Goal: Task Accomplishment & Management: Complete application form

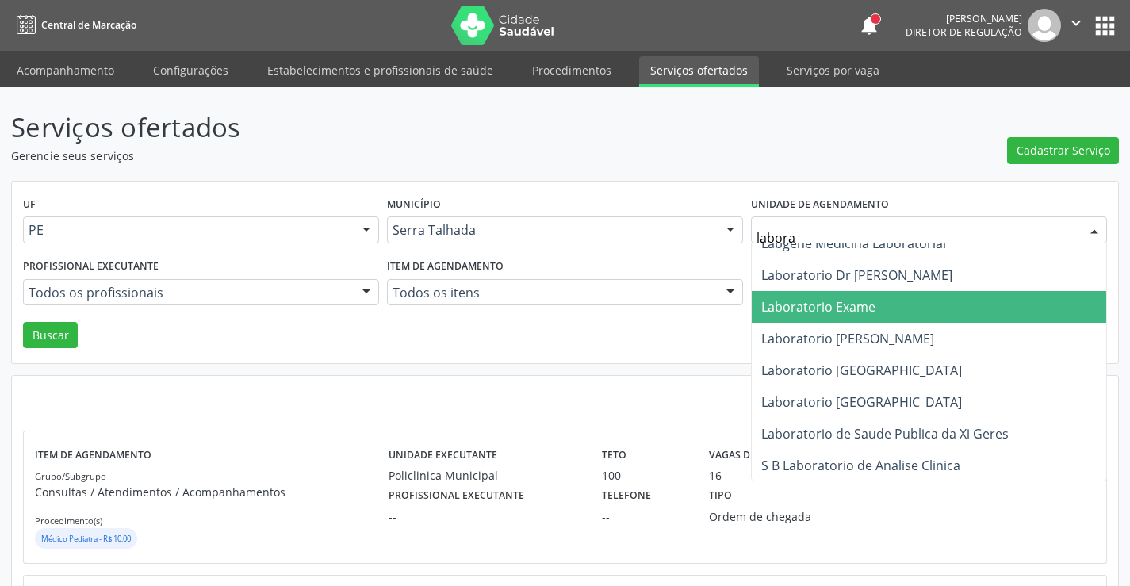
scroll to position [80, 0]
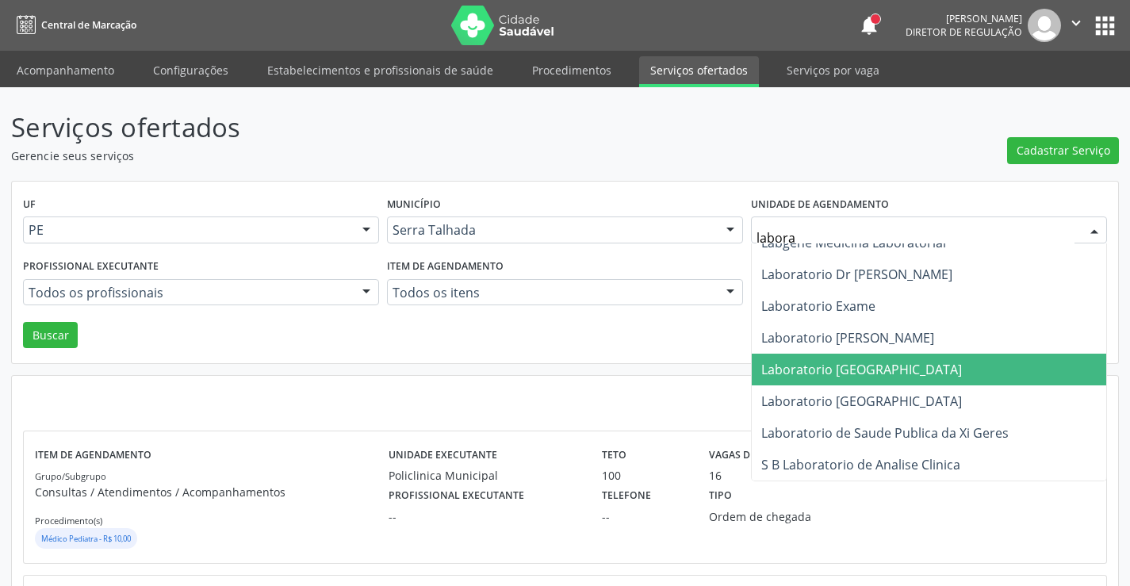
click at [898, 370] on span "Laboratorio Sao Francisco" at bounding box center [861, 369] width 201 height 17
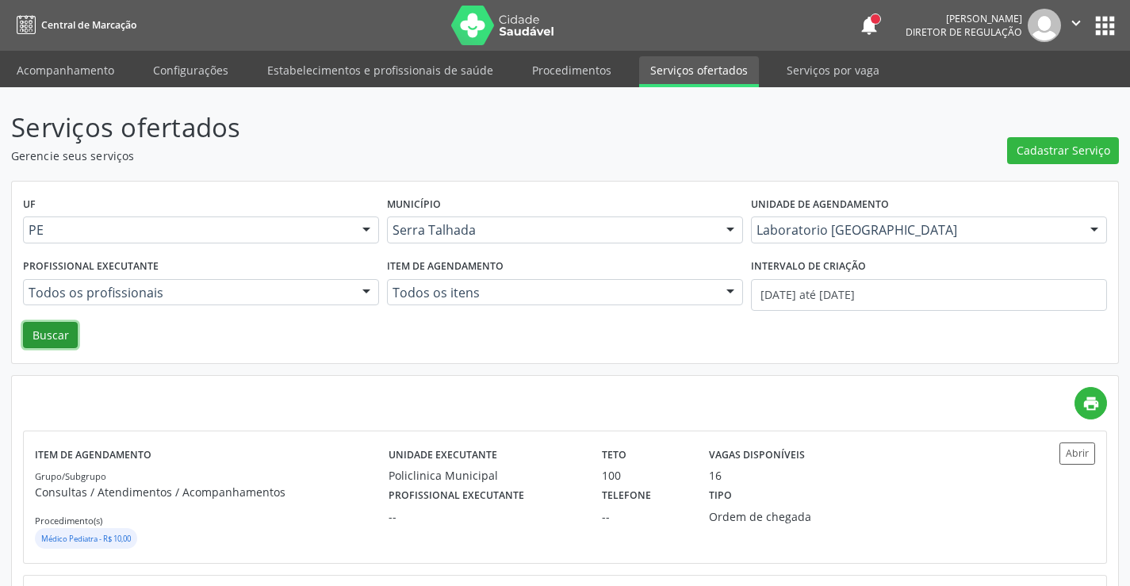
click at [37, 339] on button "Buscar" at bounding box center [50, 335] width 55 height 27
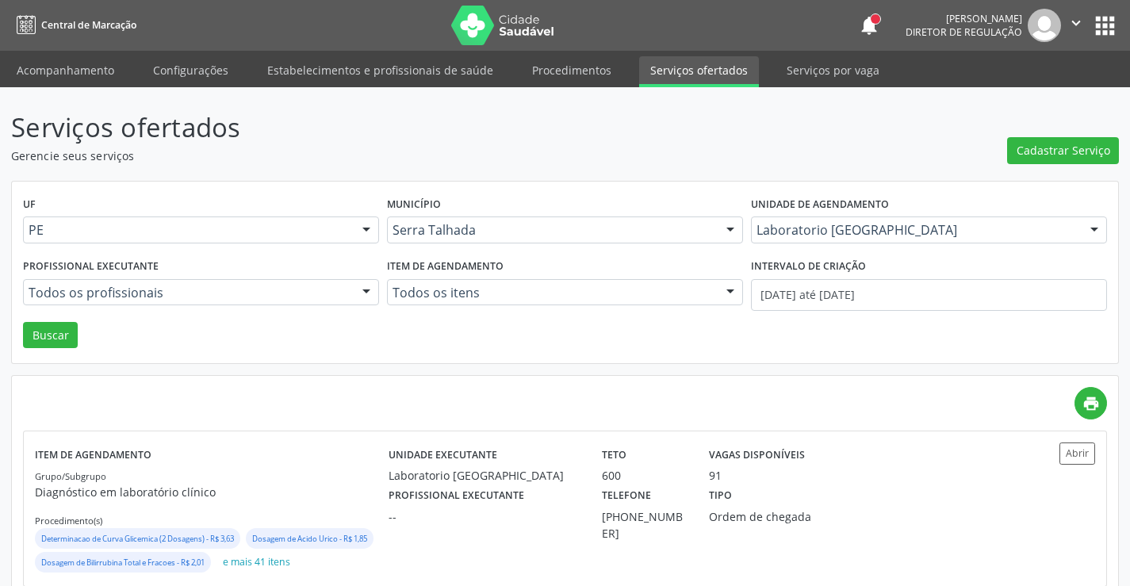
scroll to position [57, 0]
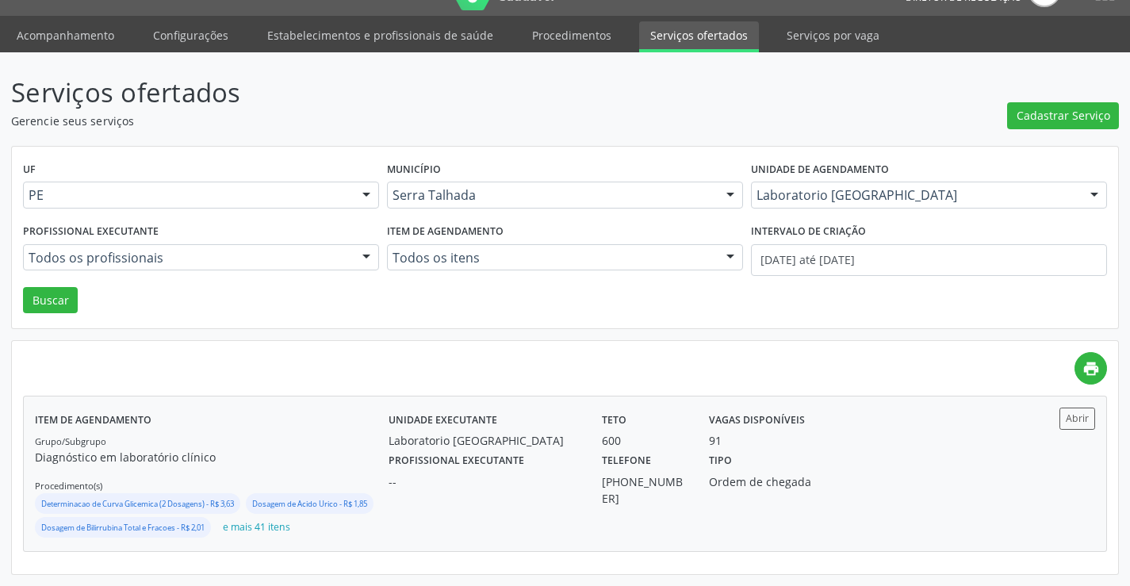
click at [510, 409] on div "Unidade executante Laboratorio Sao Francisco" at bounding box center [483, 428] width 213 height 41
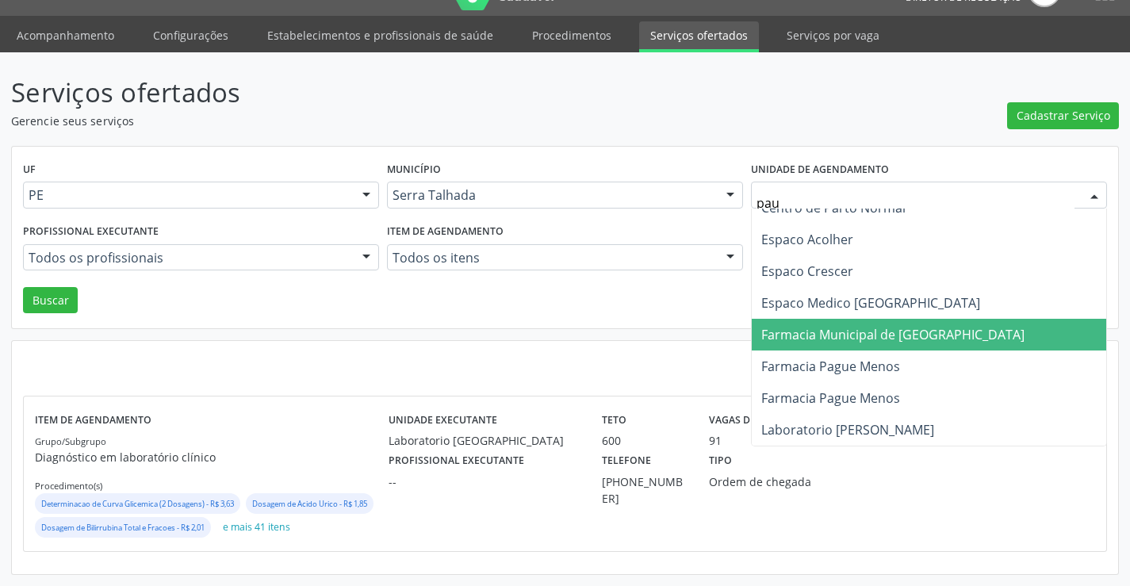
scroll to position [0, 0]
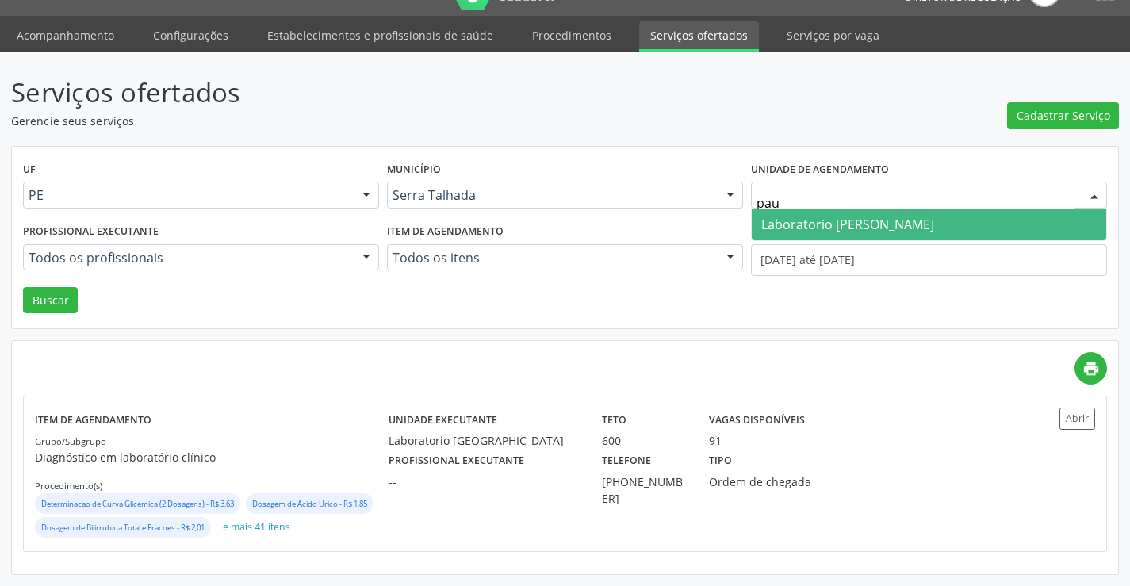
click at [823, 216] on span "Laboratorio Jose Paulo Terto" at bounding box center [847, 224] width 173 height 17
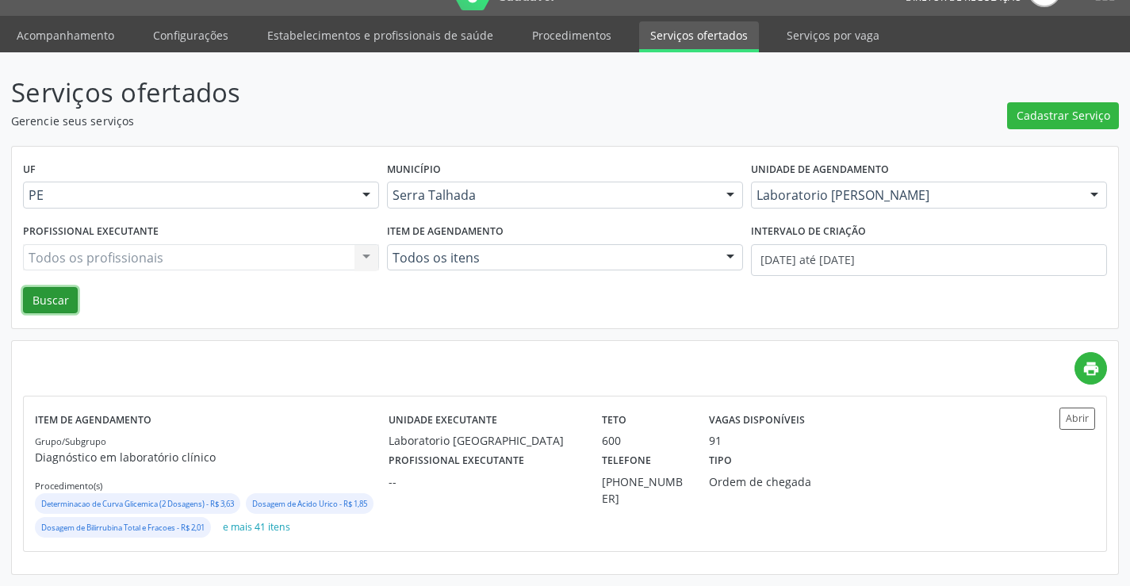
click at [68, 287] on button "Buscar" at bounding box center [50, 300] width 55 height 27
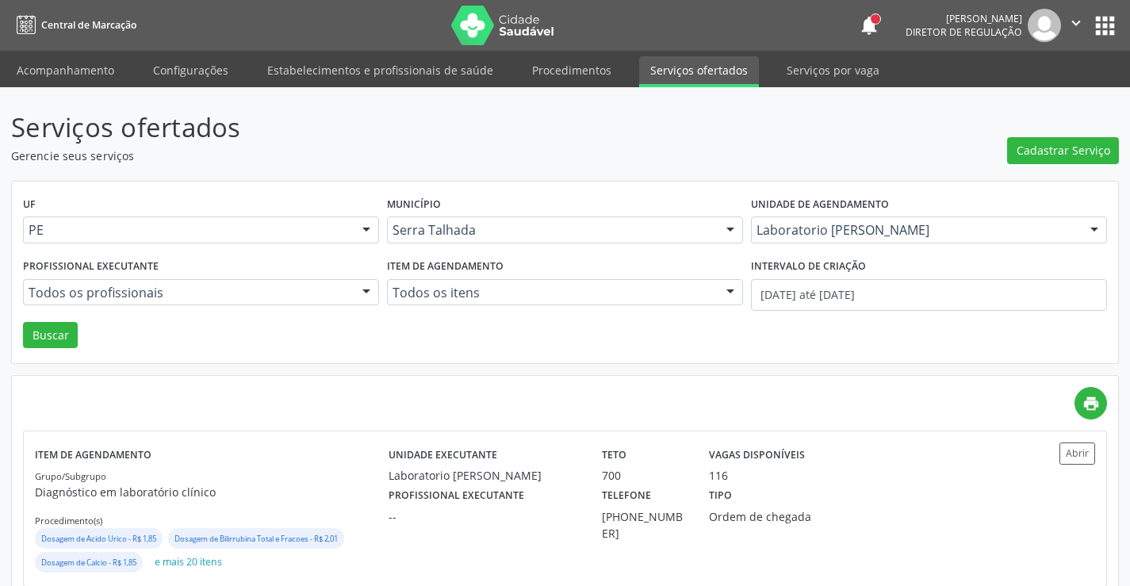
scroll to position [35, 0]
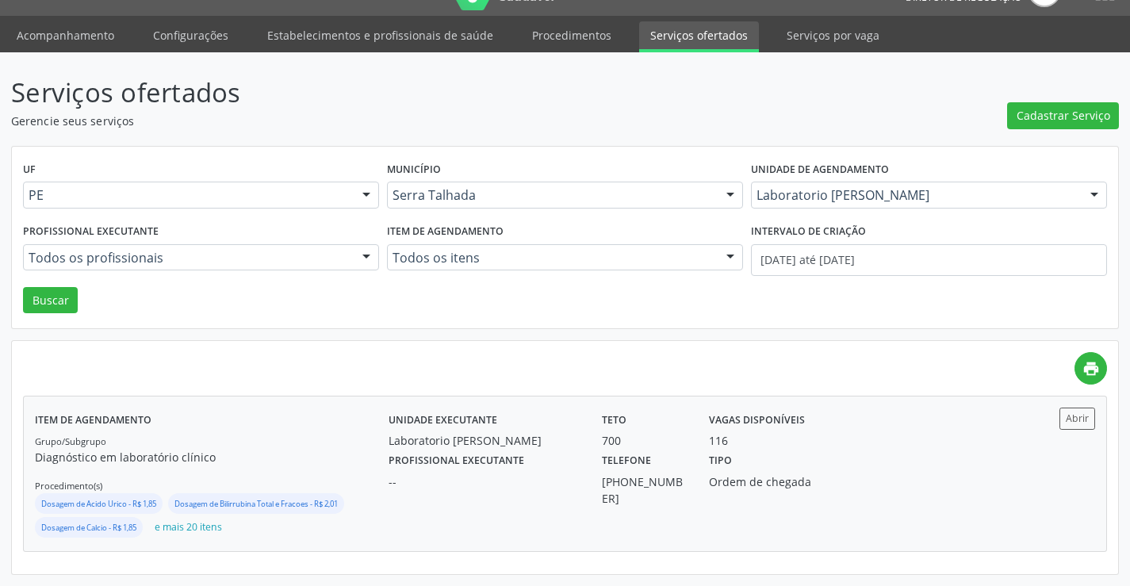
click at [281, 443] on div "Grupo/Subgrupo Diagnóstico em laboratório clínico Procedimento(s) Dosagem de Ac…" at bounding box center [212, 486] width 354 height 108
drag, startPoint x: 802, startPoint y: 191, endPoint x: 804, endPoint y: 177, distance: 14.5
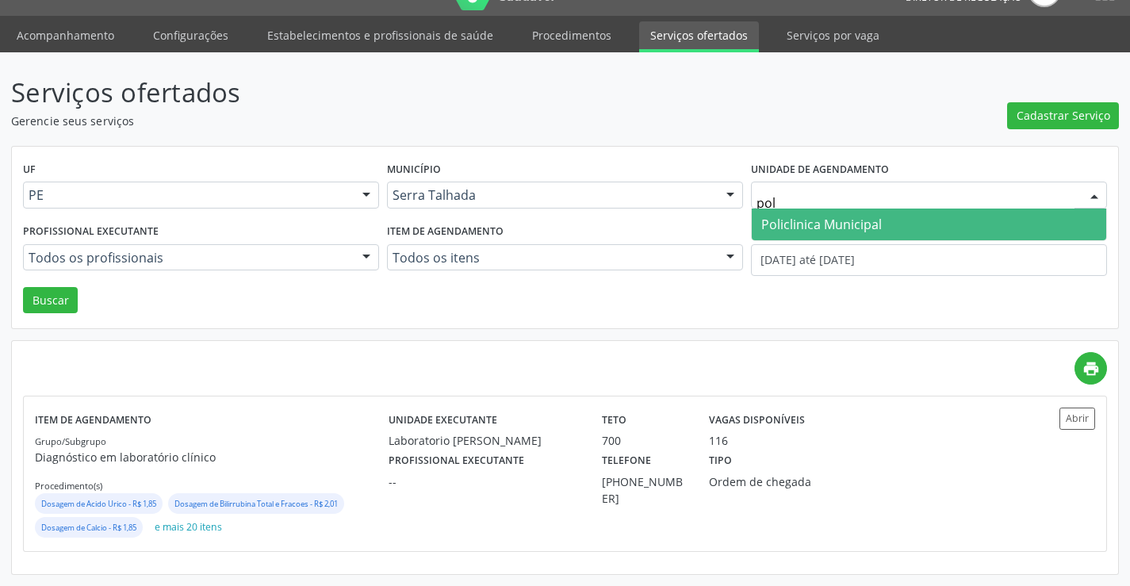
type input "poli"
click at [815, 216] on span "Policlinica Municipal" at bounding box center [821, 224] width 121 height 17
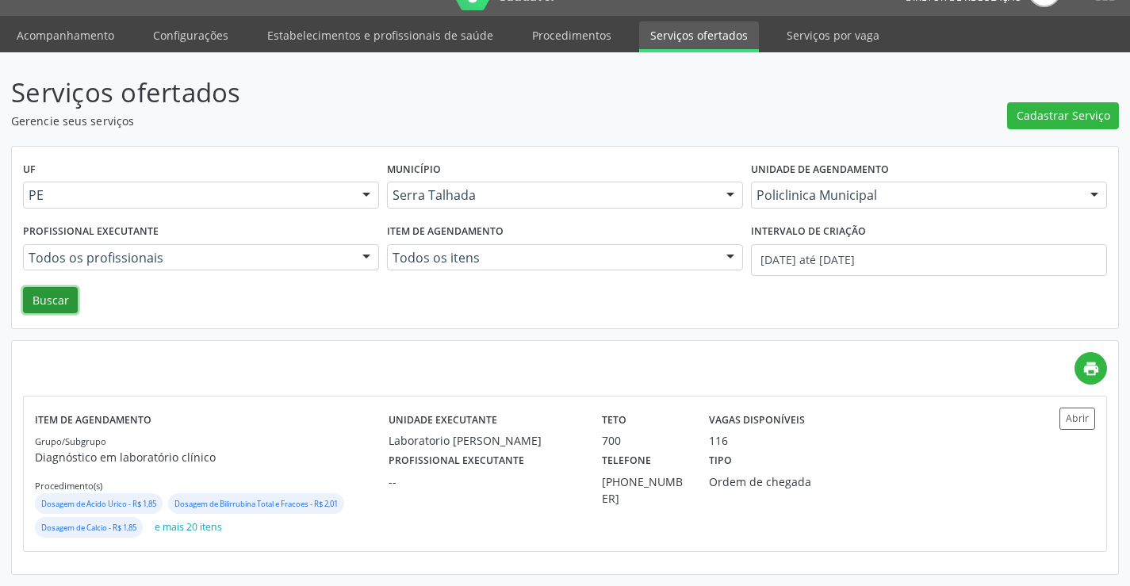
click at [52, 292] on button "Buscar" at bounding box center [50, 300] width 55 height 27
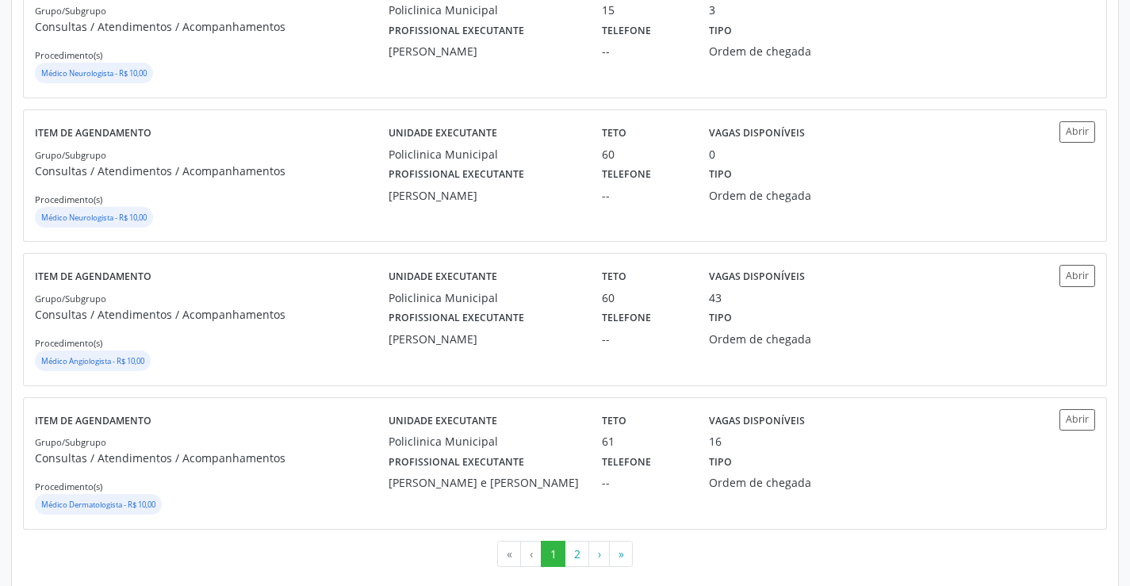
scroll to position [2156, 0]
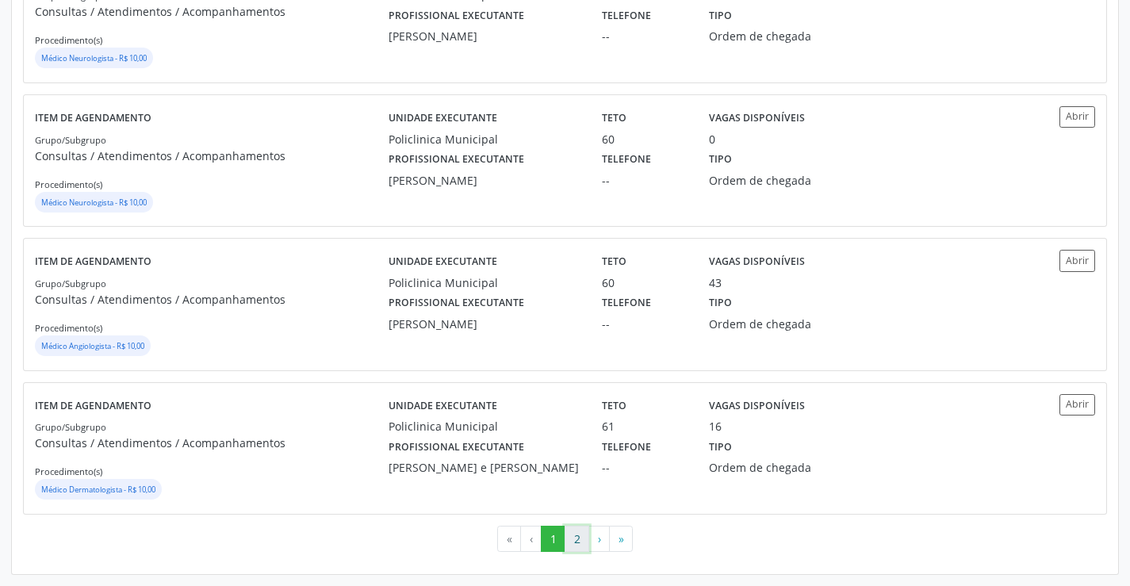
click at [582, 535] on button "2" at bounding box center [577, 539] width 25 height 27
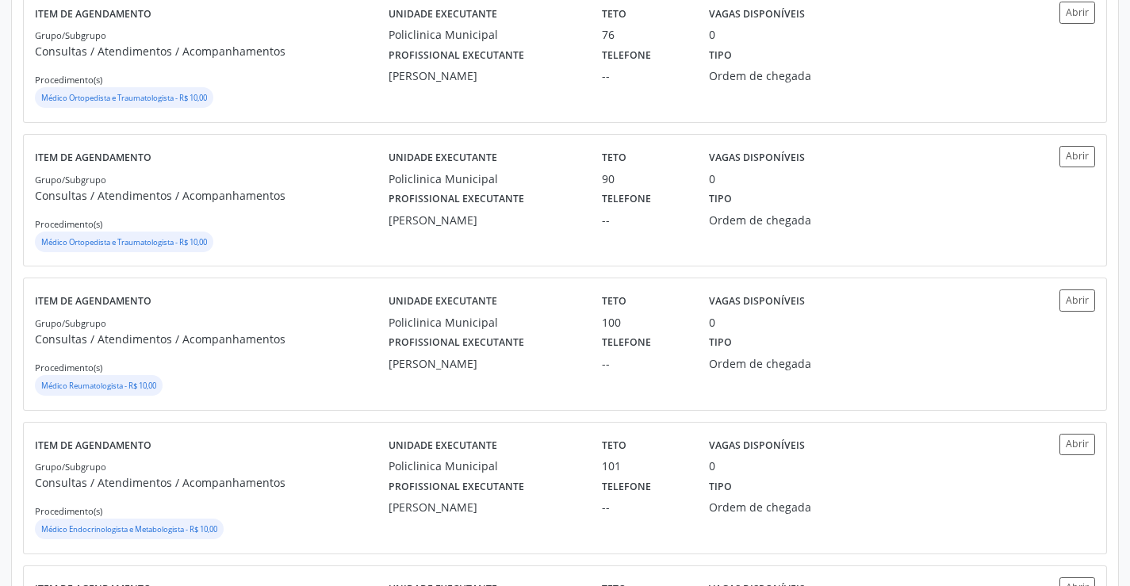
scroll to position [1031, 0]
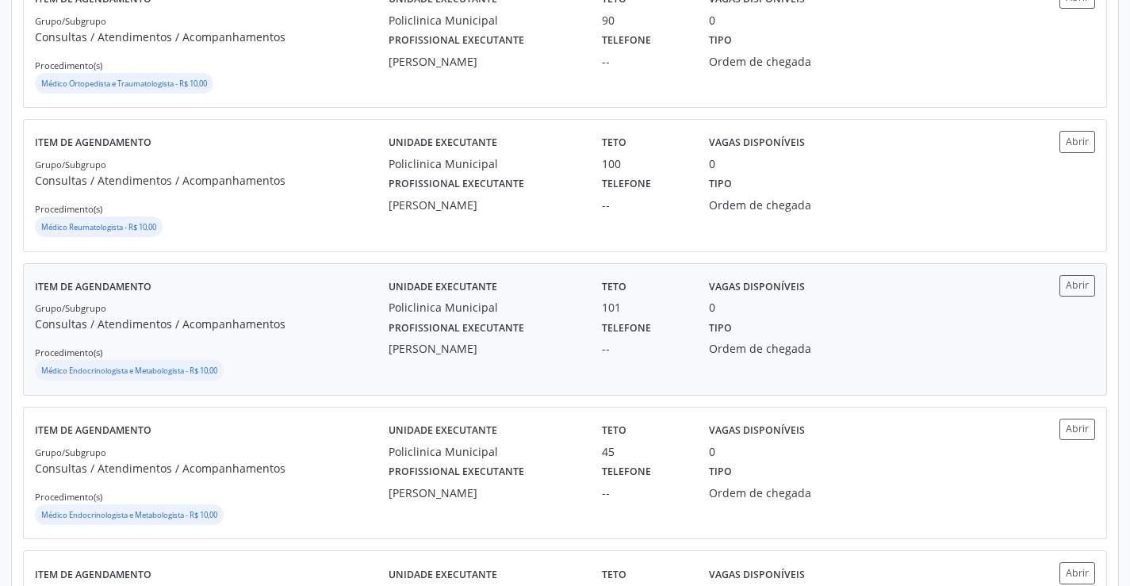
click at [446, 318] on label "Profissional executante" at bounding box center [457, 328] width 136 height 25
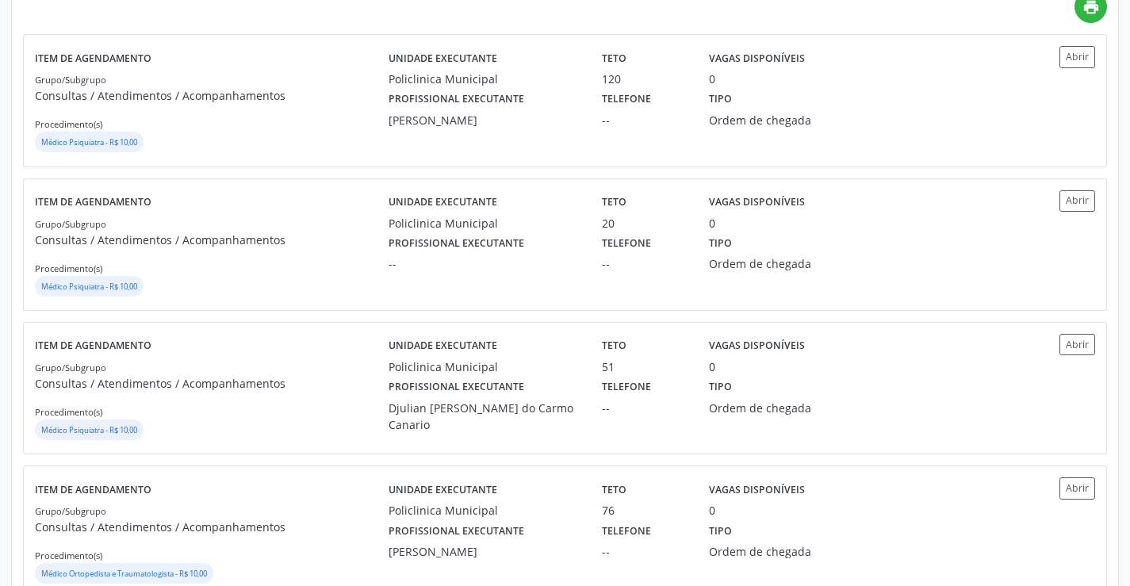
scroll to position [0, 0]
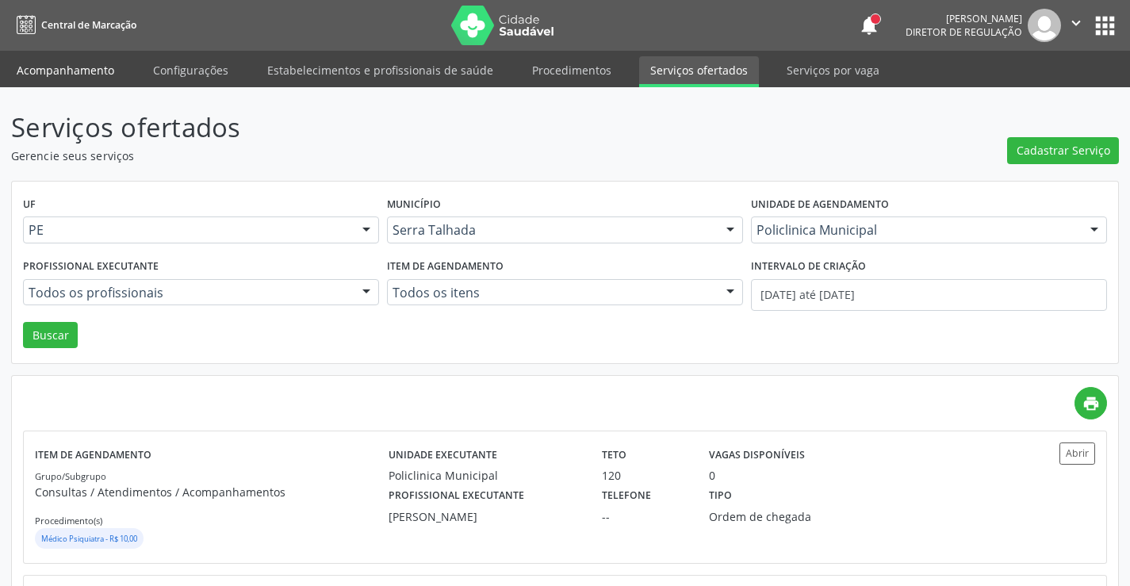
click at [107, 61] on link "Acompanhamento" at bounding box center [66, 70] width 120 height 28
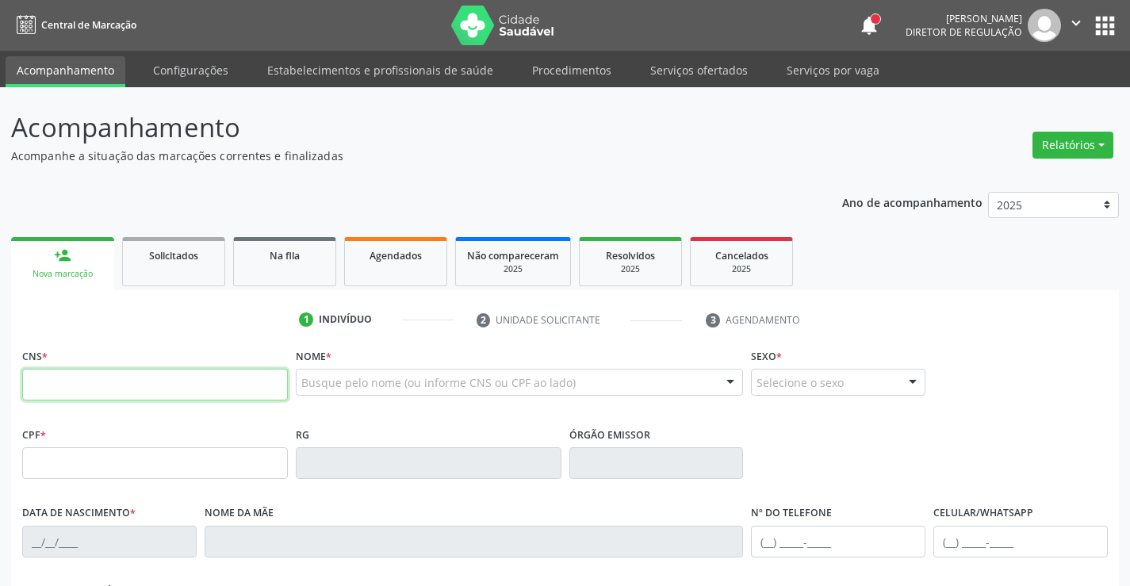
click at [250, 389] on input "text" at bounding box center [155, 385] width 266 height 32
type input "709 2082 5684 2438"
type input "129.392.824-04"
type input "07/10/1998"
type input "Maria Aparecidade Souza Melo Lima"
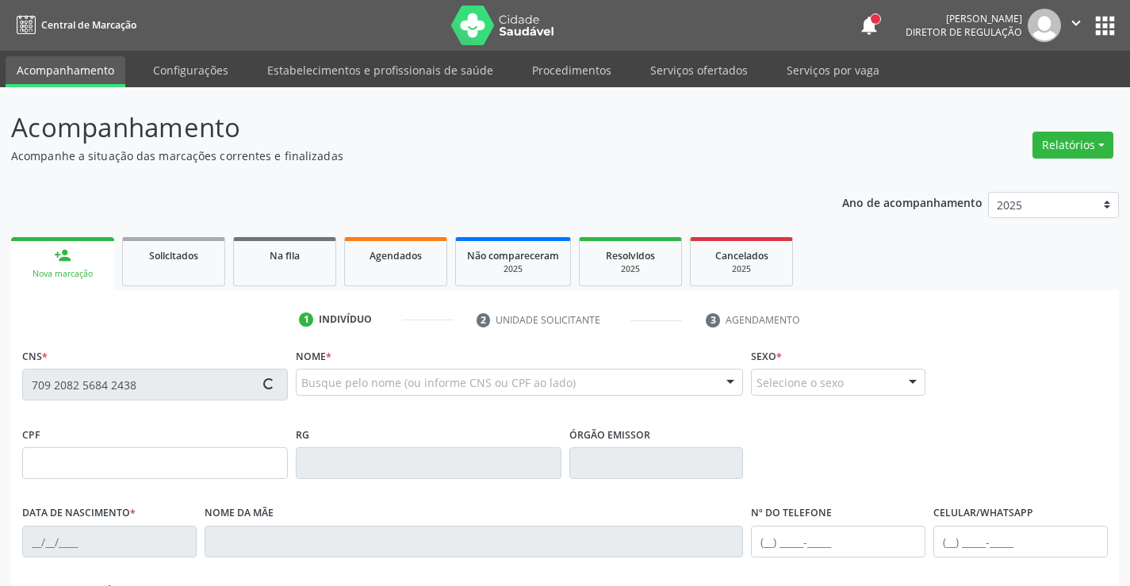
type input "(99) 99999-9999"
type input "262"
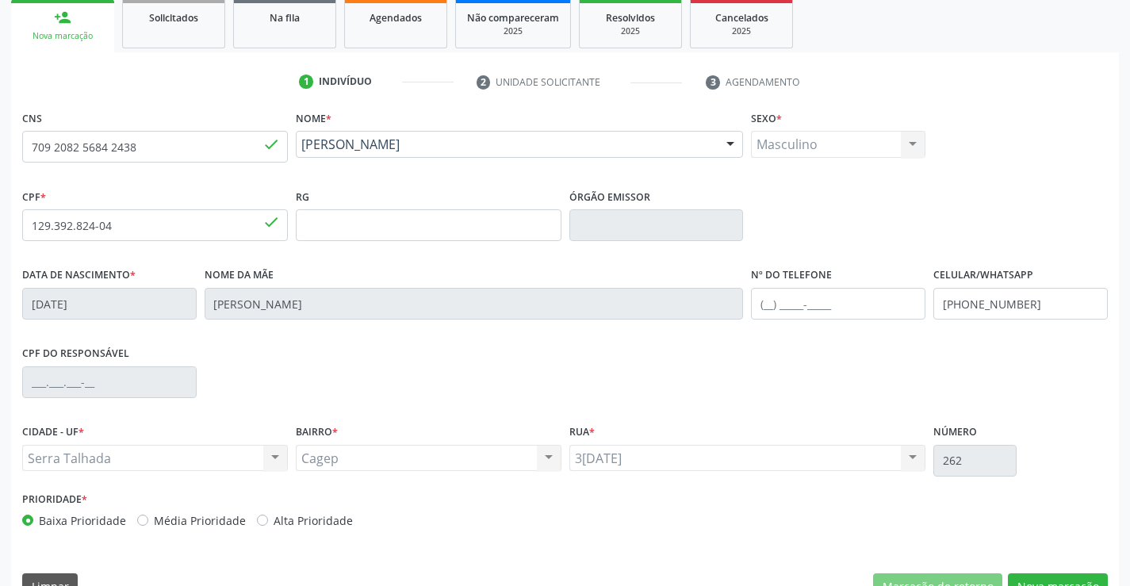
scroll to position [274, 0]
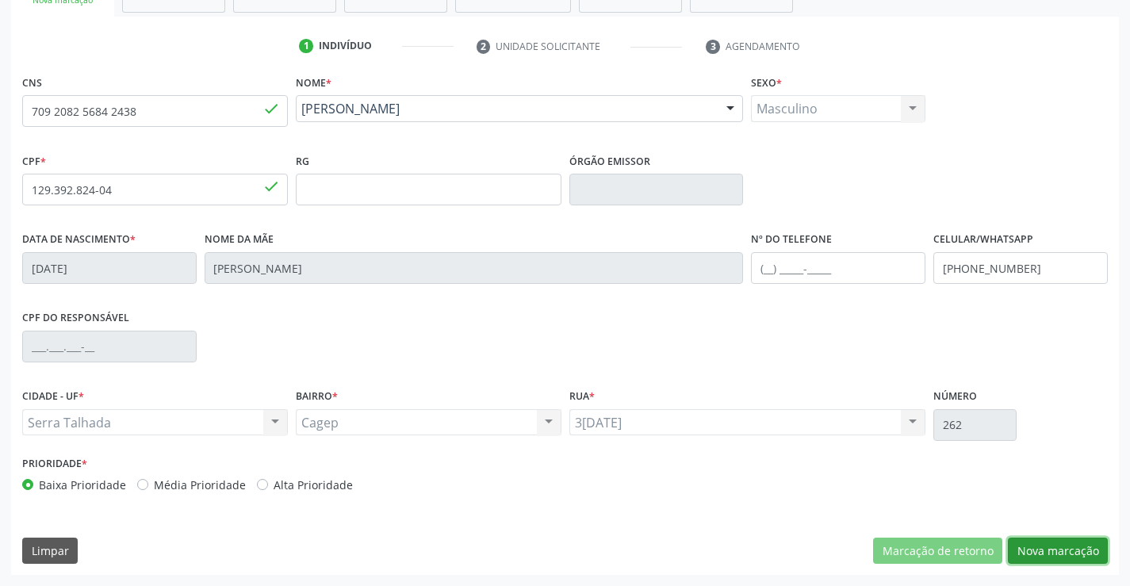
click at [1051, 542] on button "Nova marcação" at bounding box center [1058, 551] width 100 height 27
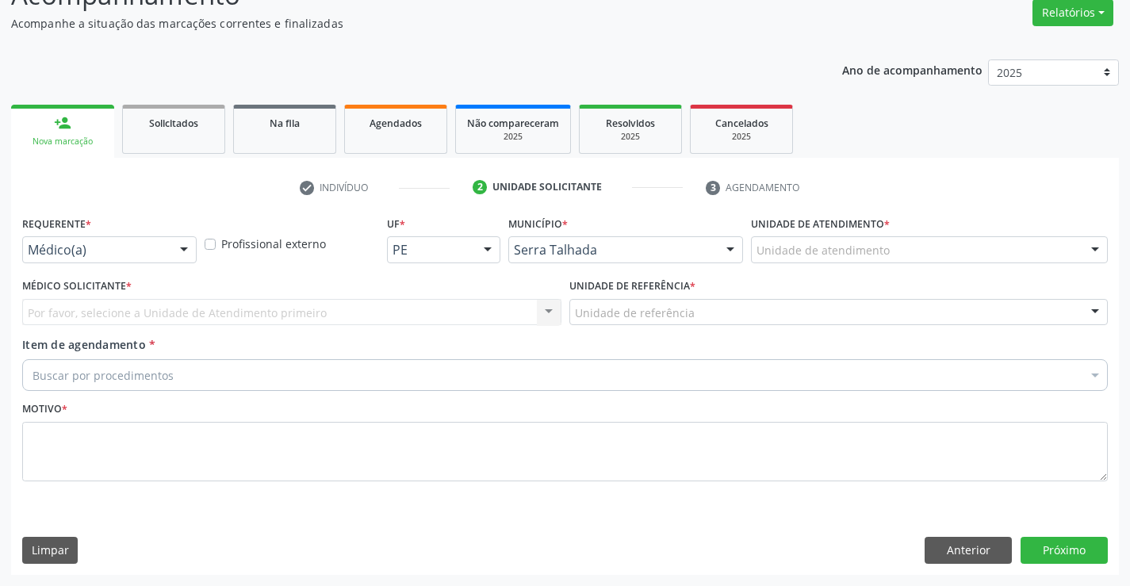
scroll to position [132, 0]
click at [182, 253] on div at bounding box center [184, 250] width 24 height 27
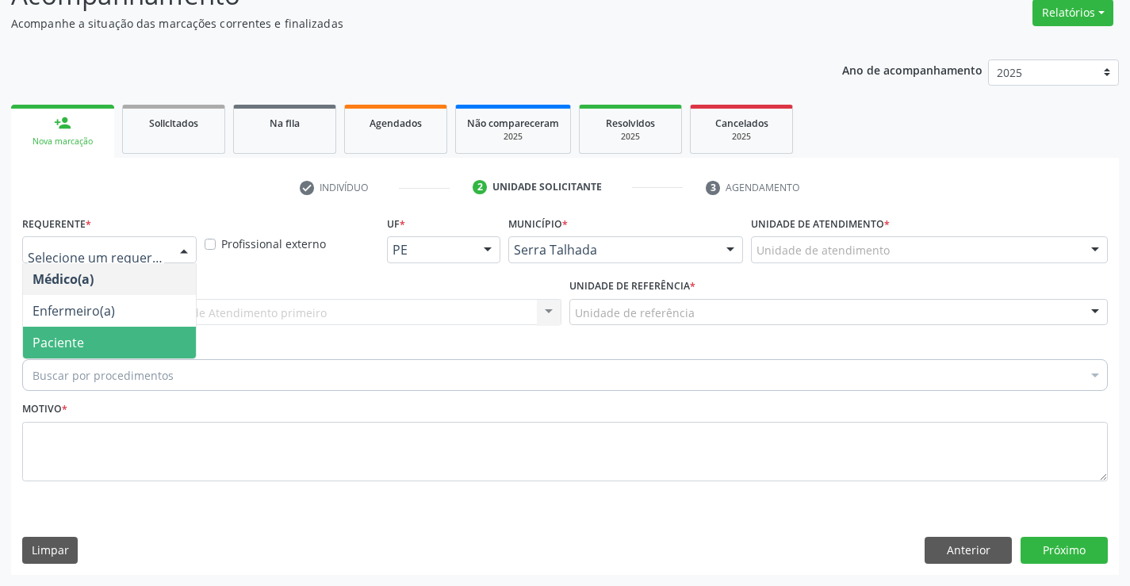
click at [155, 343] on span "Paciente" at bounding box center [109, 343] width 173 height 32
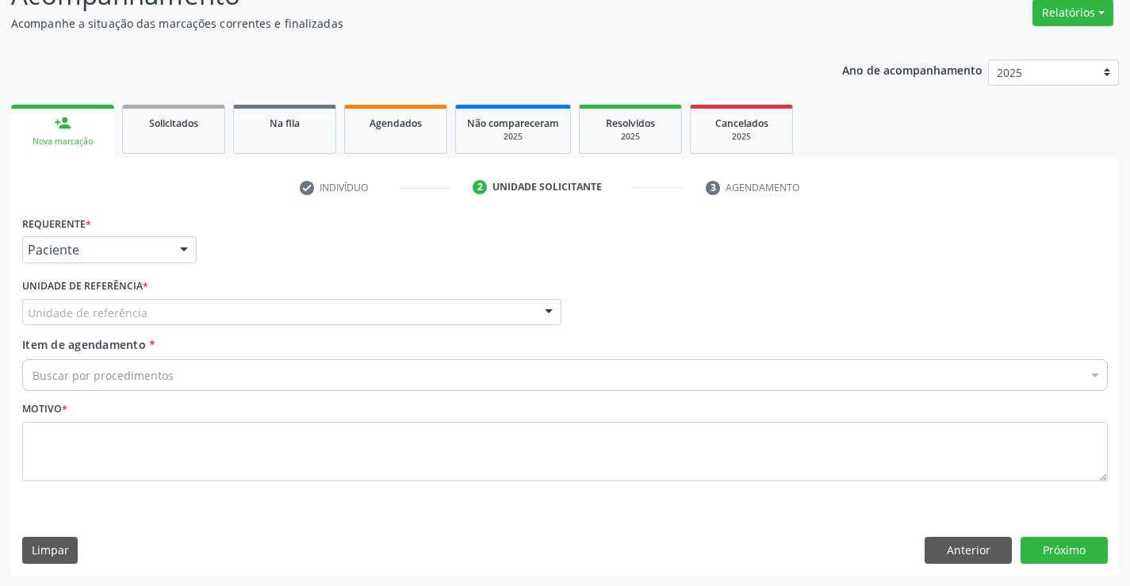
click at [171, 308] on div "Unidade de referência" at bounding box center [291, 312] width 539 height 27
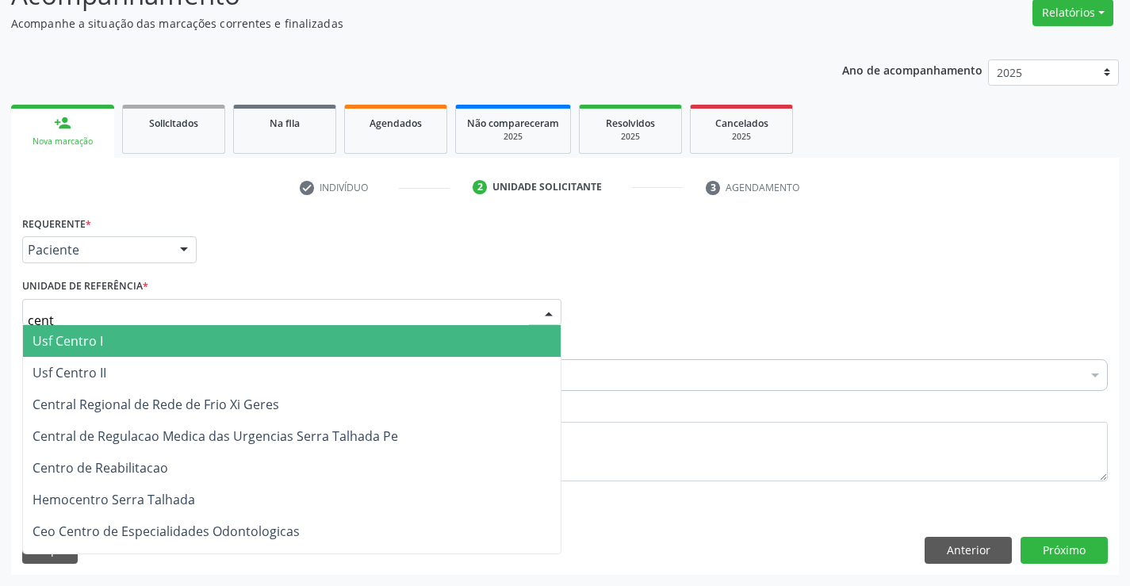
type input "centr"
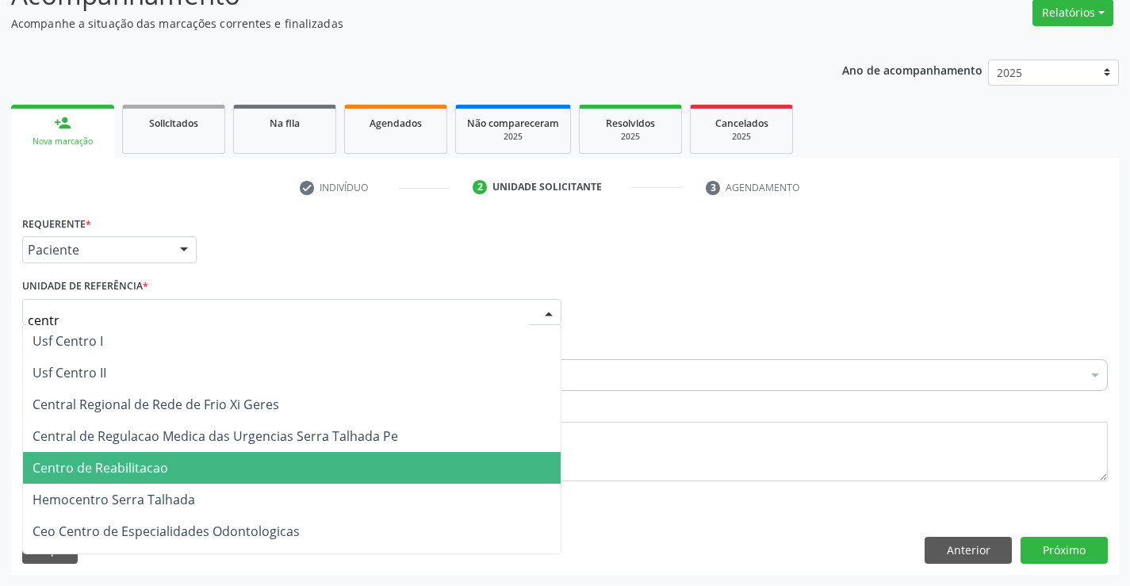
click at [186, 460] on span "Centro de Reabilitacao" at bounding box center [292, 468] width 538 height 32
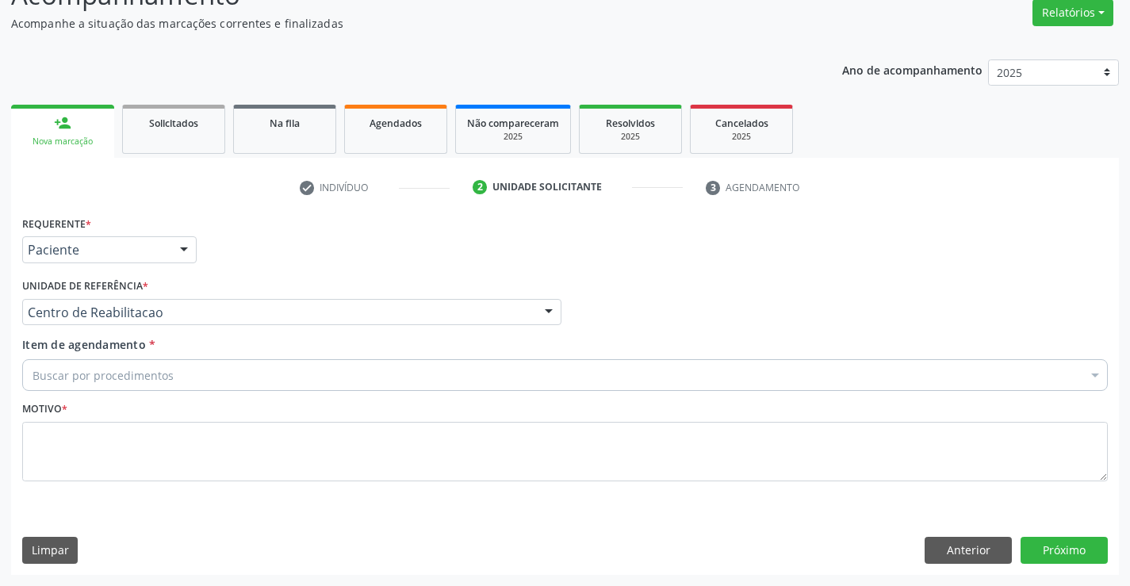
click at [180, 370] on div "Buscar por procedimentos" at bounding box center [565, 375] width 1086 height 32
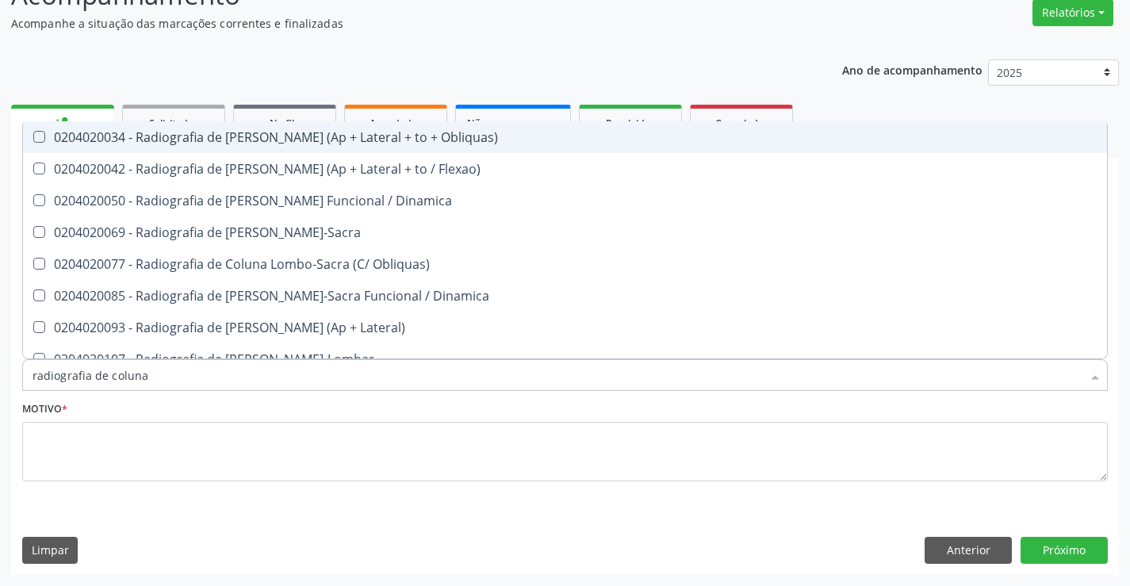
type input "radiografia de coluna c"
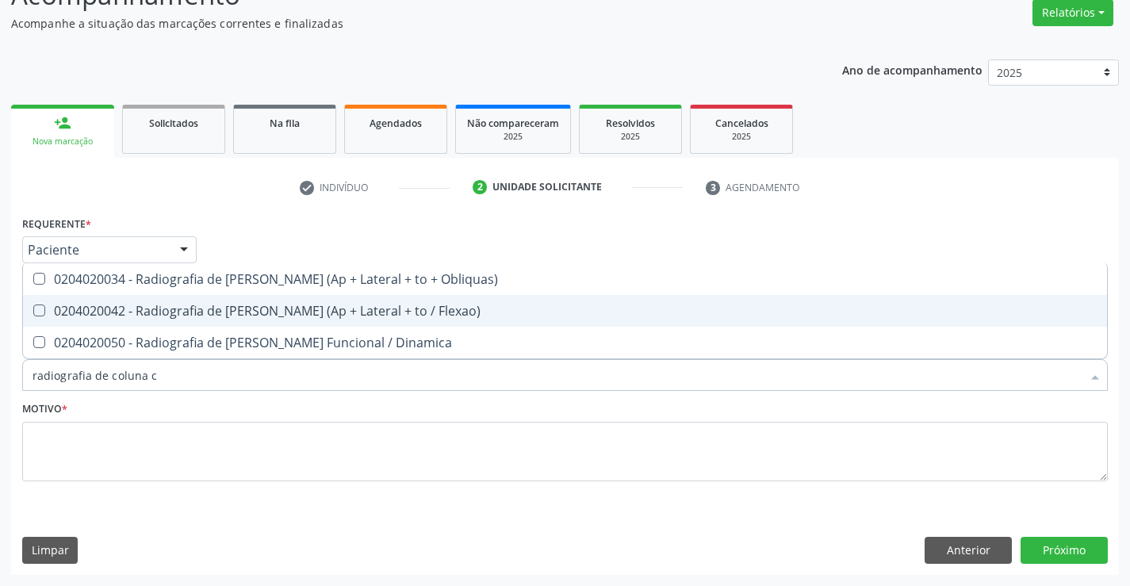
click at [393, 316] on div "0204020042 - Radiografia de Coluna Cervical (Ap + Lateral + to / Flexao)" at bounding box center [565, 311] width 1065 height 13
checkbox Flexao\) "true"
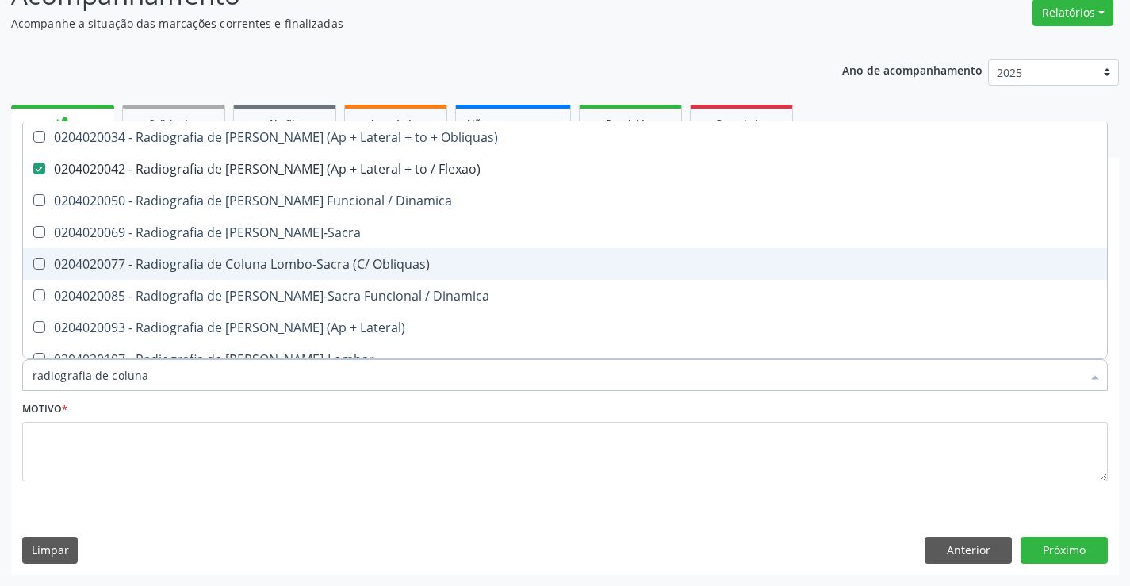
type input "radiografia de coluna t"
checkbox Flexao\) "false"
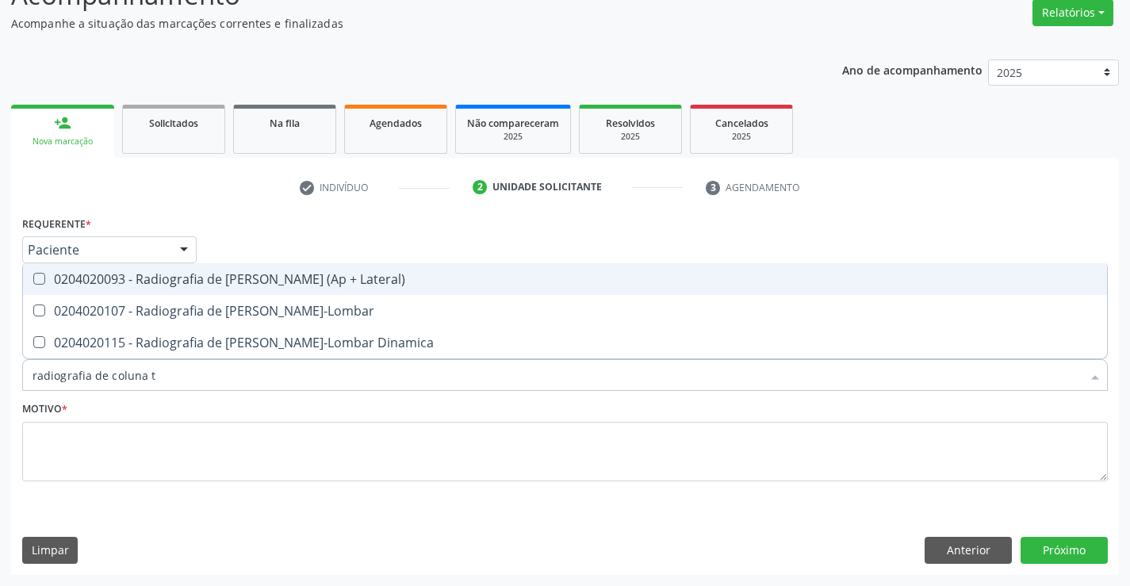
click at [277, 276] on div "0204020093 - Radiografia de [PERSON_NAME] (Ap + Lateral)" at bounding box center [565, 279] width 1065 height 13
checkbox Lateral\) "true"
type input "radiografia de coluna"
checkbox Lateral\) "false"
checkbox Toraco-Lombar "true"
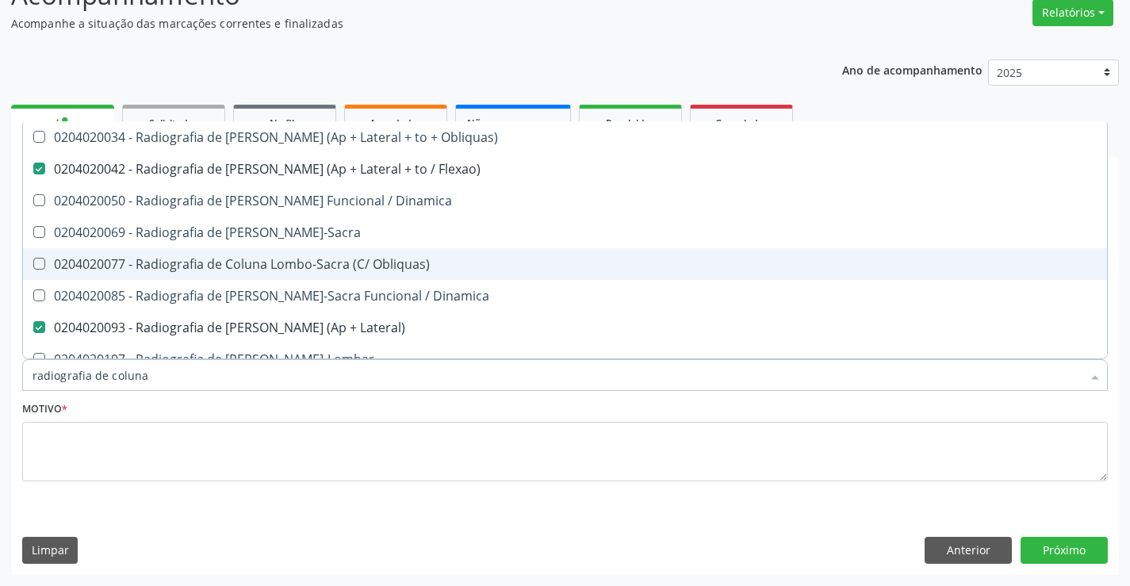
type input "radiografia de coluna l"
checkbox Flexao\) "false"
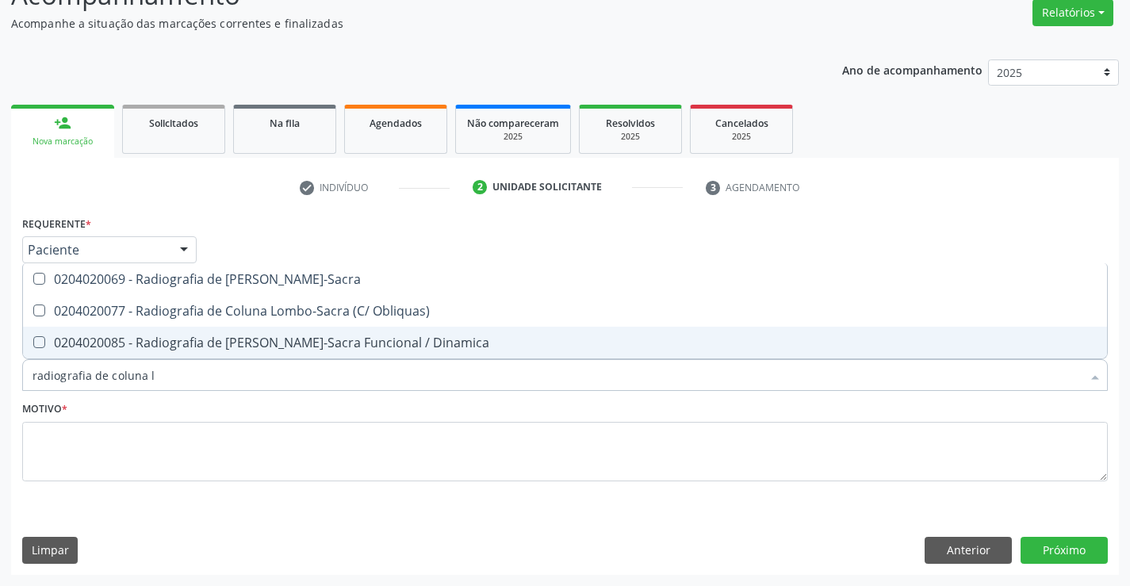
type input "radiografia de coluna lo"
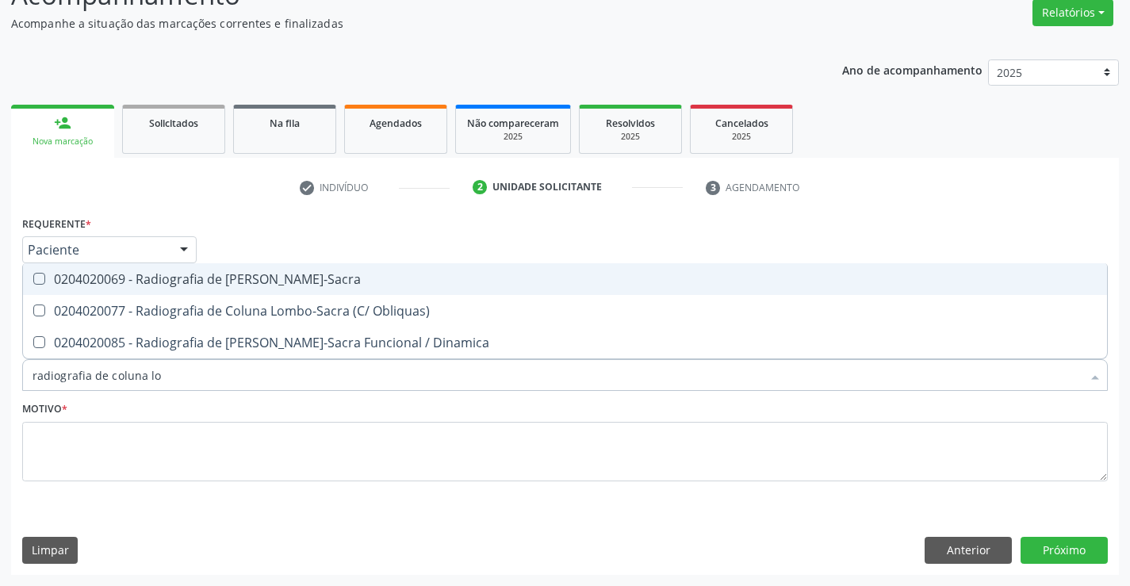
click at [382, 280] on div "0204020069 - Radiografia de Coluna Lombo-Sacra" at bounding box center [565, 279] width 1065 height 13
checkbox Lombo-Sacra "true"
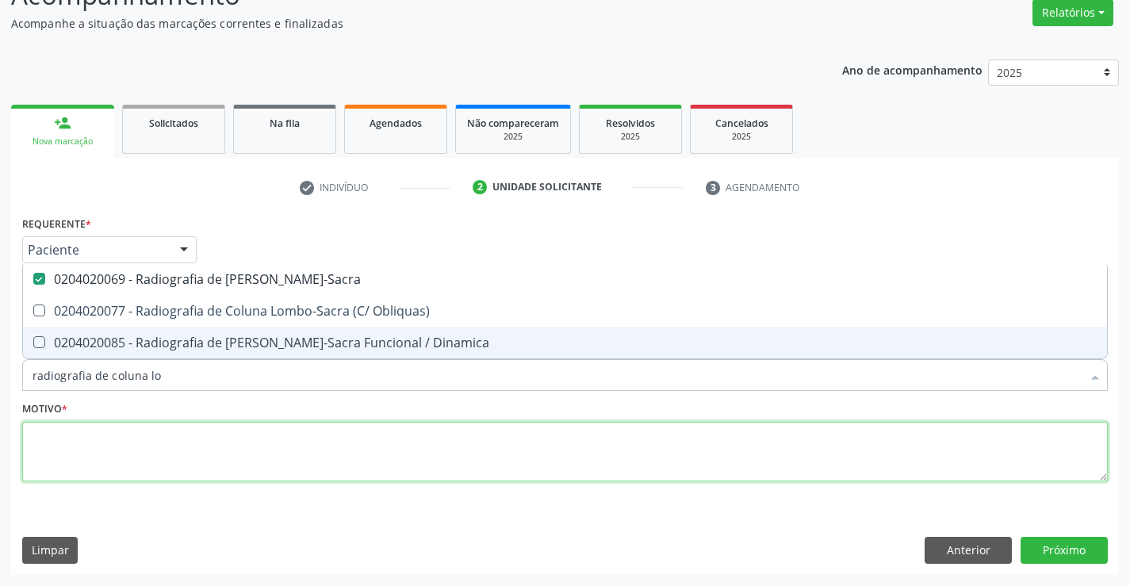
click at [339, 443] on textarea at bounding box center [565, 452] width 1086 height 60
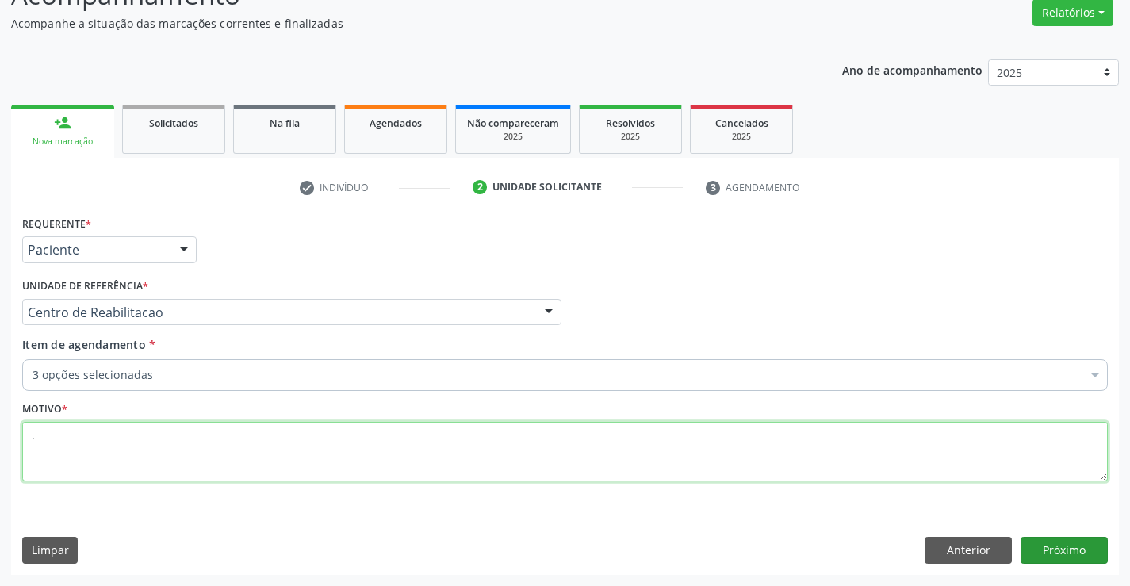
type textarea "."
click at [1081, 555] on button "Próximo" at bounding box center [1064, 550] width 87 height 27
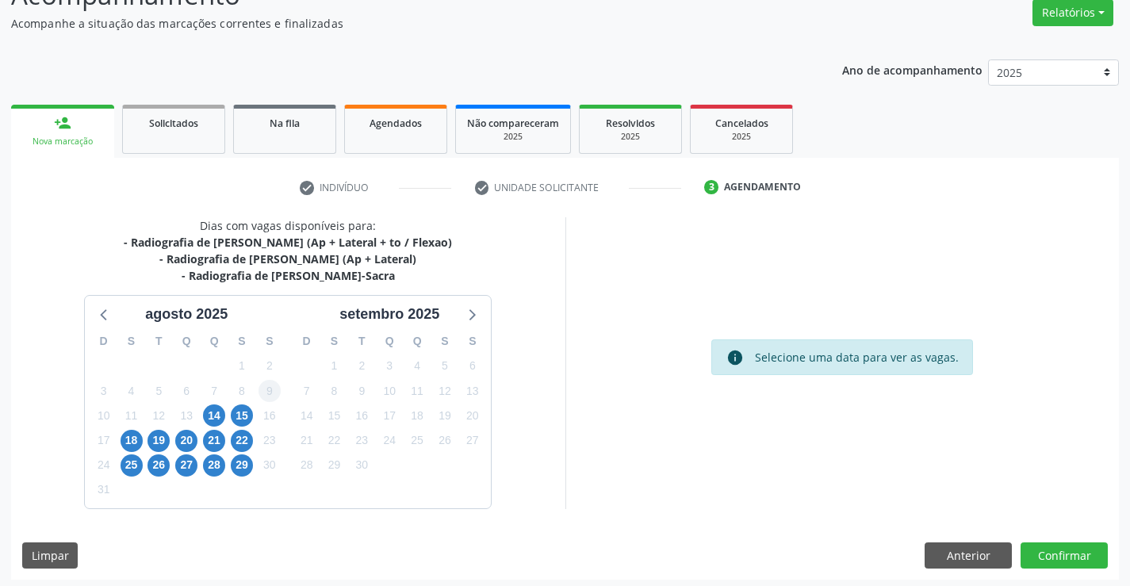
scroll to position [137, 0]
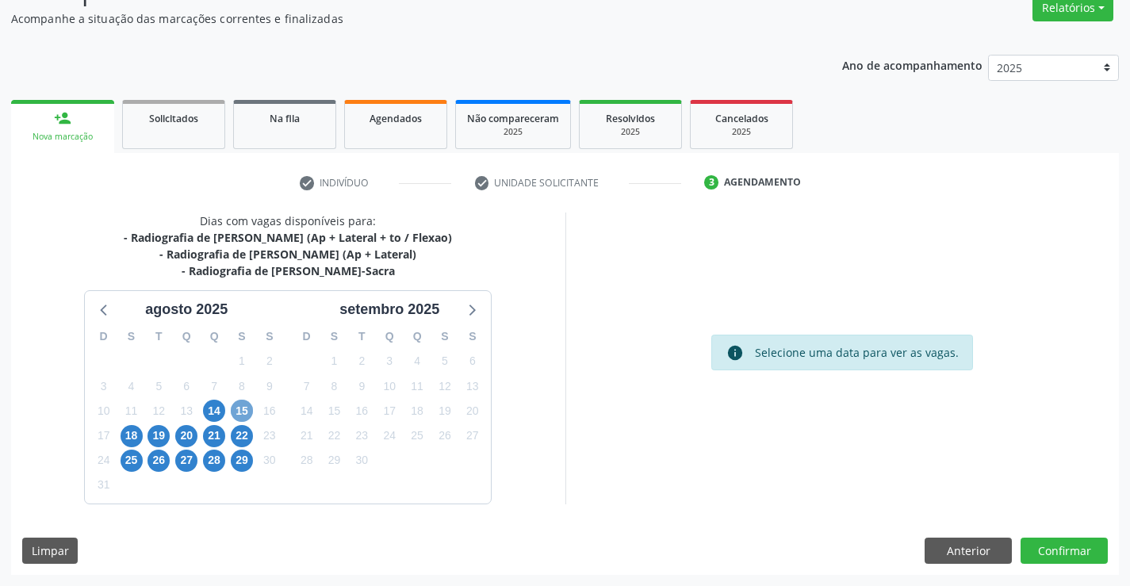
click at [247, 409] on span "15" at bounding box center [242, 411] width 22 height 22
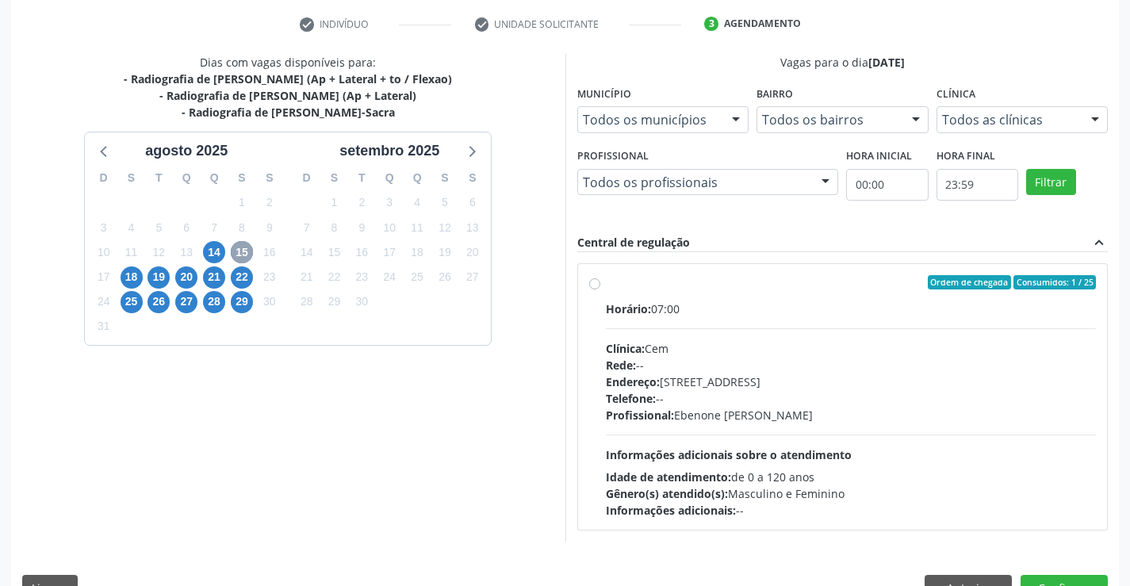
scroll to position [333, 0]
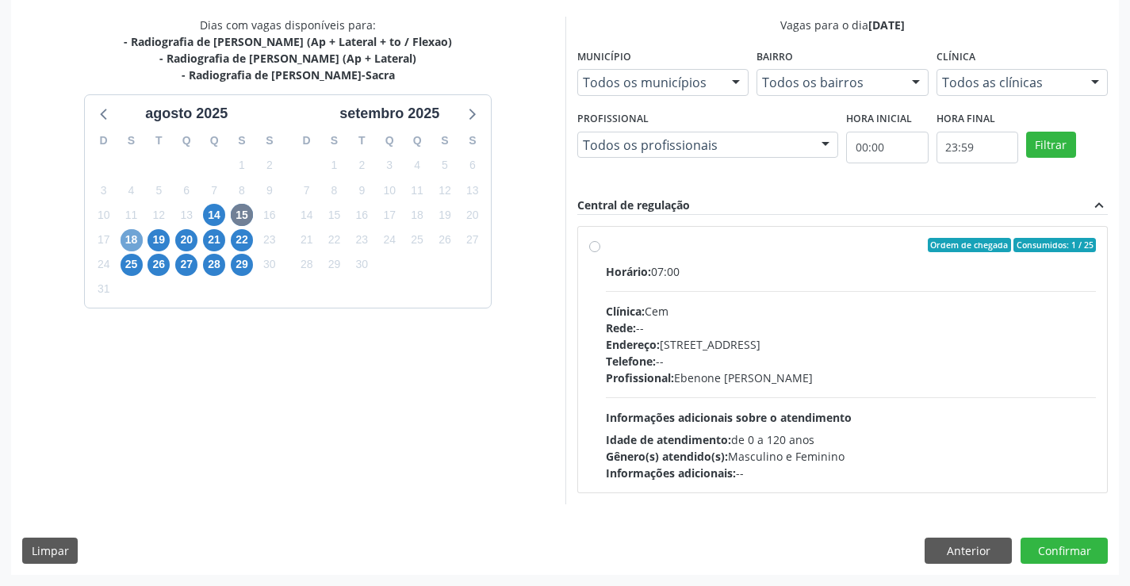
click at [135, 247] on span "18" at bounding box center [132, 240] width 22 height 22
click at [715, 343] on div "Endereço: Casa, nº 393, Nossa Senhora da Pen, Serra Talhada - PE" at bounding box center [851, 344] width 491 height 17
click at [600, 252] on input "Ordem de chegada Consumidos: 6 / 25 Horário: 07:00 Clínica: Cem Rede: -- Endere…" at bounding box center [594, 245] width 11 height 14
radio input "true"
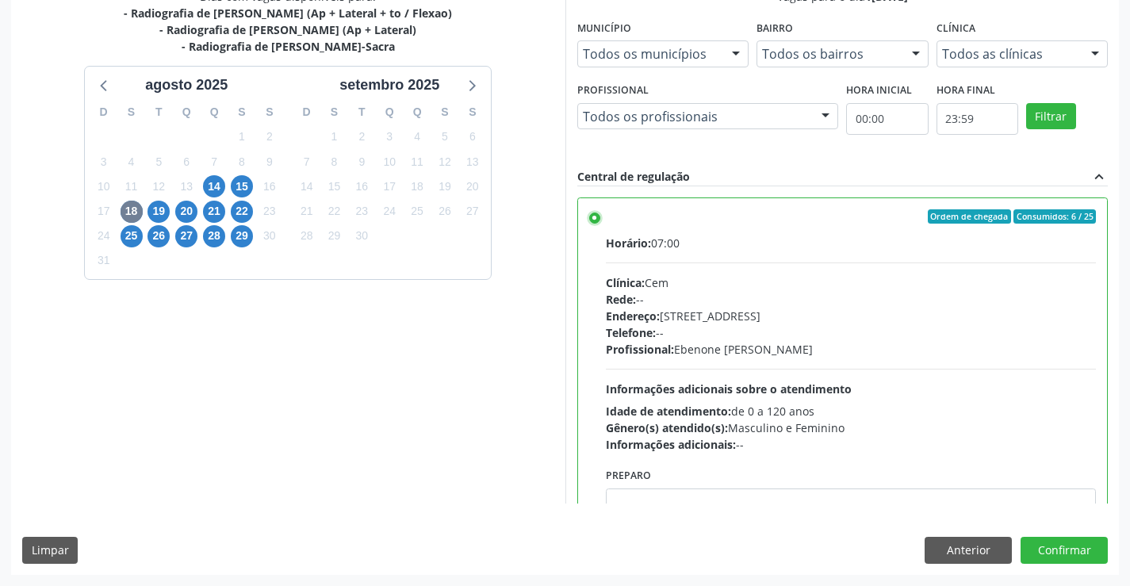
scroll to position [79, 0]
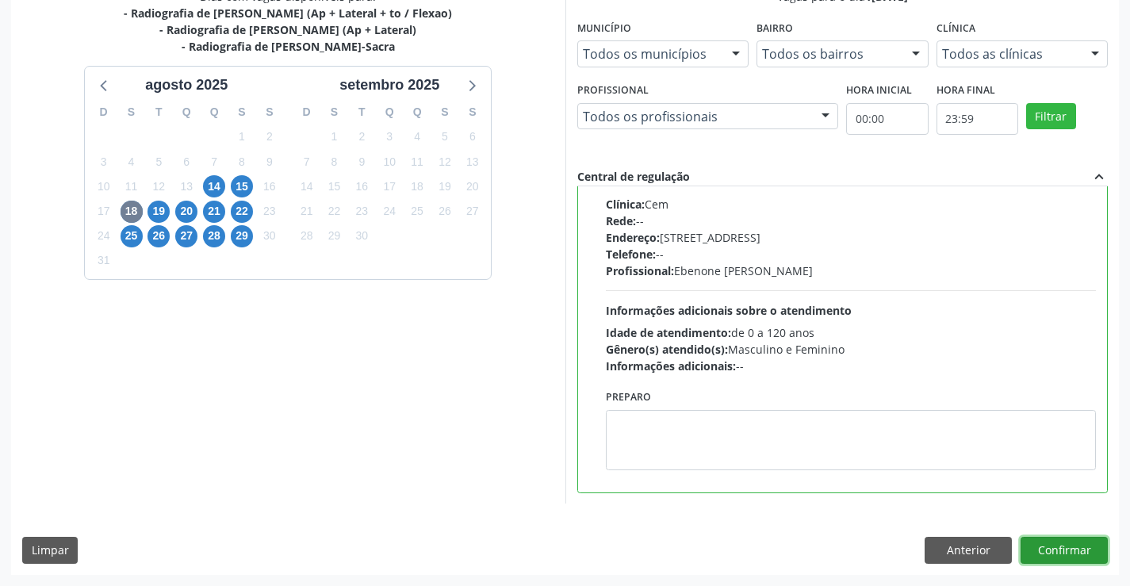
click at [1083, 557] on button "Confirmar" at bounding box center [1064, 550] width 87 height 27
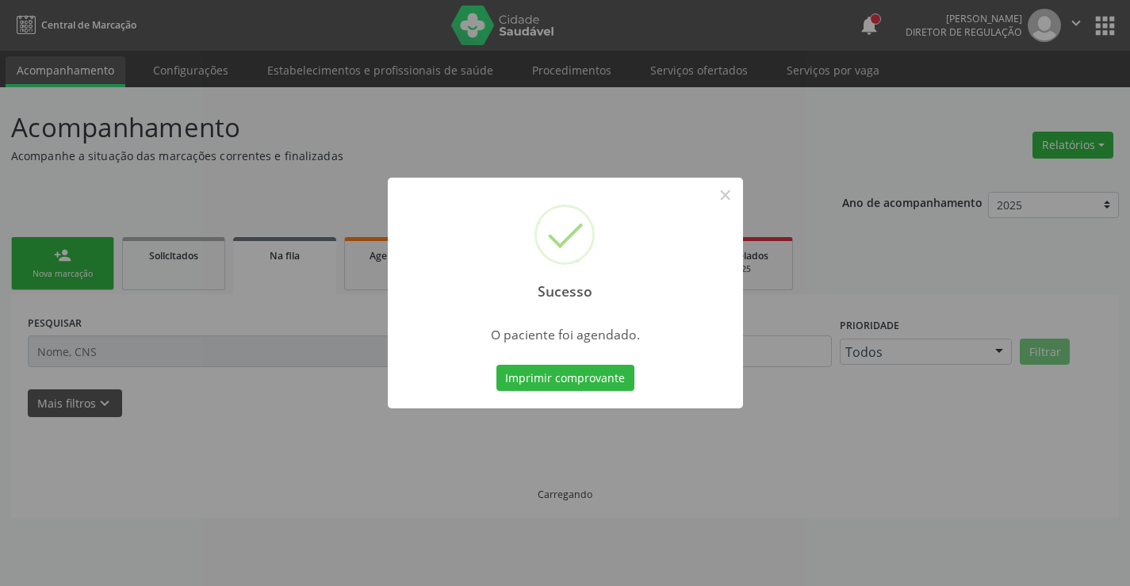
scroll to position [0, 0]
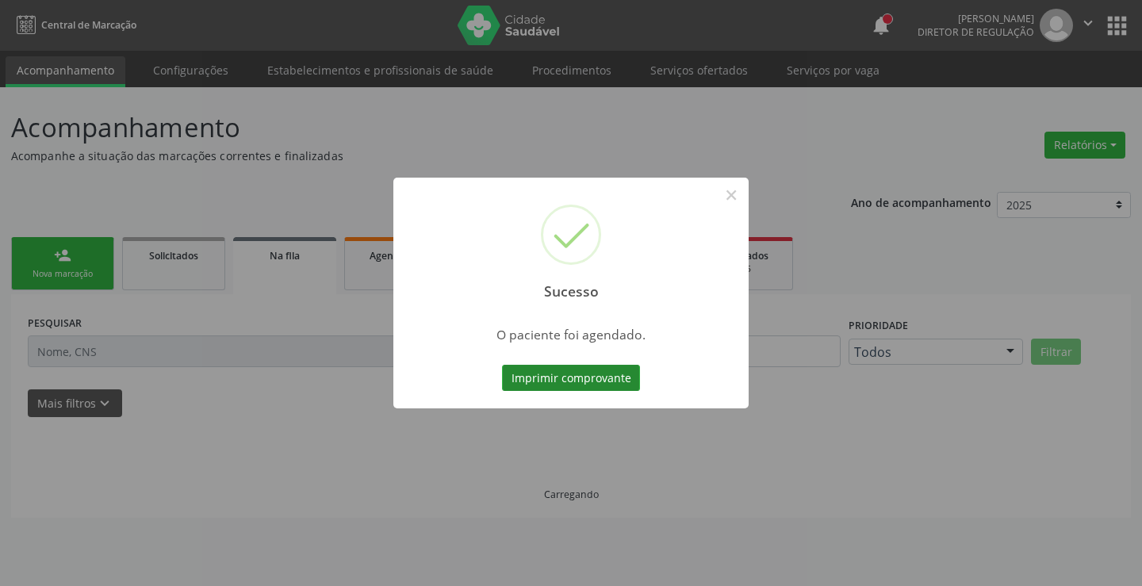
click at [539, 374] on button "Imprimir comprovante" at bounding box center [571, 378] width 138 height 27
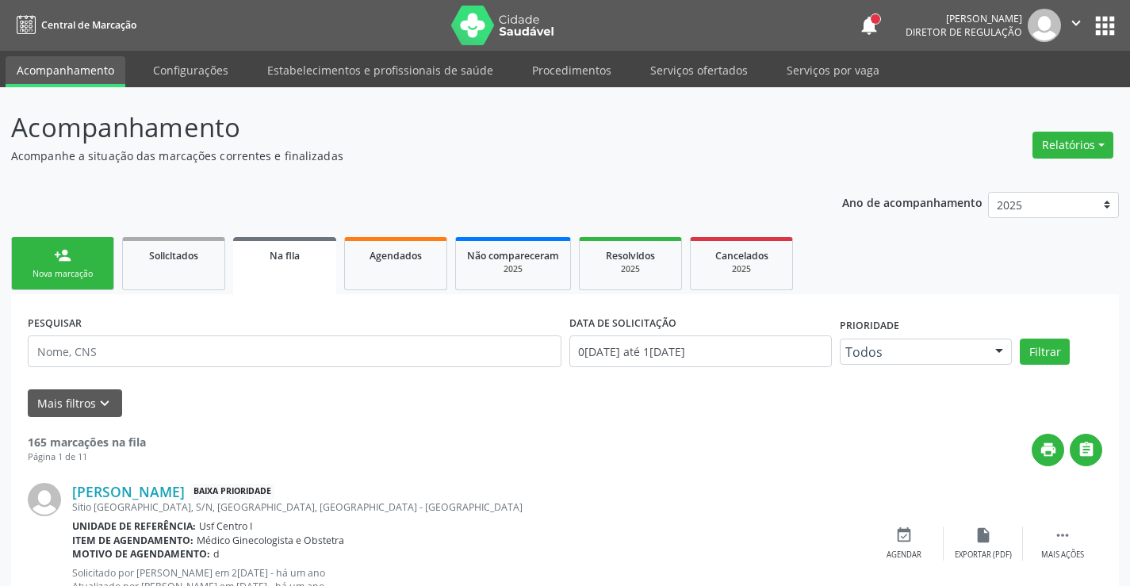
click at [82, 264] on link "person_add Nova marcação" at bounding box center [62, 263] width 103 height 53
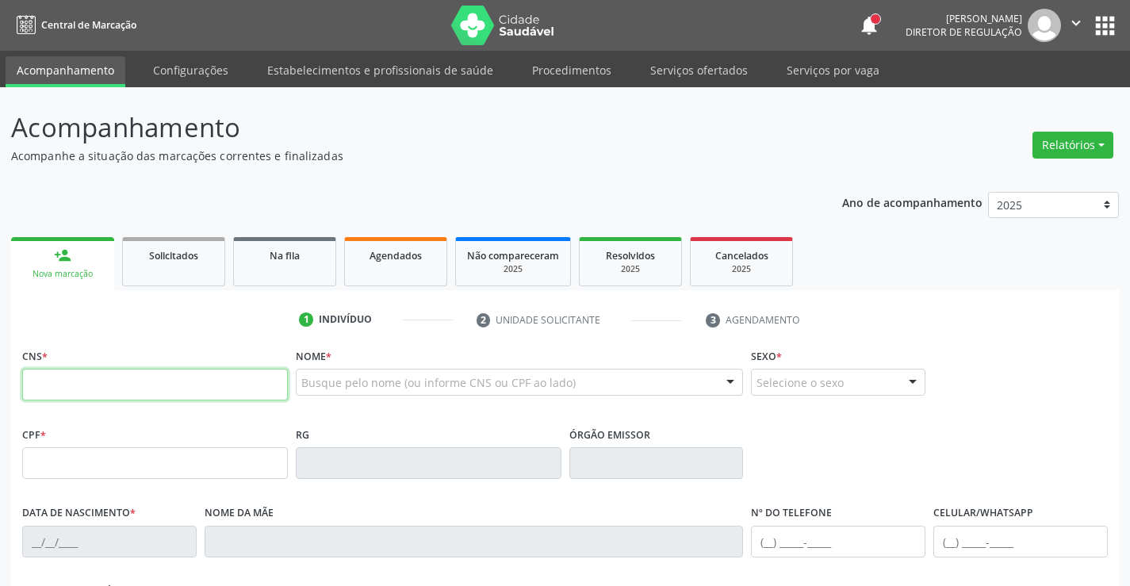
click at [198, 374] on input "text" at bounding box center [155, 385] width 266 height 32
type input "898 0064 0757 1962"
type input "14/05/2025"
type input "Amanda Lopes de Medeiros"
type input "(87) 99937-7658"
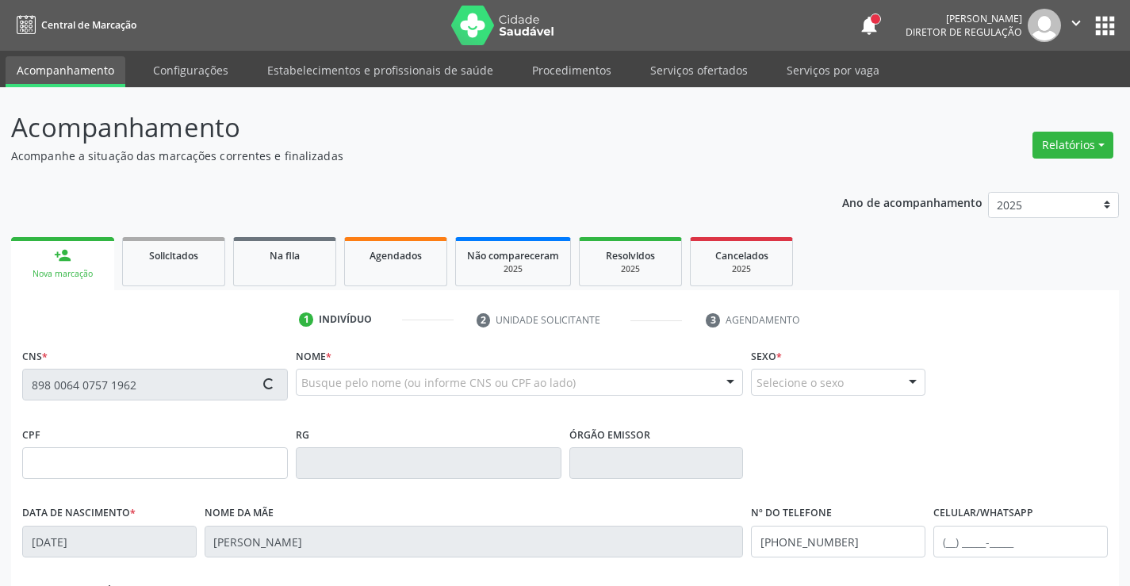
type input "(87) 99937-7658"
type input "354"
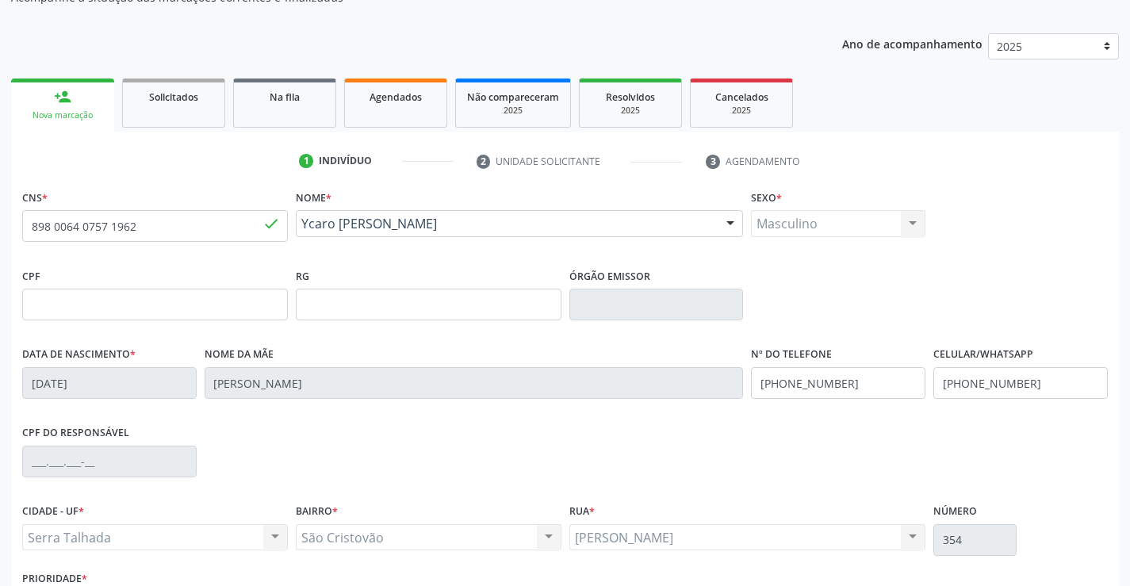
scroll to position [274, 0]
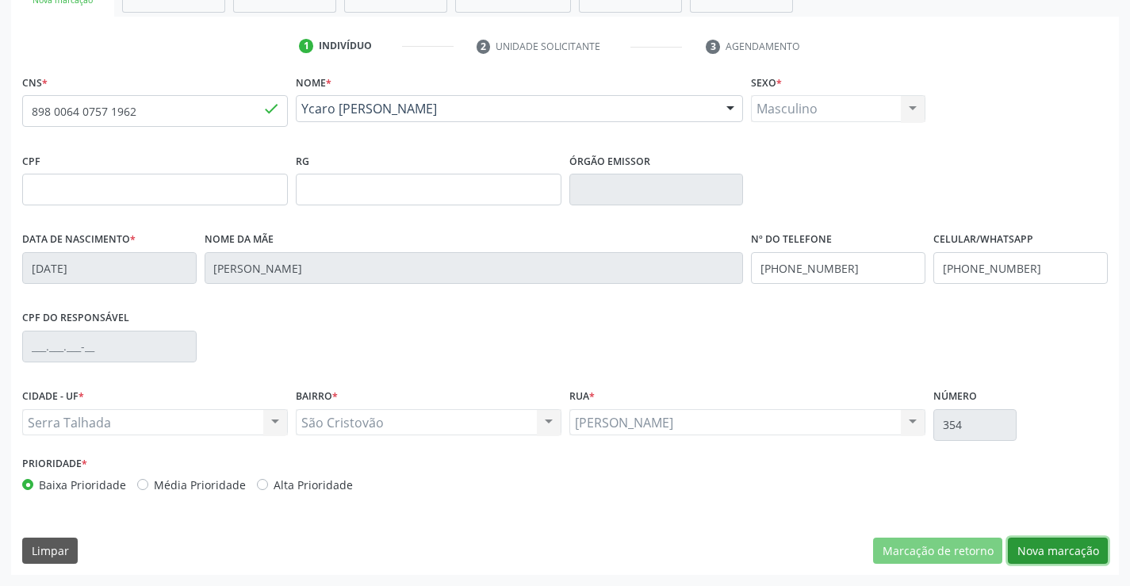
click at [1017, 541] on button "Nova marcação" at bounding box center [1058, 551] width 100 height 27
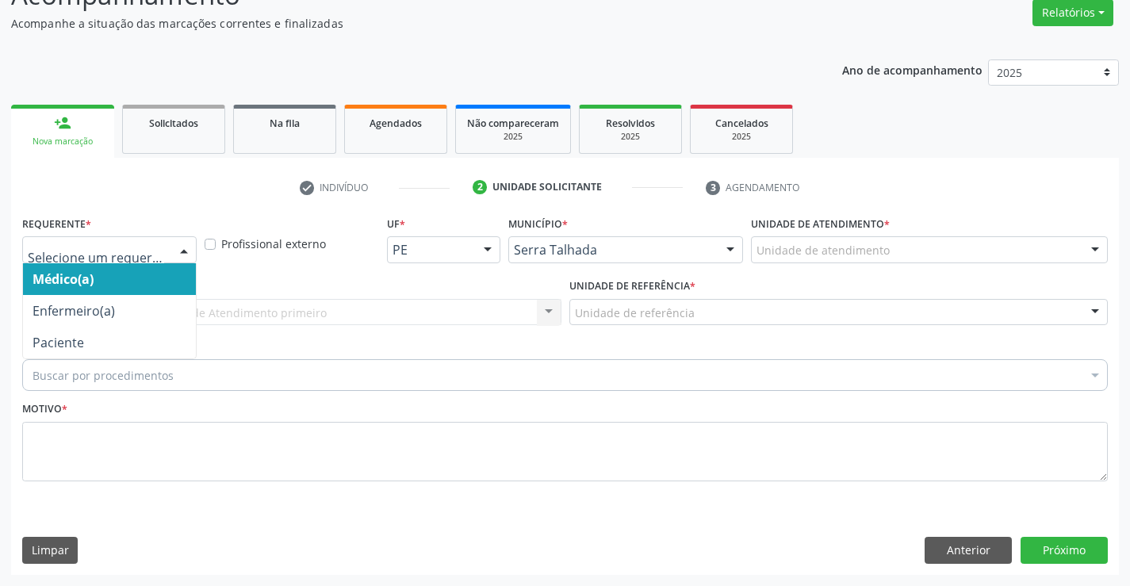
click at [182, 245] on div at bounding box center [184, 250] width 24 height 27
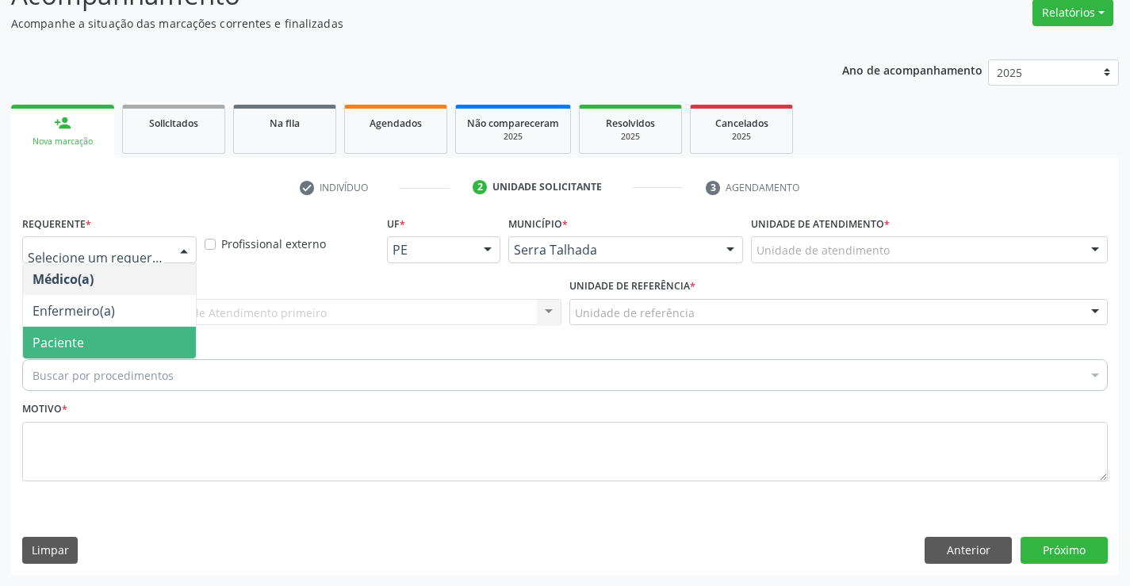
click at [157, 332] on span "Paciente" at bounding box center [109, 343] width 173 height 32
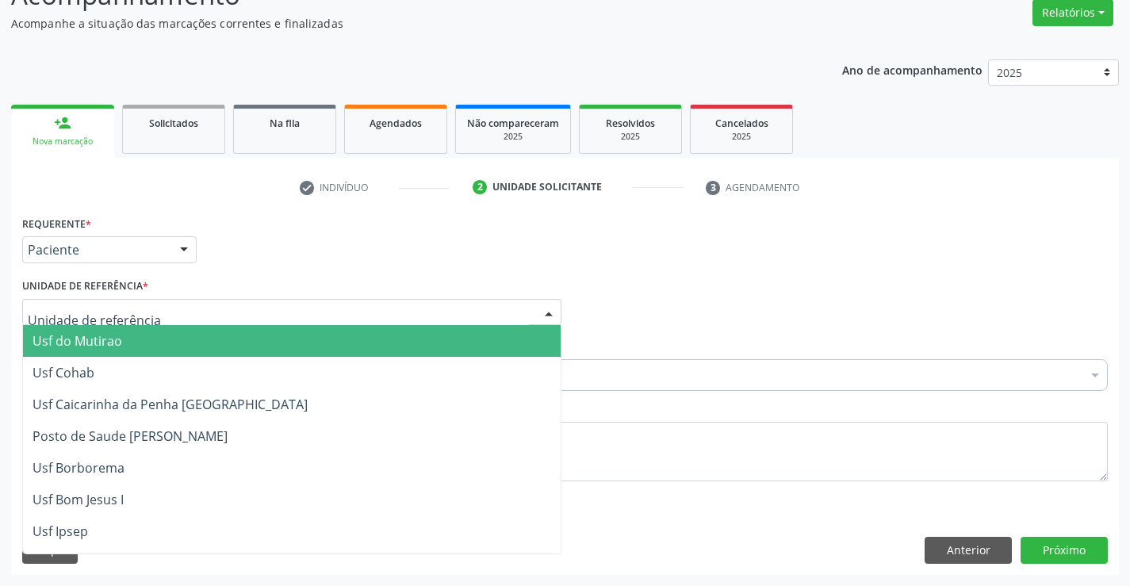
click at [199, 308] on div at bounding box center [291, 312] width 539 height 27
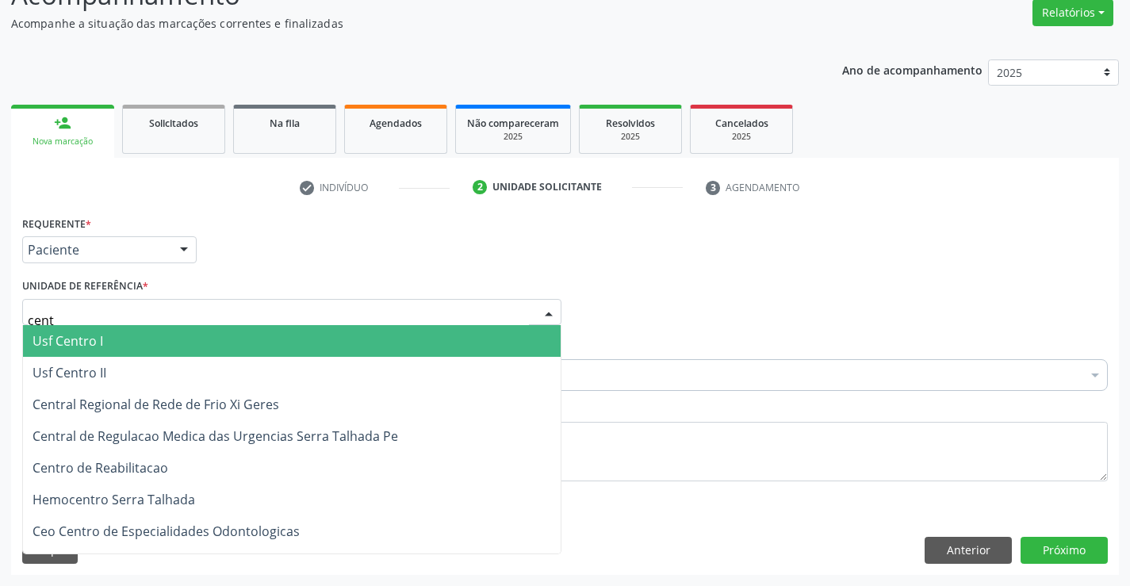
type input "centr"
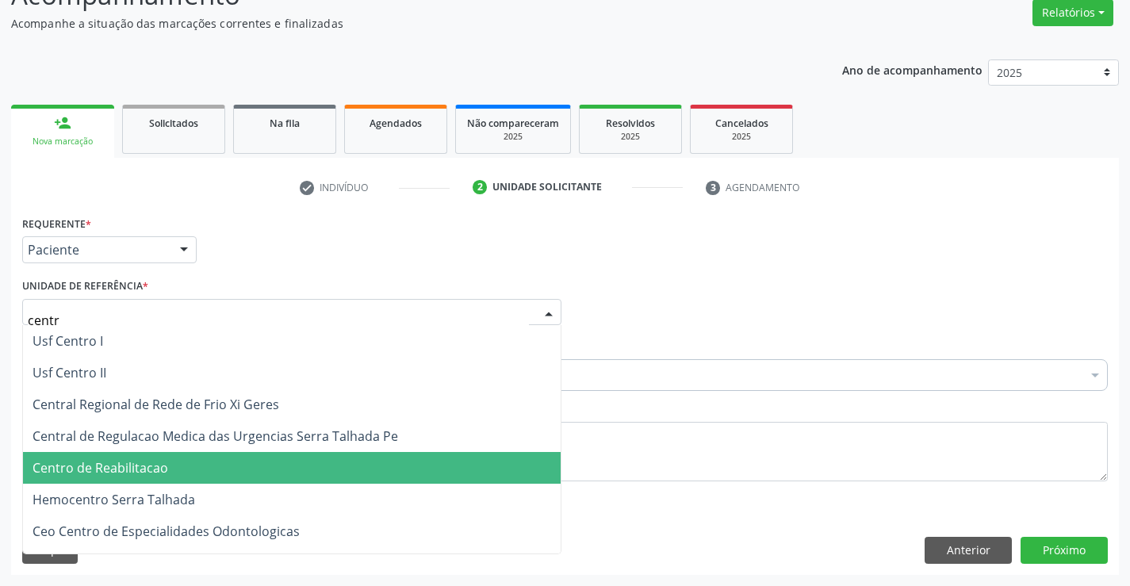
click at [200, 471] on span "Centro de Reabilitacao" at bounding box center [292, 468] width 538 height 32
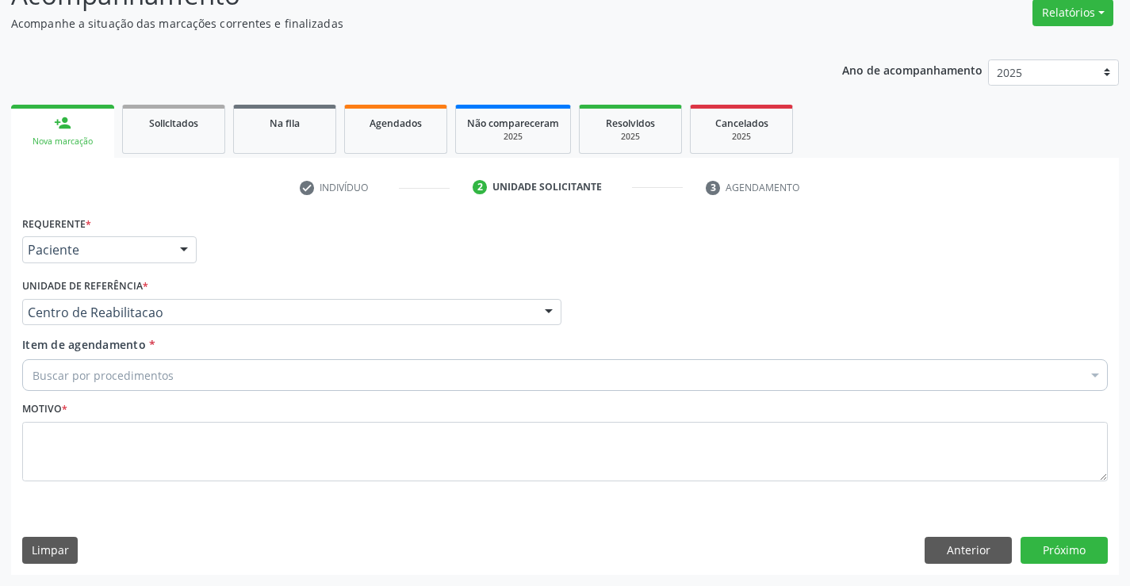
click at [219, 375] on div "Buscar por procedimentos" at bounding box center [565, 375] width 1086 height 32
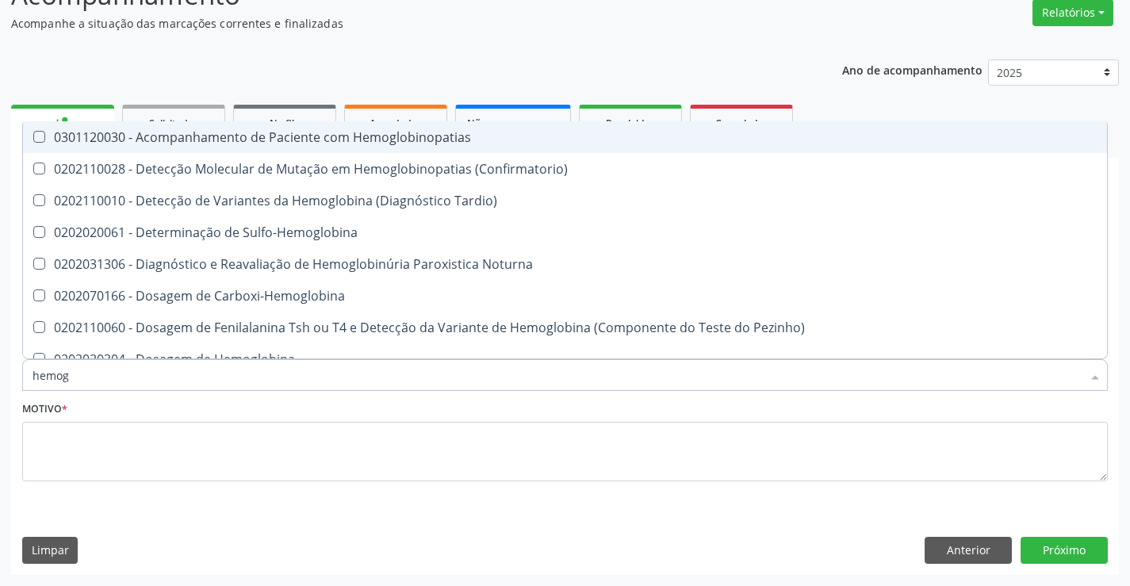
type input "hemogr"
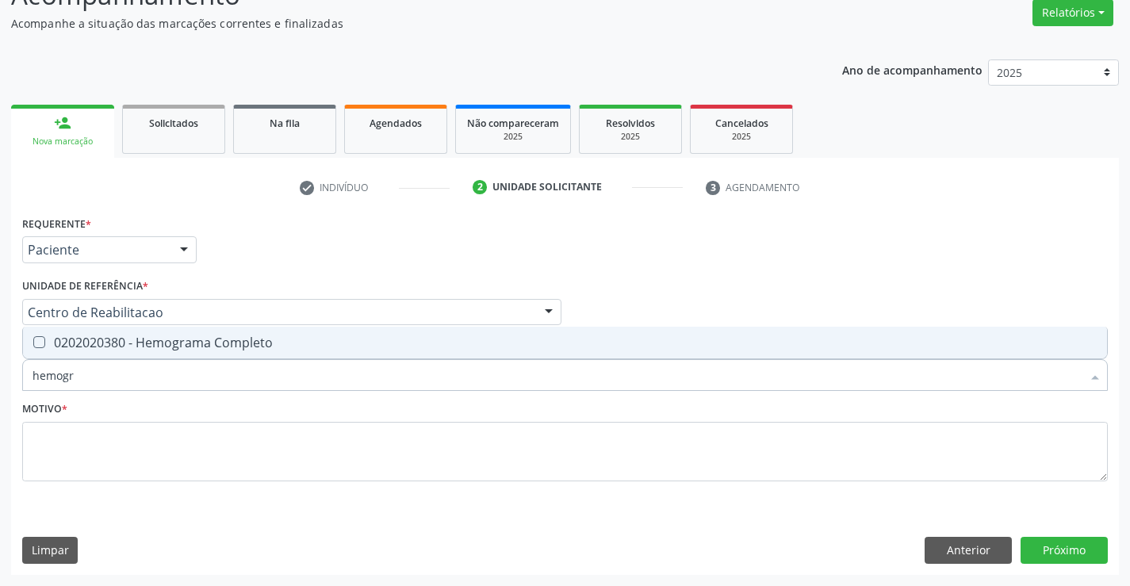
click at [234, 349] on div "0202020380 - Hemograma Completo" at bounding box center [565, 342] width 1065 height 13
checkbox Completo "true"
drag, startPoint x: 159, startPoint y: 377, endPoint x: 0, endPoint y: 399, distance: 160.9
click at [0, 399] on div "Acompanhamento Acompanhe a situação das marcações correntes e finalizadas Relat…" at bounding box center [565, 270] width 1130 height 631
type input "pr"
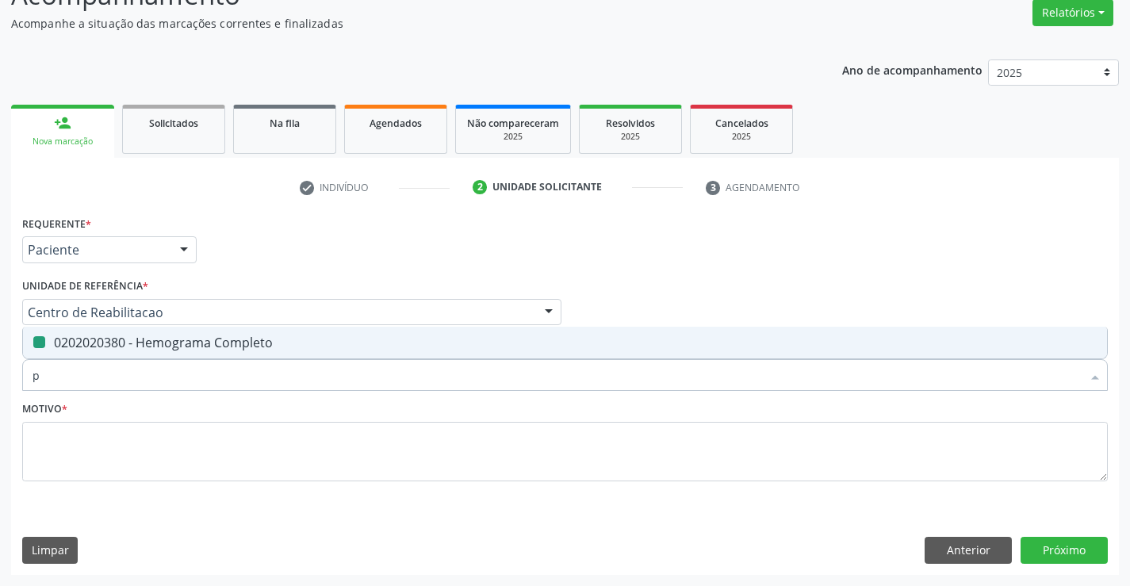
checkbox Completo "false"
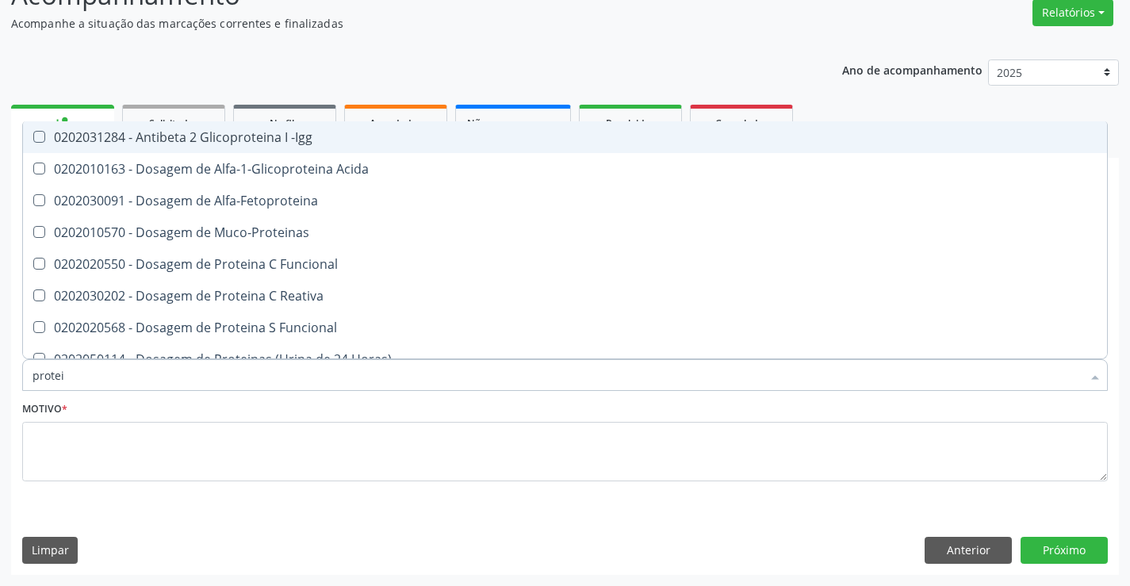
type input "protein"
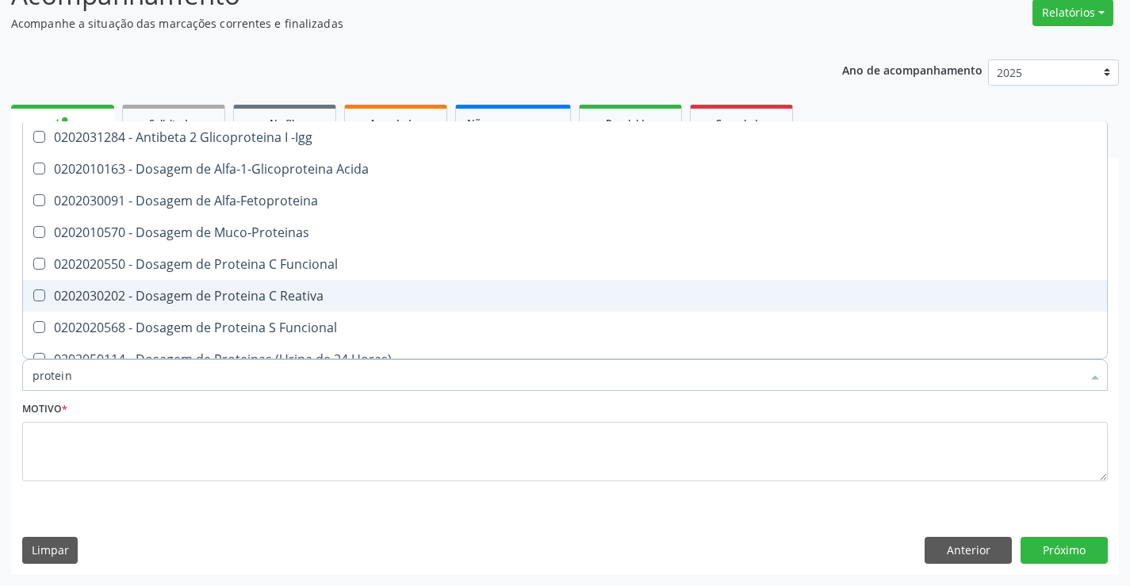
click at [163, 289] on div "0202030202 - Dosagem de Proteina C Reativa" at bounding box center [565, 295] width 1065 height 13
checkbox Reativa "true"
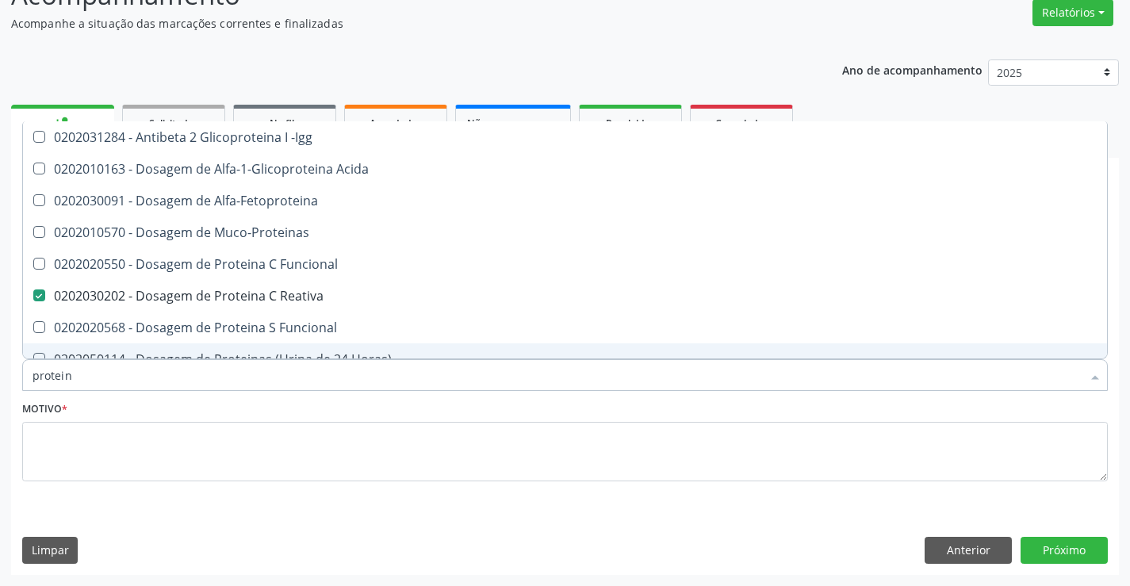
drag, startPoint x: 94, startPoint y: 374, endPoint x: 0, endPoint y: 370, distance: 94.5
click at [0, 370] on div "Acompanhamento Acompanhe a situação das marcações correntes e finalizadas Relat…" at bounding box center [565, 270] width 1130 height 631
click at [155, 446] on textarea at bounding box center [565, 452] width 1086 height 60
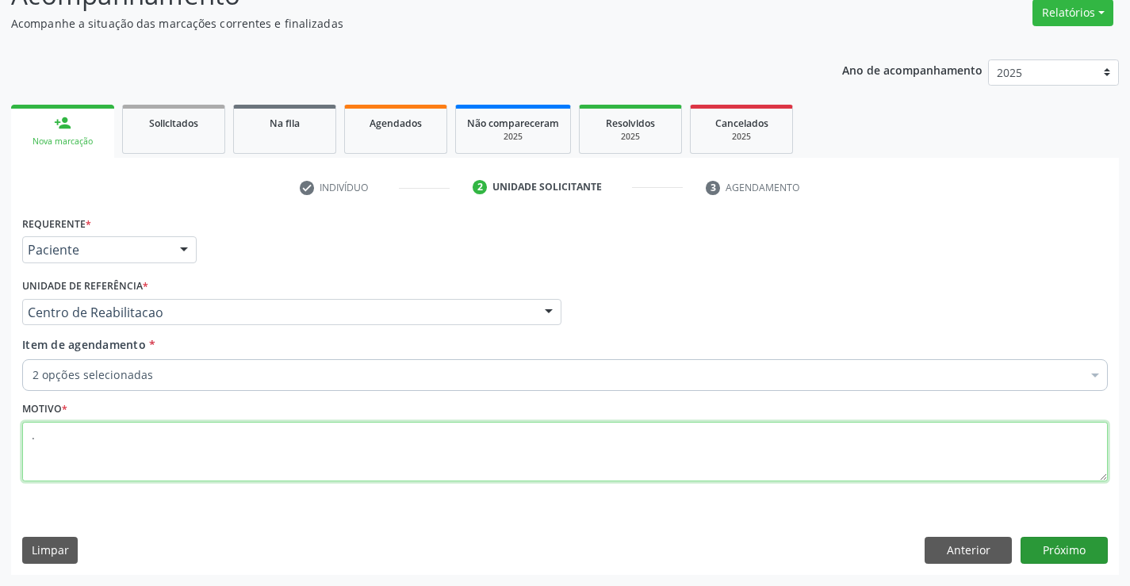
type textarea "."
click at [1044, 548] on button "Próximo" at bounding box center [1064, 550] width 87 height 27
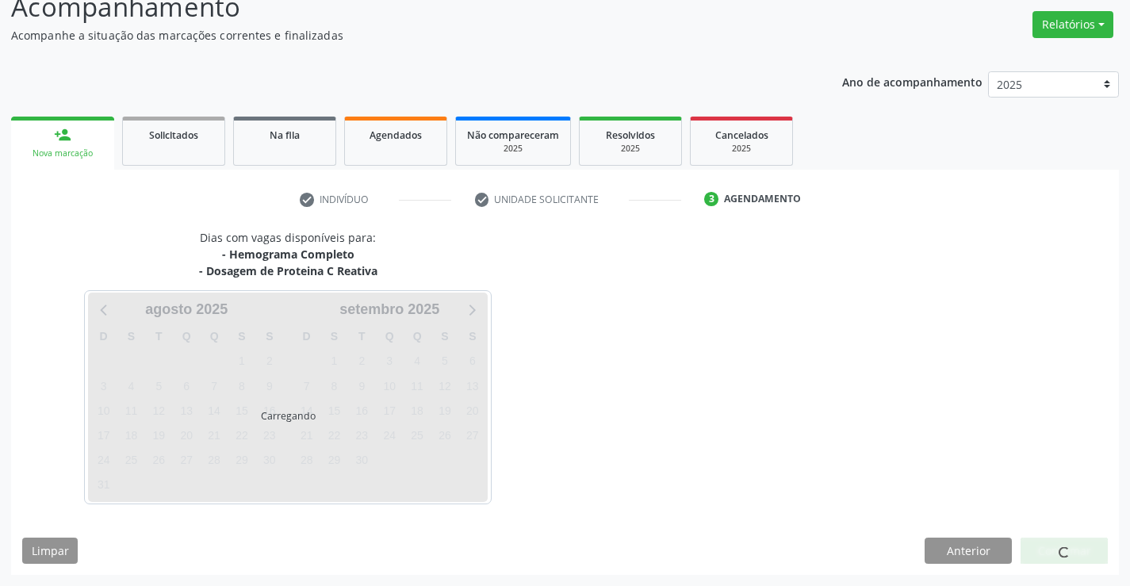
scroll to position [121, 0]
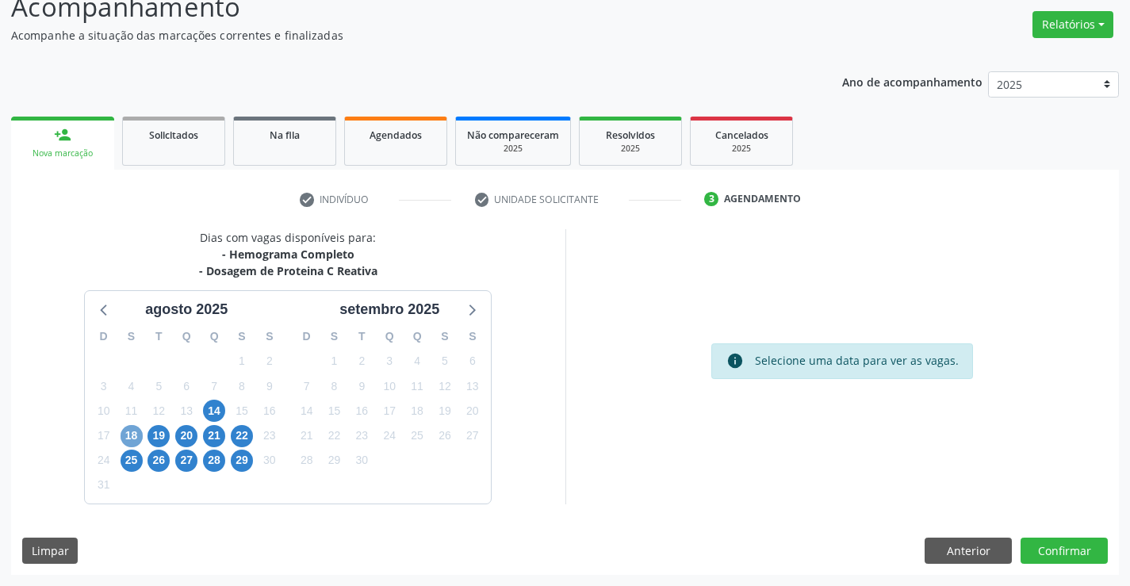
click at [138, 428] on span "18" at bounding box center [132, 436] width 22 height 22
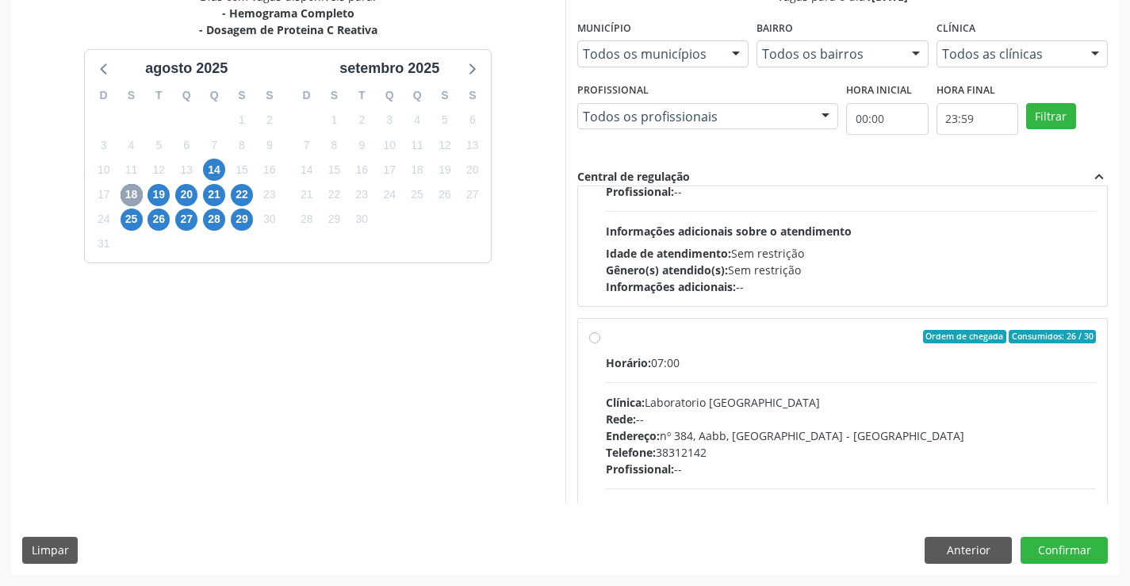
scroll to position [806, 0]
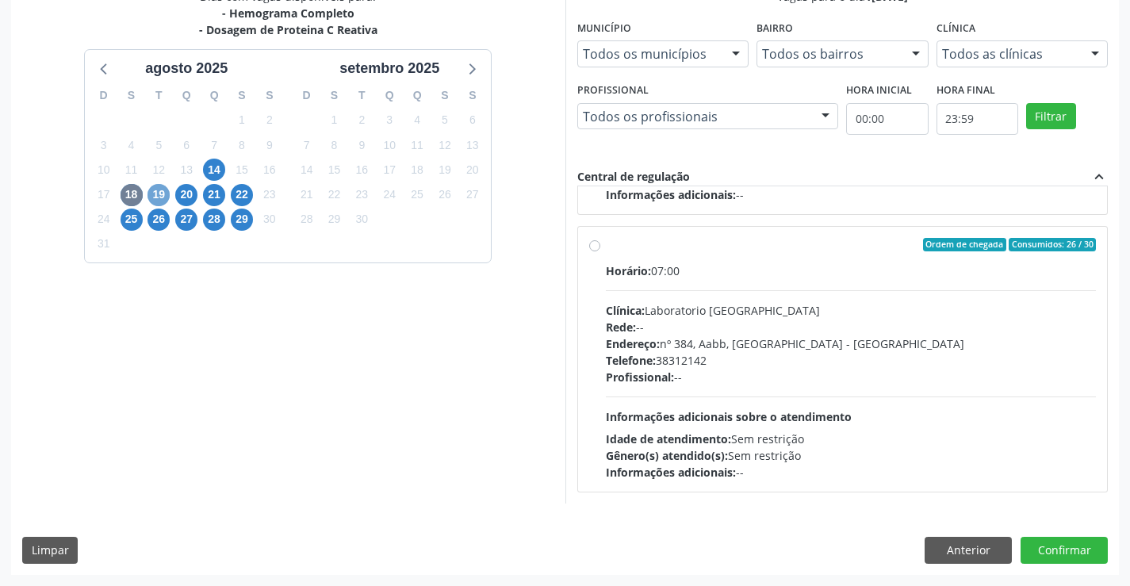
click at [155, 195] on span "19" at bounding box center [159, 195] width 22 height 22
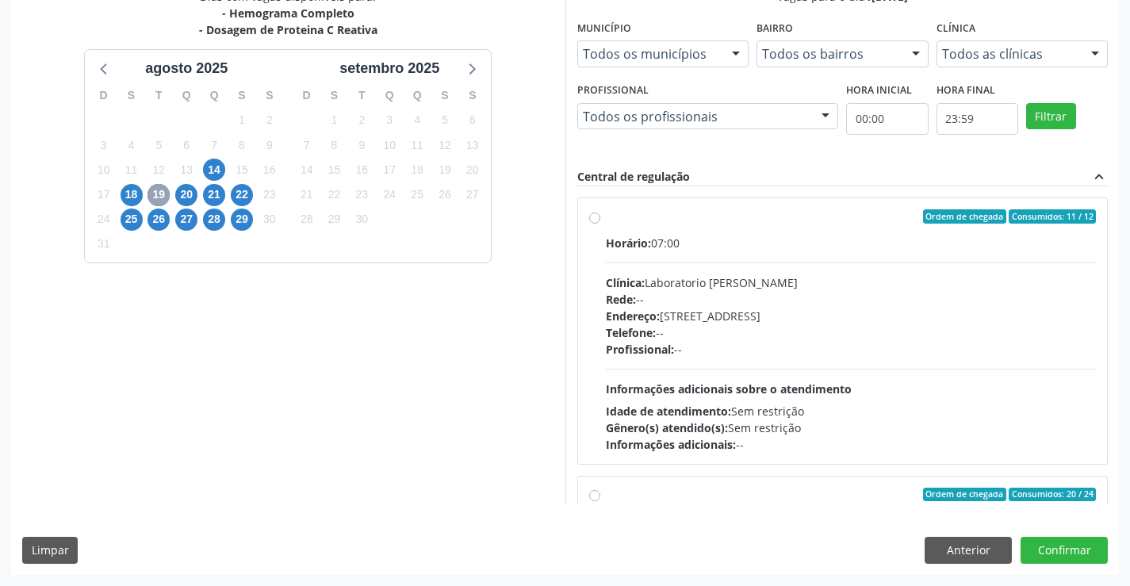
scroll to position [250, 0]
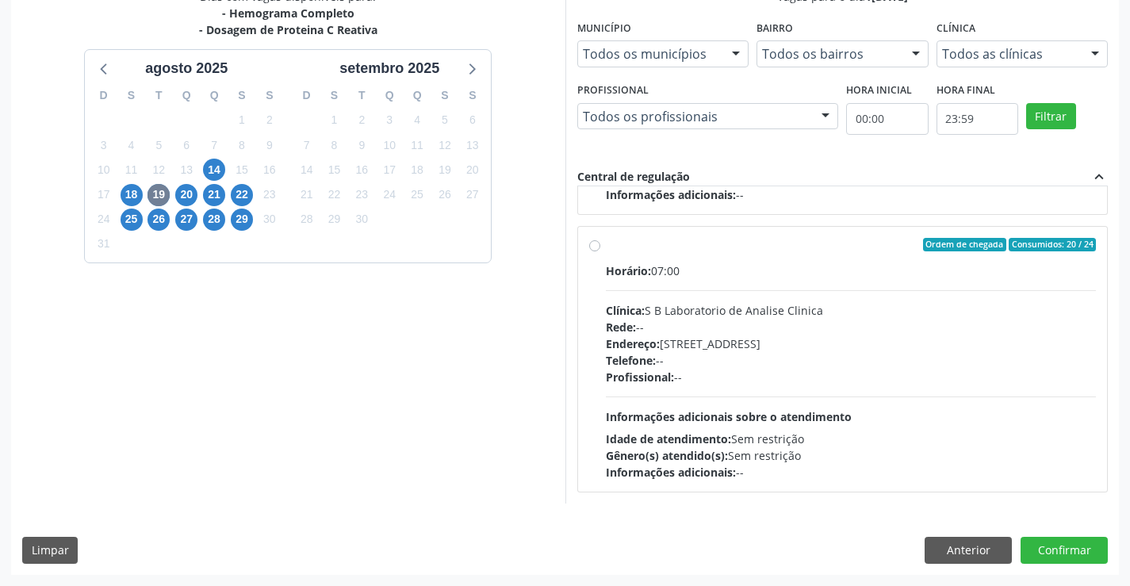
click at [688, 363] on div "Telefone: --" at bounding box center [851, 360] width 491 height 17
click at [600, 252] on input "Ordem de chegada Consumidos: 20 / 24 Horário: 07:00 Clínica: S B Laboratorio de…" at bounding box center [594, 245] width 11 height 14
radio input "true"
click at [1056, 539] on button "Confirmar" at bounding box center [1064, 550] width 87 height 27
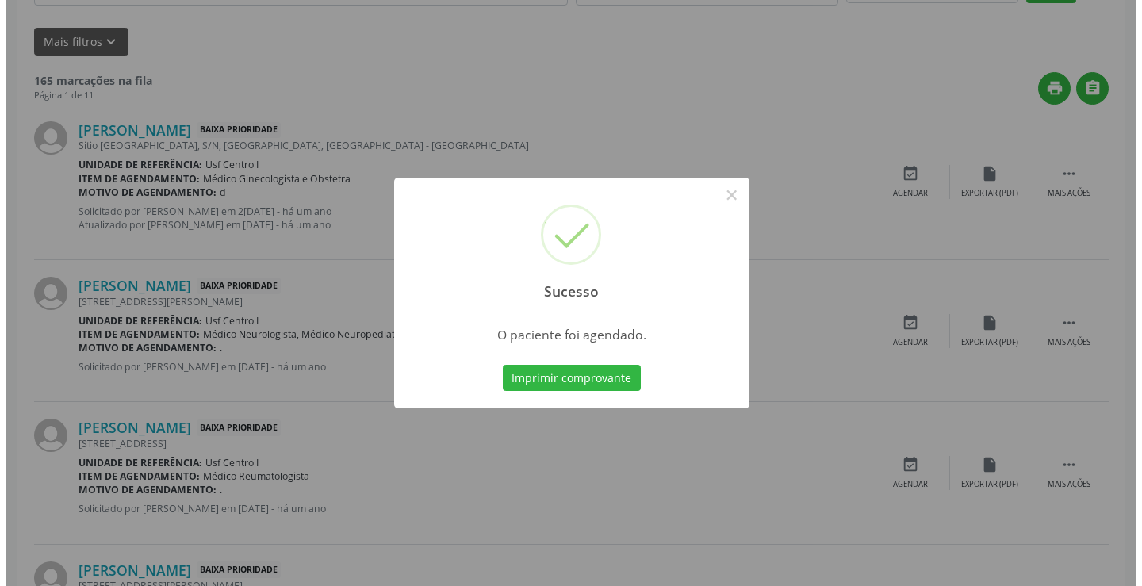
scroll to position [0, 0]
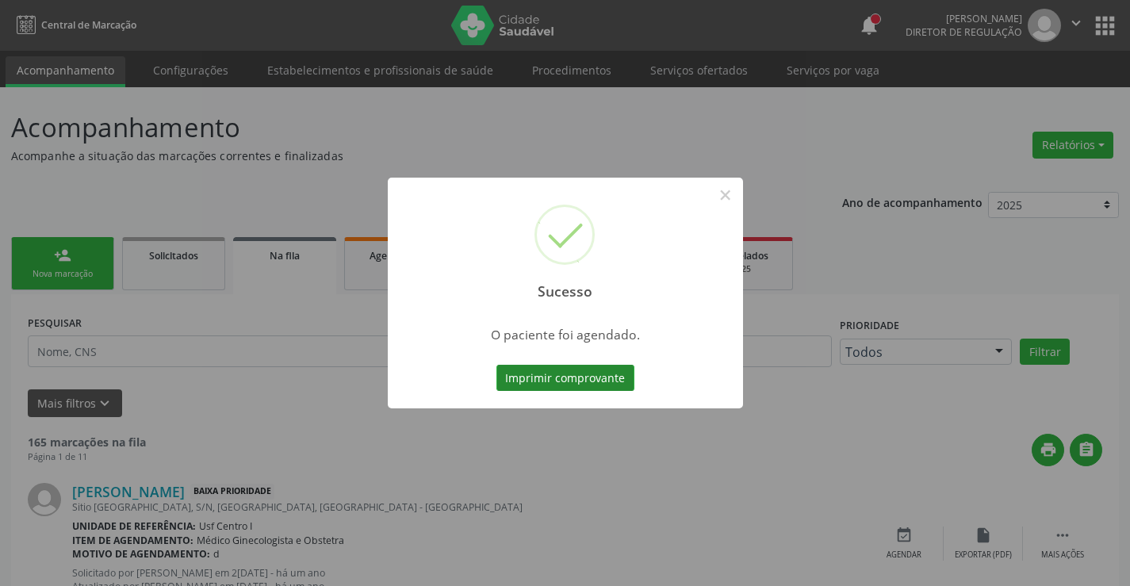
click at [564, 377] on button "Imprimir comprovante" at bounding box center [565, 378] width 138 height 27
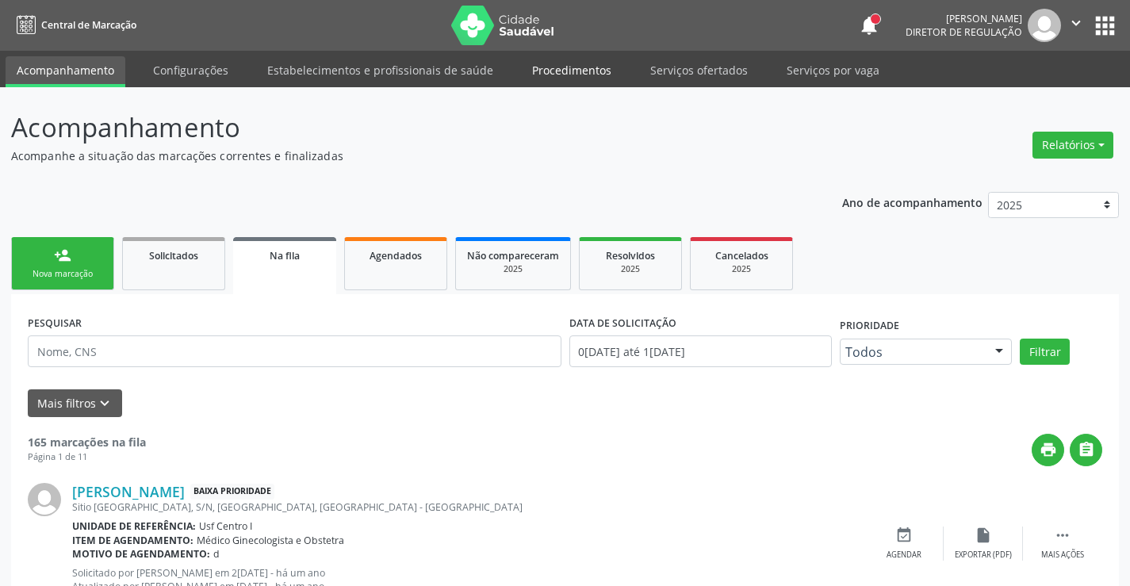
click at [553, 70] on link "Procedimentos" at bounding box center [572, 70] width 102 height 28
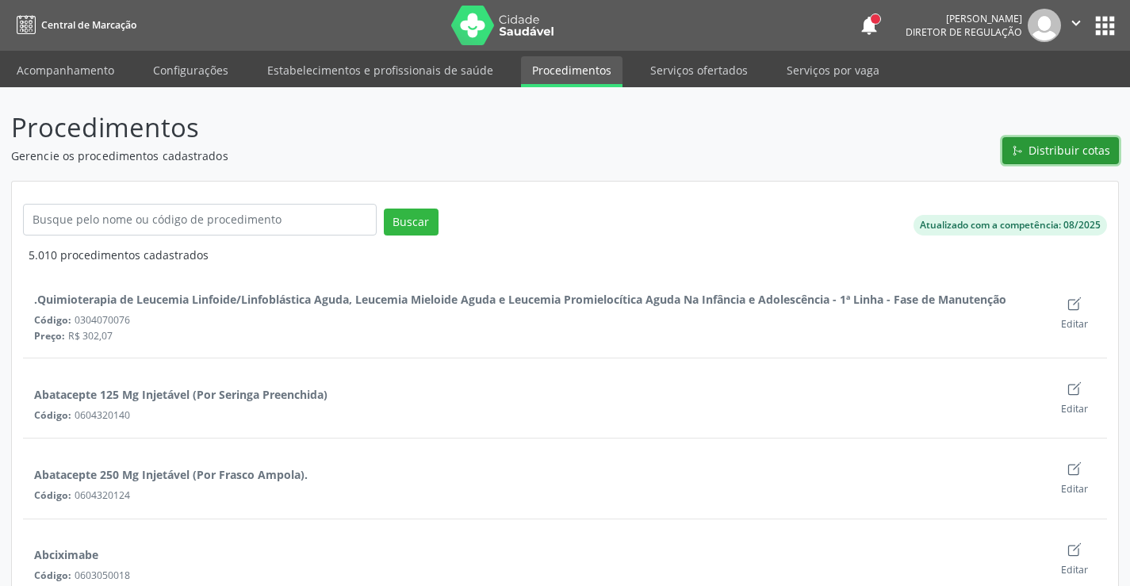
click at [1019, 148] on icon "Git Merge" at bounding box center [1017, 150] width 11 height 11
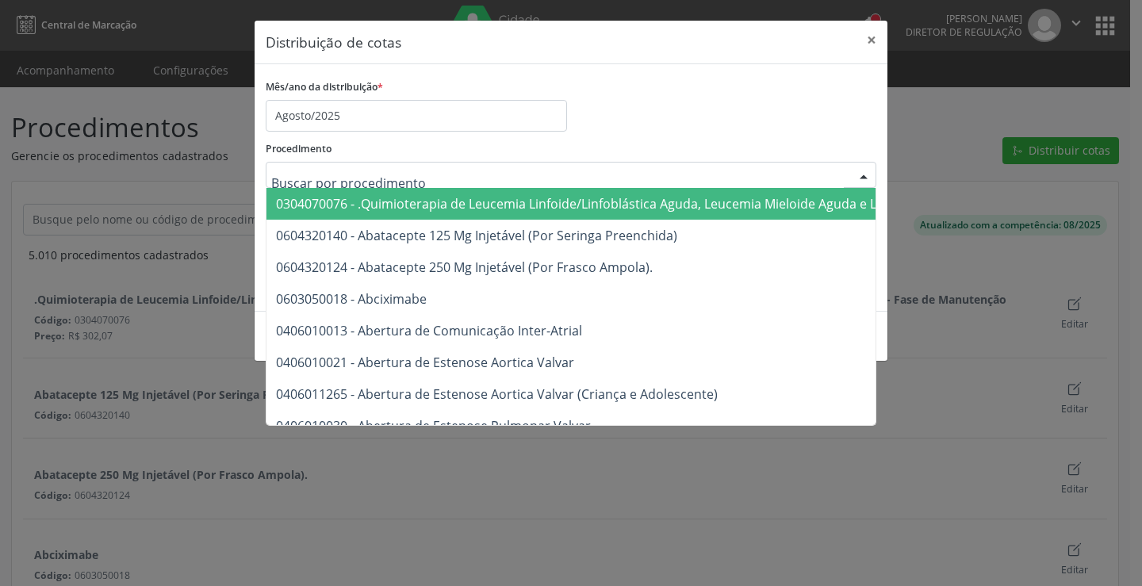
click at [430, 183] on div at bounding box center [571, 175] width 611 height 27
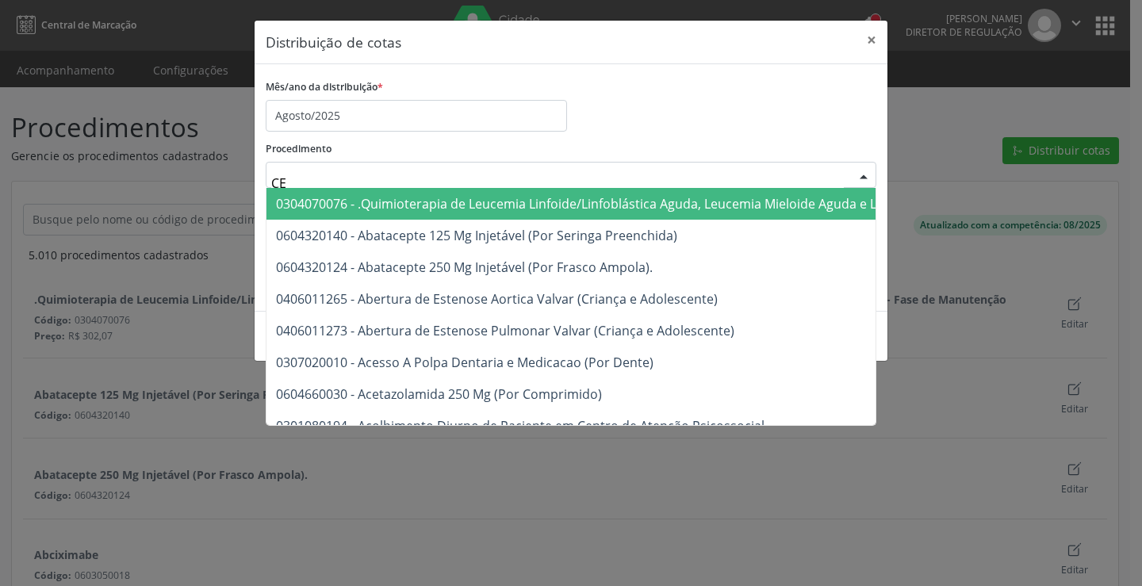
type input "C"
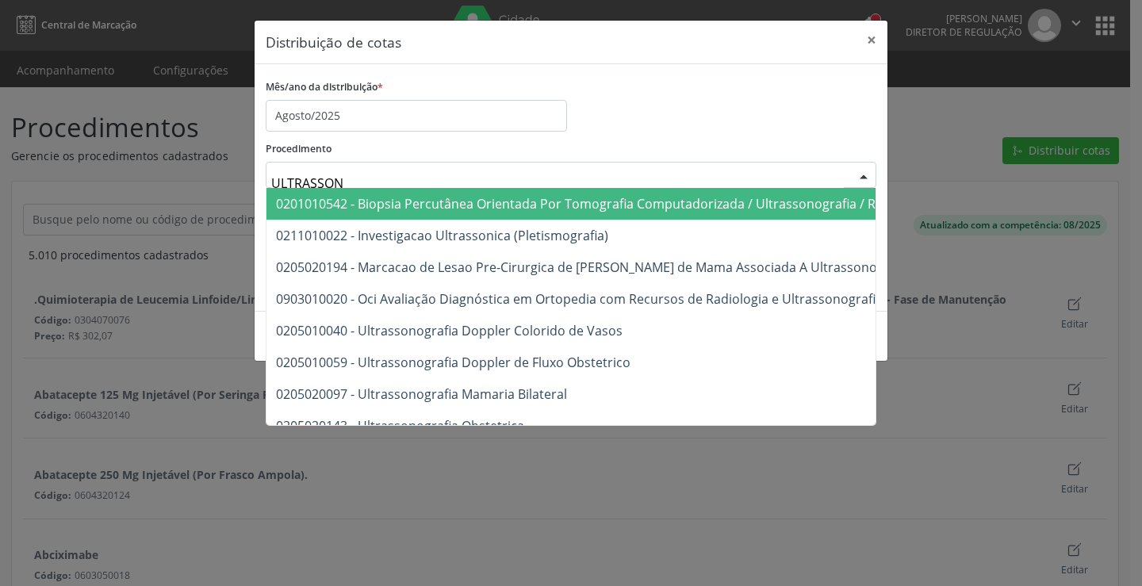
type input "ULTRASSONO"
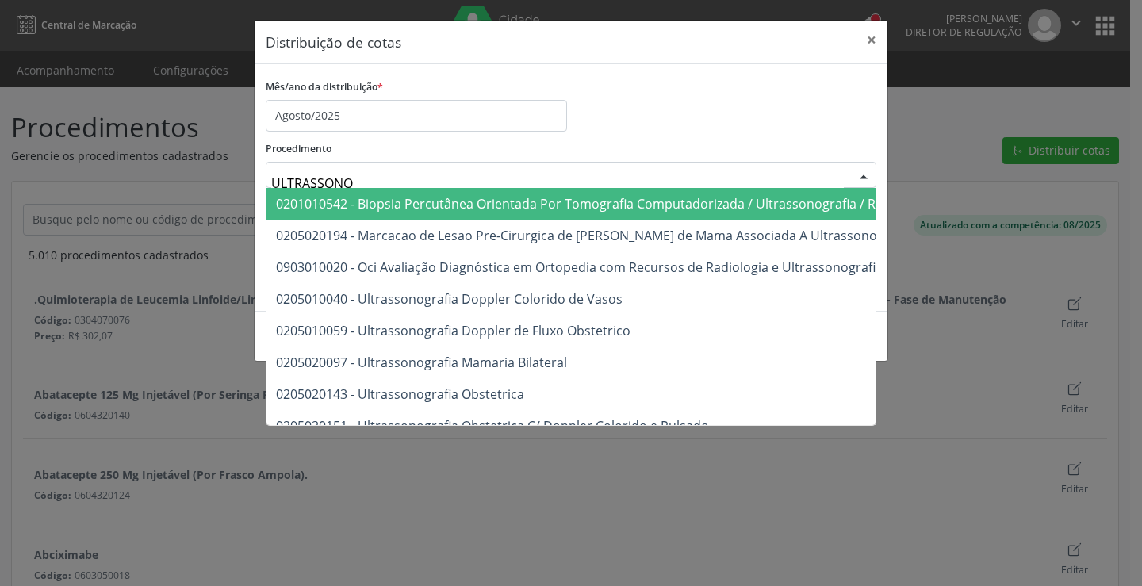
click at [673, 118] on div "Mês/ano da distribuição * Agosto/2025" at bounding box center [571, 103] width 619 height 56
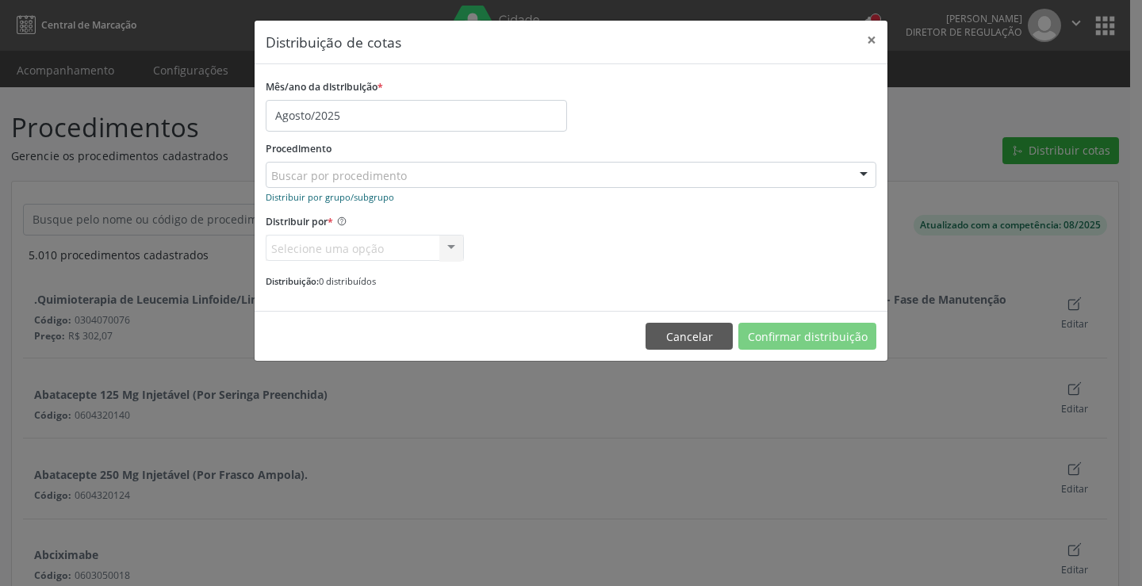
click at [351, 197] on small "Distribuir por grupo/subgrupo" at bounding box center [330, 197] width 128 height 12
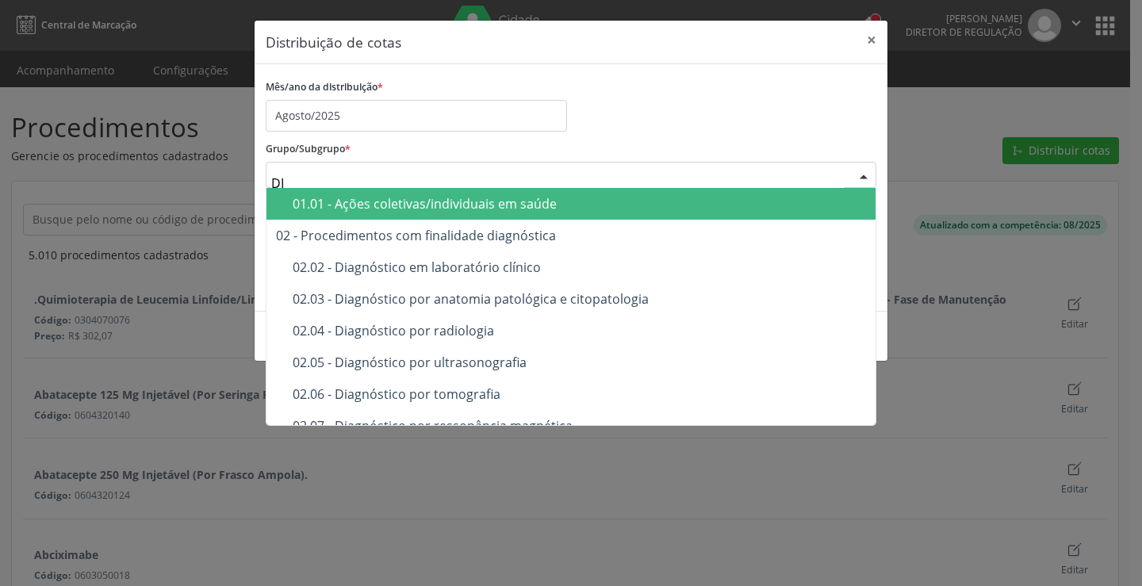
type input "D"
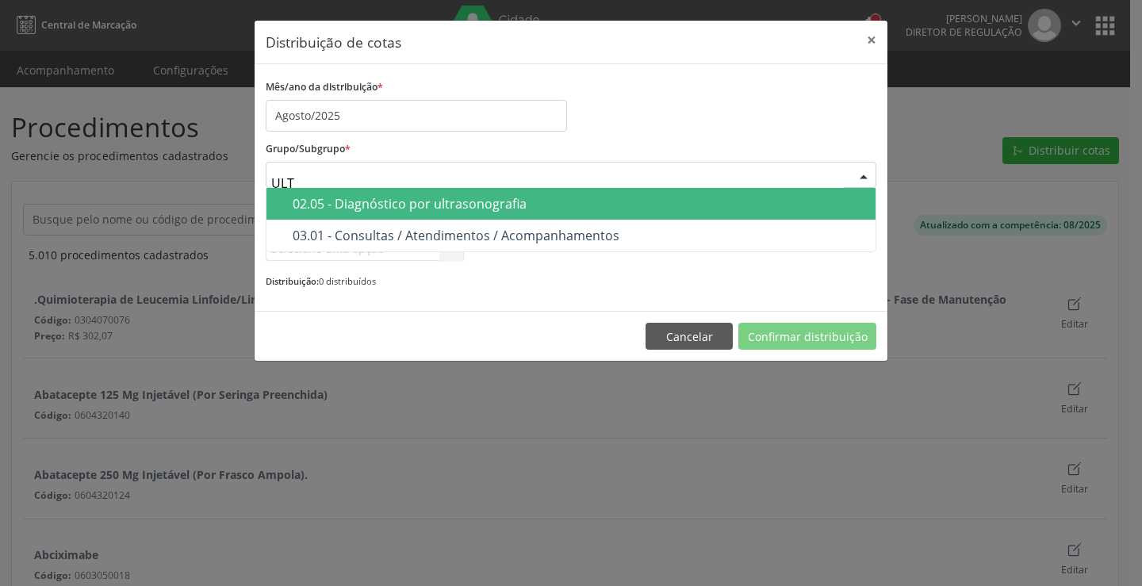
type input "ULTR"
click at [581, 203] on div "02.05 - Diagnóstico por ultrasonografia" at bounding box center [579, 203] width 573 height 13
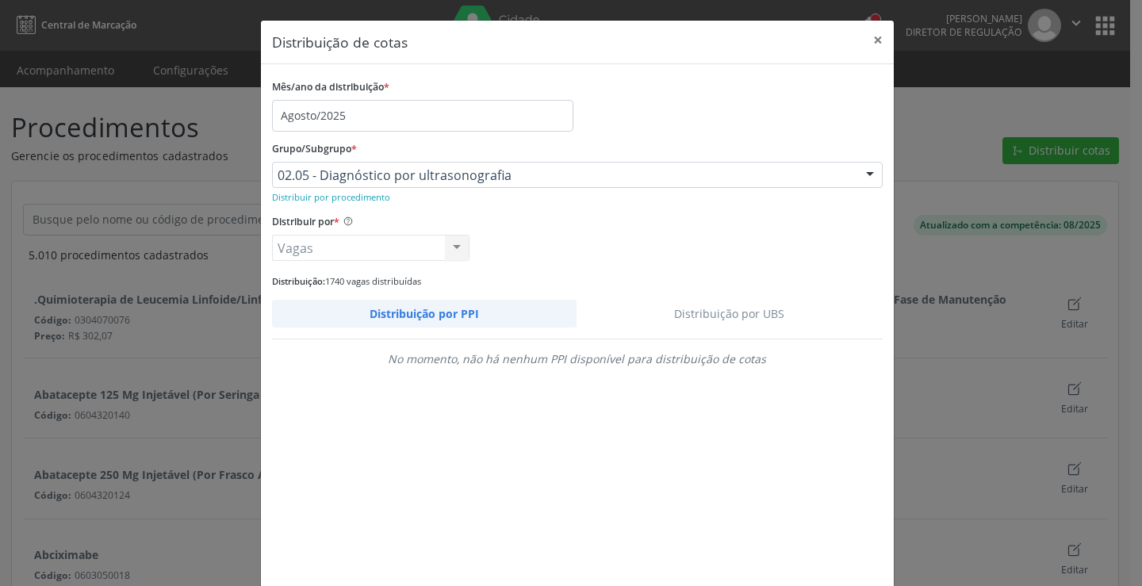
click at [738, 308] on link "Distribuição por UBS" at bounding box center [730, 314] width 306 height 28
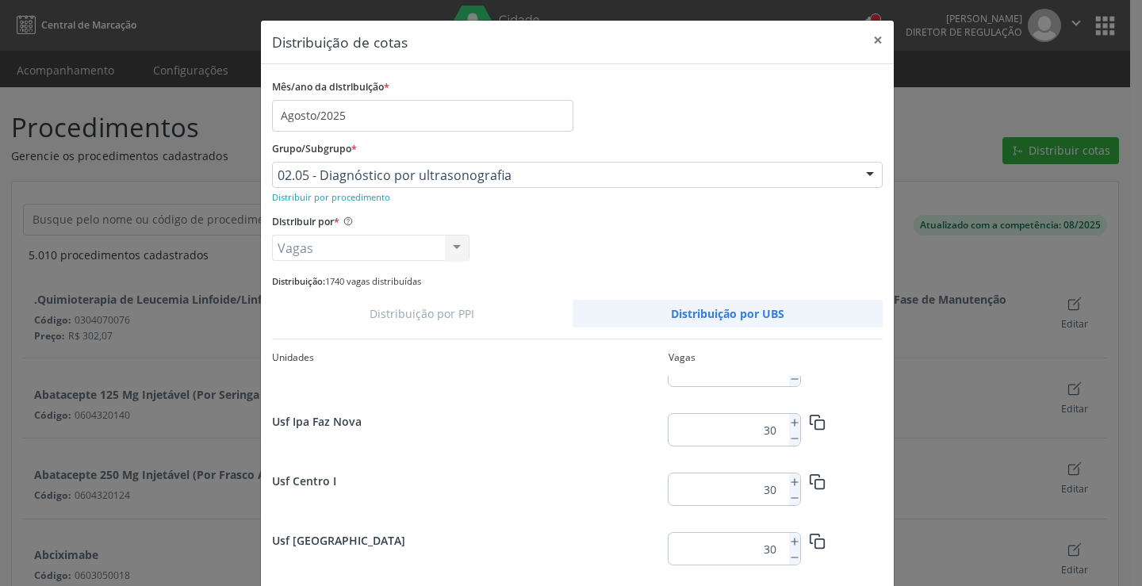
scroll to position [2060, 0]
click at [789, 480] on icon at bounding box center [794, 482] width 11 height 11
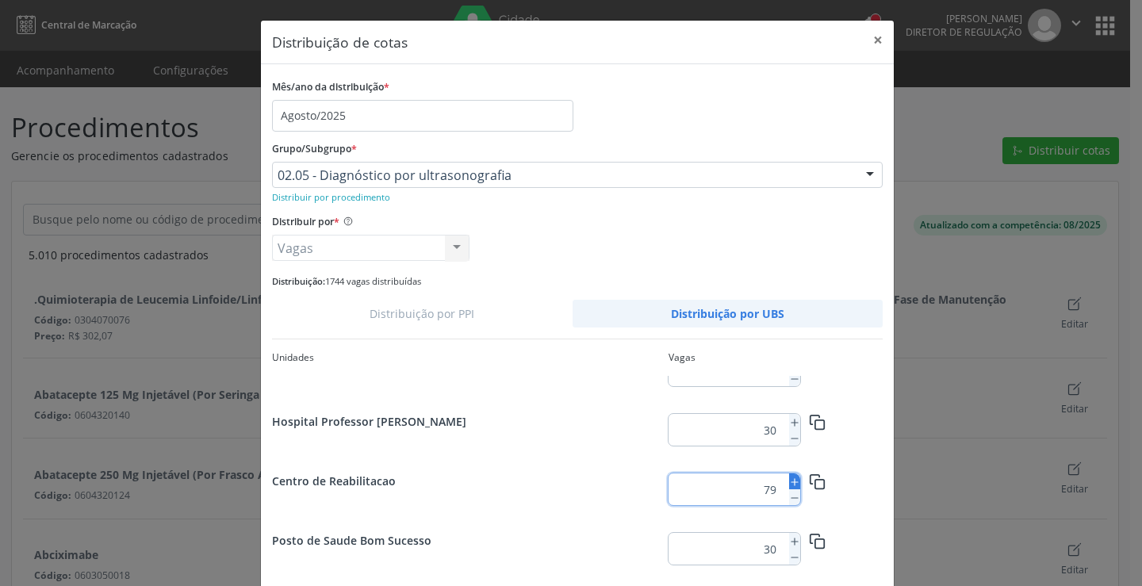
click at [789, 480] on icon at bounding box center [794, 482] width 11 height 11
type input "80"
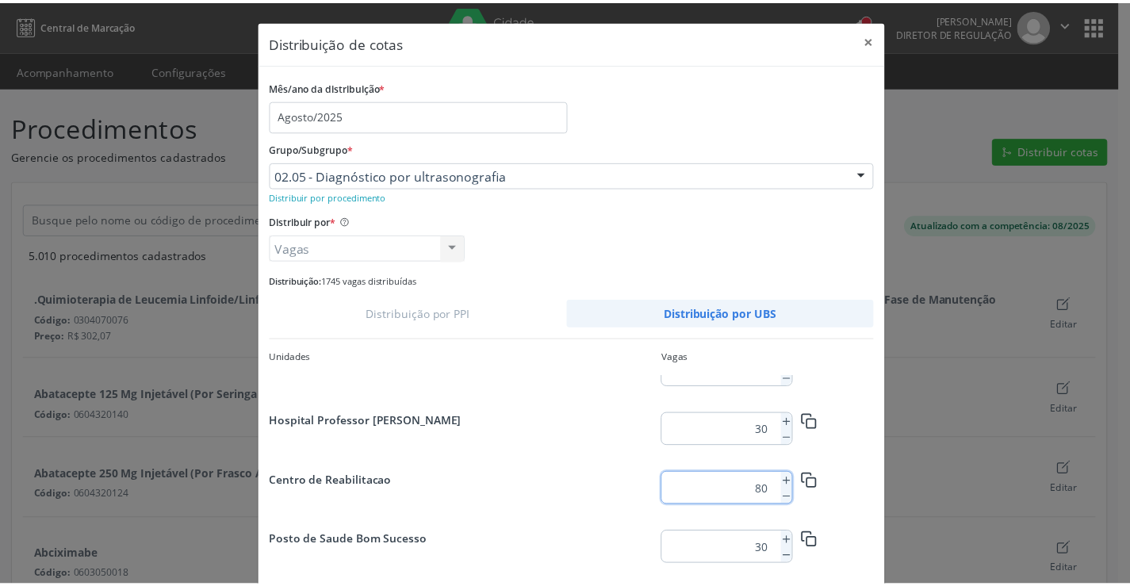
scroll to position [82, 0]
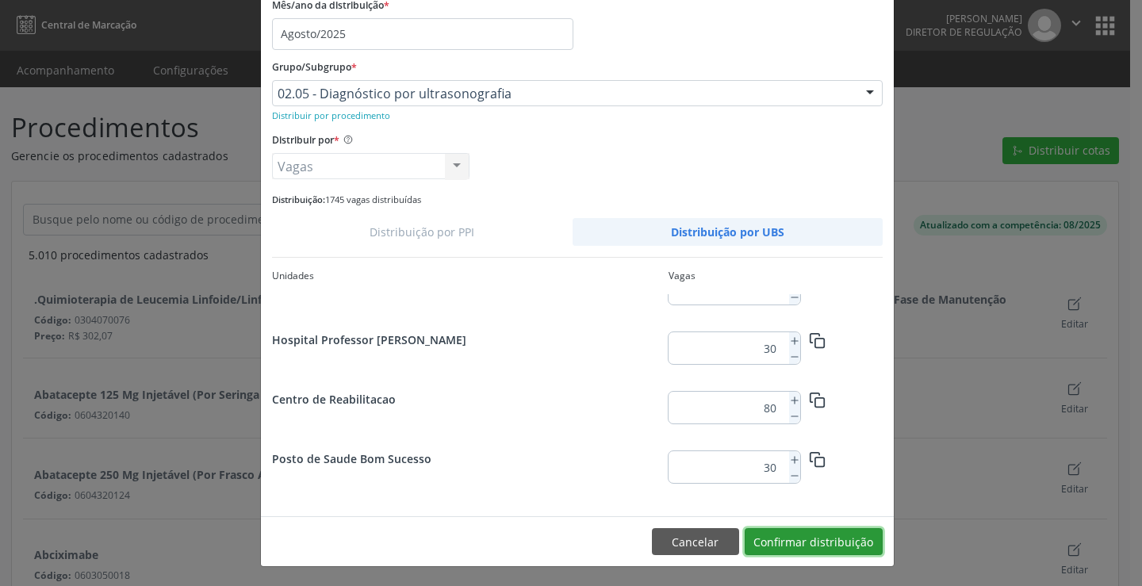
click at [832, 539] on button "Confirmar distribuição" at bounding box center [814, 541] width 138 height 27
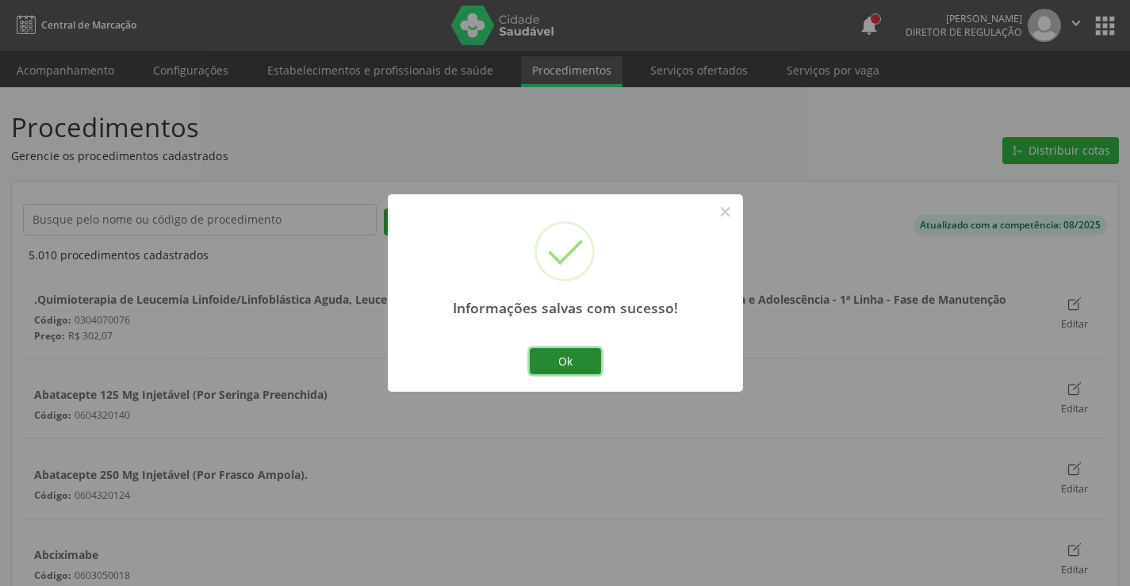
click at [560, 362] on button "Ok" at bounding box center [565, 361] width 71 height 27
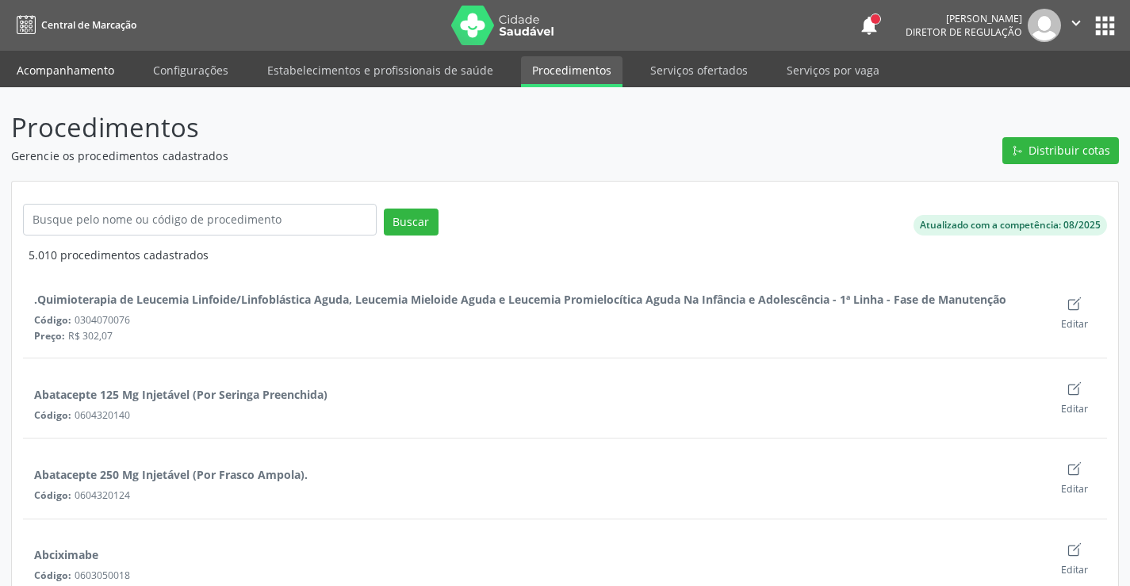
click at [61, 68] on link "Acompanhamento" at bounding box center [66, 70] width 120 height 28
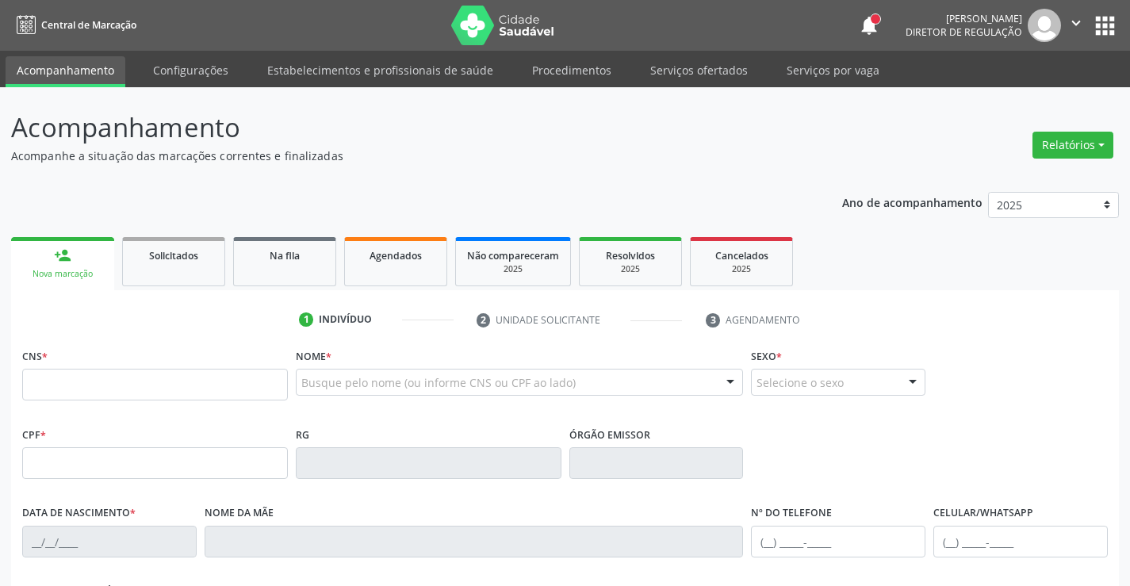
click at [686, 79] on link "Serviços ofertados" at bounding box center [699, 70] width 120 height 28
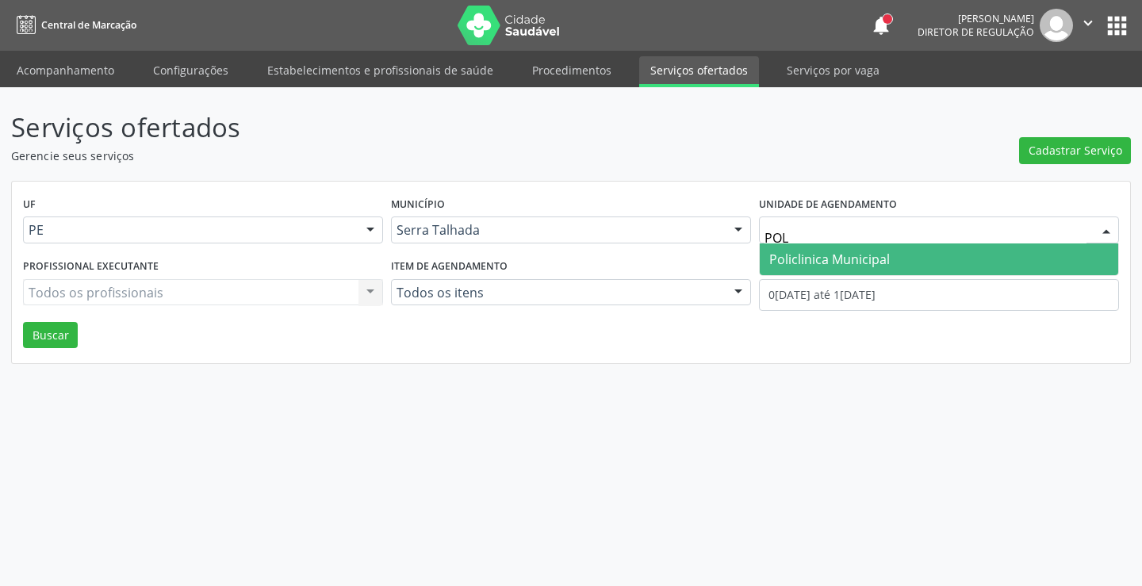
type input "POLI"
click at [860, 262] on span "Policlinica Municipal" at bounding box center [829, 259] width 121 height 17
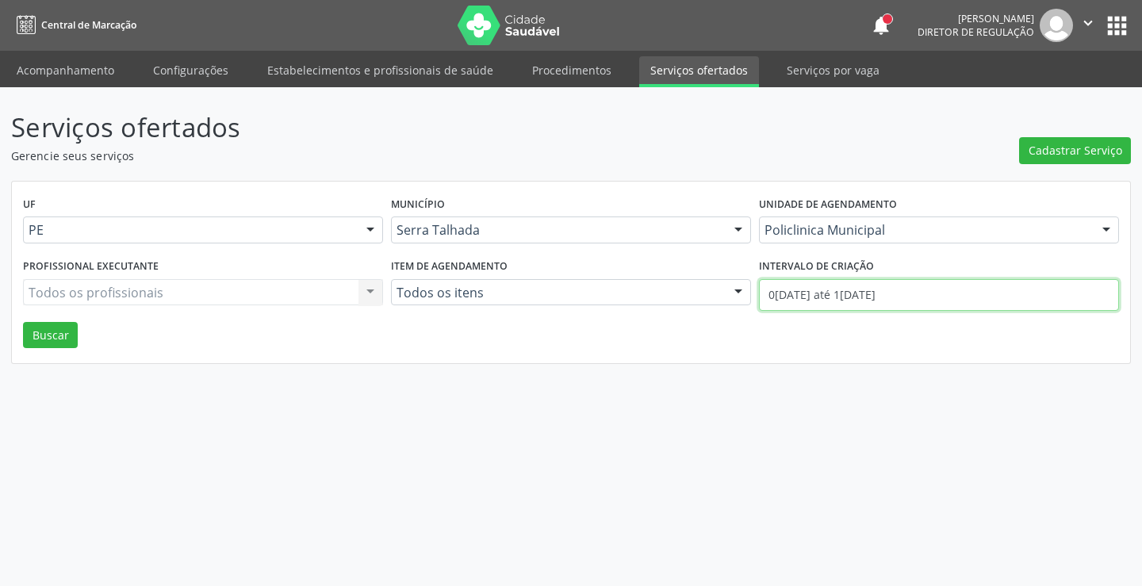
click at [840, 293] on input "01/08/2025 até 14/08/2025" at bounding box center [939, 295] width 360 height 32
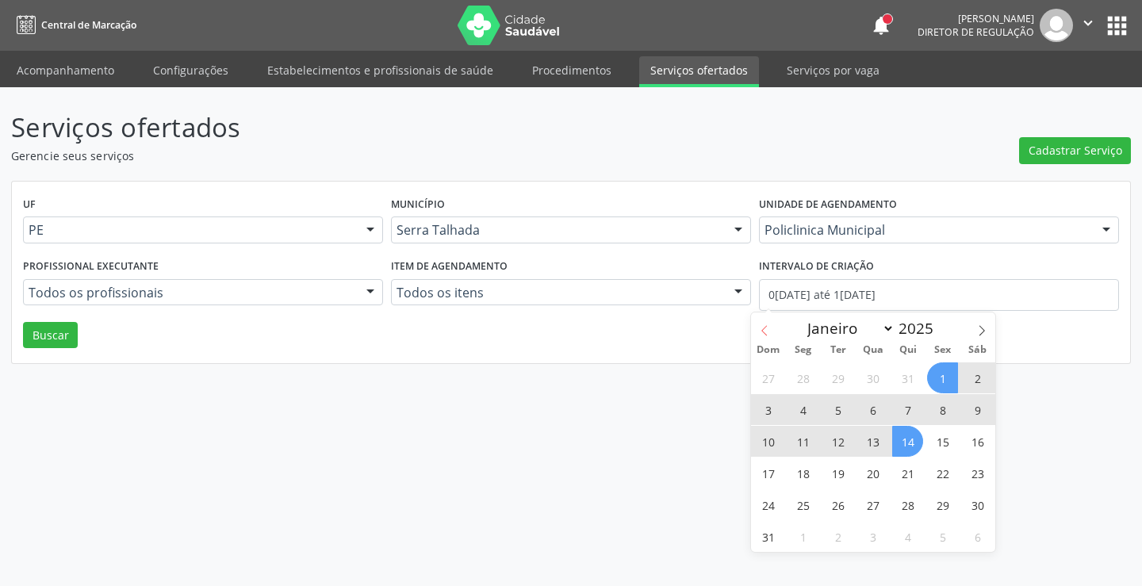
click at [772, 325] on span at bounding box center [764, 325] width 27 height 27
select select "6"
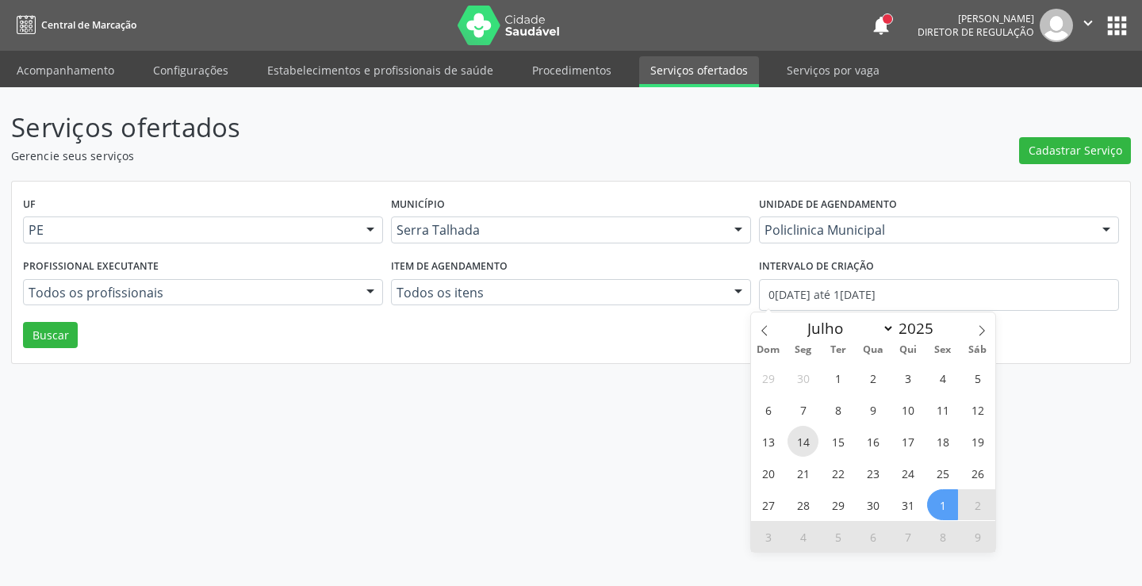
click at [795, 445] on span "14" at bounding box center [802, 441] width 31 height 31
type input "14/07/2025"
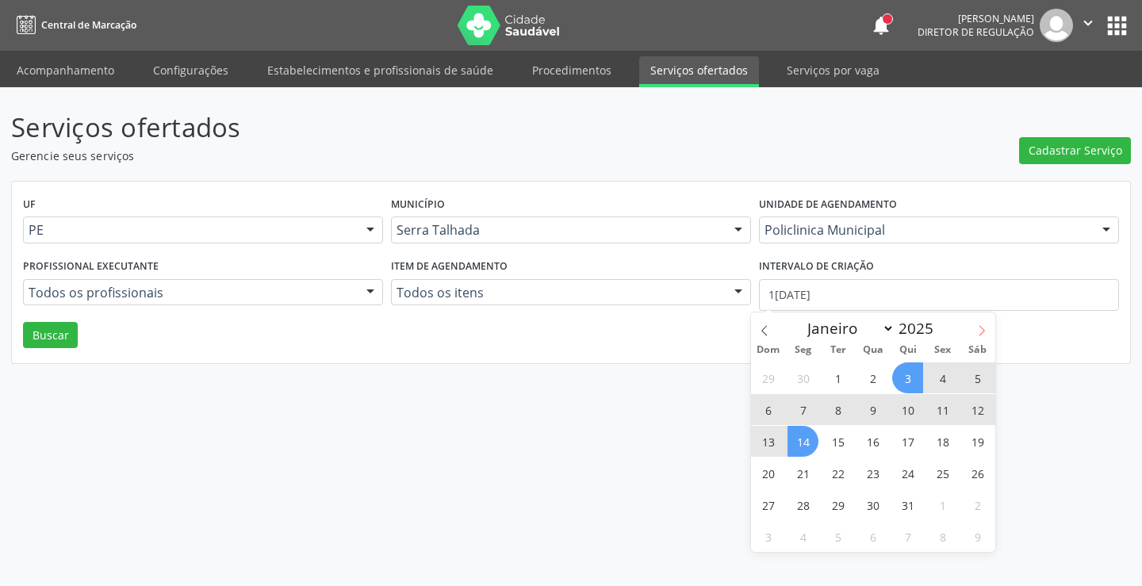
click at [979, 333] on icon at bounding box center [981, 330] width 11 height 11
select select "7"
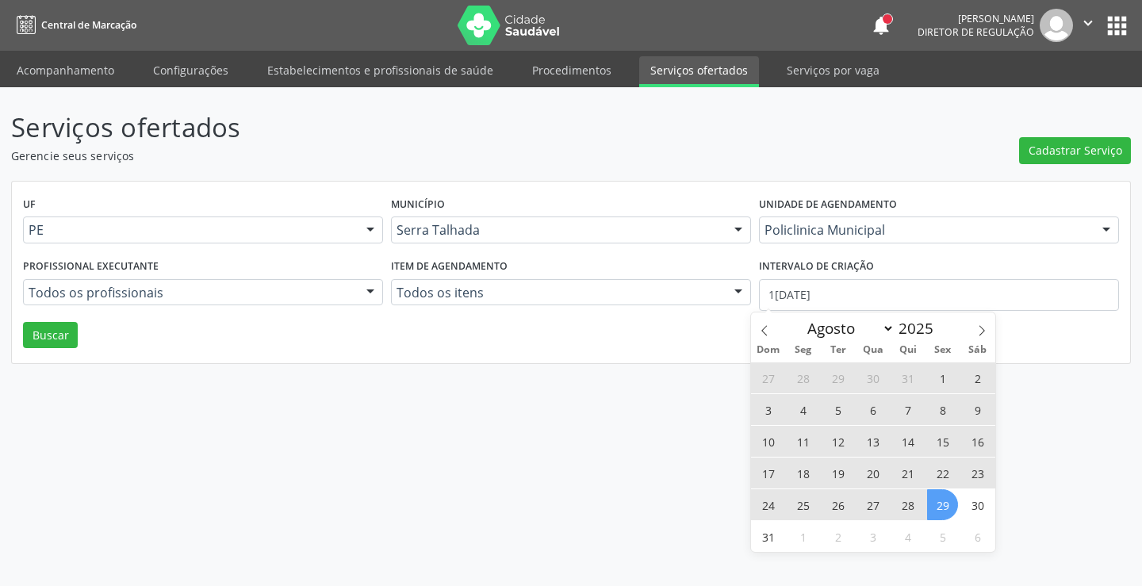
click at [933, 498] on span "29" at bounding box center [942, 504] width 31 height 31
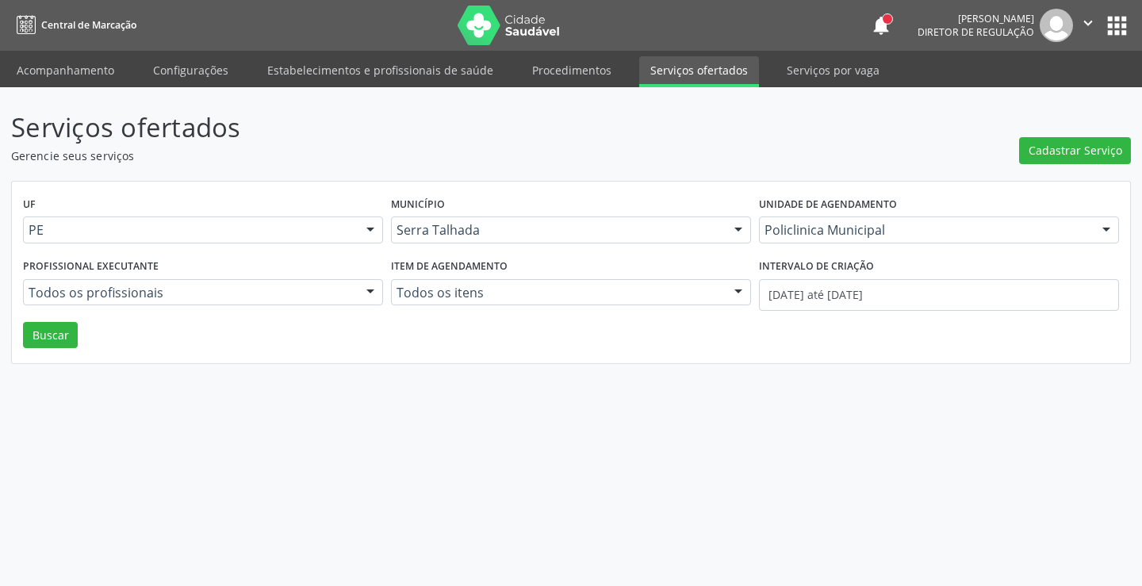
click at [83, 318] on div "Profissional executante Todos os profissionais Todos os profissionais Ana Carol…" at bounding box center [203, 288] width 368 height 67
click at [63, 324] on button "Buscar" at bounding box center [50, 335] width 55 height 27
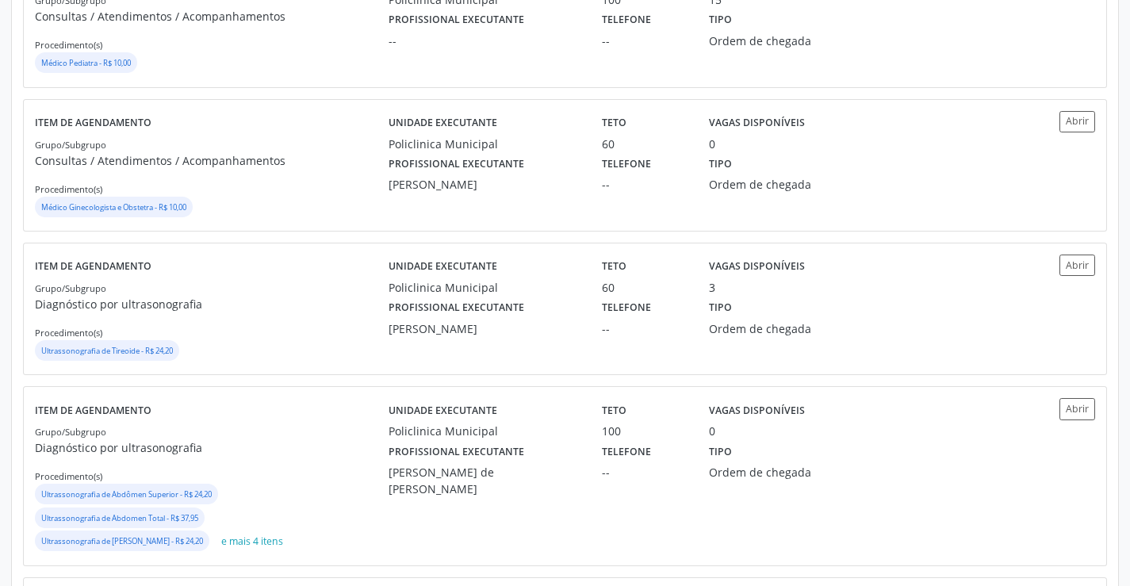
scroll to position [793, 0]
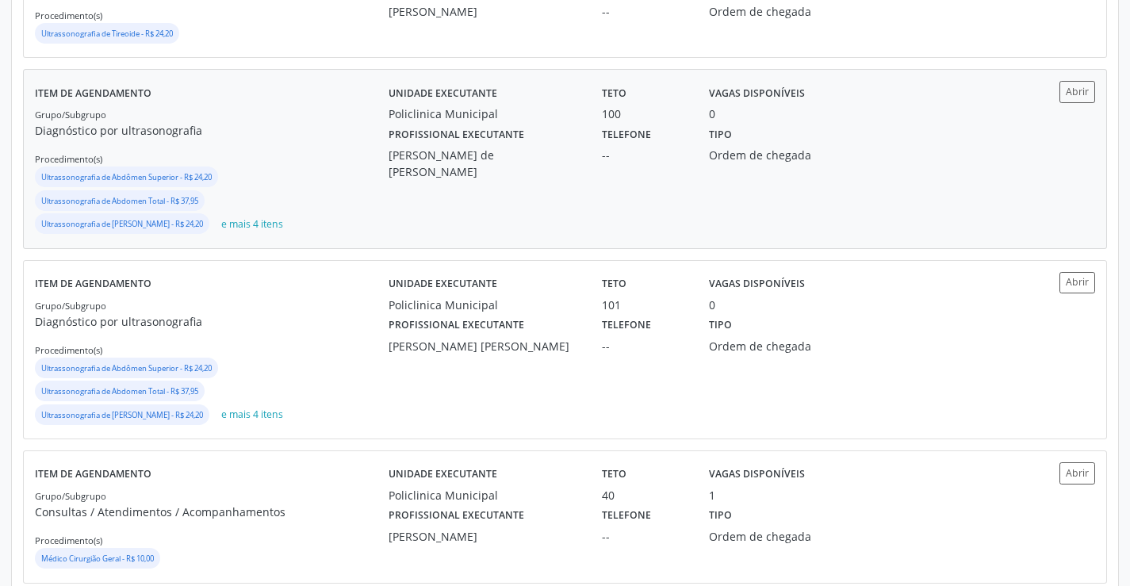
click at [431, 209] on div "Unidade executante Policlinica Municipal Teto 100 Vagas disponíveis 0 Profissio…" at bounding box center [698, 158] width 619 height 155
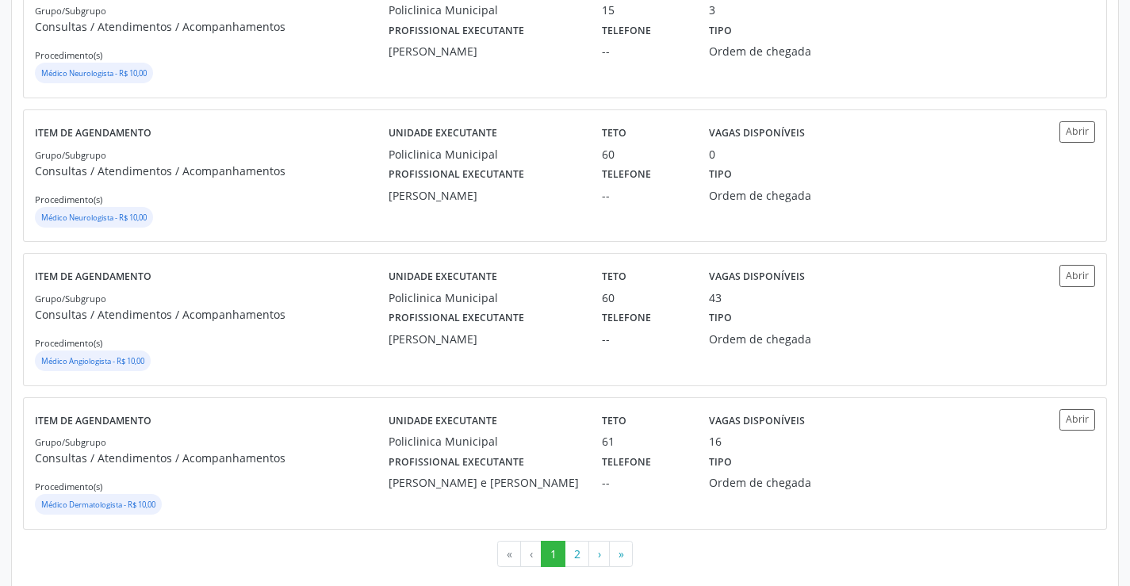
scroll to position [2156, 0]
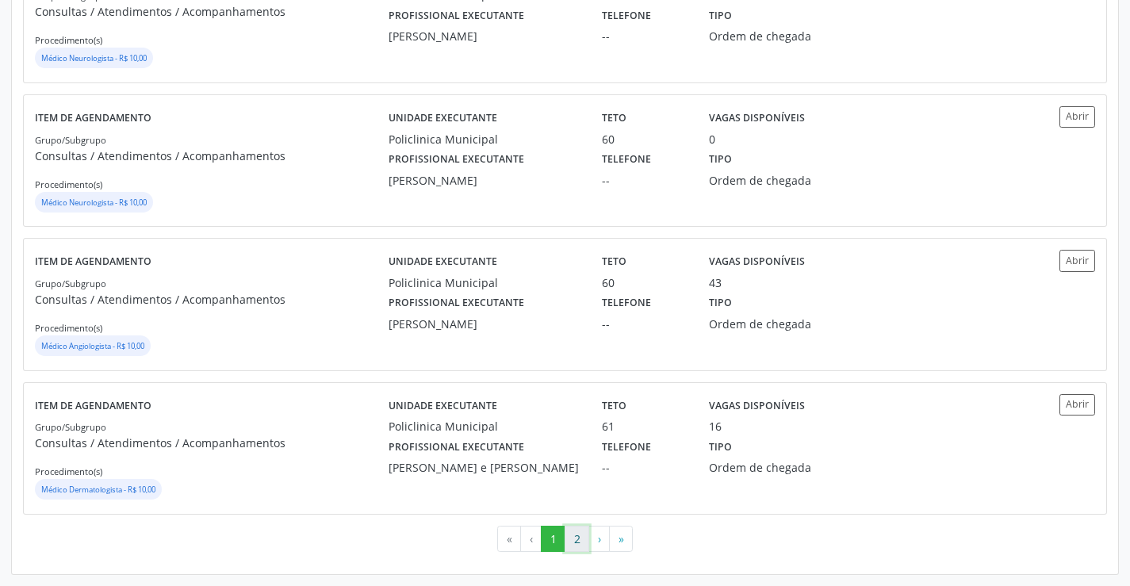
click at [570, 541] on button "2" at bounding box center [577, 539] width 25 height 27
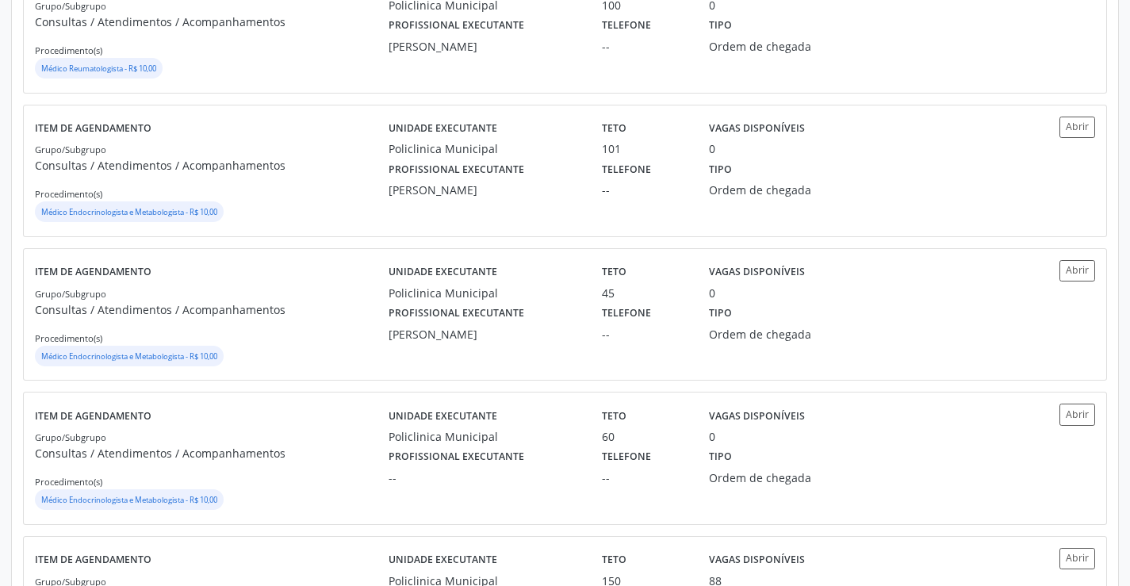
scroll to position [1344, 0]
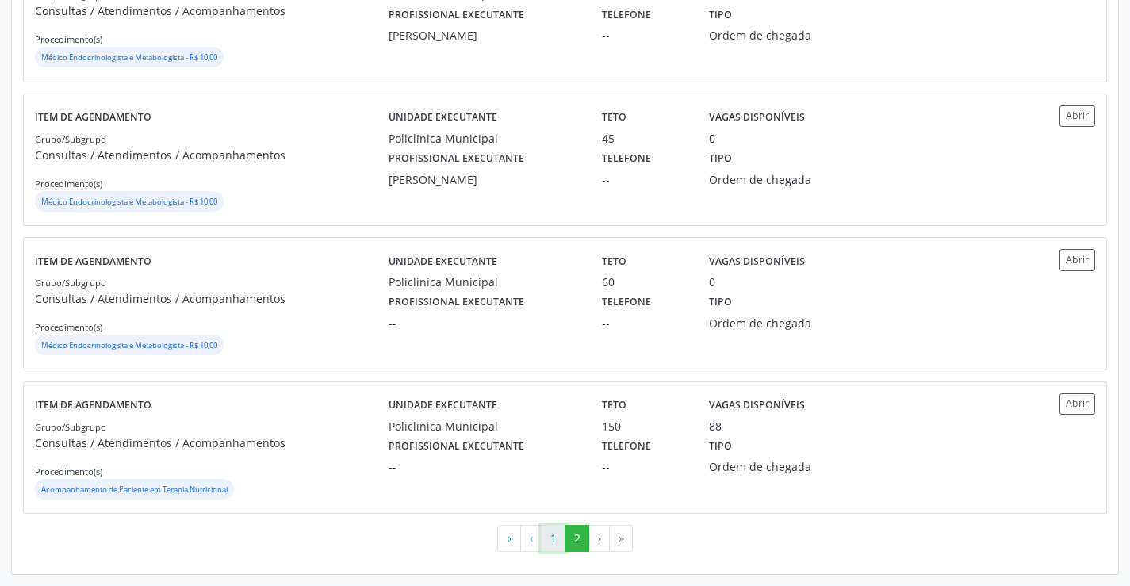
click at [556, 539] on button "1" at bounding box center [553, 538] width 25 height 27
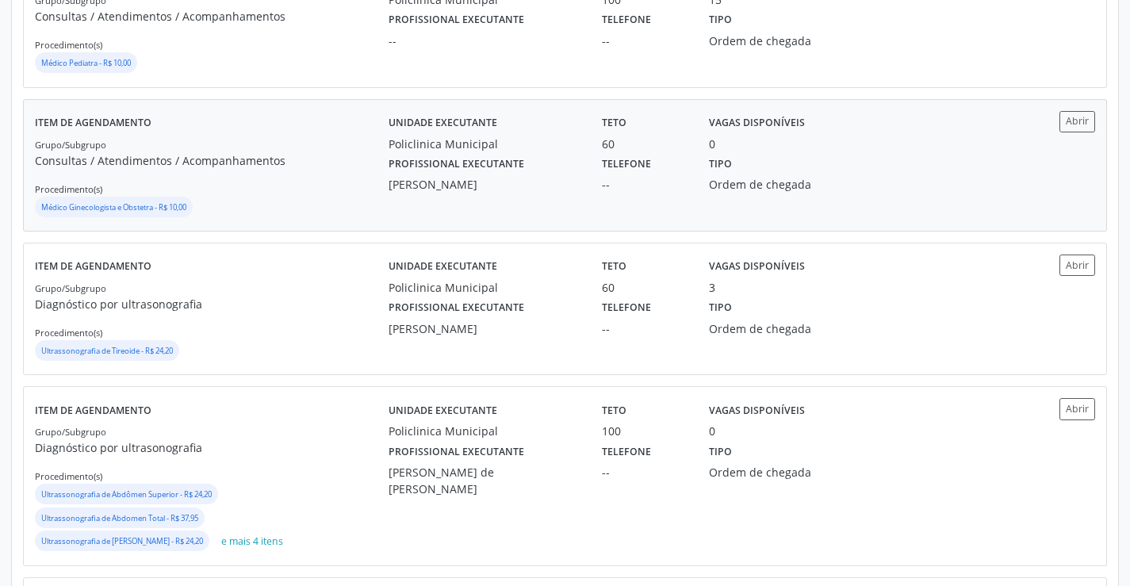
scroll to position [555, 0]
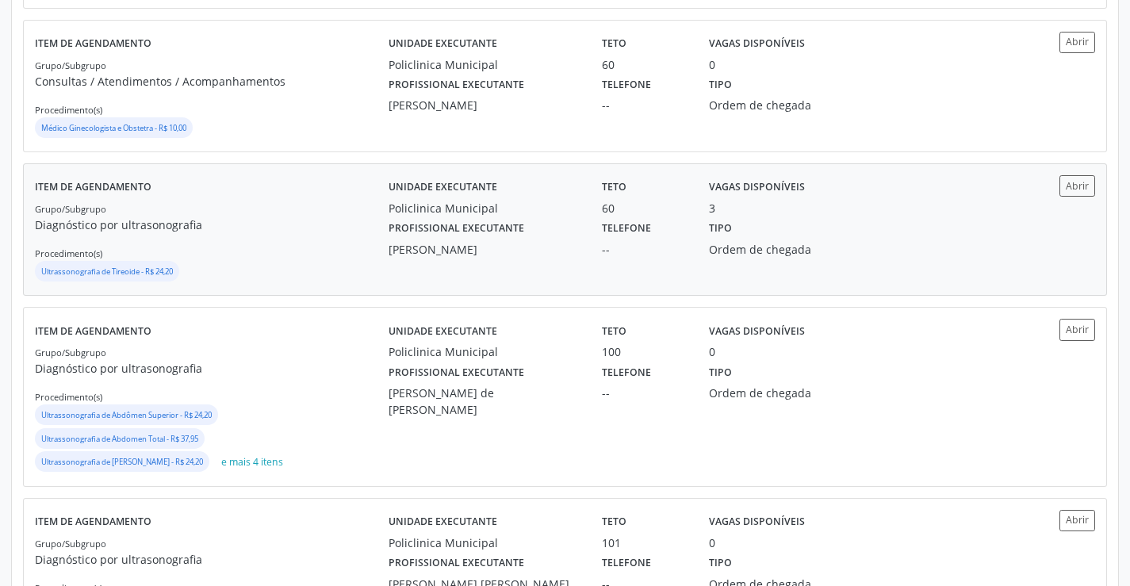
click at [304, 232] on p "Diagnóstico por ultrasonografia" at bounding box center [212, 225] width 354 height 17
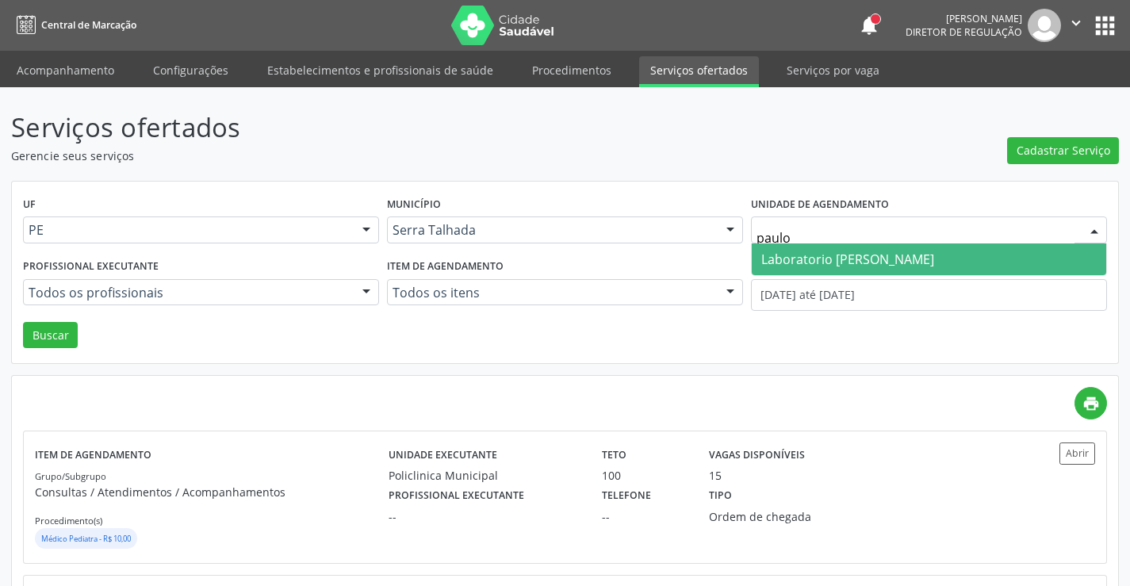
click at [877, 247] on span "Laboratorio Jose Paulo Terto" at bounding box center [929, 259] width 354 height 32
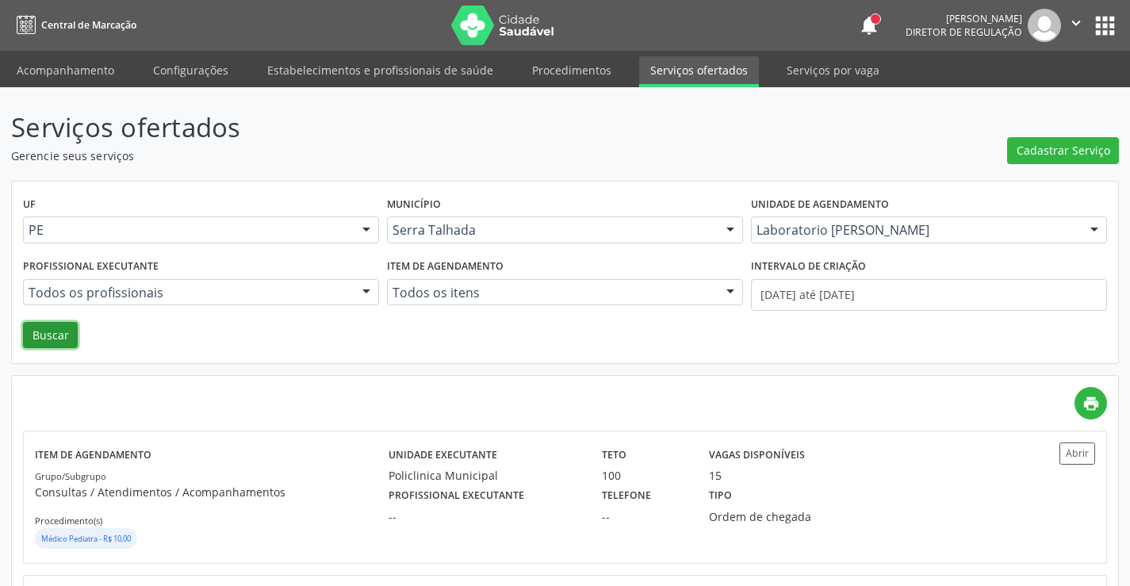
click at [53, 331] on button "Buscar" at bounding box center [50, 335] width 55 height 27
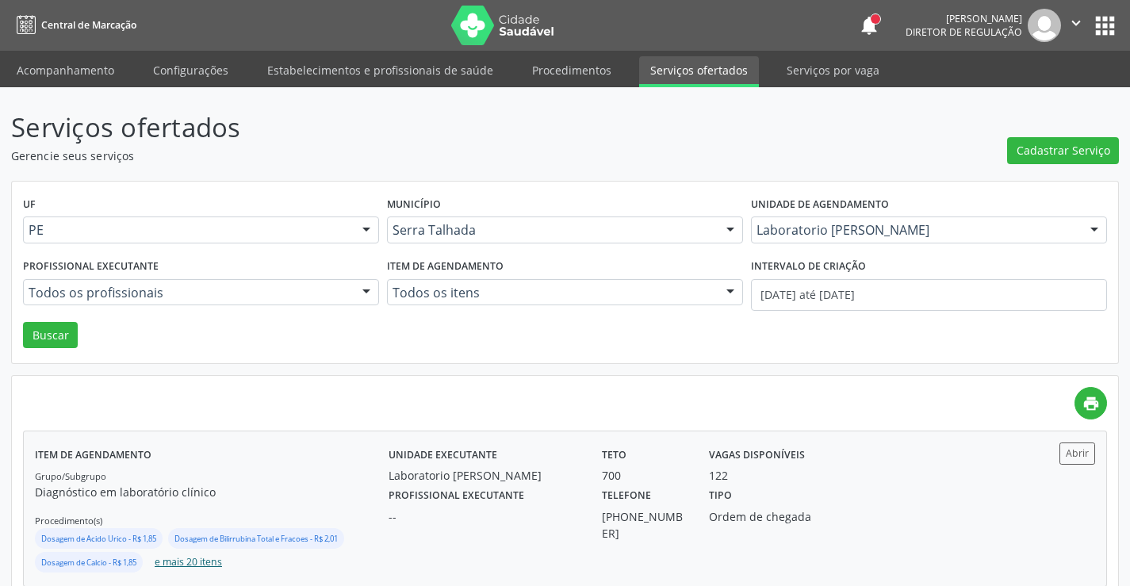
scroll to position [35, 0]
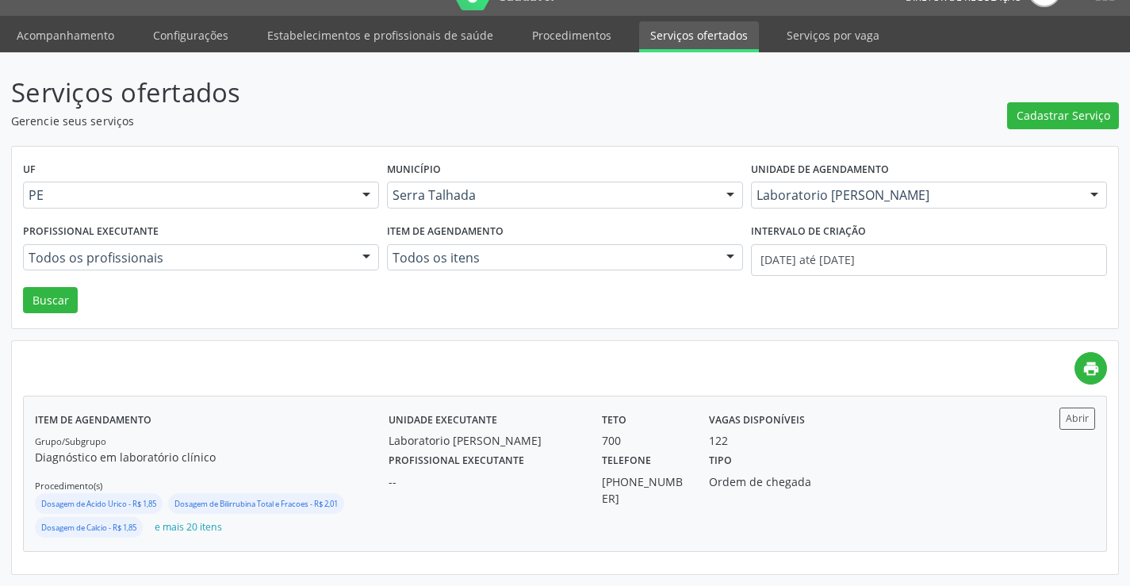
click at [313, 404] on div "Item de agendamento Grupo/Subgrupo Diagnóstico em laboratório clínico Procedime…" at bounding box center [565, 474] width 1083 height 155
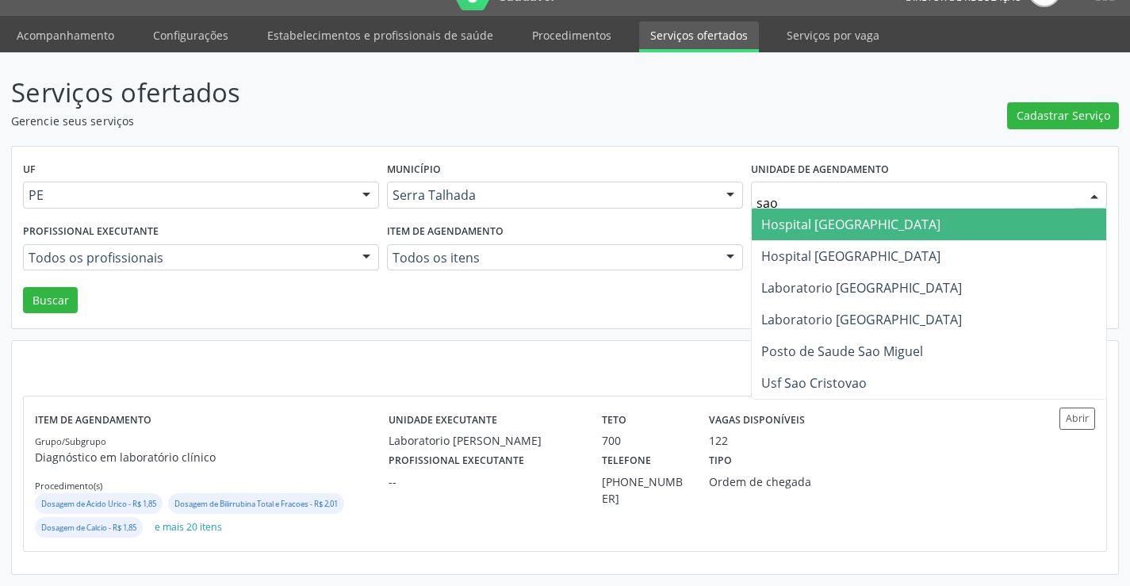
type input "sao f"
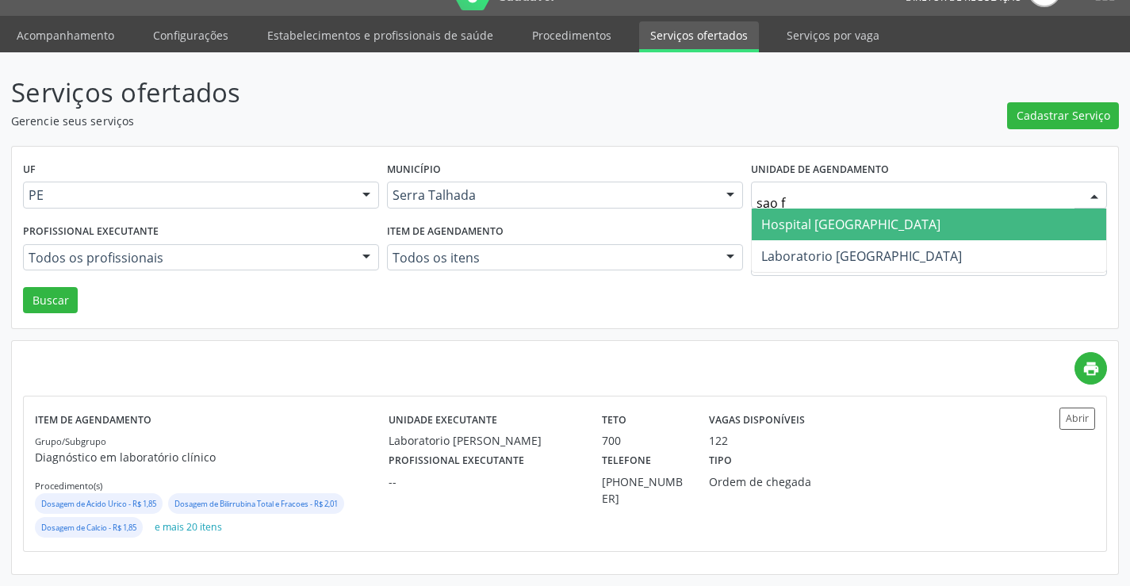
click at [829, 221] on span "Hospital Sao Francisco" at bounding box center [850, 224] width 179 height 17
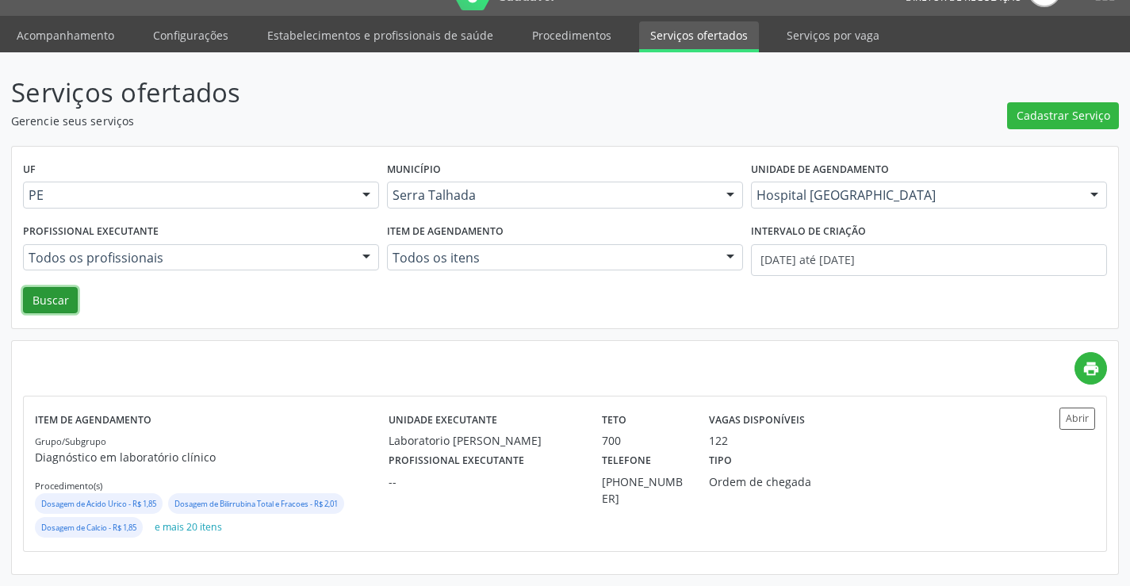
click at [46, 297] on button "Buscar" at bounding box center [50, 300] width 55 height 27
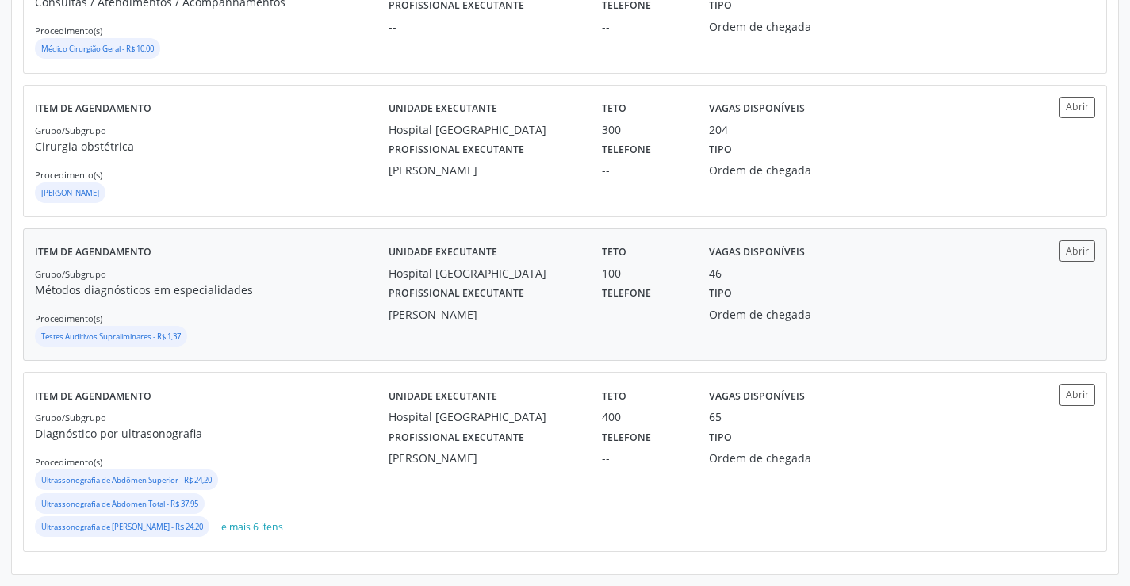
scroll to position [14, 0]
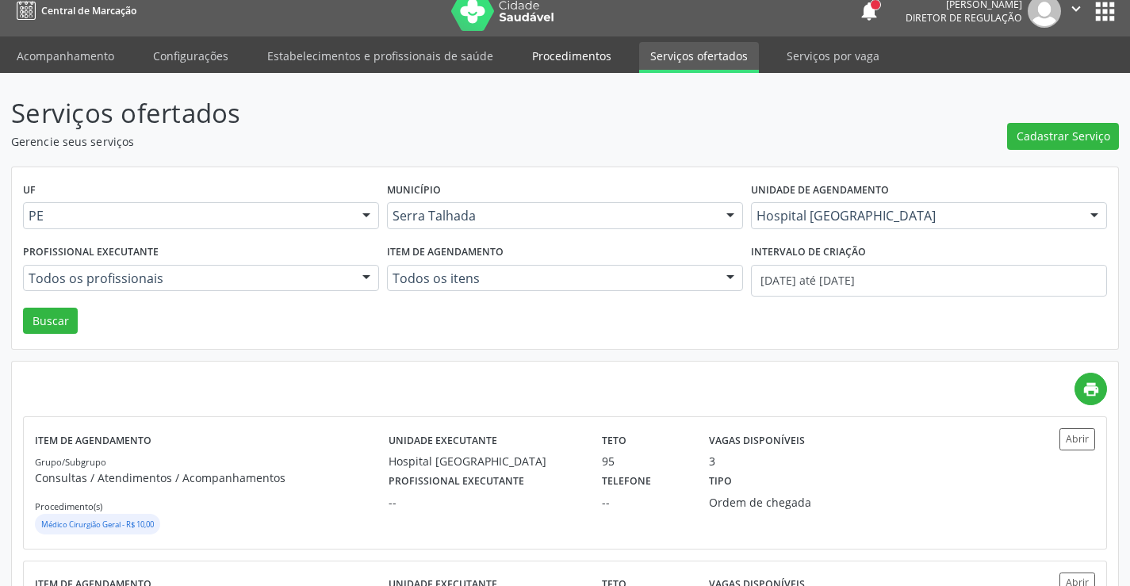
click at [530, 54] on link "Procedimentos" at bounding box center [572, 56] width 102 height 28
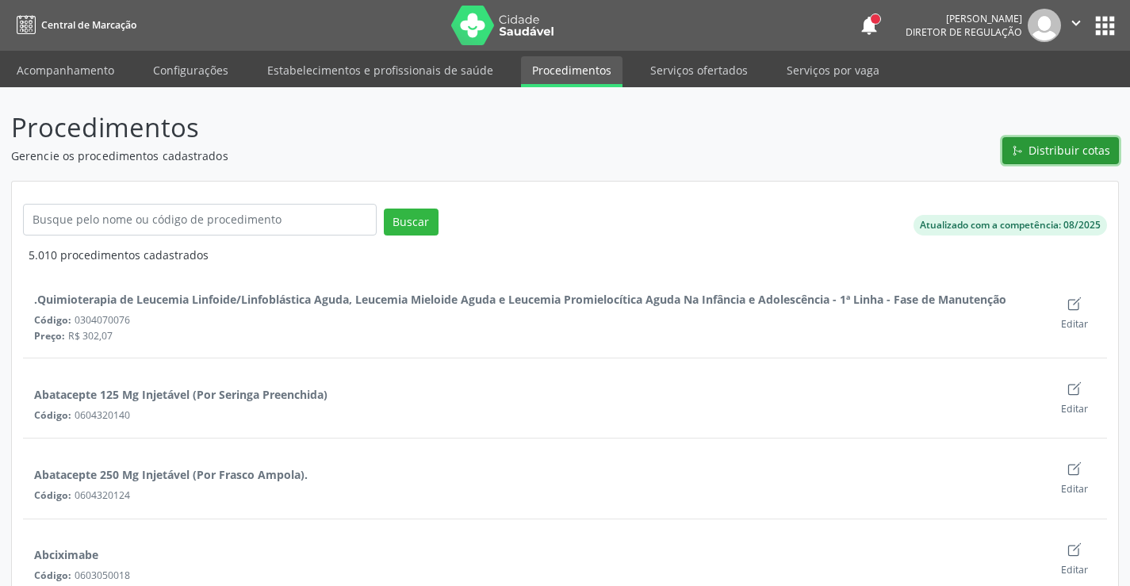
click at [1063, 155] on span "Distribuir cotas" at bounding box center [1070, 150] width 82 height 17
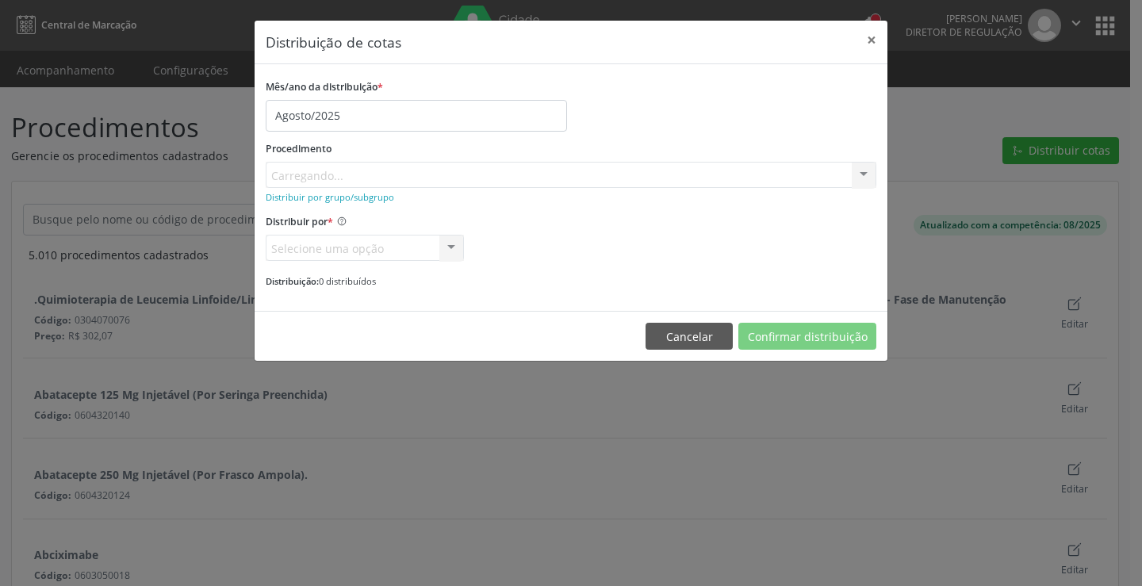
click at [367, 176] on div "Procedimento Carregando... No elements found. Consider changing the search quer…" at bounding box center [571, 162] width 611 height 51
click at [423, 174] on div "Buscar por procedimento" at bounding box center [571, 175] width 611 height 27
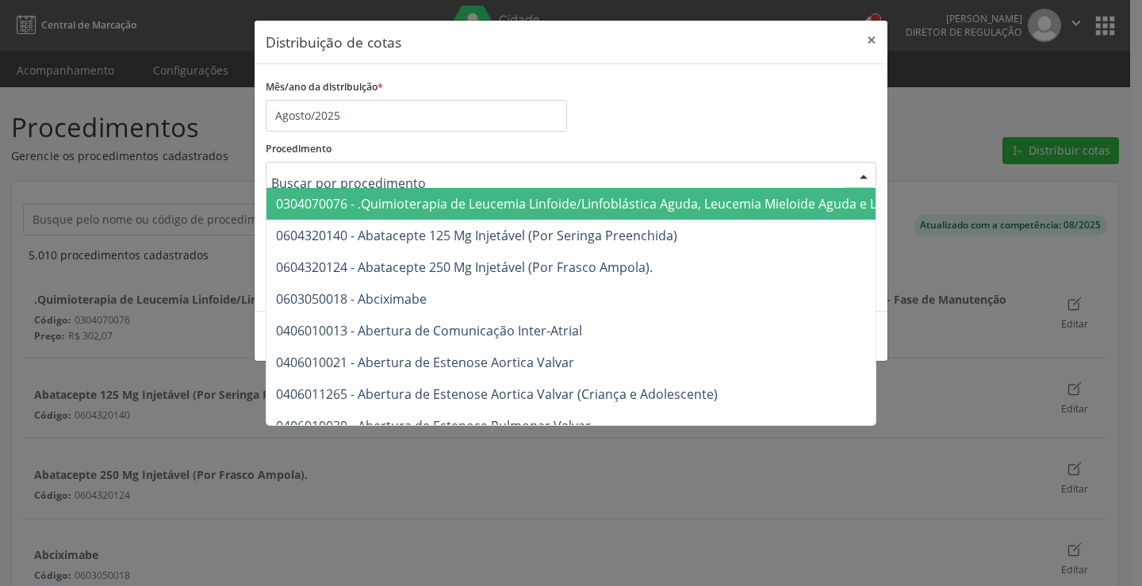
type input "r"
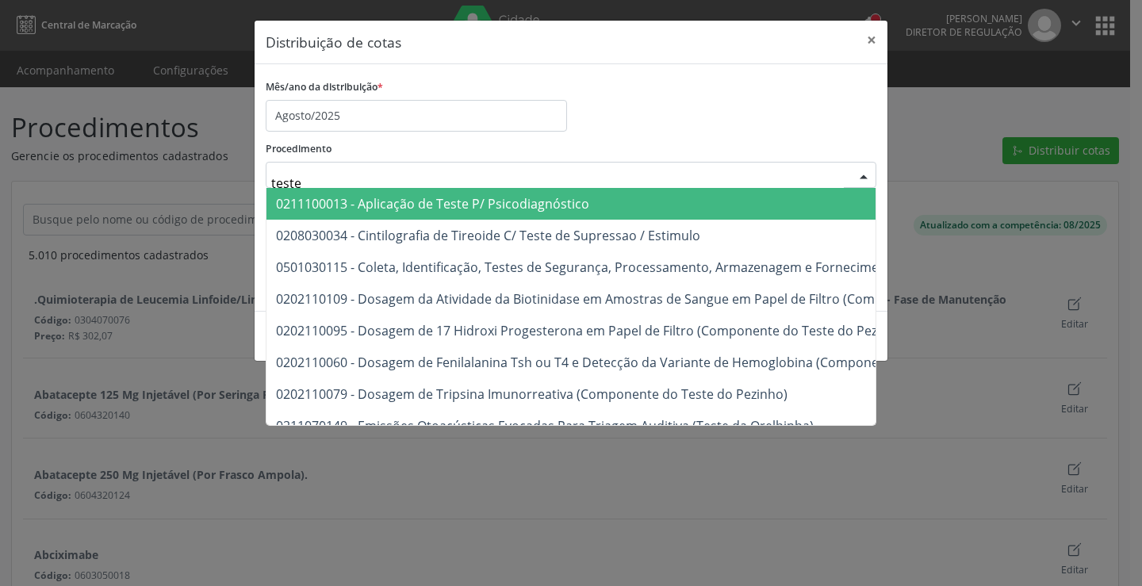
type input "testes"
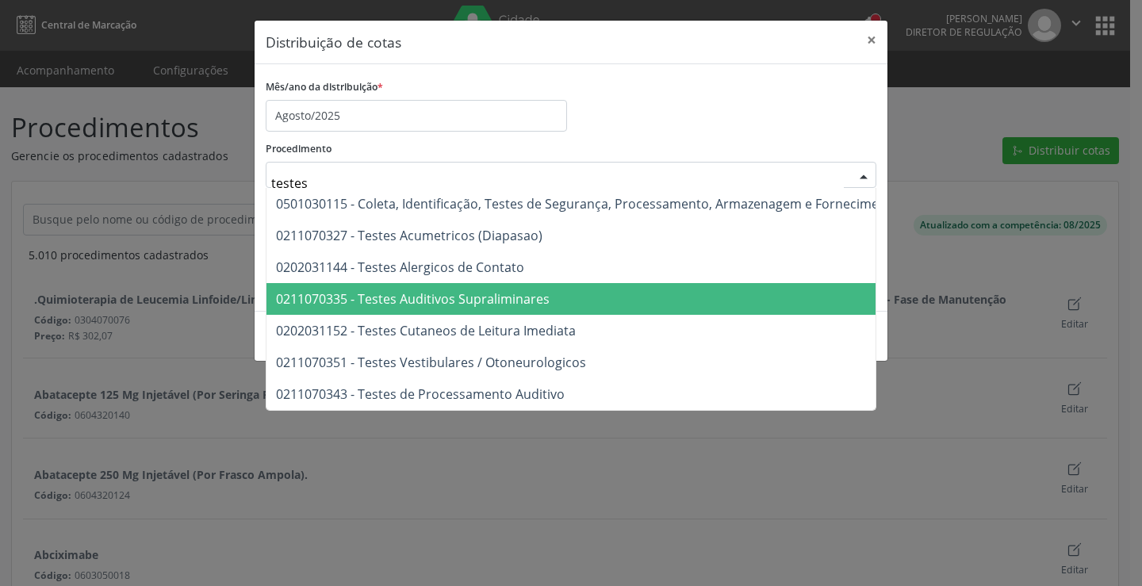
click at [666, 300] on span "0211070335 - Testes Auditivos Supraliminares" at bounding box center [818, 299] width 1105 height 32
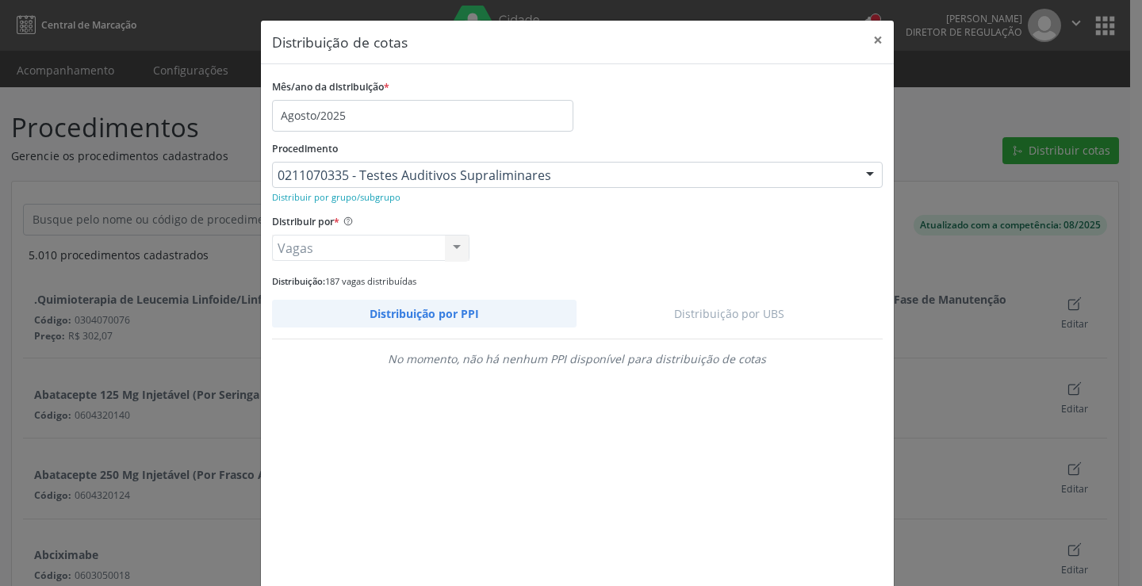
click at [772, 324] on link "Distribuição por UBS" at bounding box center [730, 314] width 306 height 28
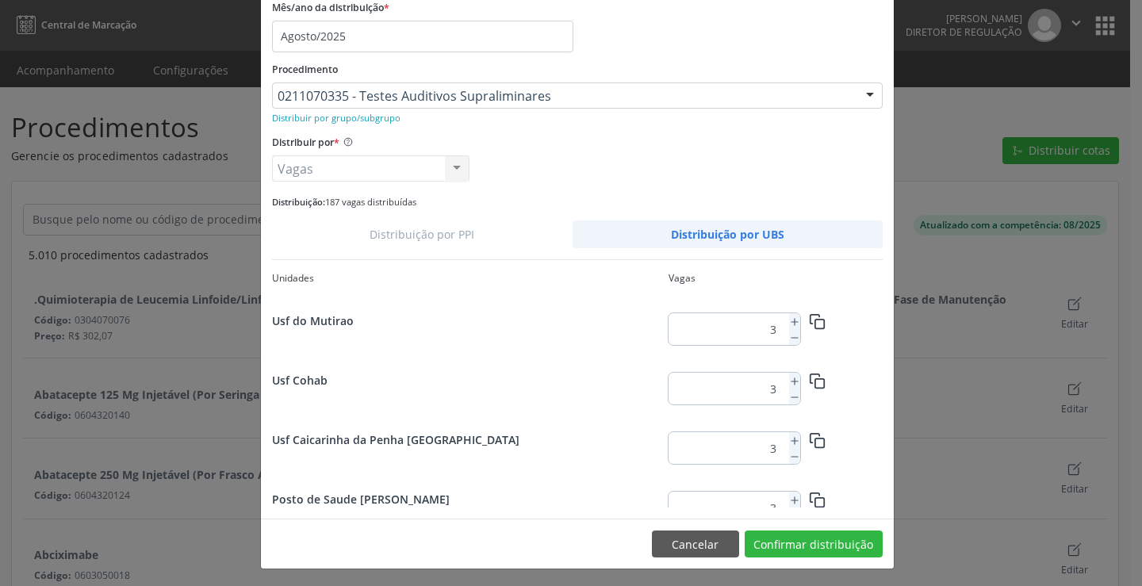
scroll to position [871, 0]
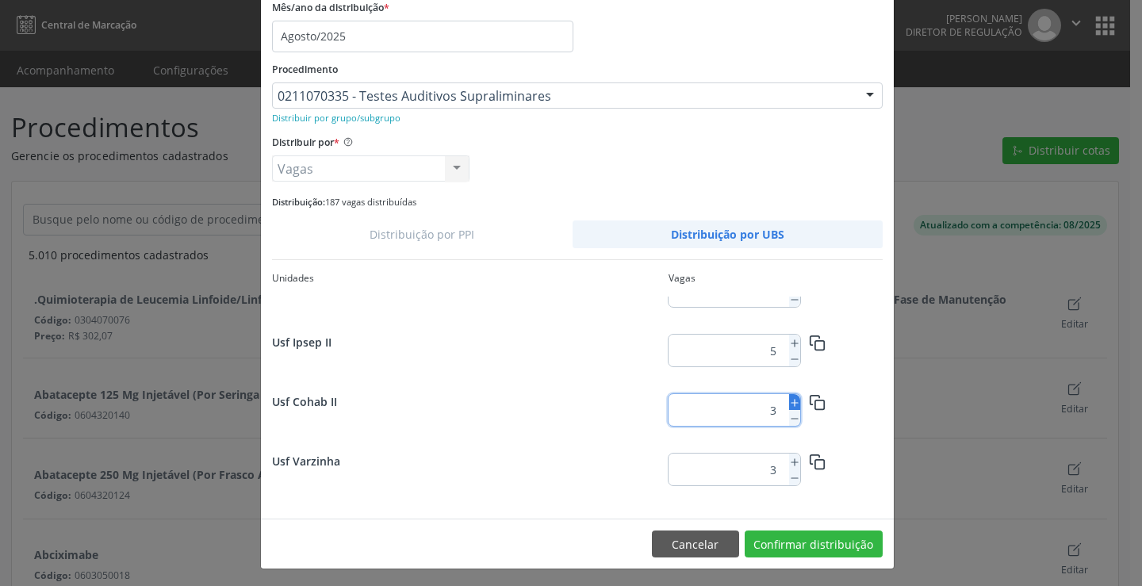
click at [789, 400] on icon at bounding box center [794, 402] width 11 height 11
type input "4"
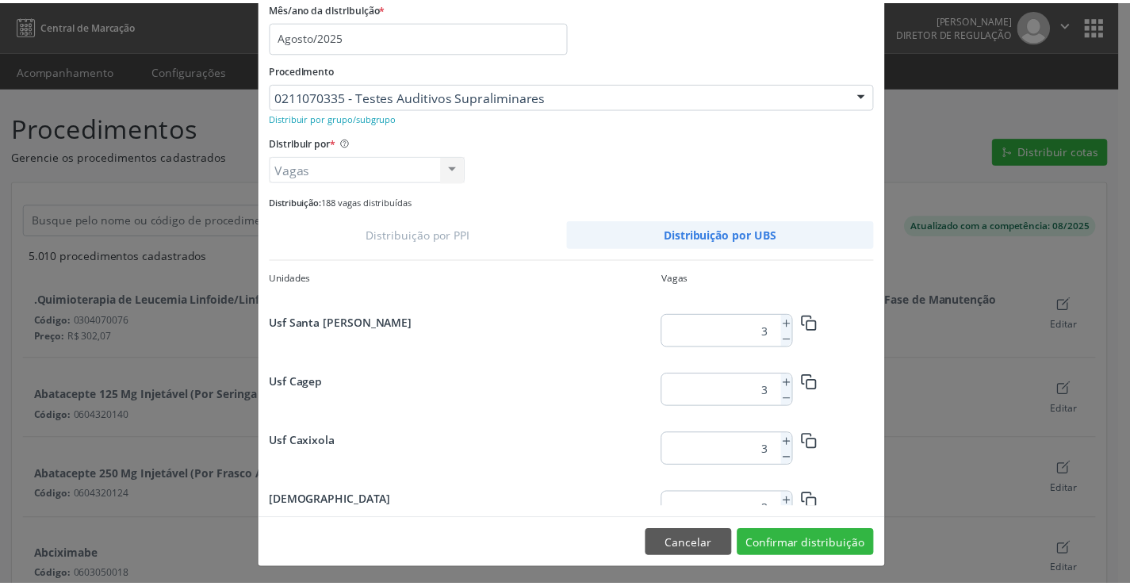
scroll to position [791, 0]
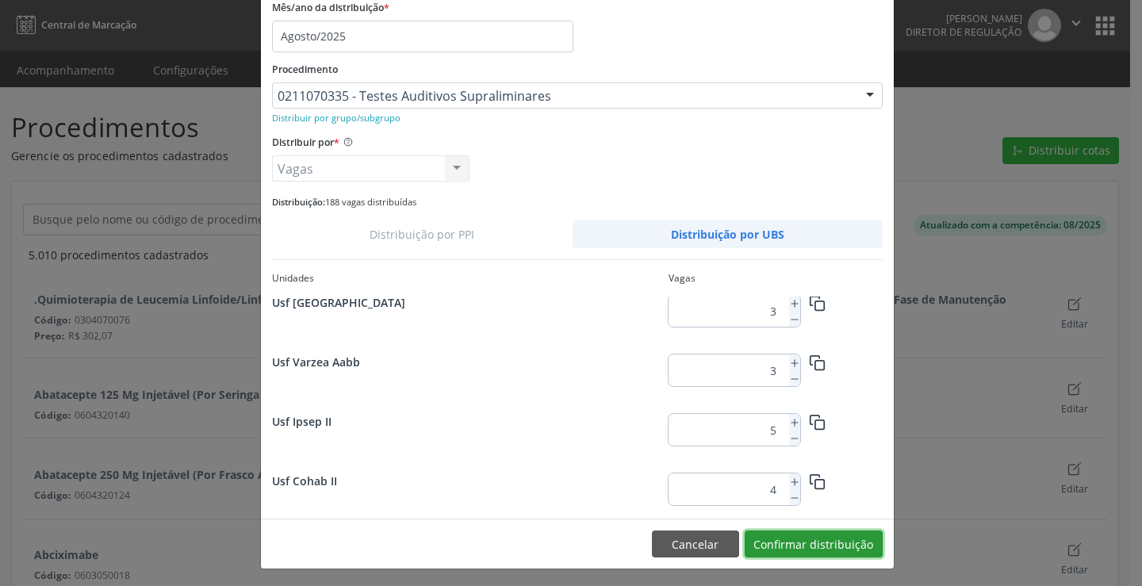
click at [804, 546] on button "Confirmar distribuição" at bounding box center [814, 544] width 138 height 27
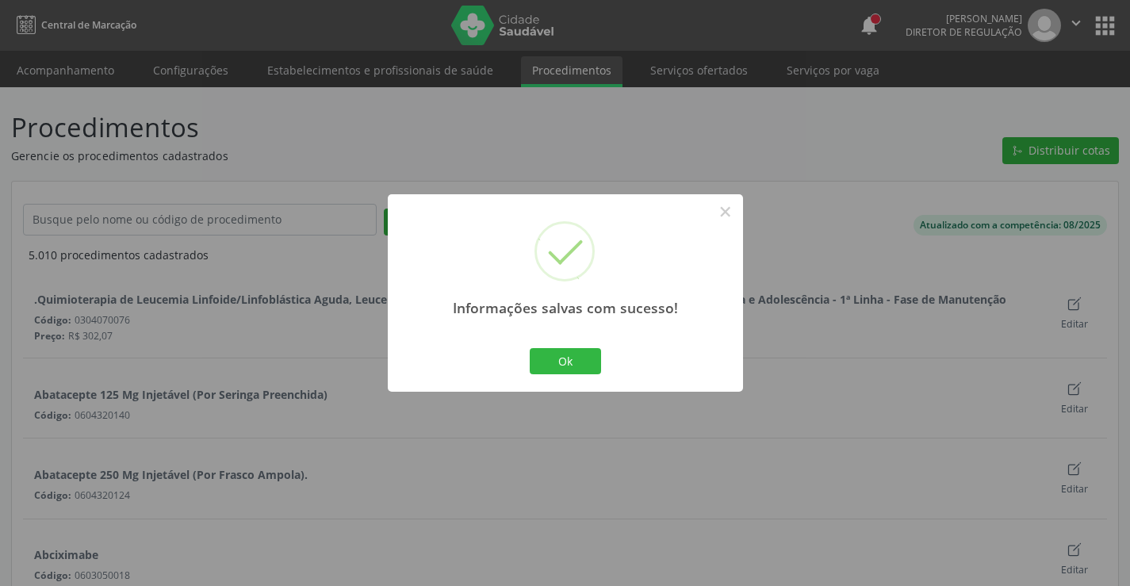
click at [533, 377] on div "Ok No Cancel" at bounding box center [565, 360] width 79 height 33
click at [534, 374] on button "Ok" at bounding box center [565, 361] width 71 height 27
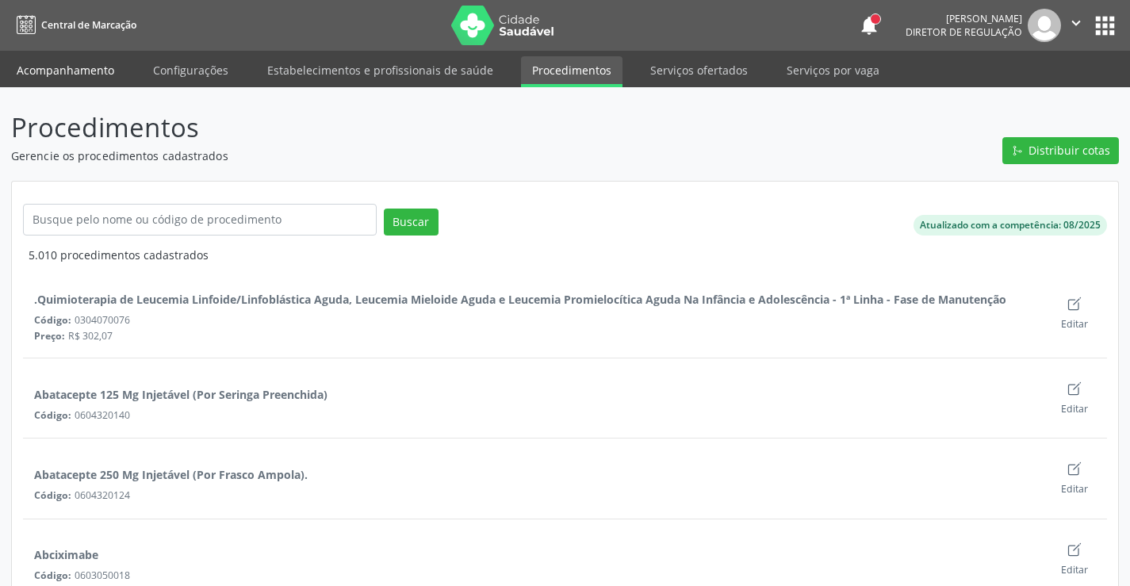
click at [98, 61] on link "Acompanhamento" at bounding box center [66, 70] width 120 height 28
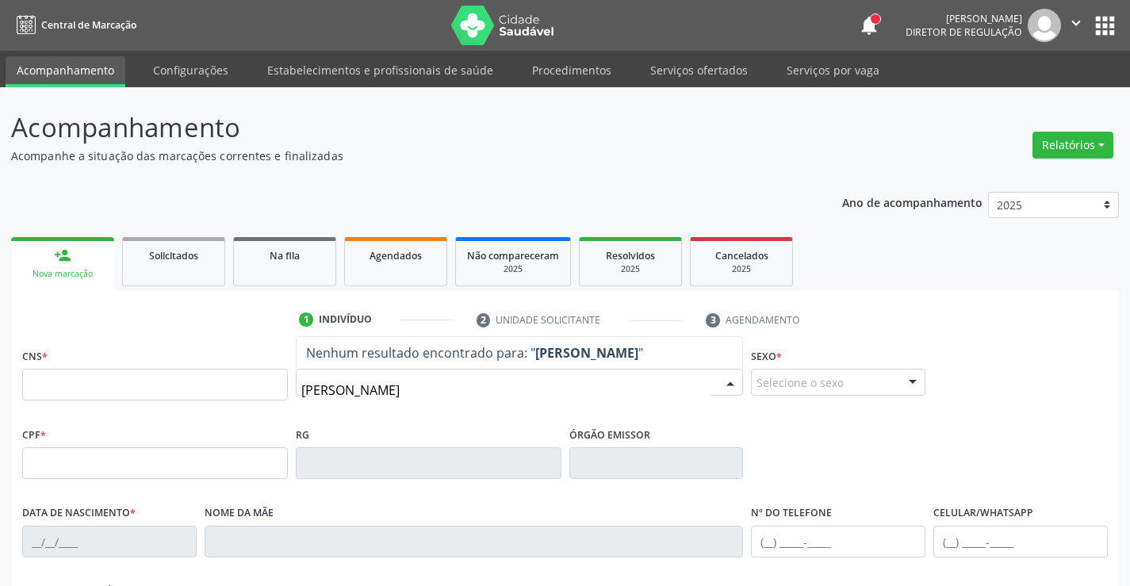
type input "luana patri"
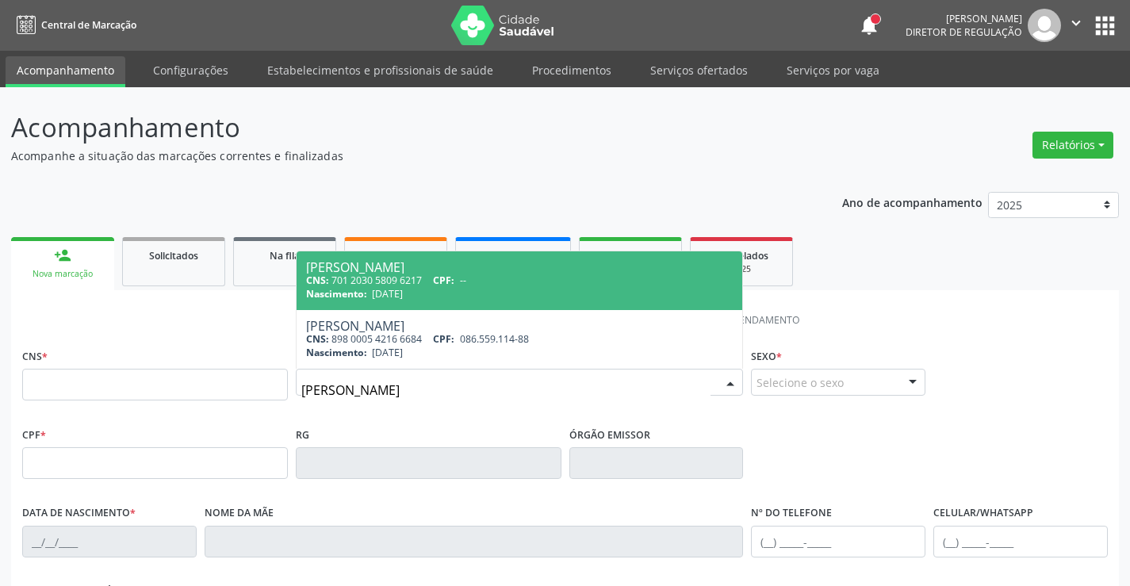
click at [474, 289] on div "Nascimento: 22/11/1991" at bounding box center [519, 293] width 427 height 13
type input "701 2030 5809 6217"
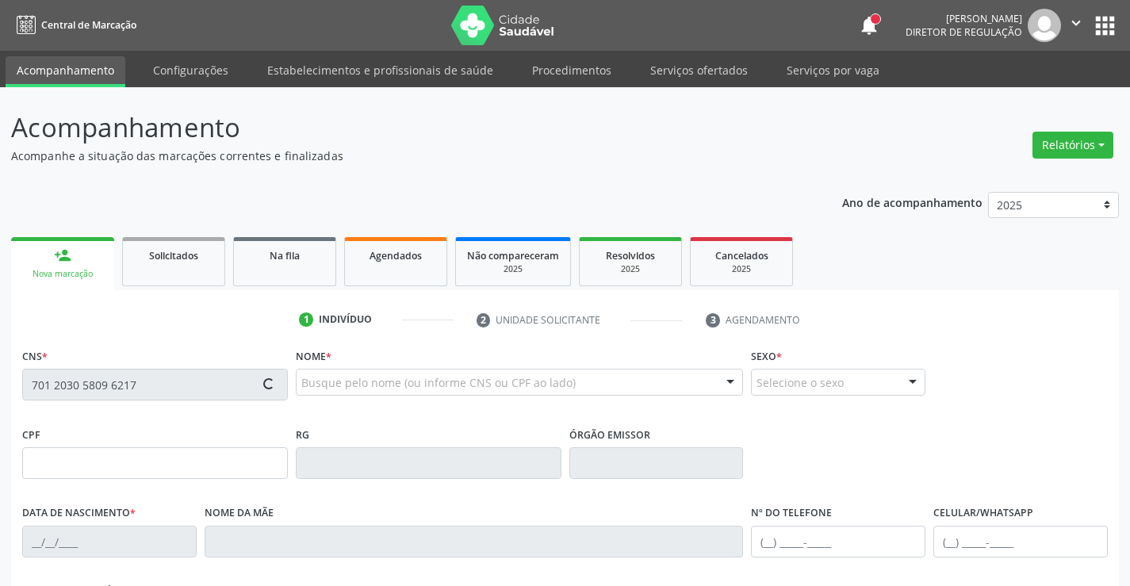
type input "22/11/1991"
type input "Maria Audinete Ferreira Mumes"
type input "(87) 99999-9999"
type input "213"
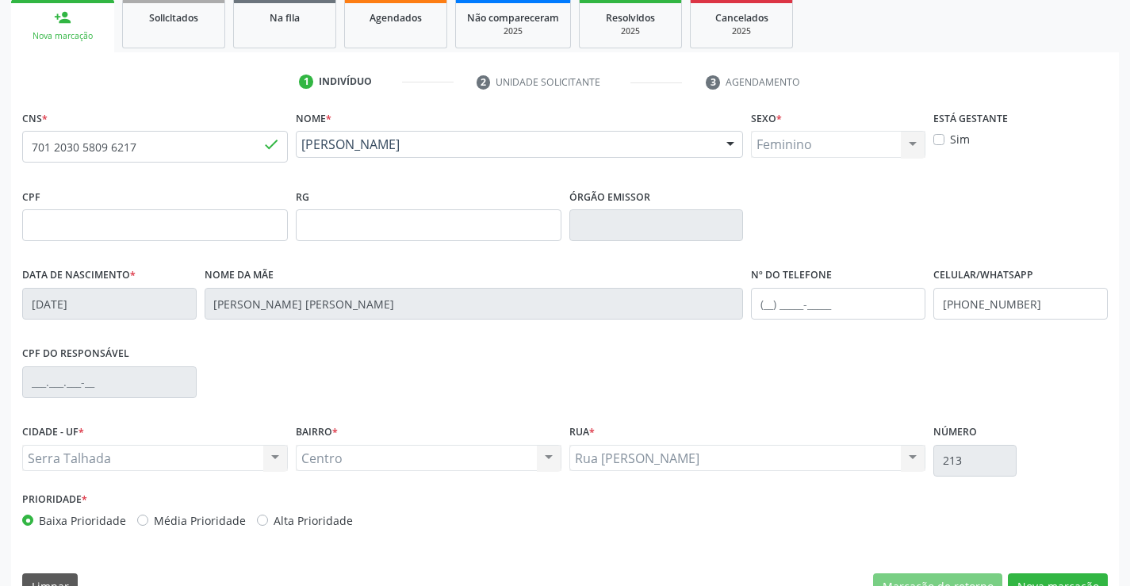
scroll to position [274, 0]
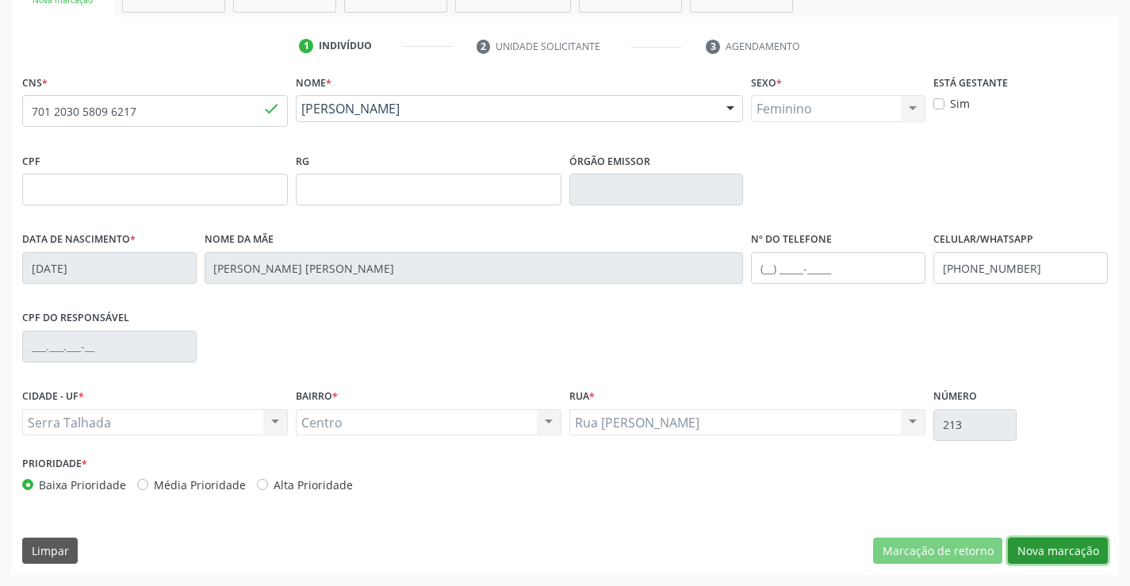
click at [1029, 546] on button "Nova marcação" at bounding box center [1058, 551] width 100 height 27
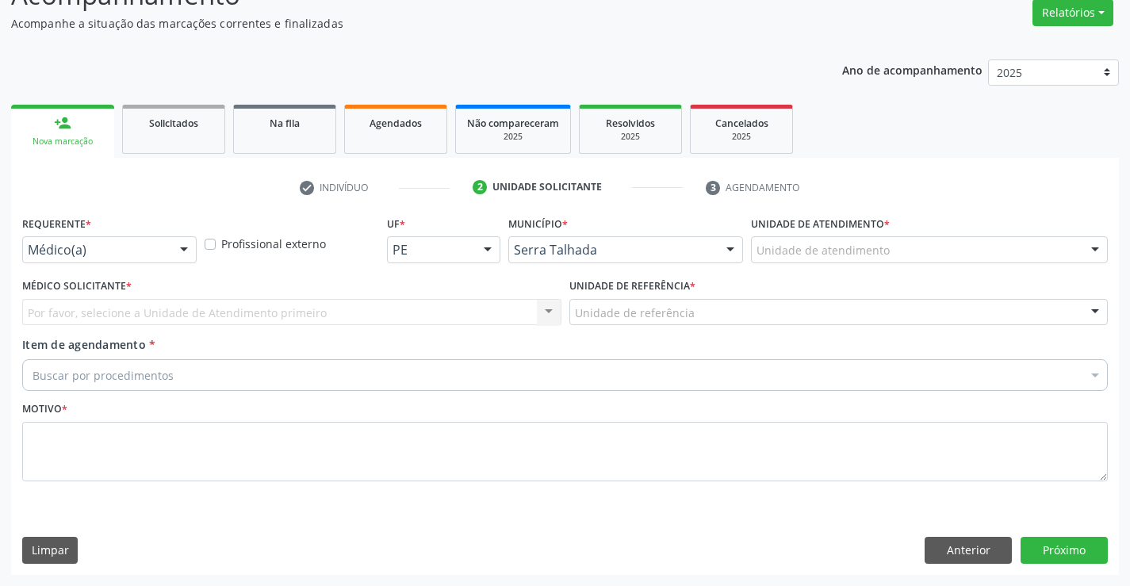
scroll to position [132, 0]
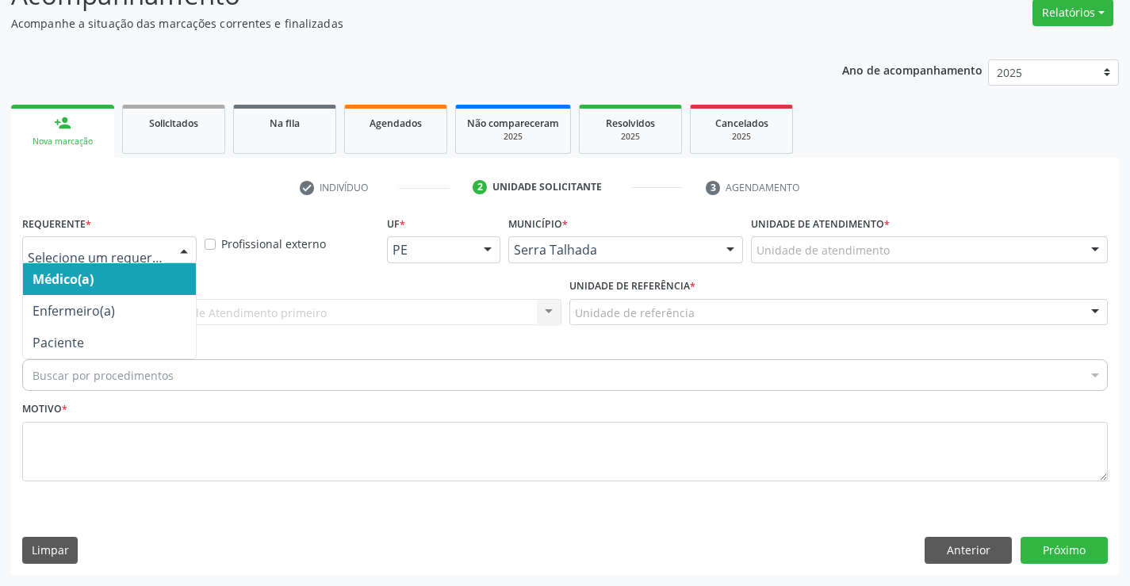
click at [166, 255] on div at bounding box center [109, 249] width 174 height 27
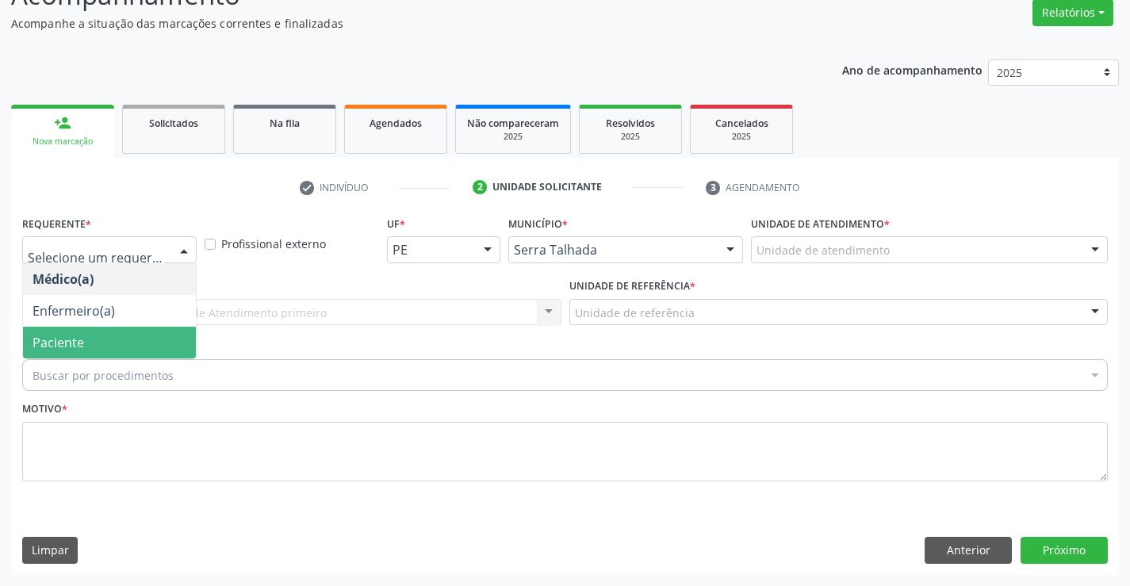
click at [129, 333] on span "Paciente" at bounding box center [109, 343] width 173 height 32
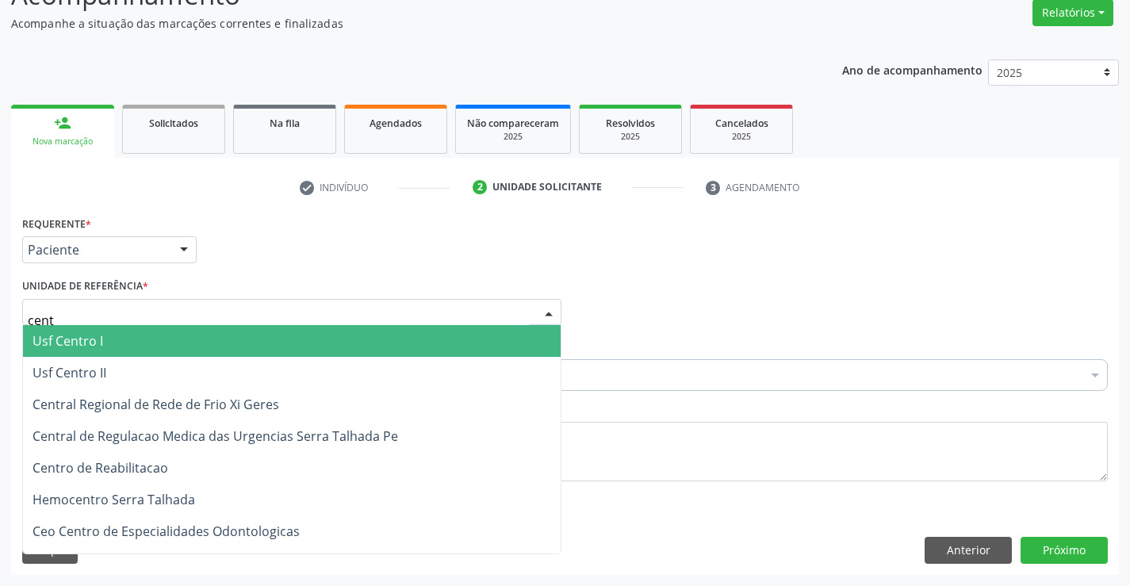
type input "centr"
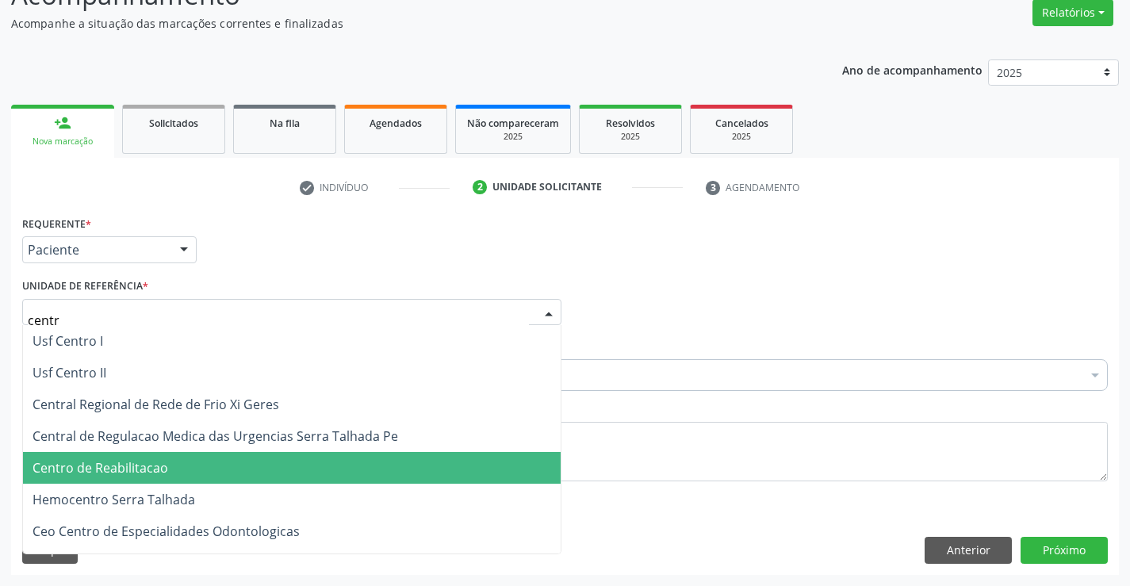
click at [163, 474] on span "Centro de Reabilitacao" at bounding box center [101, 467] width 136 height 17
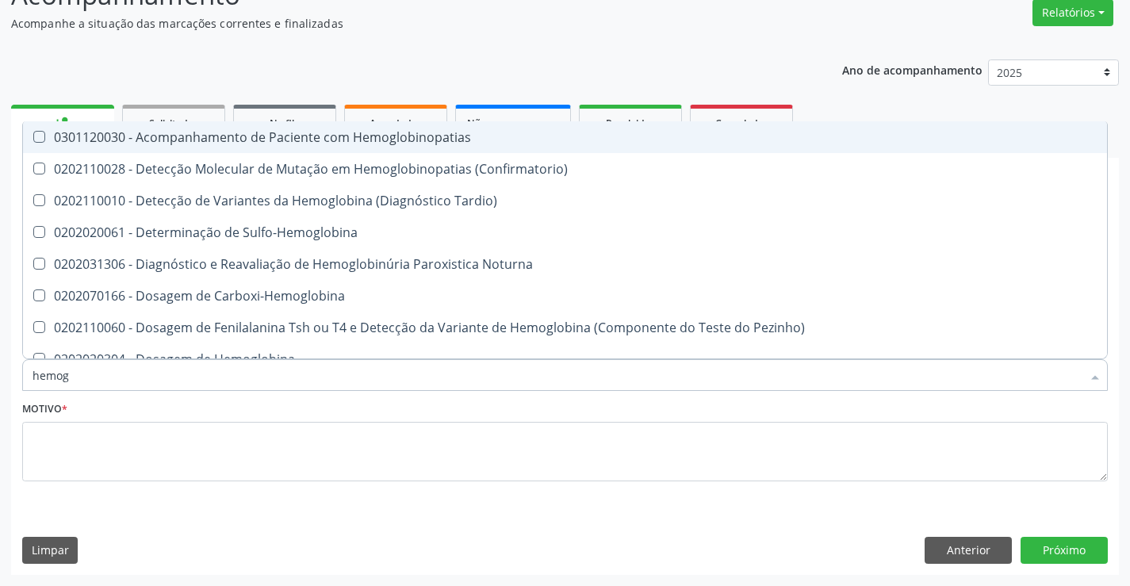
type input "hemogr"
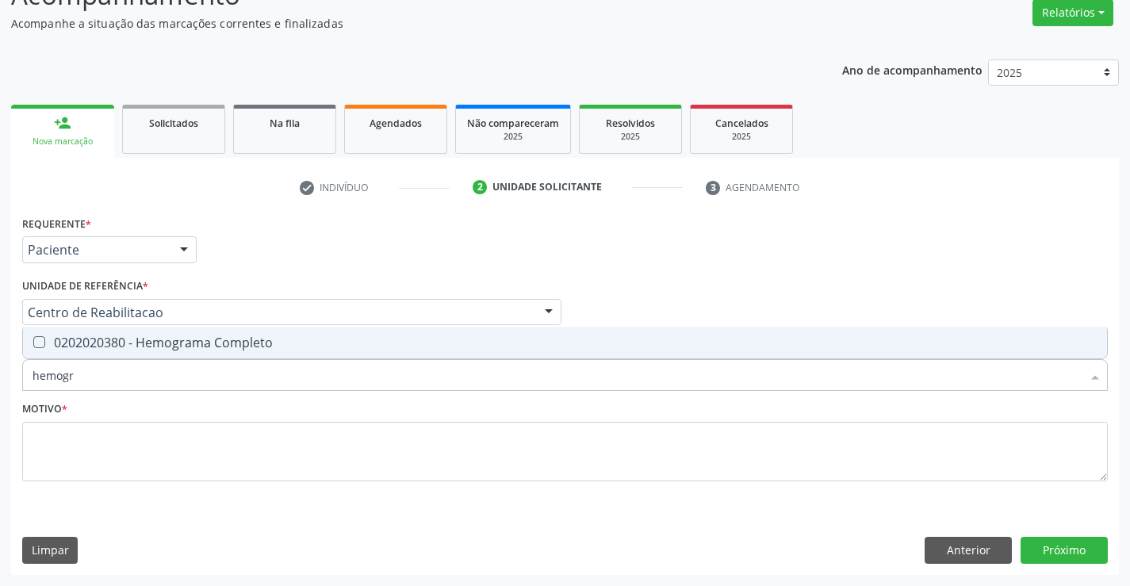
click at [151, 351] on span "0202020380 - Hemograma Completo" at bounding box center [565, 343] width 1084 height 32
checkbox Completo "true"
drag, startPoint x: 91, startPoint y: 378, endPoint x: 0, endPoint y: 373, distance: 91.4
click at [0, 373] on div "Acompanhamento Acompanhe a situação das marcações correntes e finalizadas Relat…" at bounding box center [565, 270] width 1130 height 631
type input "u"
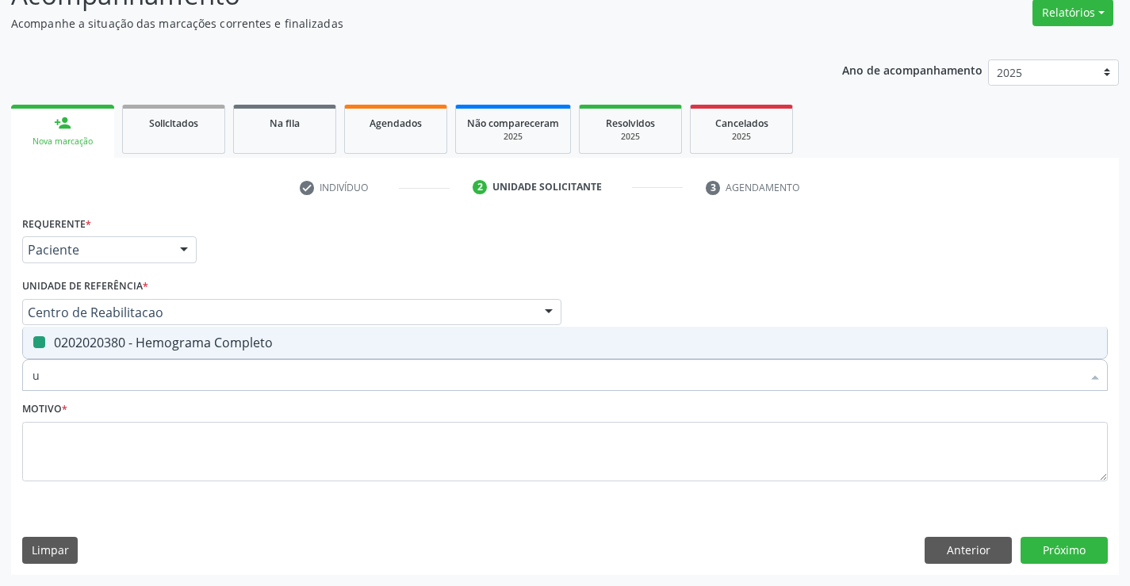
checkbox Completo "false"
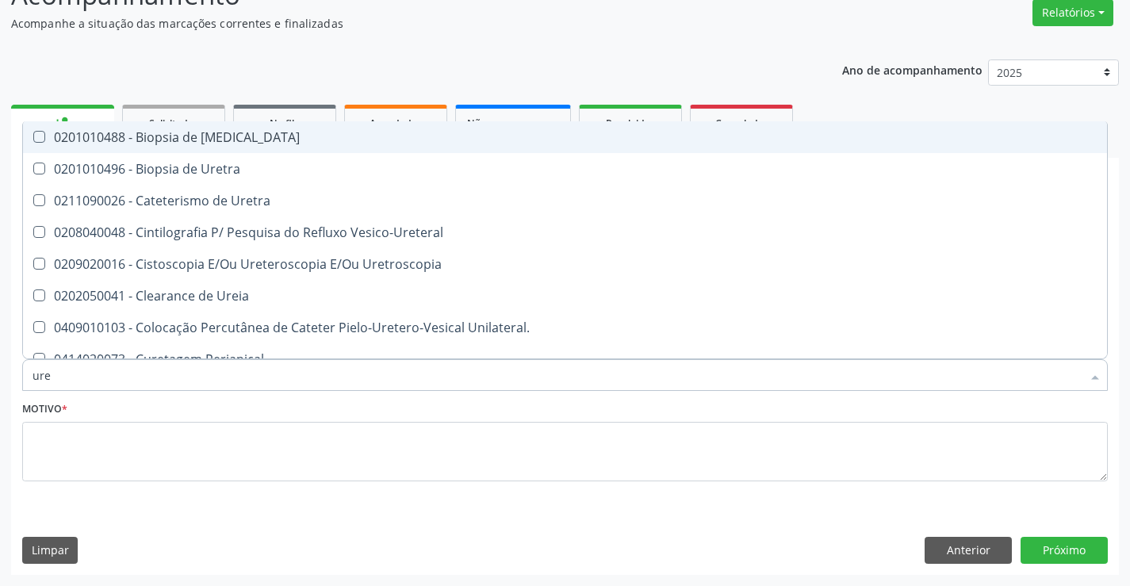
type input "urei"
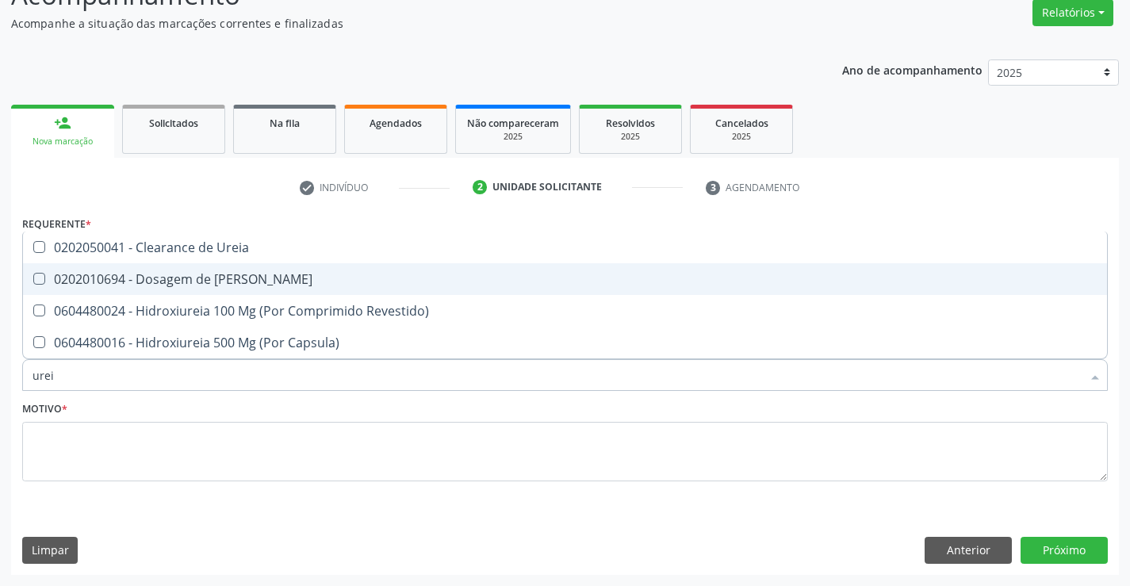
click at [85, 278] on div "0202010694 - Dosagem de Ureia" at bounding box center [565, 279] width 1065 height 13
checkbox Ureia "true"
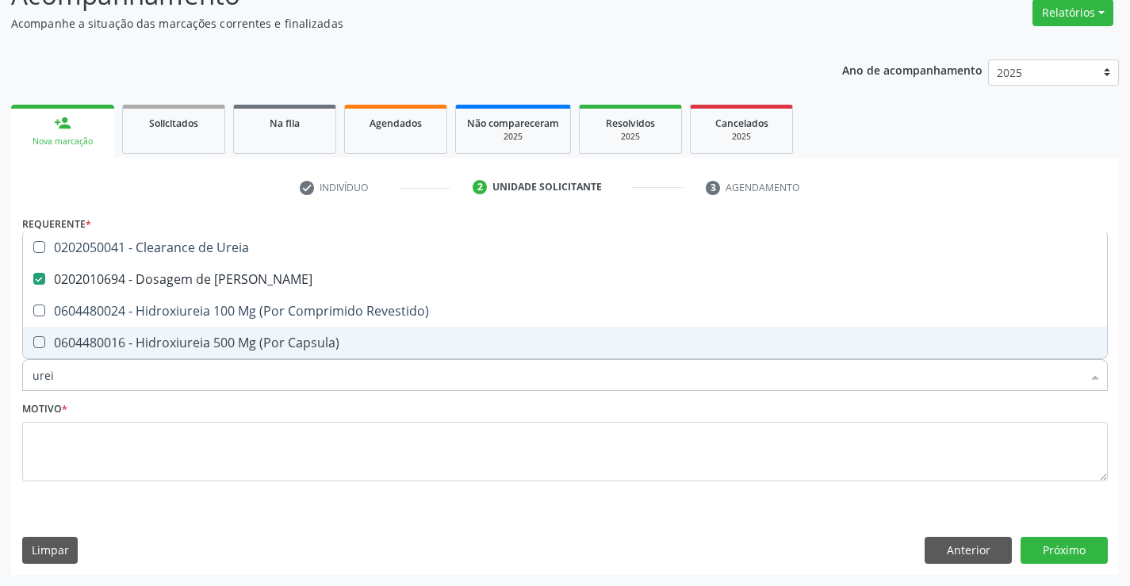
drag, startPoint x: 66, startPoint y: 379, endPoint x: 3, endPoint y: 372, distance: 63.1
click at [3, 372] on div "Acompanhamento Acompanhe a situação das marcações correntes e finalizadas Relat…" at bounding box center [565, 270] width 1130 height 631
type input "c"
checkbox Ureia "false"
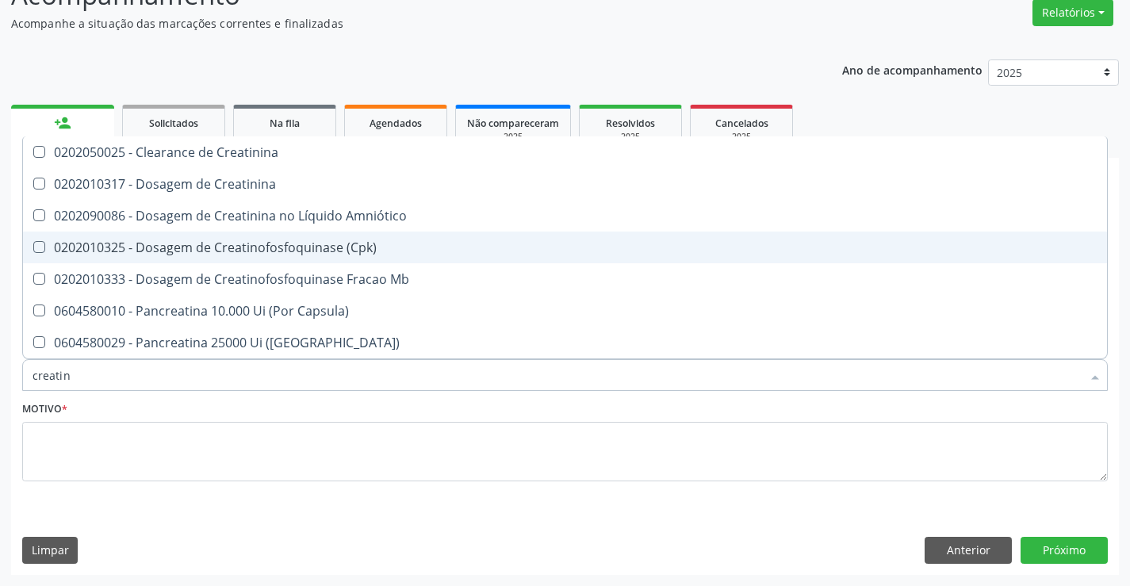
type input "creatini"
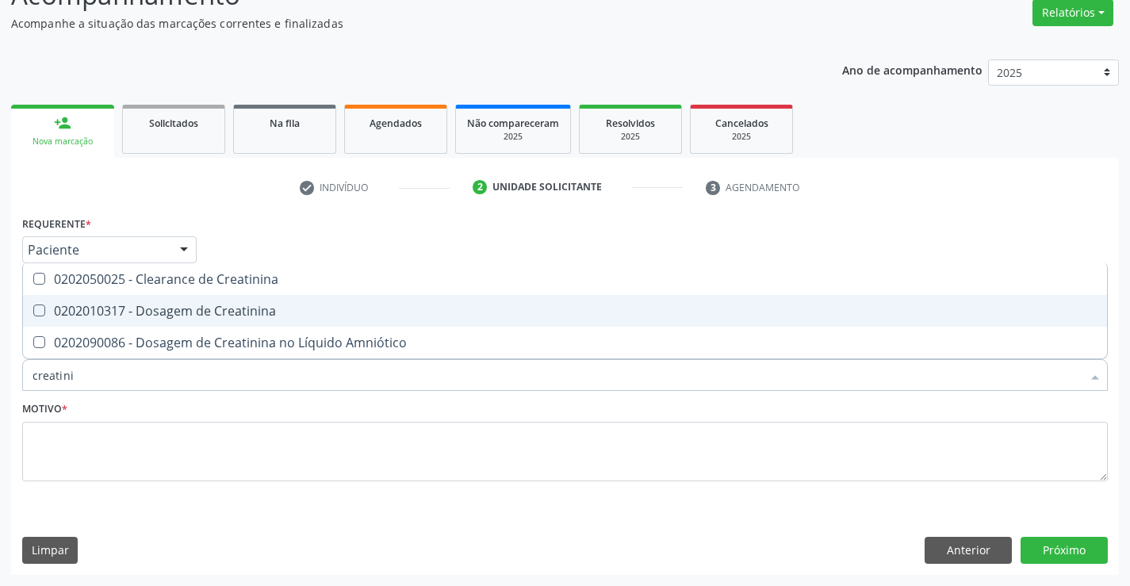
click at [118, 306] on div "0202010317 - Dosagem de Creatinina" at bounding box center [565, 311] width 1065 height 13
checkbox Creatinina "true"
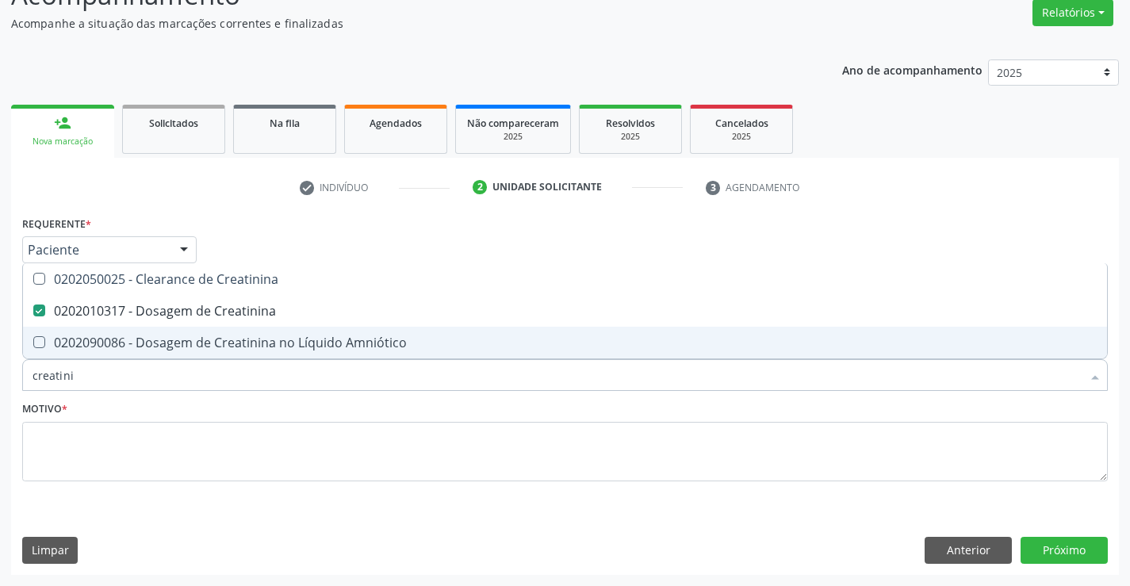
drag, startPoint x: 98, startPoint y: 374, endPoint x: 0, endPoint y: 377, distance: 98.4
click at [0, 377] on div "Acompanhamento Acompanhe a situação das marcações correntes e finalizadas Relat…" at bounding box center [565, 270] width 1130 height 631
type input "co"
checkbox Creatinina "false"
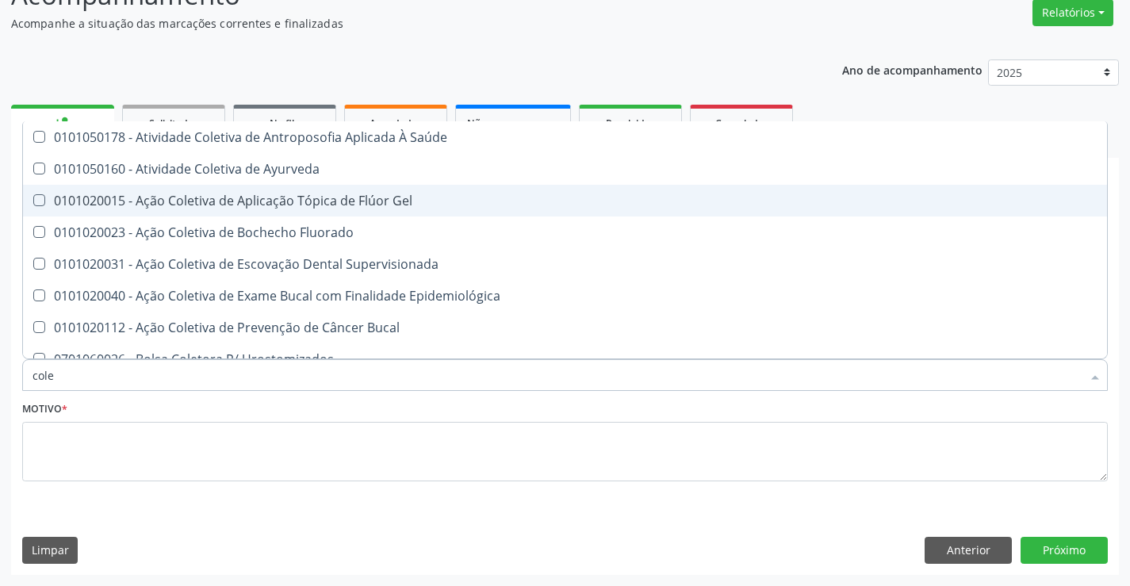
type input "coles"
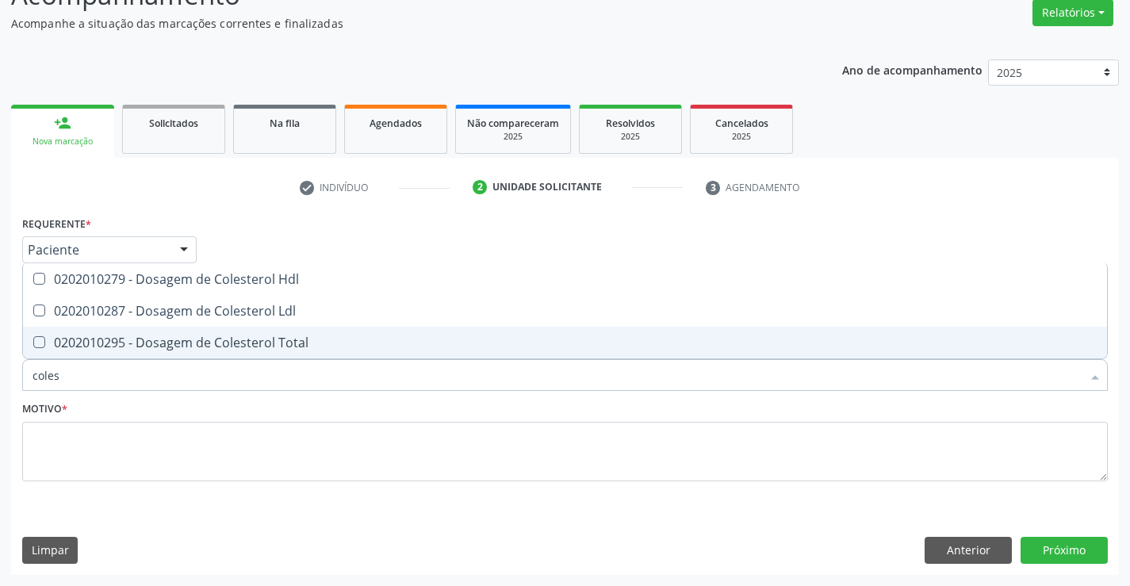
click at [64, 337] on div "0202010295 - Dosagem de Colesterol Total" at bounding box center [565, 342] width 1065 height 13
checkbox Total "true"
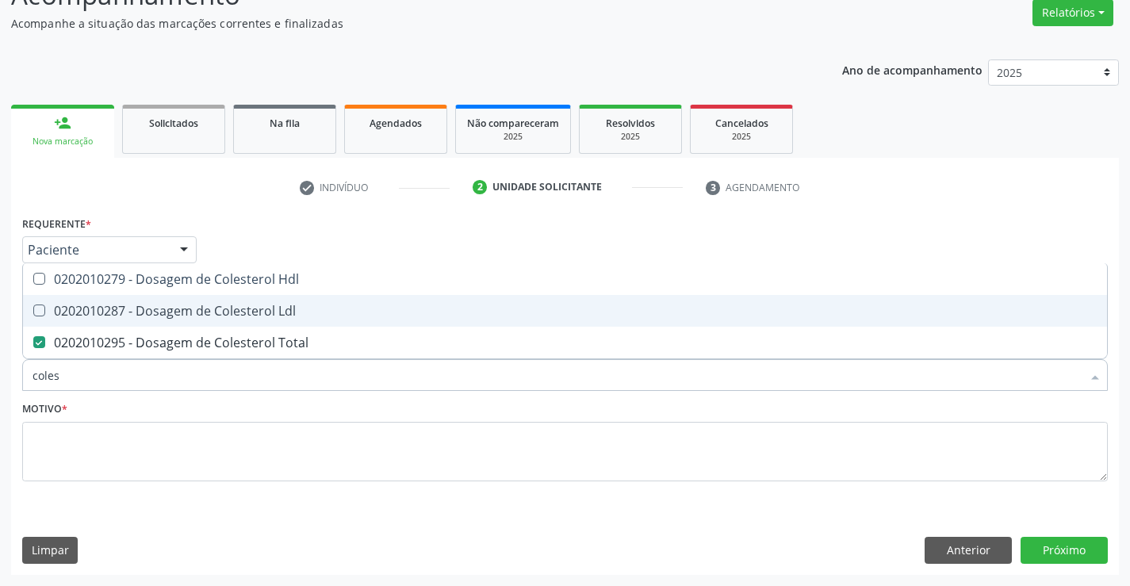
click at [69, 313] on div "0202010287 - Dosagem de Colesterol Ldl" at bounding box center [565, 311] width 1065 height 13
checkbox Ldl "true"
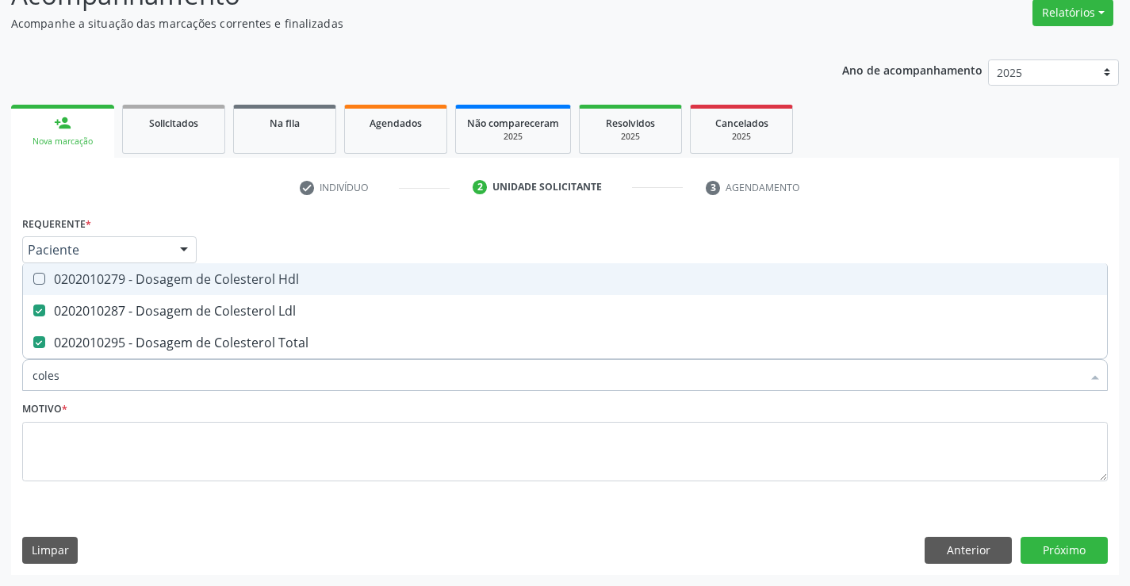
click at [71, 285] on div "0202010279 - Dosagem de Colesterol Hdl" at bounding box center [565, 279] width 1065 height 13
checkbox Hdl "true"
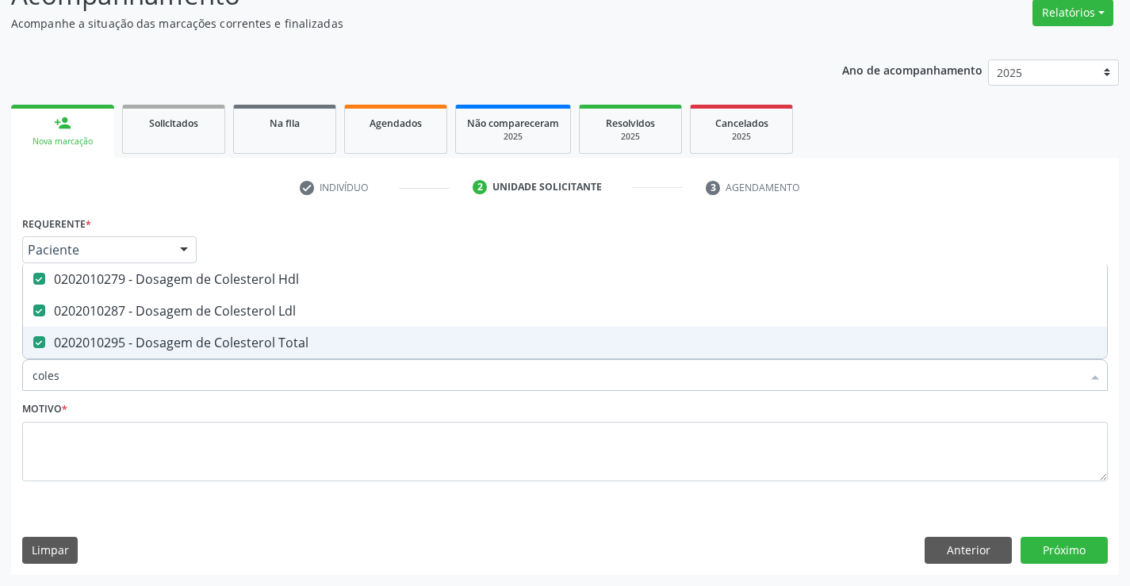
drag, startPoint x: 79, startPoint y: 372, endPoint x: 0, endPoint y: 372, distance: 79.3
click at [0, 372] on div "Acompanhamento Acompanhe a situação das marcações correntes e finalizadas Relat…" at bounding box center [565, 270] width 1130 height 631
type input "tr"
checkbox Hdl "false"
checkbox Ldl "false"
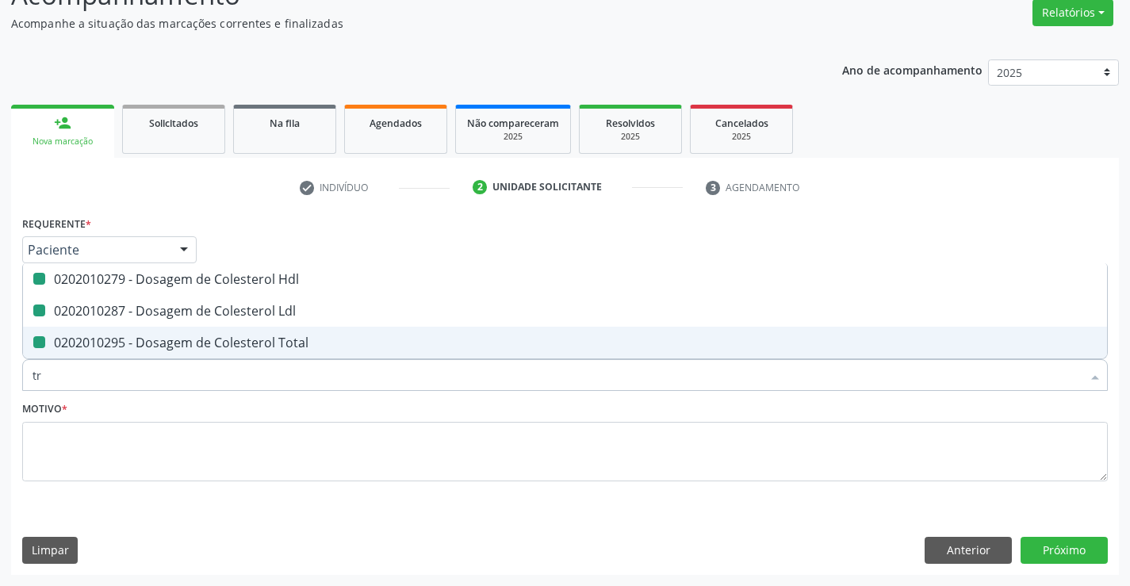
checkbox Total "false"
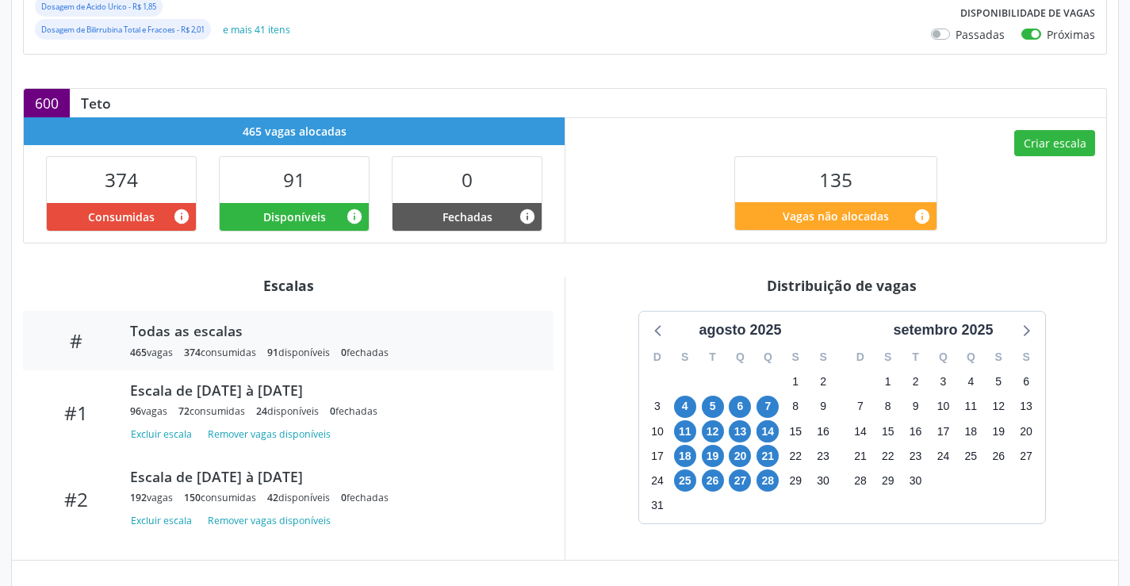
scroll to position [397, 0]
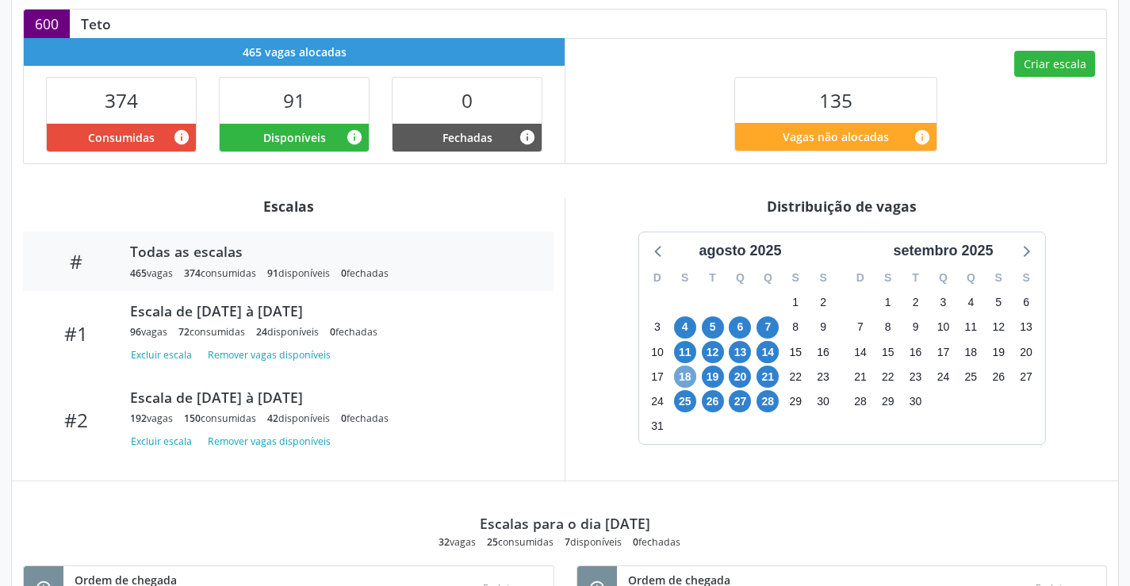
click at [691, 388] on span "18" at bounding box center [685, 377] width 22 height 22
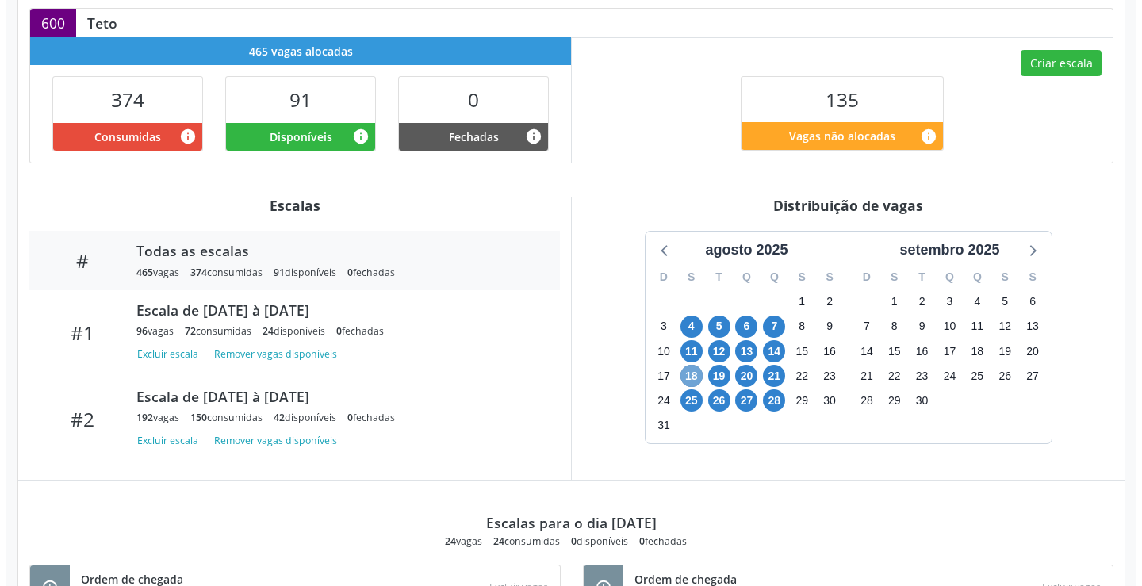
scroll to position [318, 0]
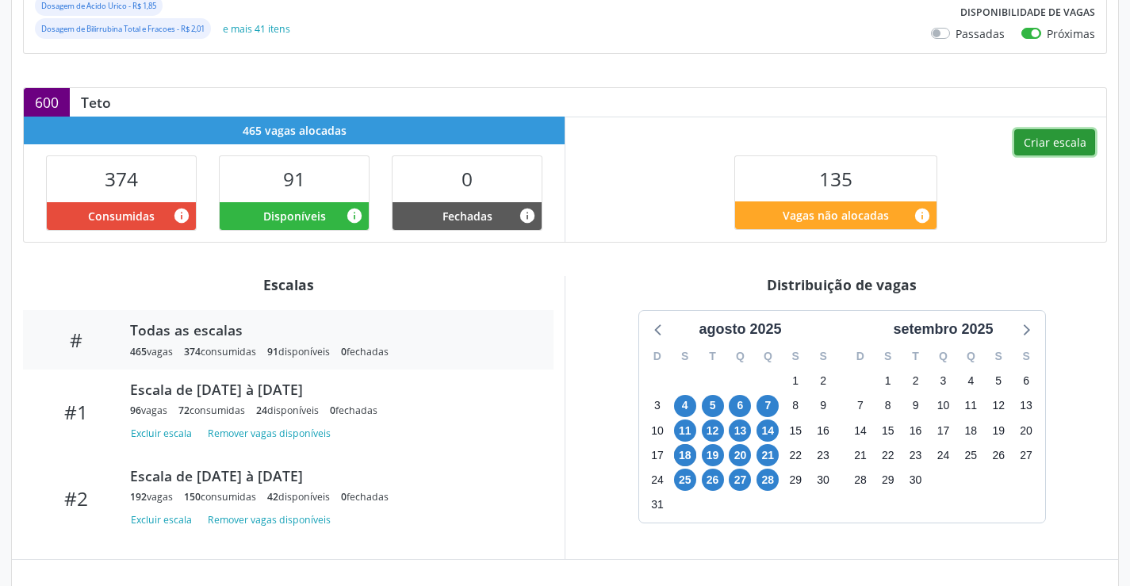
click at [1033, 156] on button "Criar escala" at bounding box center [1054, 142] width 81 height 27
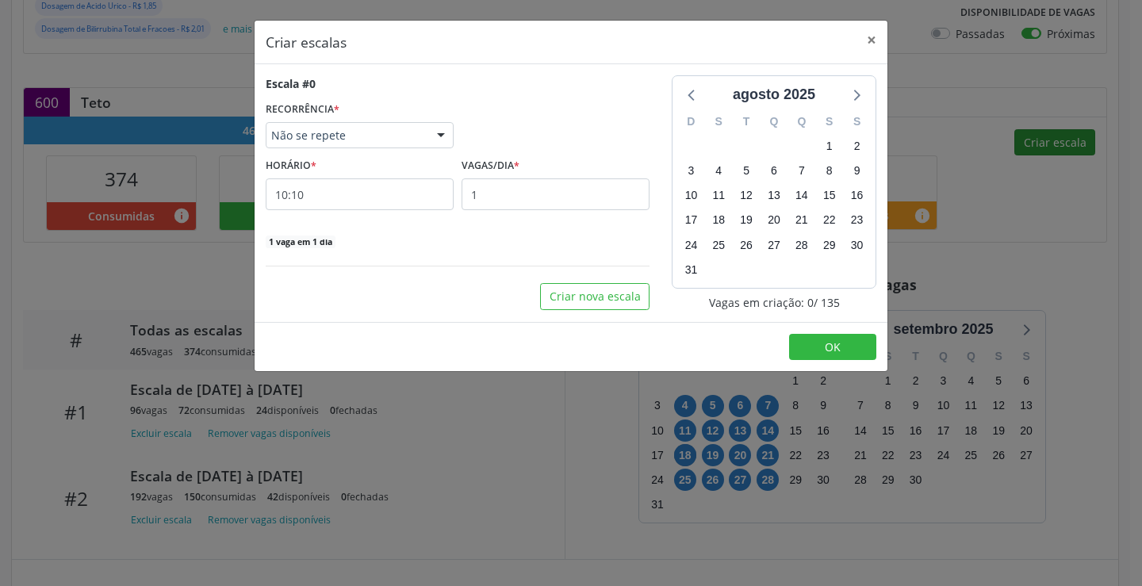
select select "7"
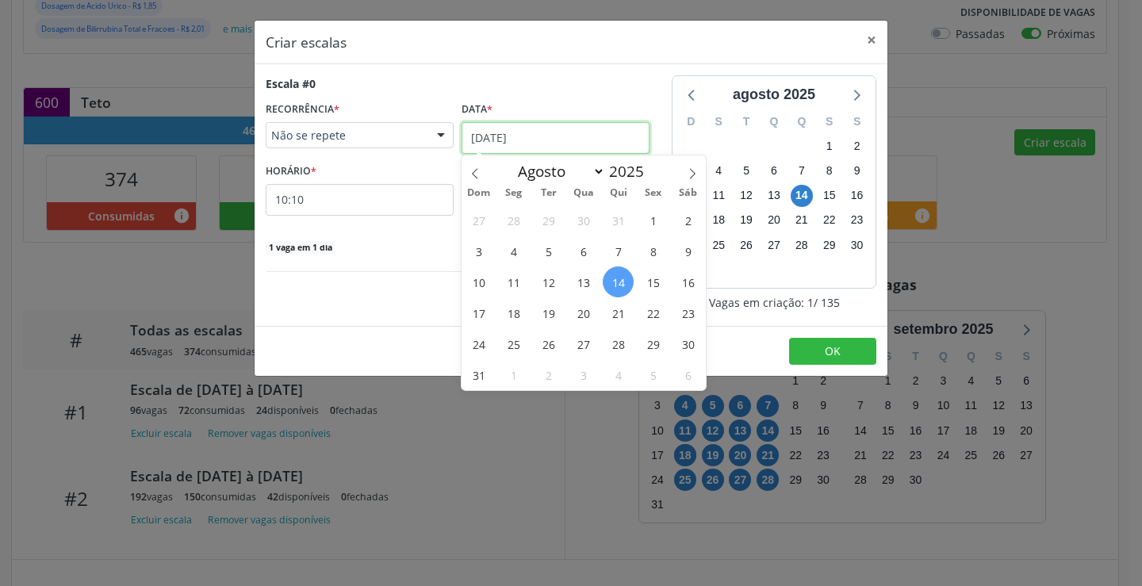
click at [551, 134] on input "14/08/2025" at bounding box center [556, 138] width 188 height 32
click at [517, 312] on span "18" at bounding box center [513, 312] width 31 height 31
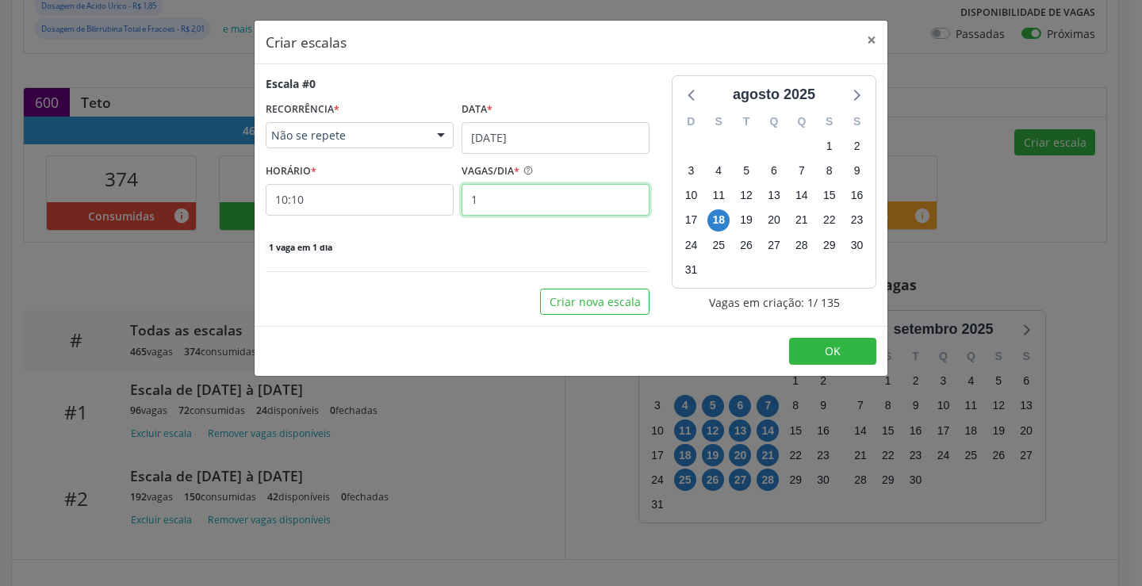
click at [527, 194] on input "1" at bounding box center [556, 200] width 188 height 32
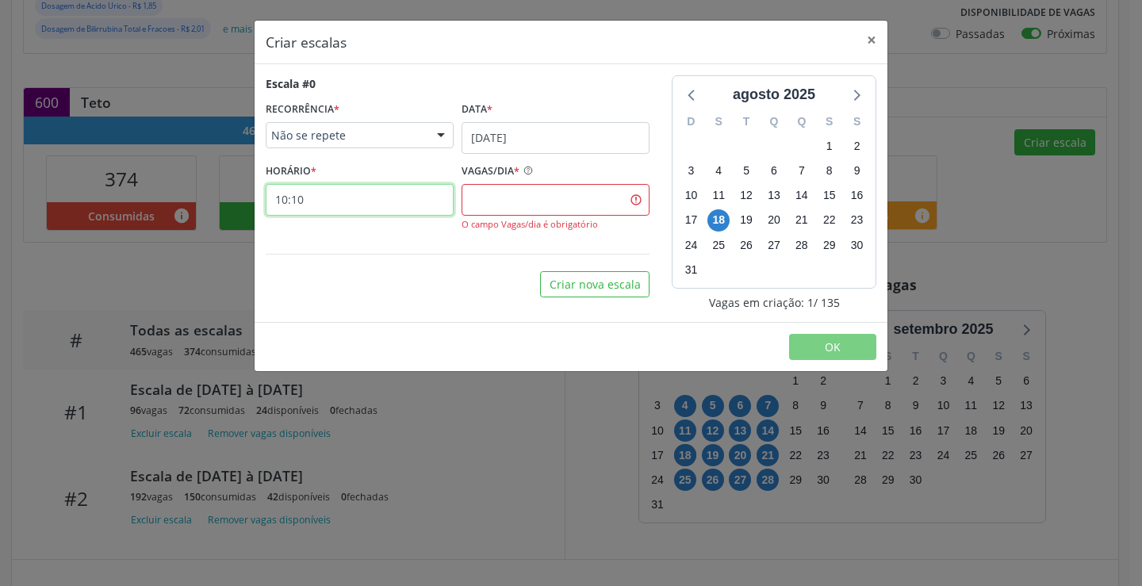
click at [342, 209] on input "10:10" at bounding box center [360, 200] width 188 height 32
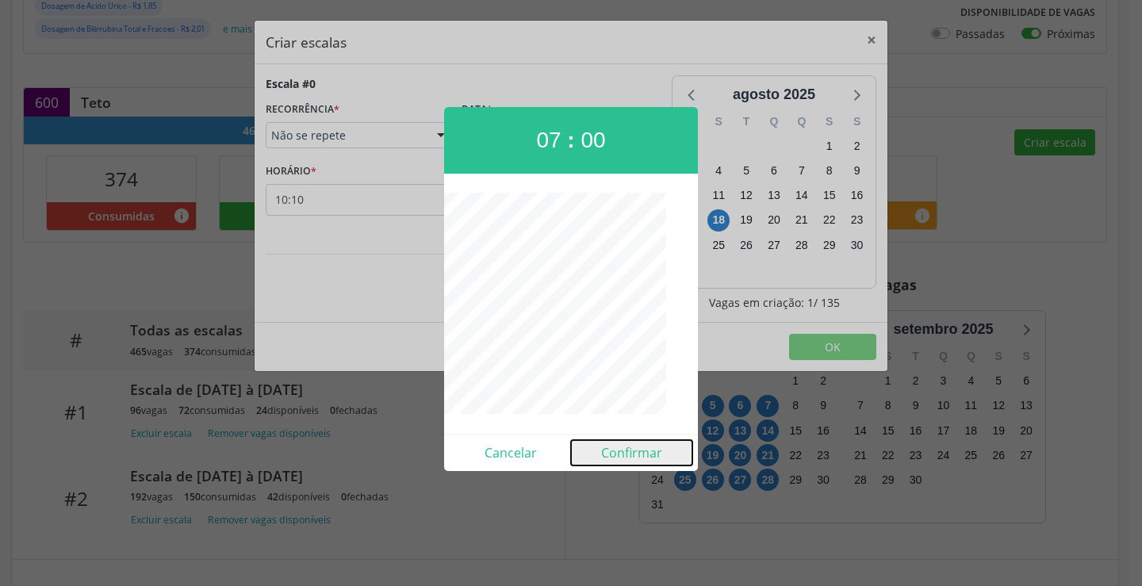
click at [615, 451] on button "Confirmar" at bounding box center [631, 452] width 121 height 25
type input "07:00"
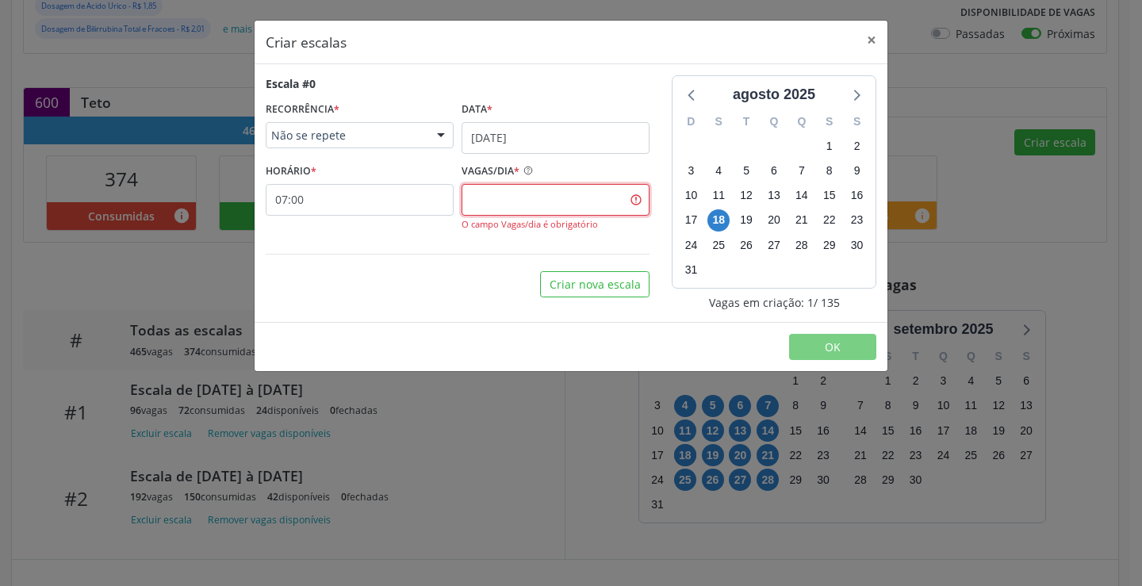
click at [530, 205] on input "text" at bounding box center [556, 200] width 188 height 32
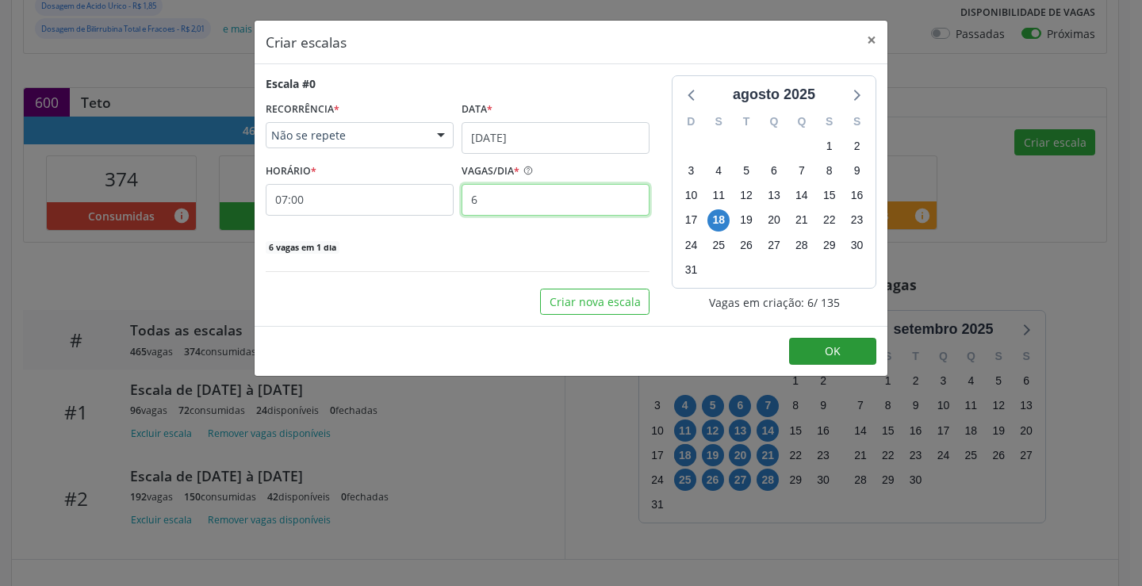
type input "6"
click at [814, 354] on button "OK" at bounding box center [832, 351] width 87 height 27
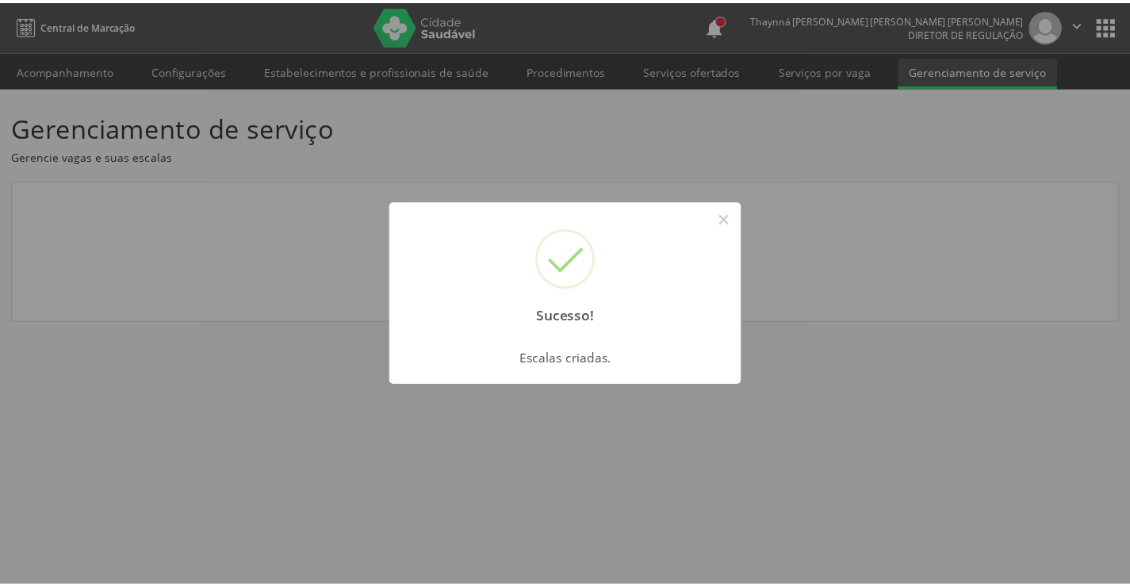
scroll to position [0, 0]
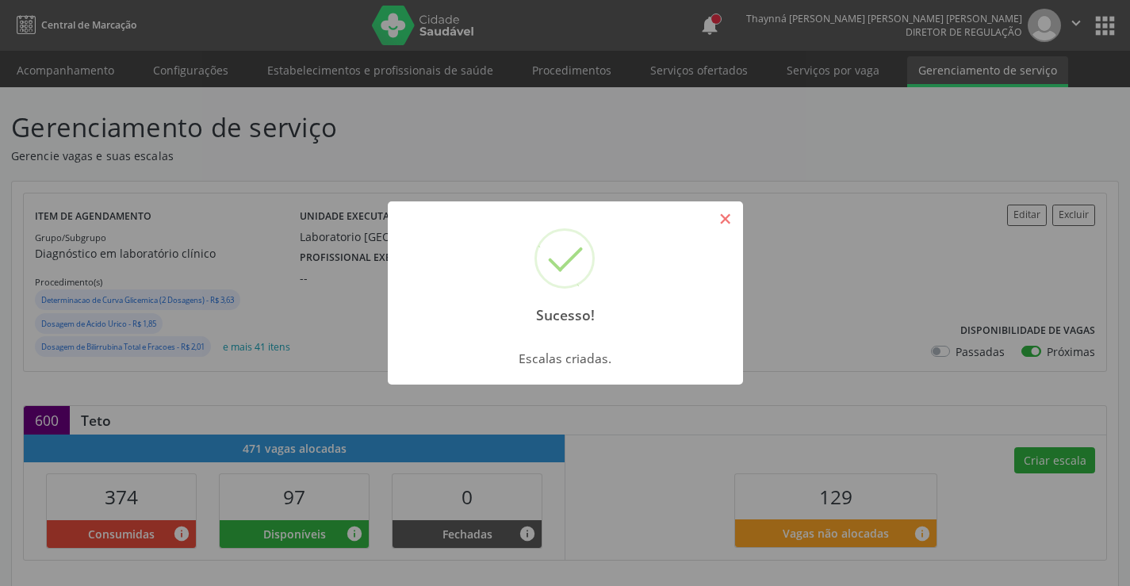
click at [734, 226] on button "×" at bounding box center [725, 218] width 27 height 27
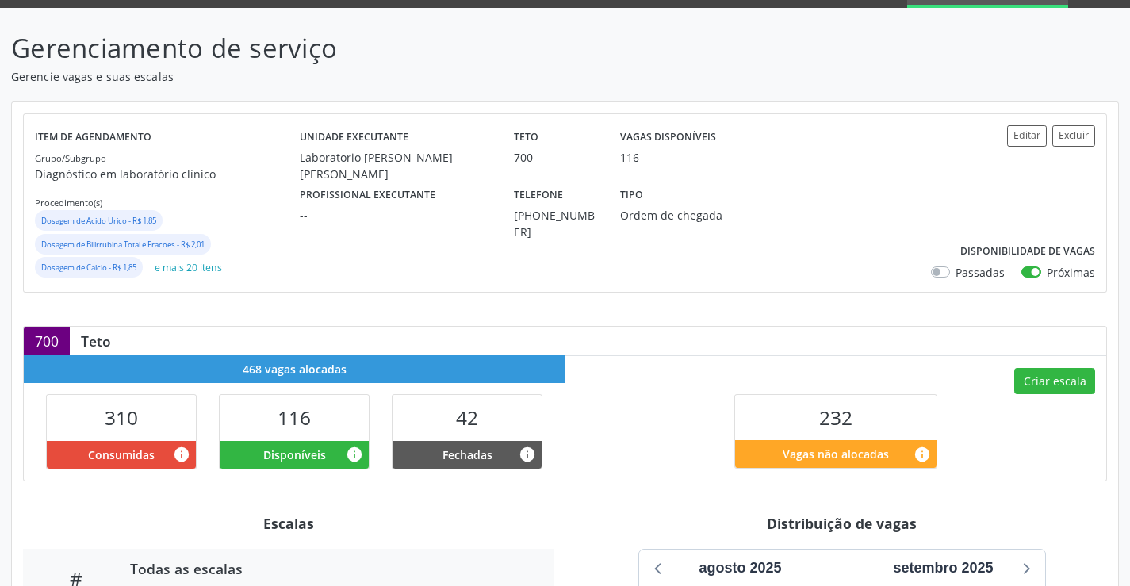
scroll to position [466, 0]
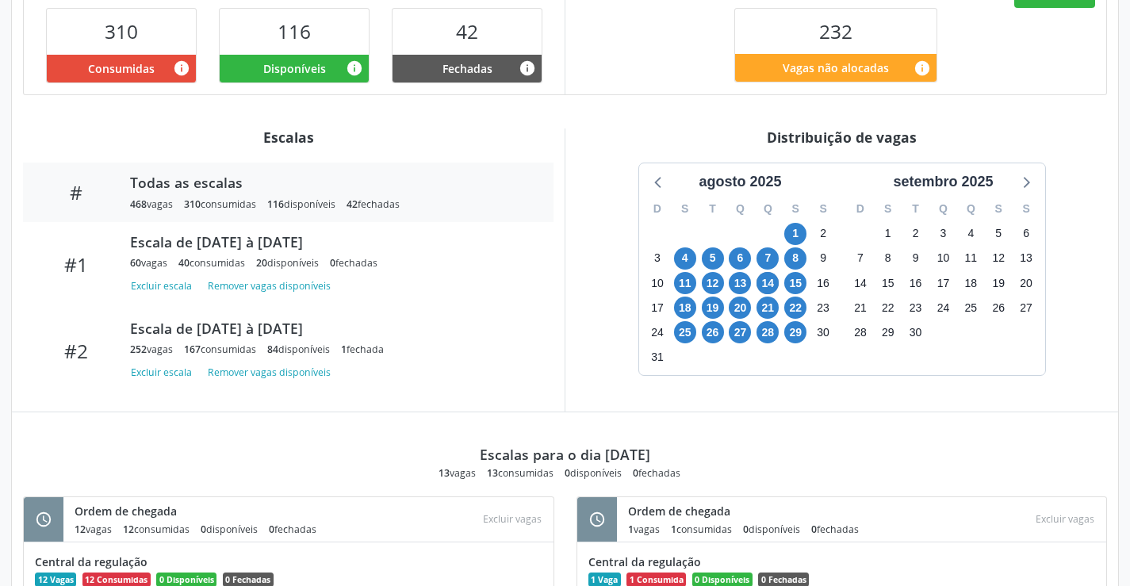
click at [674, 312] on div "18" at bounding box center [685, 308] width 22 height 25
click at [683, 312] on span "18" at bounding box center [685, 308] width 22 height 22
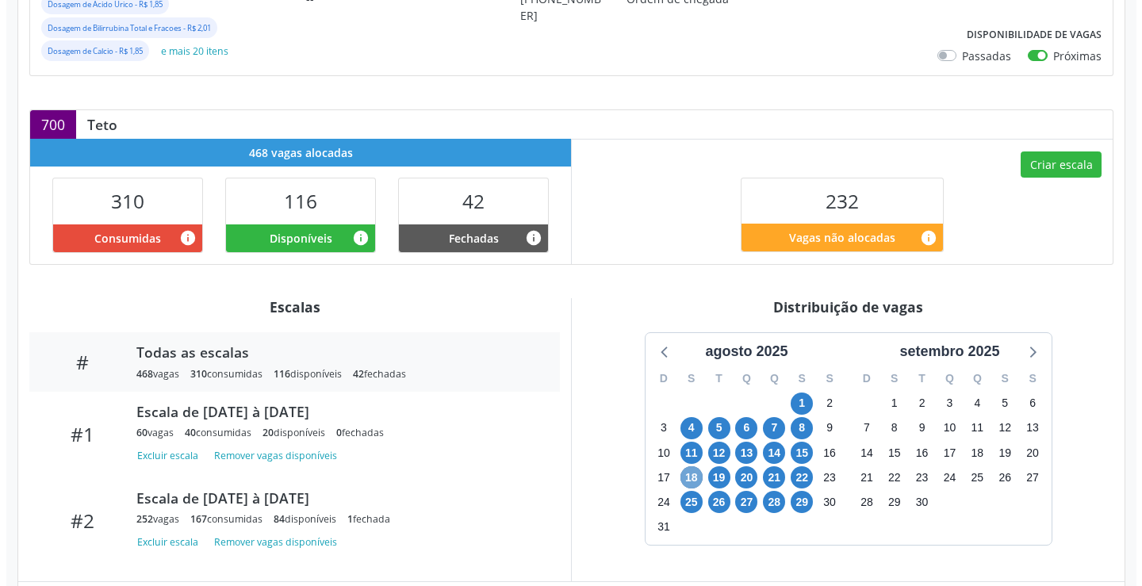
scroll to position [217, 0]
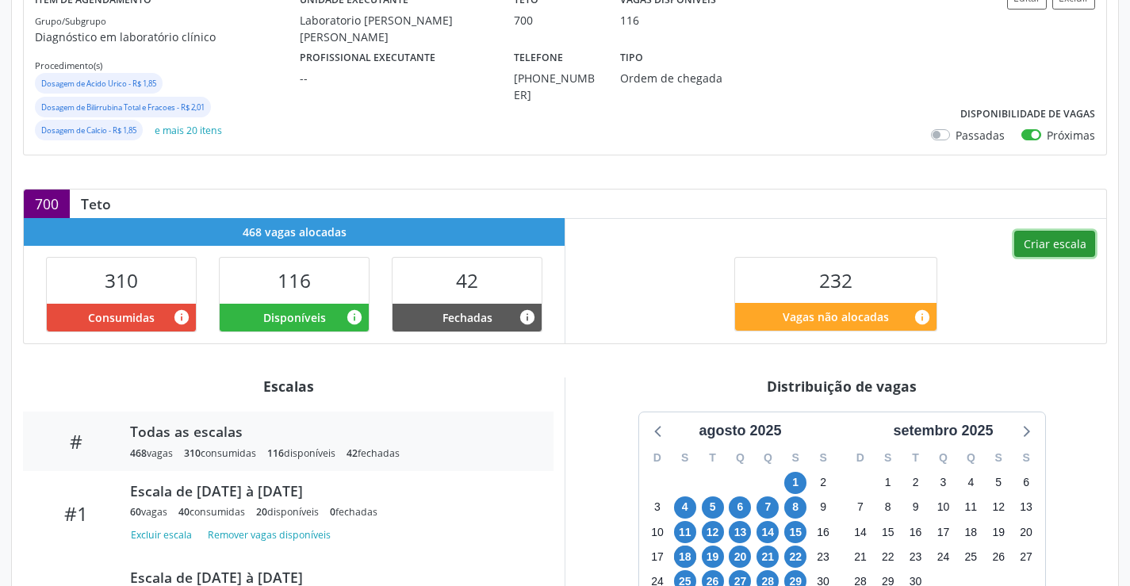
click at [1049, 255] on button "Criar escala" at bounding box center [1054, 244] width 81 height 27
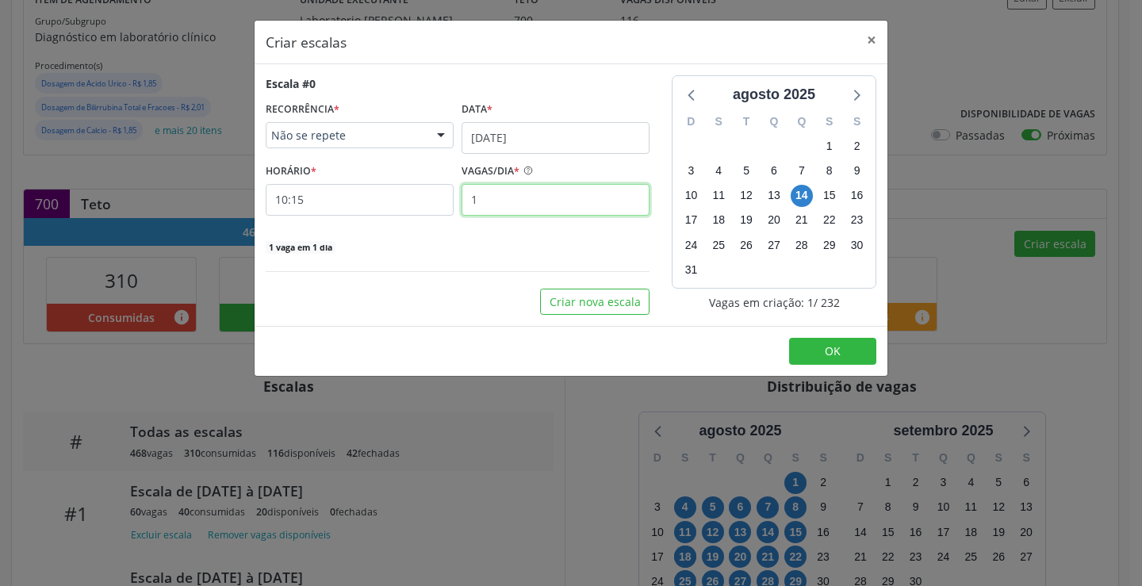
click at [502, 205] on input "1" at bounding box center [556, 200] width 188 height 32
type input "12"
click at [351, 208] on input "10:15" at bounding box center [360, 200] width 188 height 32
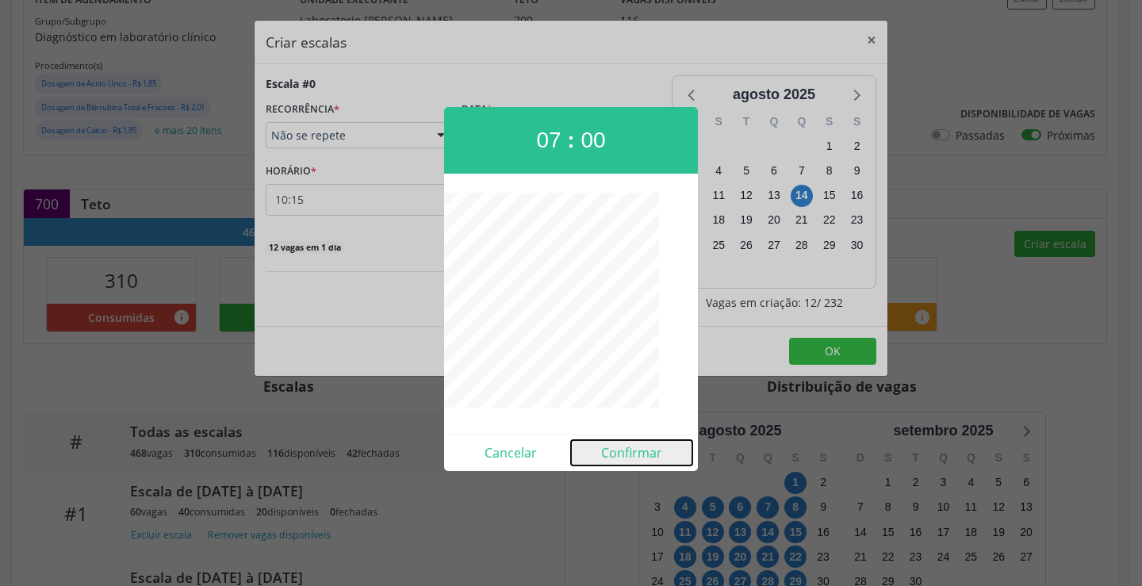
click at [614, 446] on button "Confirmar" at bounding box center [631, 452] width 121 height 25
type input "07:00"
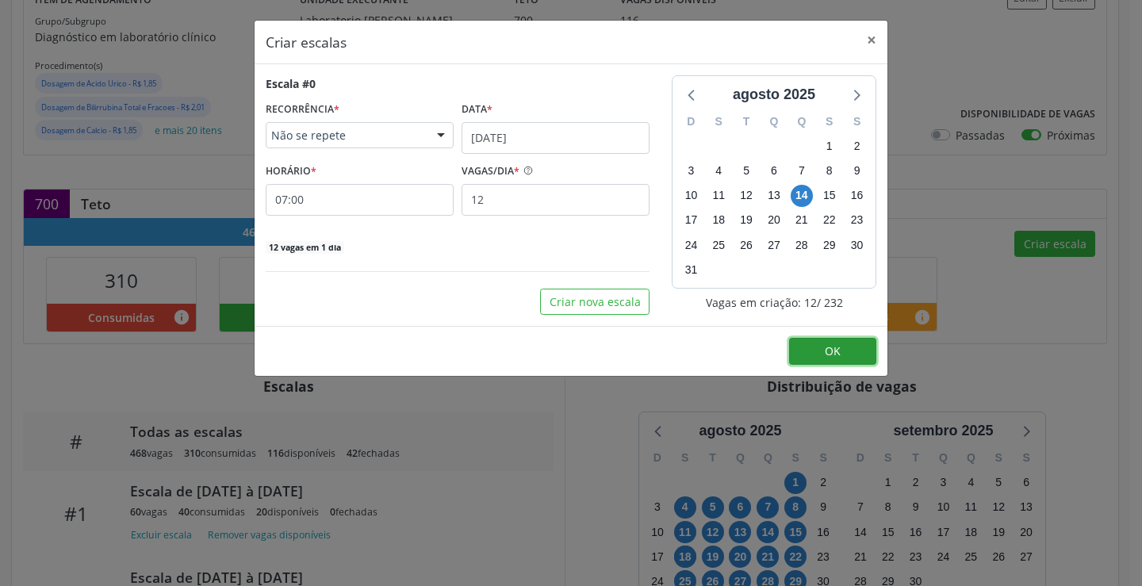
click at [798, 354] on button "OK" at bounding box center [832, 351] width 87 height 27
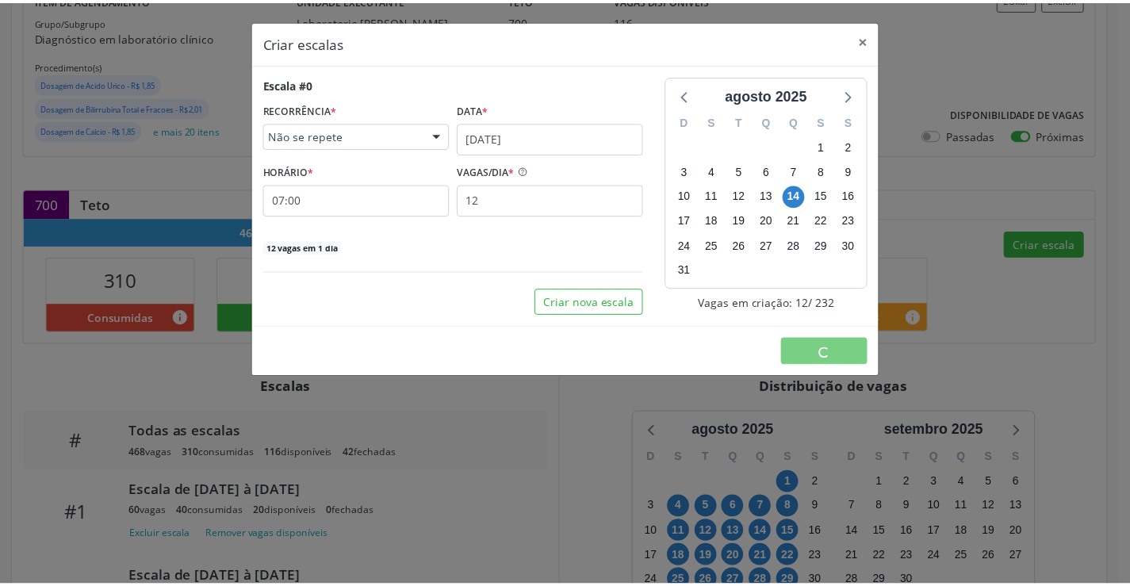
scroll to position [0, 0]
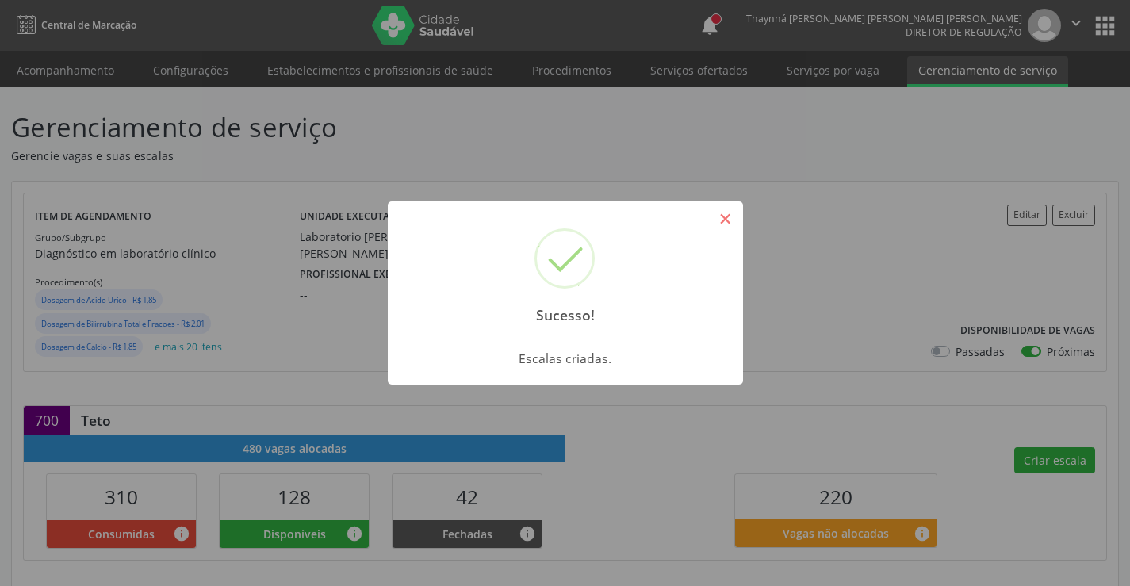
click at [733, 211] on button "×" at bounding box center [725, 218] width 27 height 27
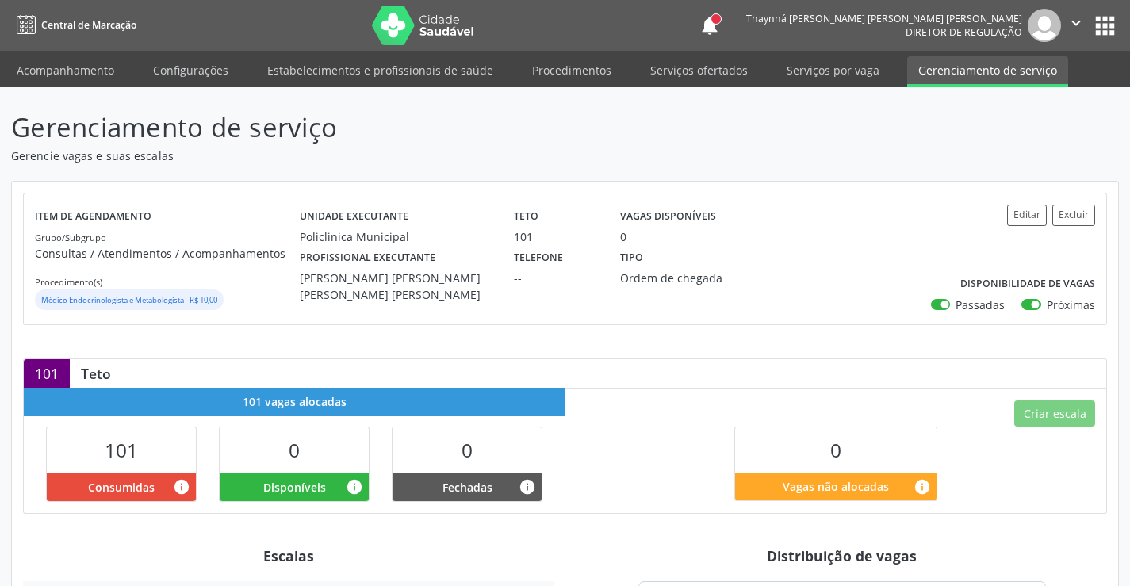
scroll to position [232, 0]
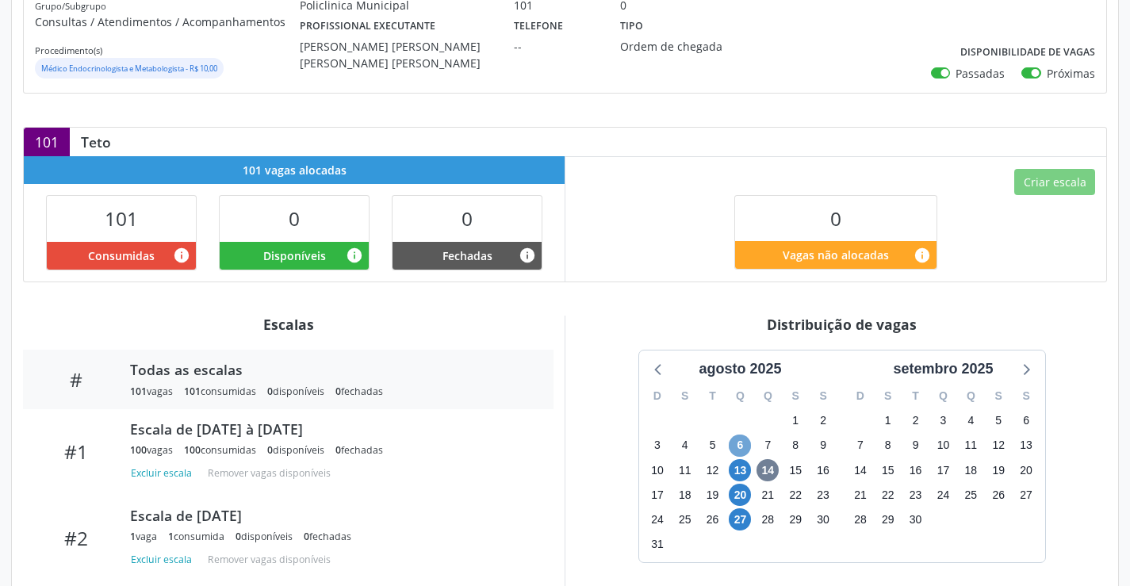
click at [748, 444] on span "6" at bounding box center [740, 446] width 22 height 22
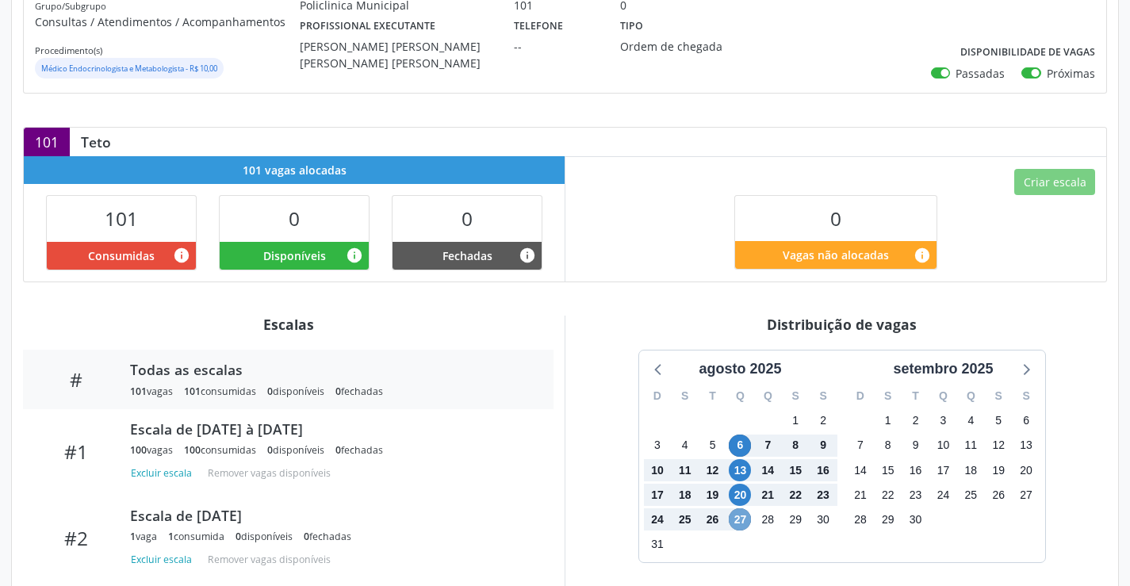
click at [747, 526] on span "27" at bounding box center [740, 519] width 22 height 22
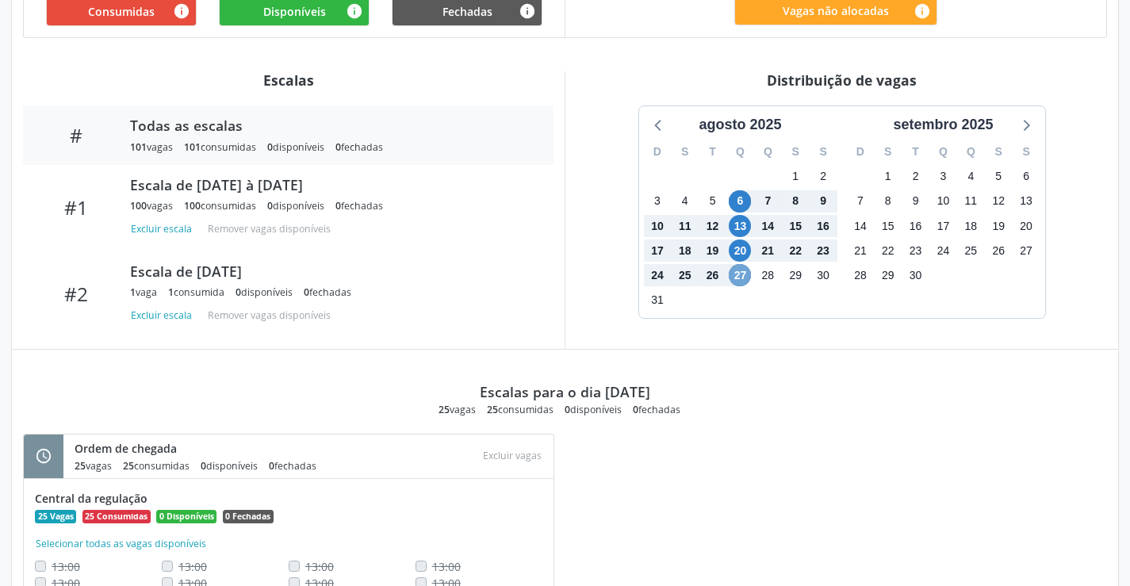
scroll to position [79, 0]
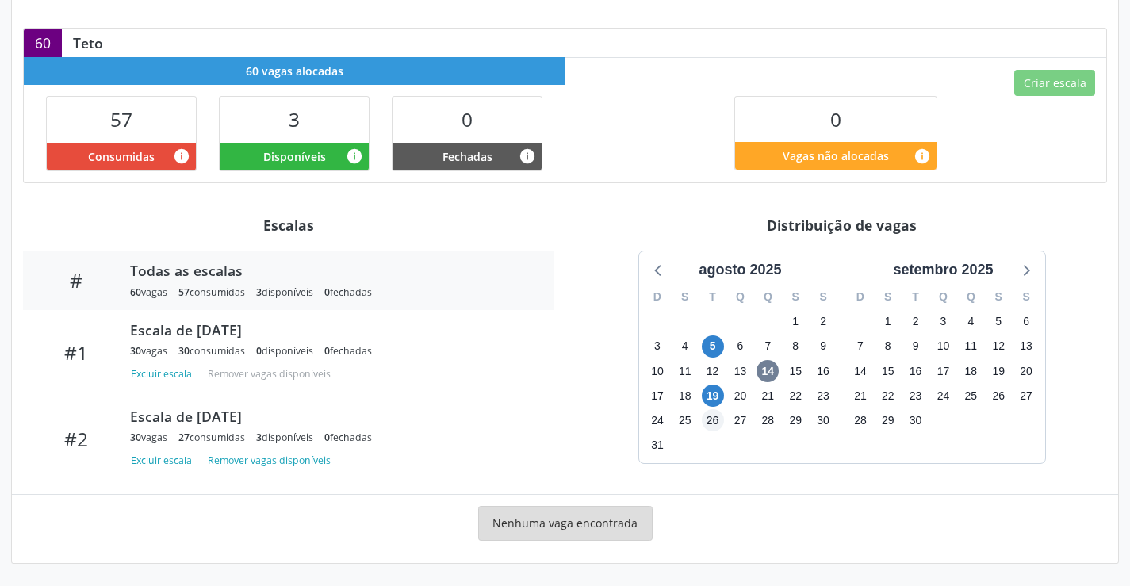
scroll to position [331, 0]
click at [712, 391] on span "19" at bounding box center [713, 396] width 22 height 22
click at [715, 399] on span "19" at bounding box center [713, 396] width 22 height 22
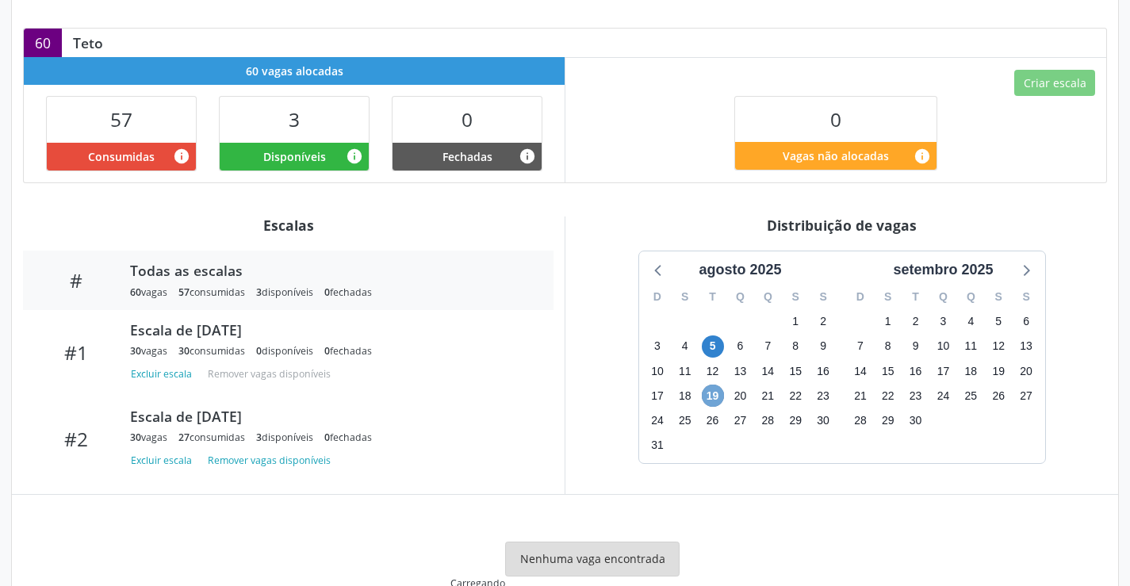
click at [715, 399] on span "19" at bounding box center [713, 396] width 22 height 22
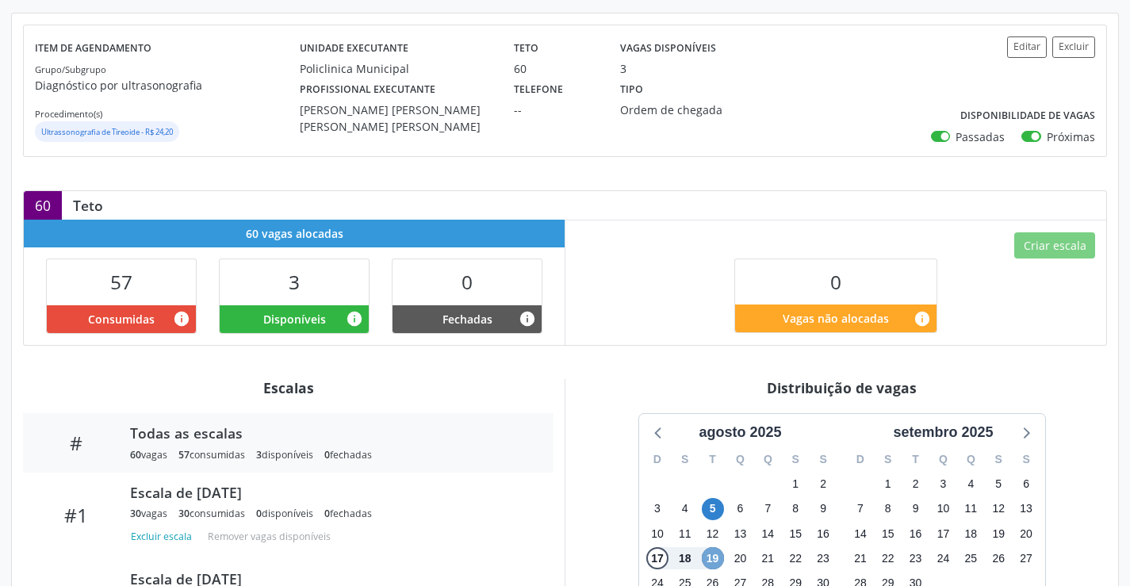
scroll to position [89, 0]
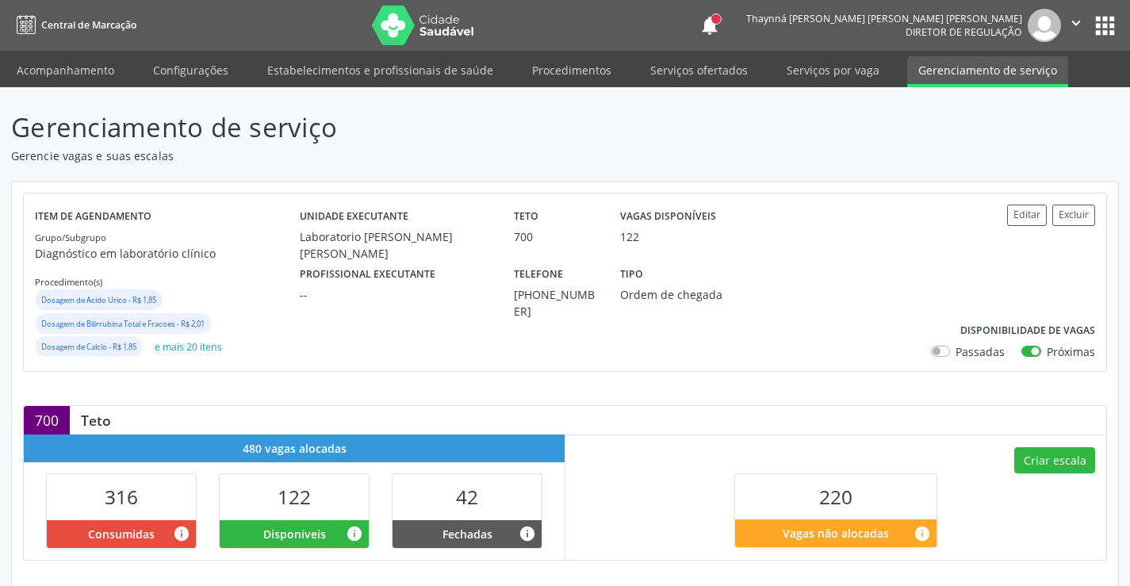
scroll to position [389, 0]
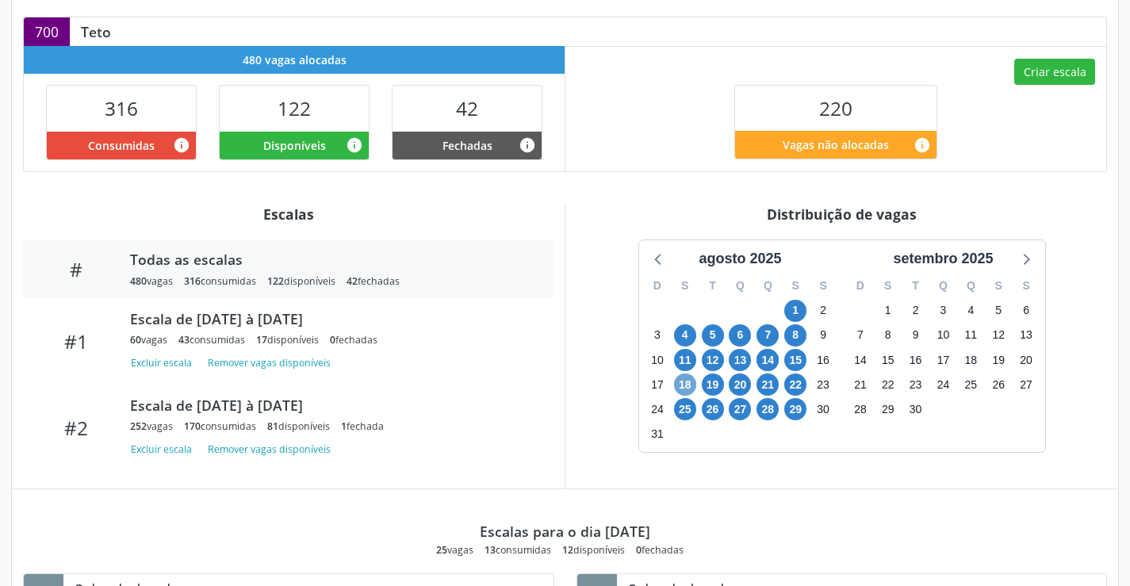
click at [686, 381] on span "18" at bounding box center [685, 385] width 22 height 22
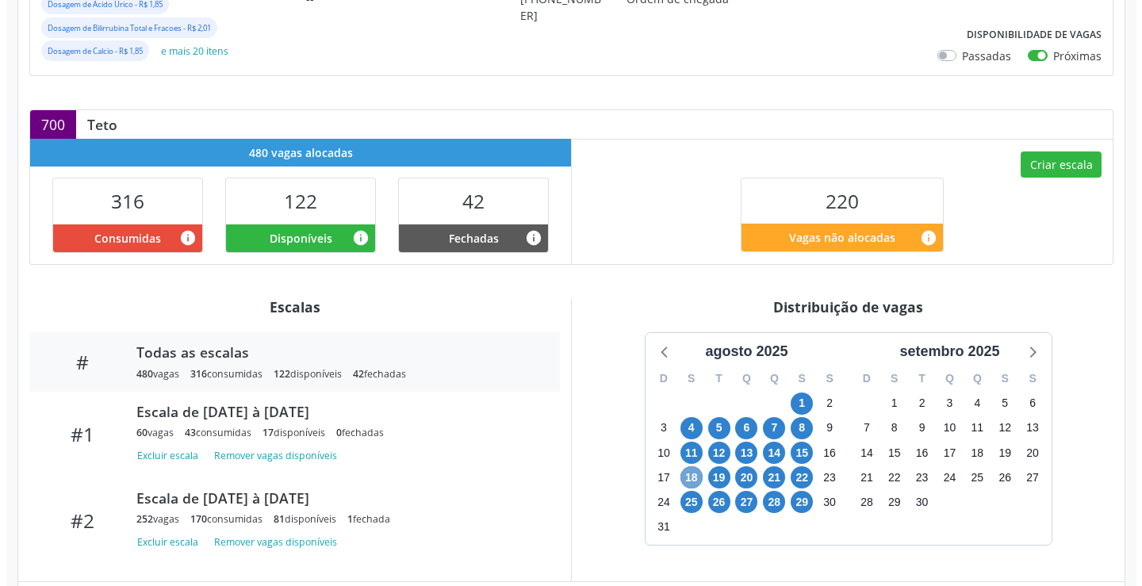
scroll to position [137, 0]
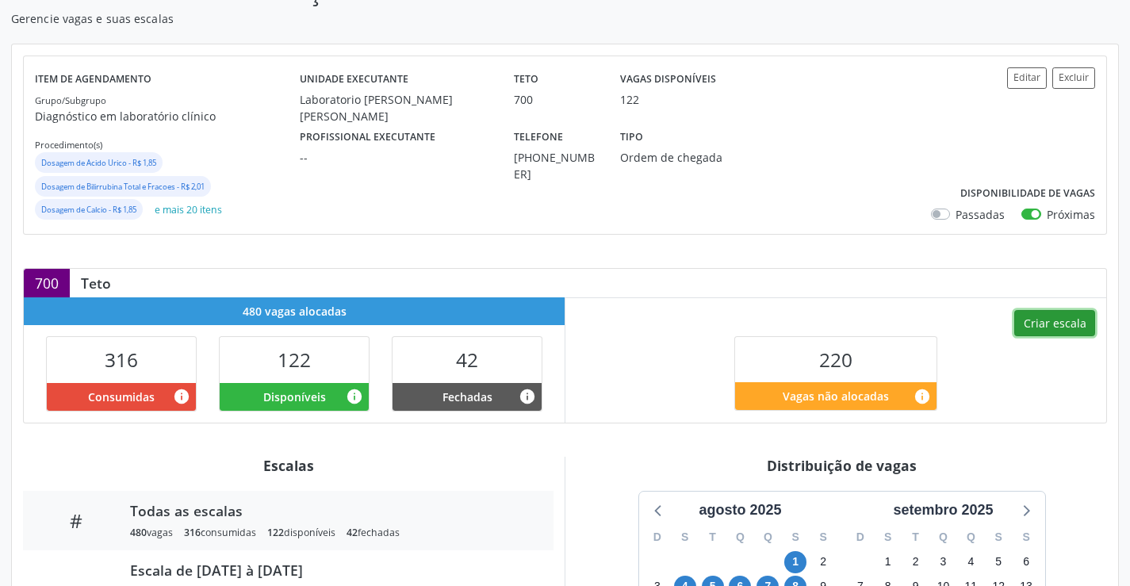
click at [1071, 317] on button "Criar escala" at bounding box center [1054, 323] width 81 height 27
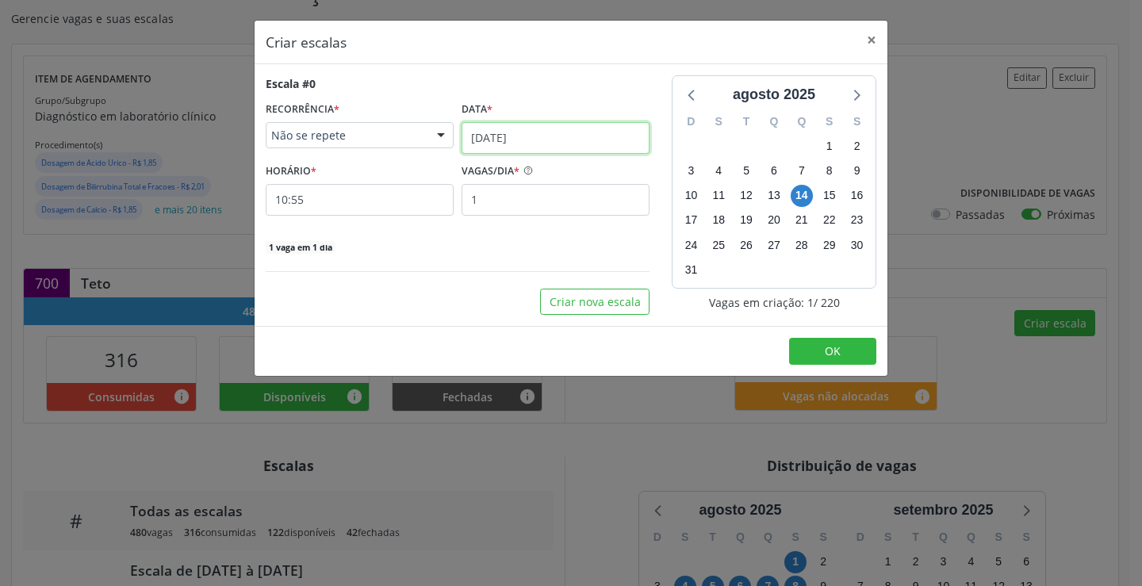
click at [550, 148] on input "[DATE]" at bounding box center [556, 138] width 188 height 32
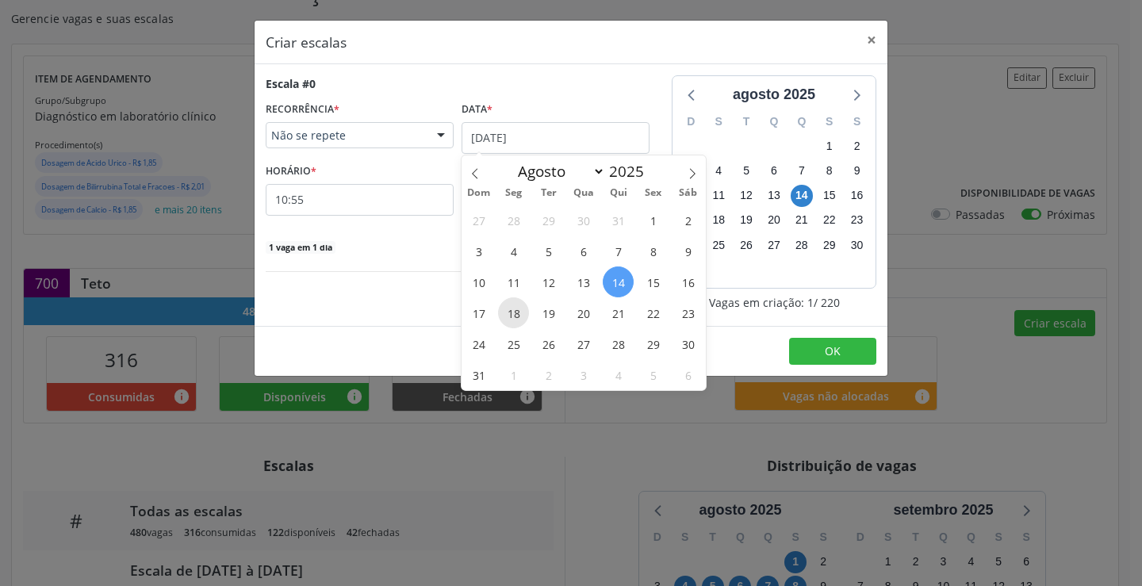
click at [522, 321] on span "18" at bounding box center [513, 312] width 31 height 31
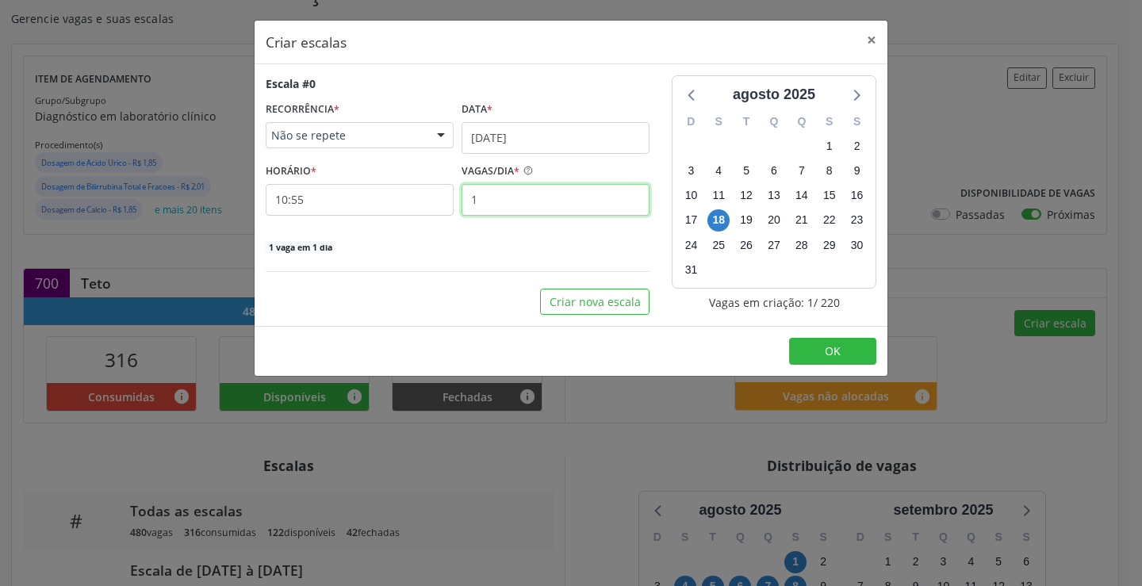
click at [496, 209] on input "1" at bounding box center [556, 200] width 188 height 32
type input "5"
click at [415, 191] on input "10:55" at bounding box center [360, 200] width 188 height 32
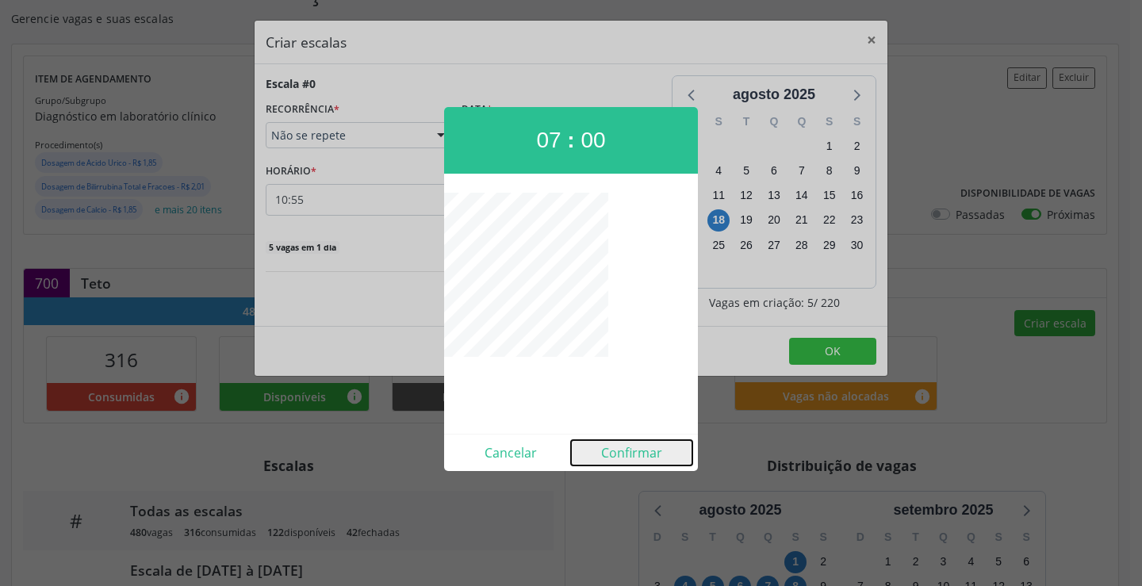
click at [608, 448] on button "Confirmar" at bounding box center [631, 452] width 121 height 25
type input "07:00"
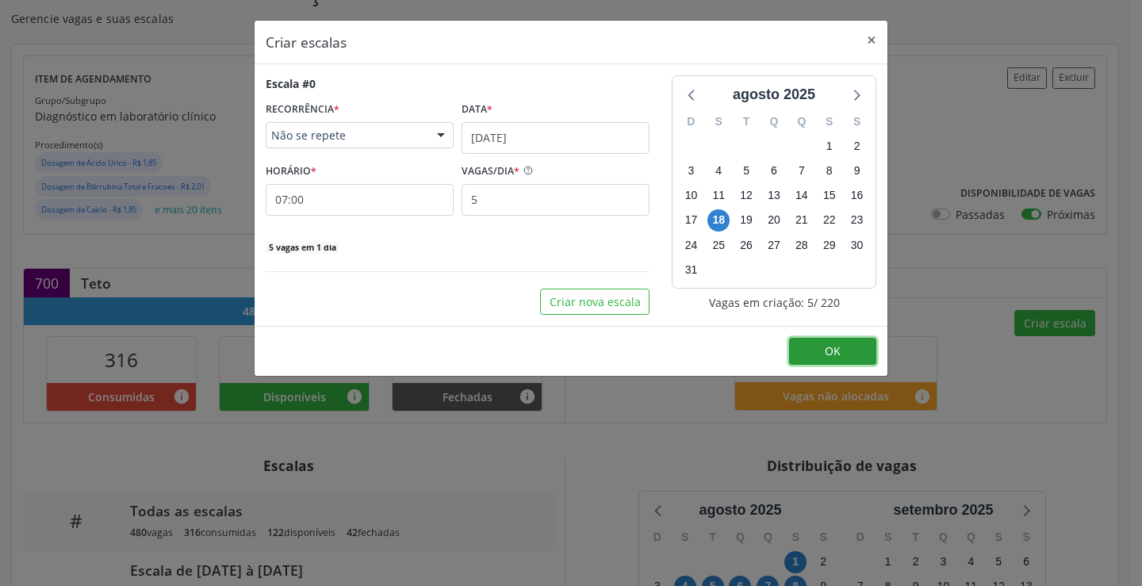
click at [827, 351] on span "OK" at bounding box center [833, 350] width 16 height 15
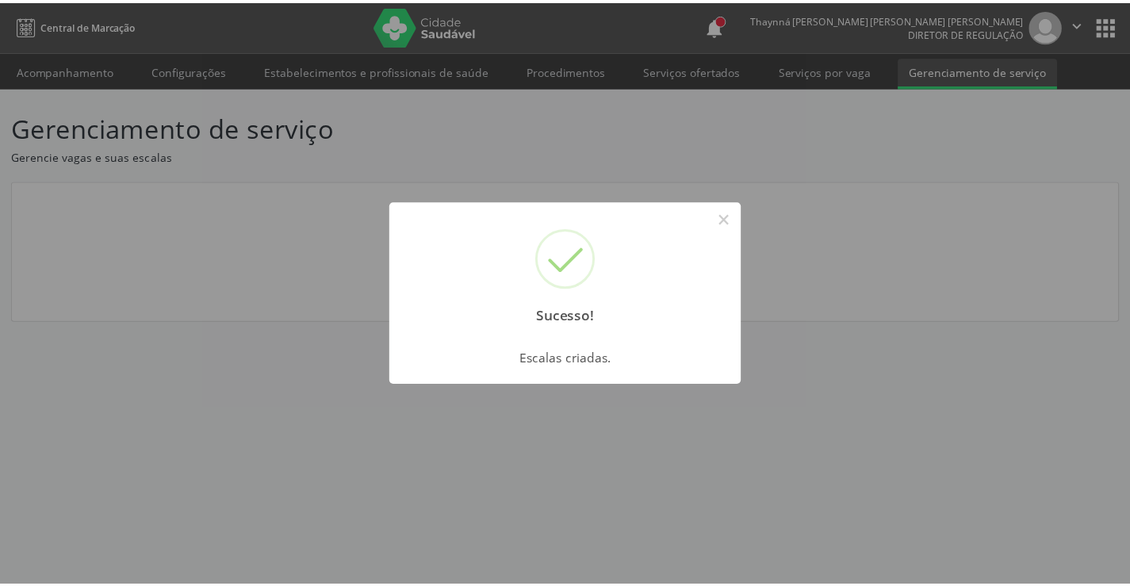
scroll to position [0, 0]
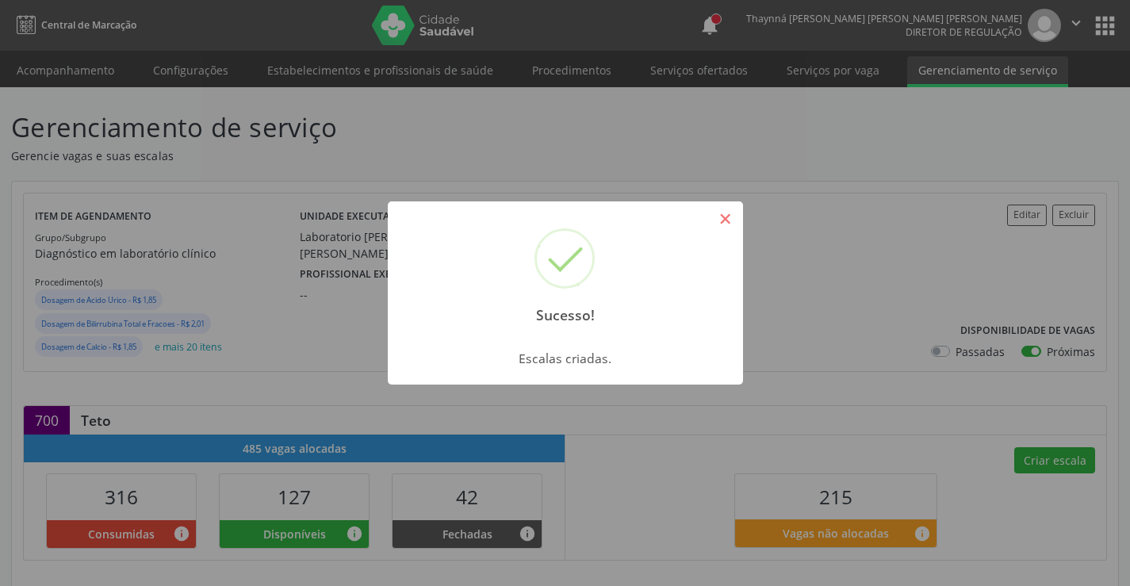
click at [716, 228] on button "×" at bounding box center [725, 218] width 27 height 27
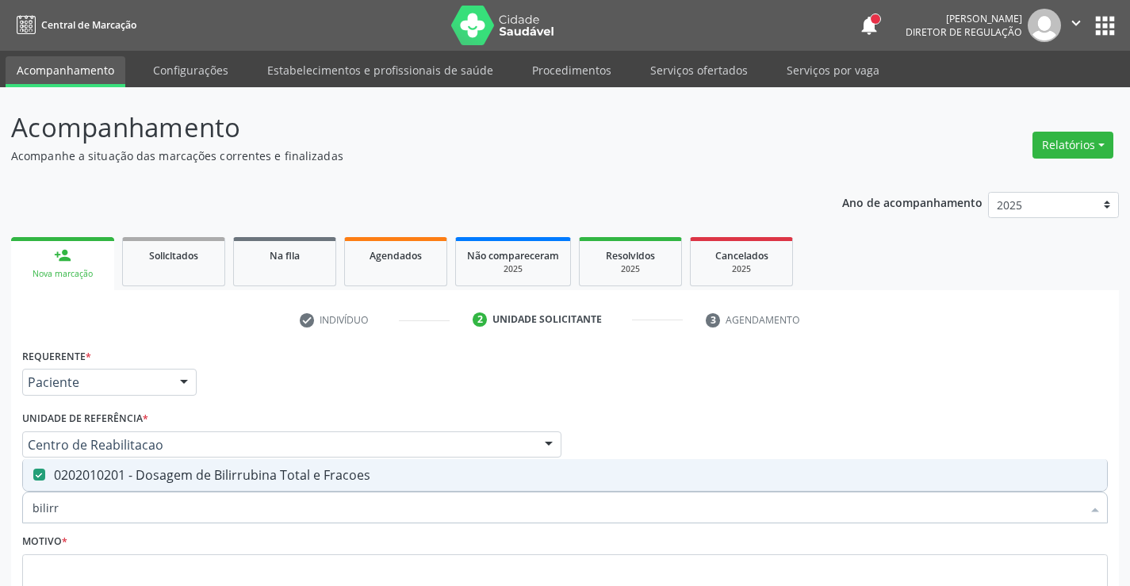
scroll to position [132, 0]
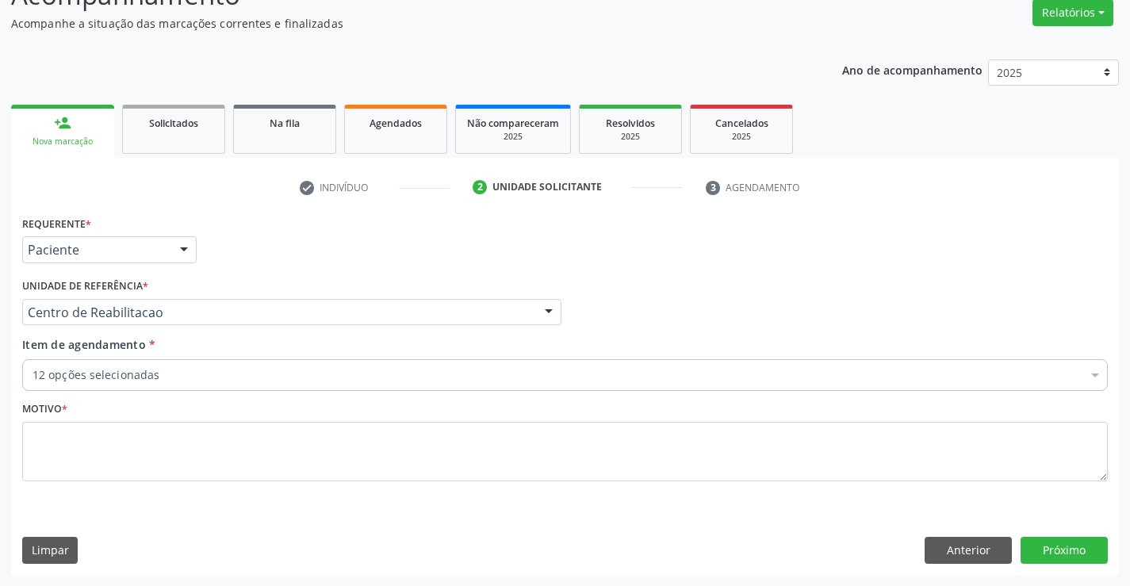
click at [780, 412] on div "Motivo *" at bounding box center [565, 439] width 1086 height 84
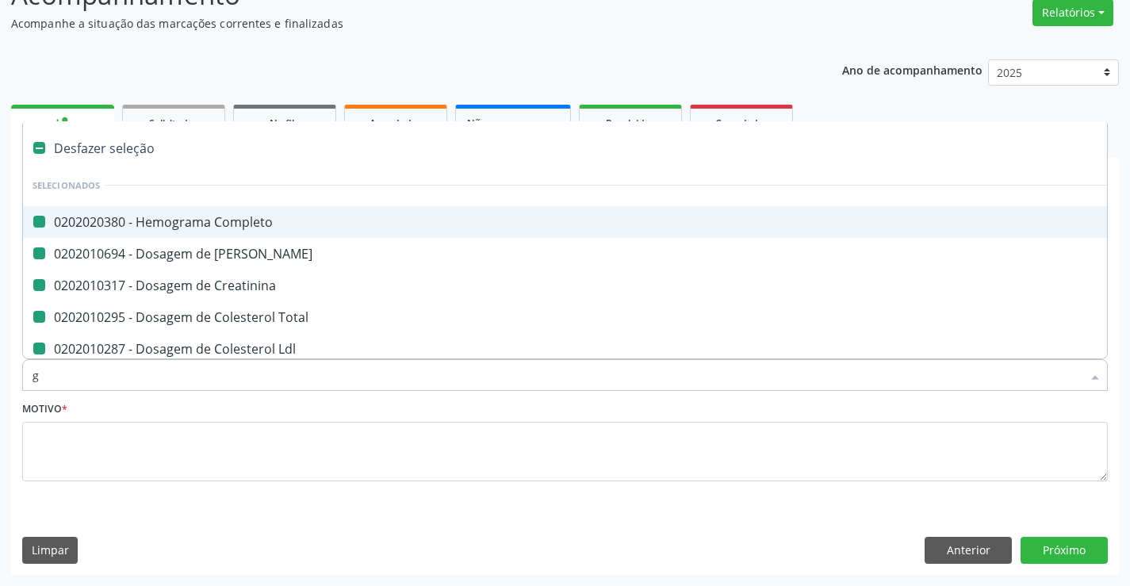
type input "ga"
checkbox Completo "false"
checkbox Ureia "false"
checkbox Creatinina "false"
checkbox Total "false"
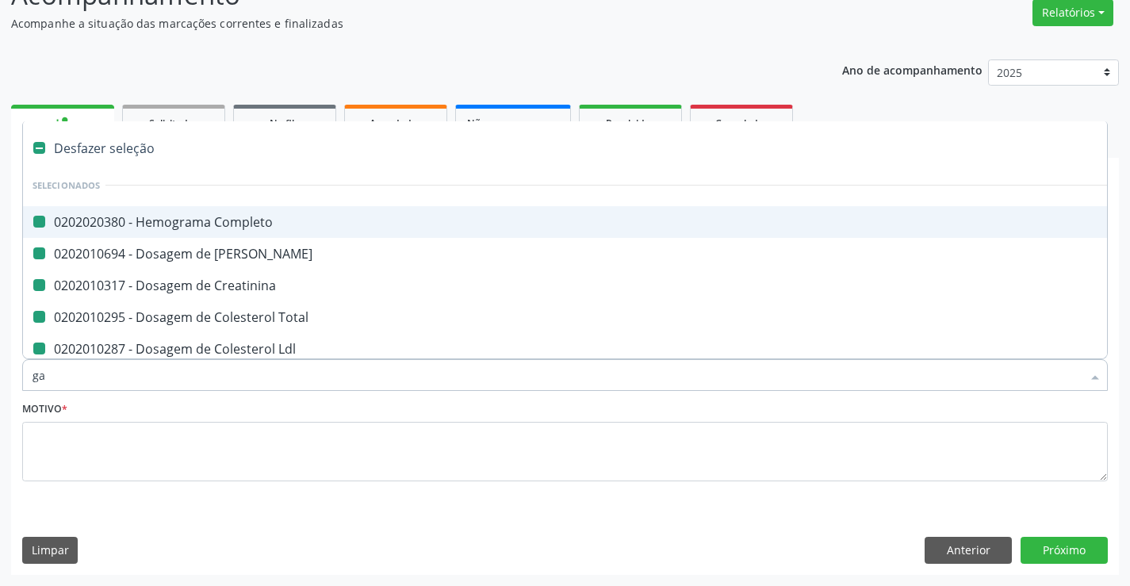
checkbox Ldl "false"
checkbox Hdl "false"
checkbox Triglicerideos "false"
checkbox Glicose "false"
checkbox Glicosilada "false"
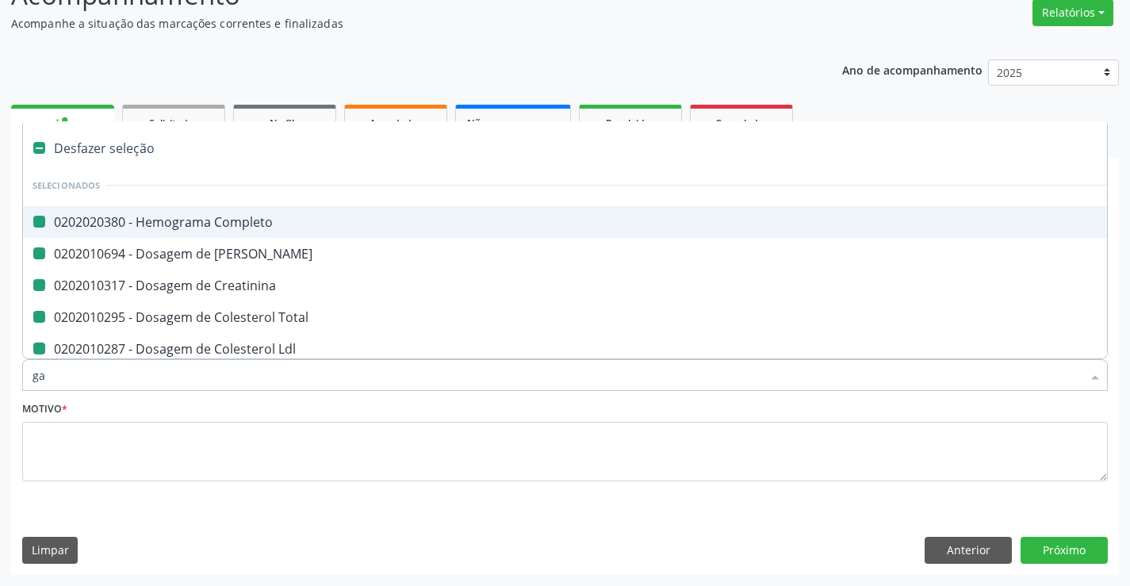
checkbox \(Tgp\) "false"
checkbox \(Tgo\) "false"
checkbox Fracoes "false"
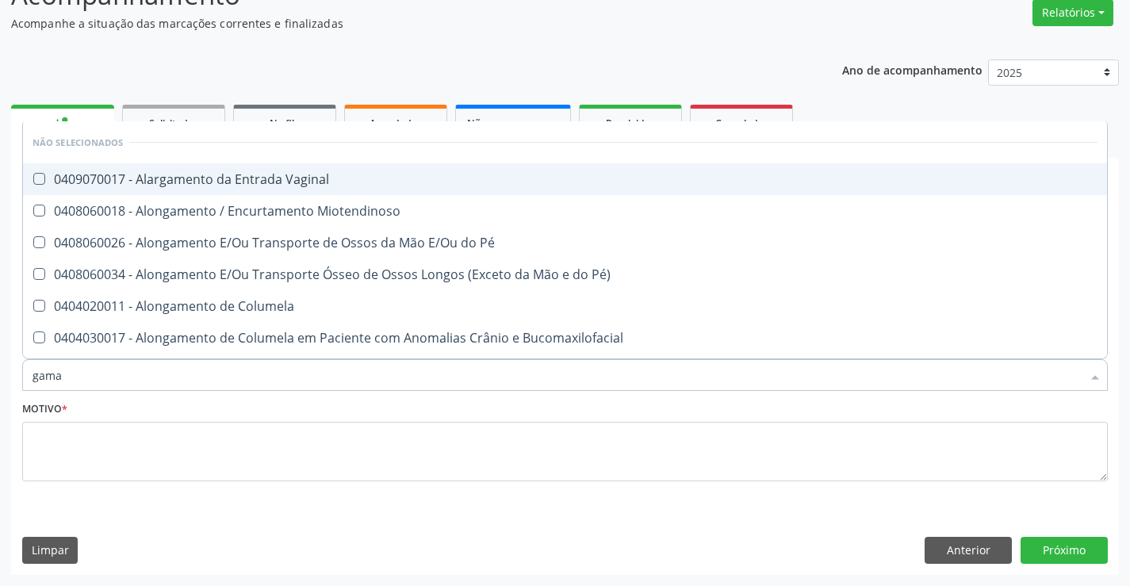
type input "gama g"
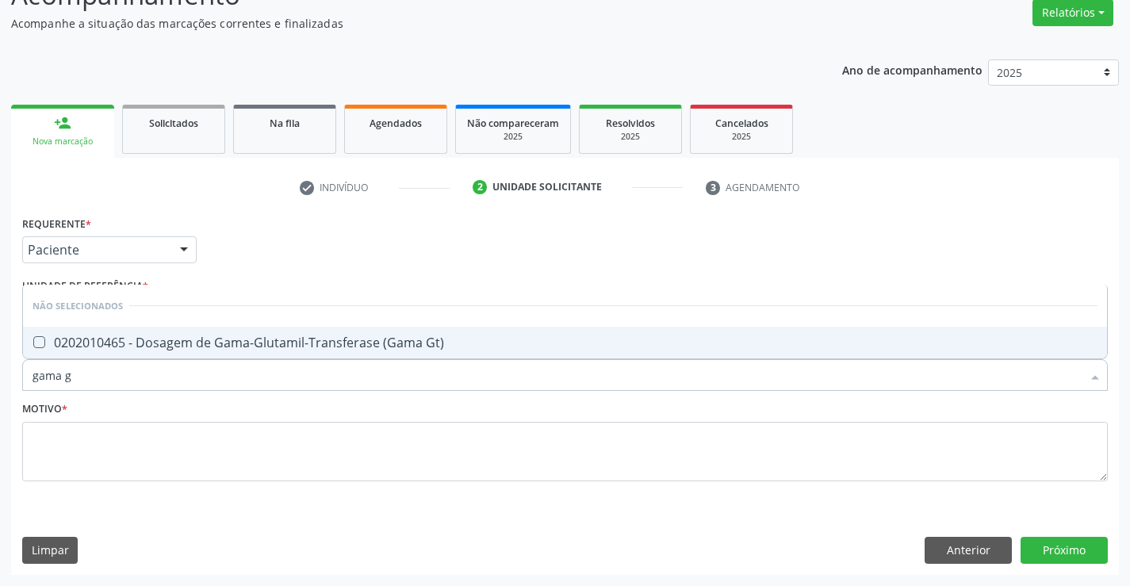
click at [215, 343] on div "0202010465 - Dosagem de Gama-Glutamil-Transferase (Gama Gt)" at bounding box center [565, 342] width 1065 height 13
checkbox Gt\) "true"
drag, startPoint x: 121, startPoint y: 378, endPoint x: 0, endPoint y: 380, distance: 120.6
click at [0, 380] on div "Acompanhamento Acompanhe a situação das marcações correntes e finalizadas Relat…" at bounding box center [565, 270] width 1130 height 631
type input "ts"
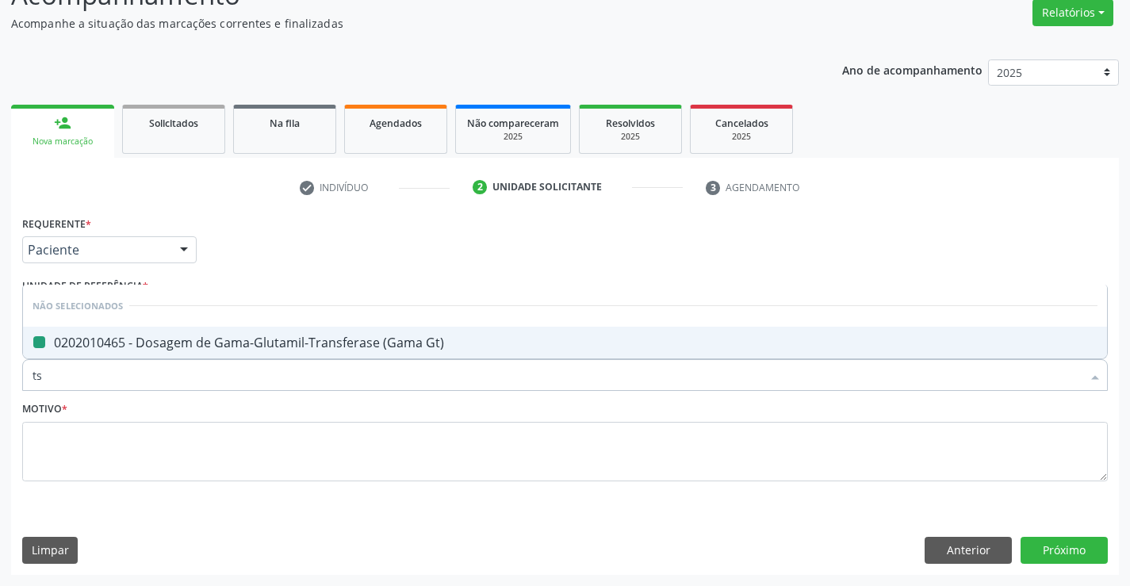
checkbox Gt\) "false"
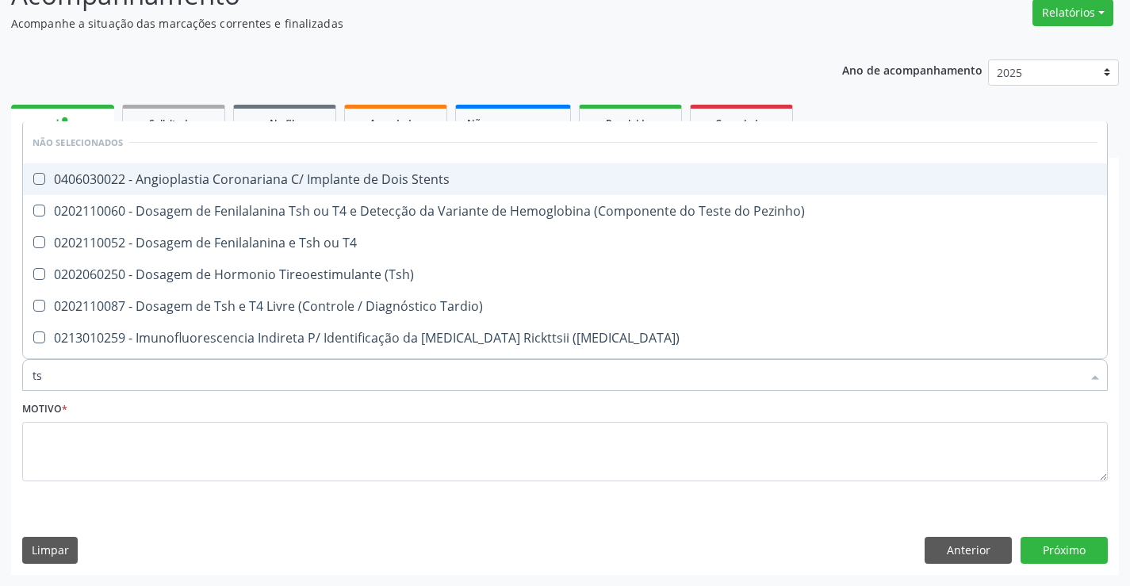
type input "tsh"
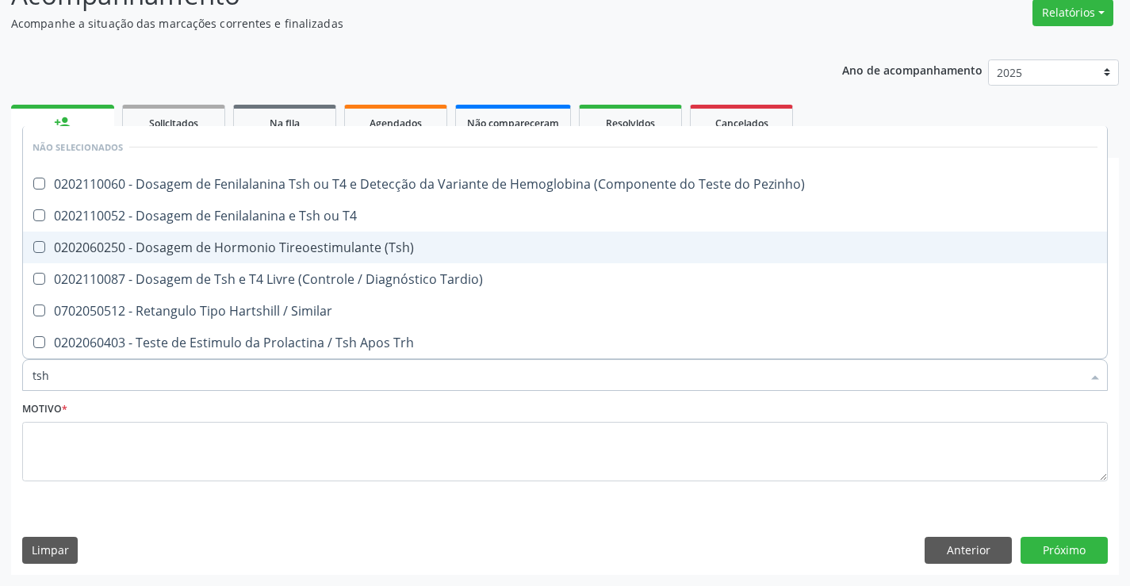
click at [259, 245] on div "0202060250 - Dosagem de Hormonio Tireoestimulante (Tsh)" at bounding box center [565, 247] width 1065 height 13
checkbox \(Tsh\) "true"
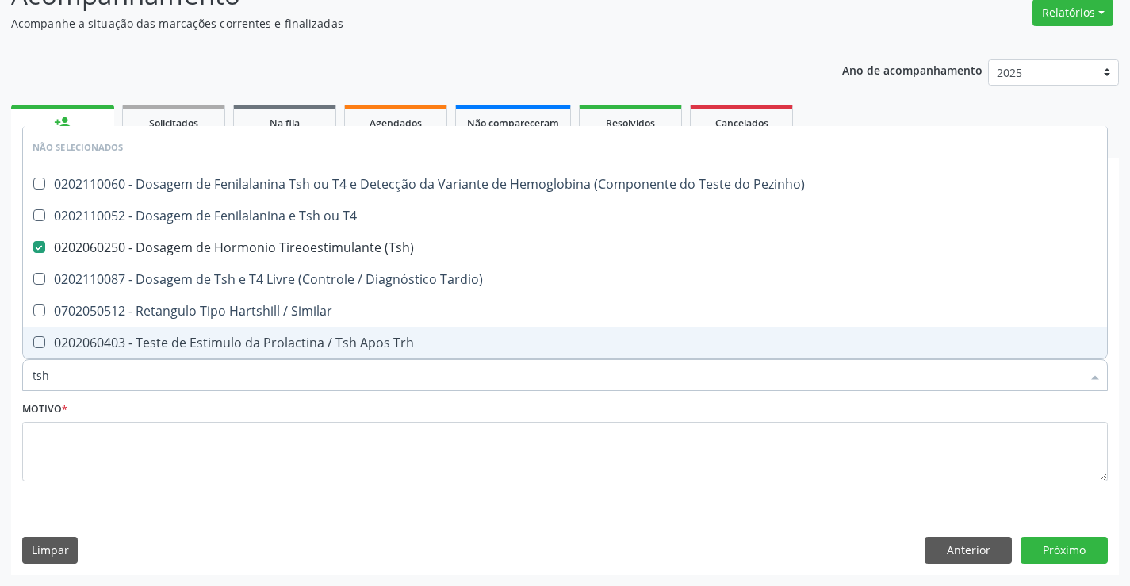
type input "ts"
checkbox \(Tsh\) "false"
checkbox Tardio\) "true"
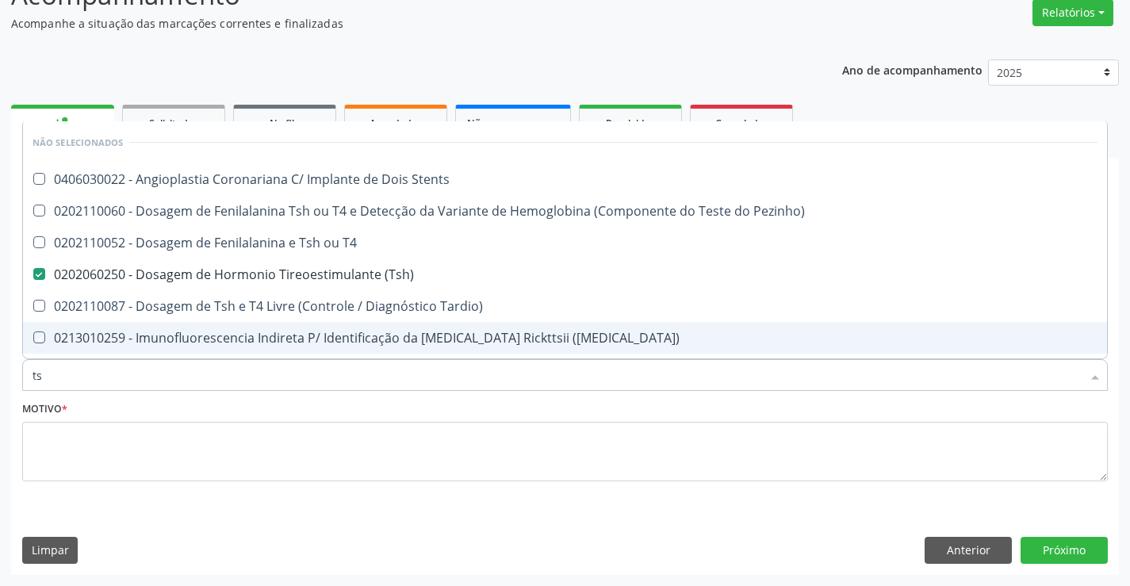
type input "t"
checkbox Stents "true"
checkbox Pezinho\) "true"
checkbox T4 "true"
checkbox Tardio\) "true"
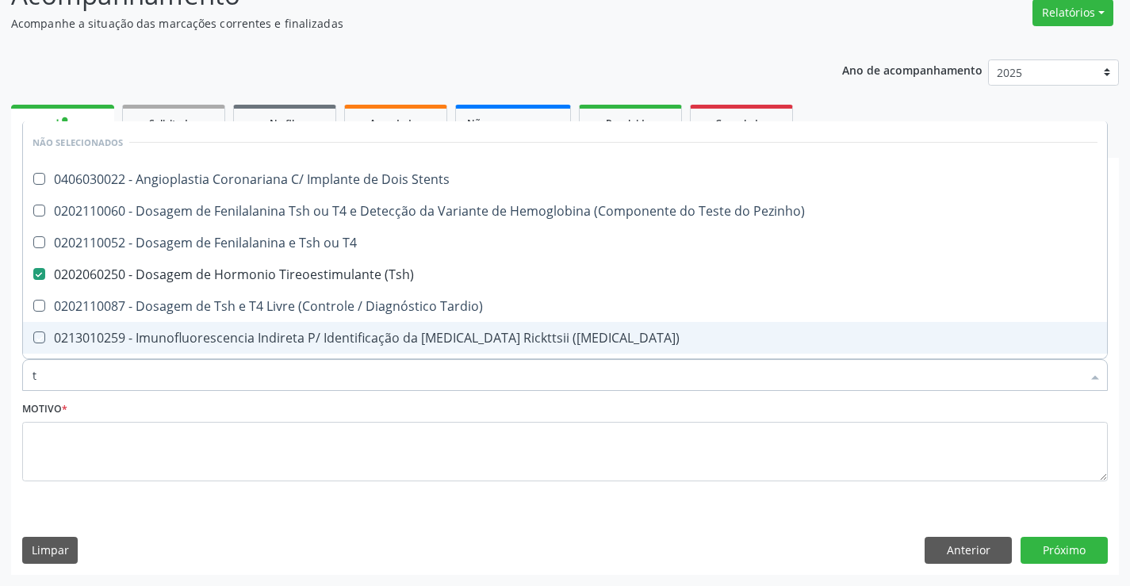
checkbox Maculosa\) "true"
checkbox Aço "true"
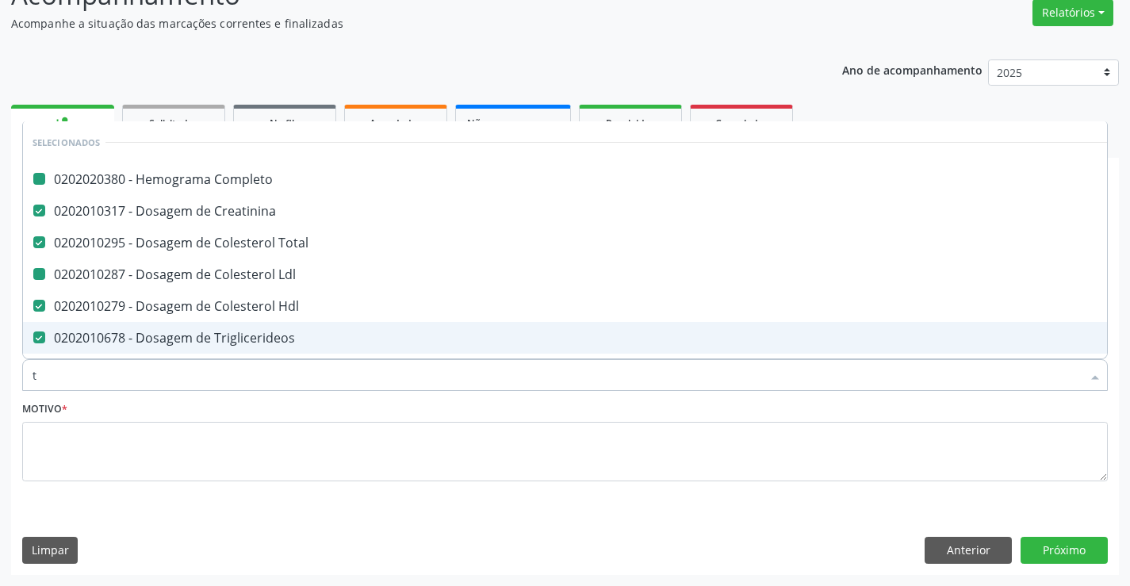
type input "t4"
checkbox Completo "false"
checkbox Creatinina "false"
checkbox Total "false"
checkbox Ldl "false"
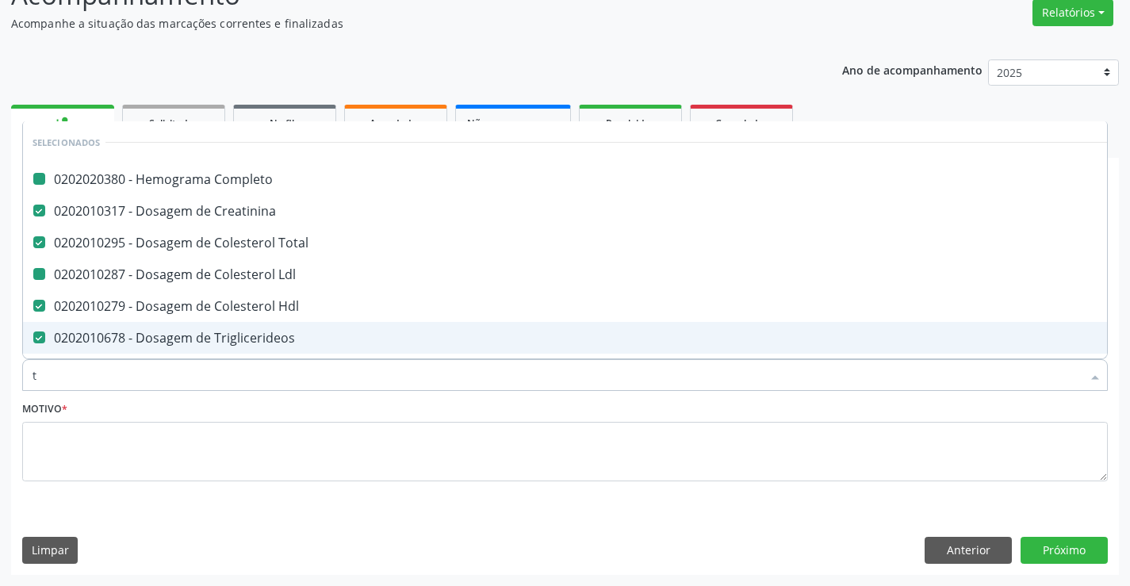
checkbox Hdl "false"
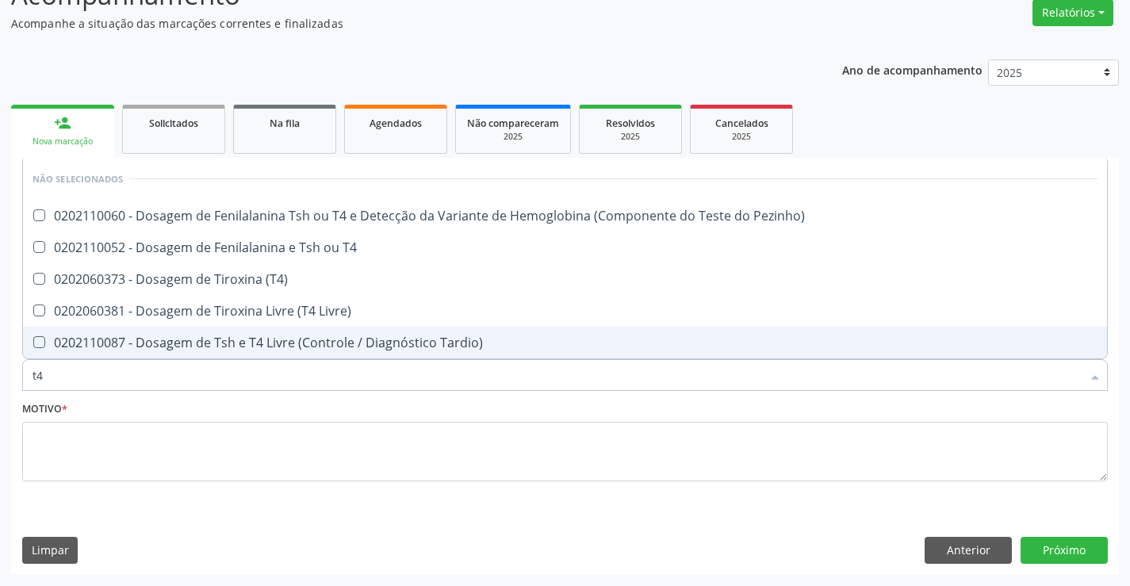
type input "t4 l"
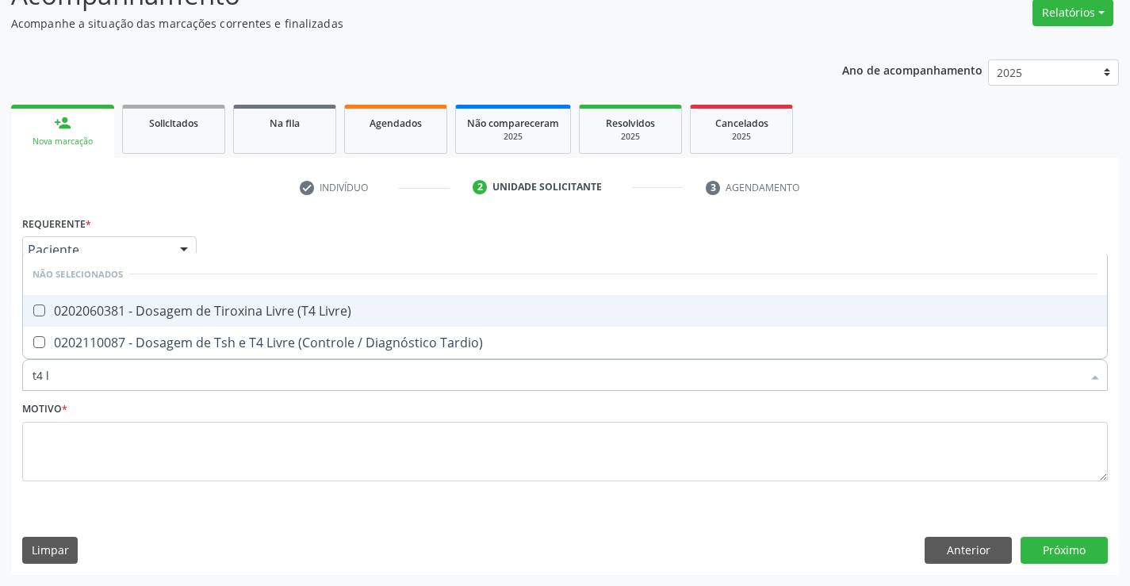
click at [135, 314] on div "0202060381 - Dosagem de Tiroxina Livre (T4 Livre)" at bounding box center [565, 311] width 1065 height 13
checkbox Livre\) "true"
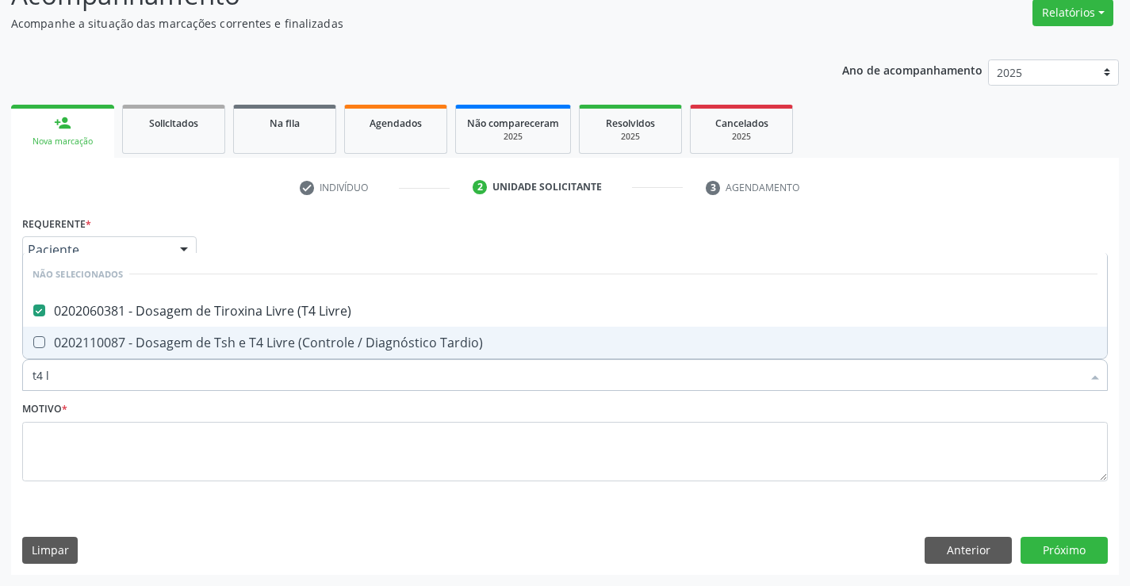
click at [0, 382] on div "Acompanhamento Acompanhe a situação das marcações correntes e finalizadas Relat…" at bounding box center [565, 270] width 1130 height 631
type input "pro"
checkbox Livre\) "false"
checkbox Tardio\) "false"
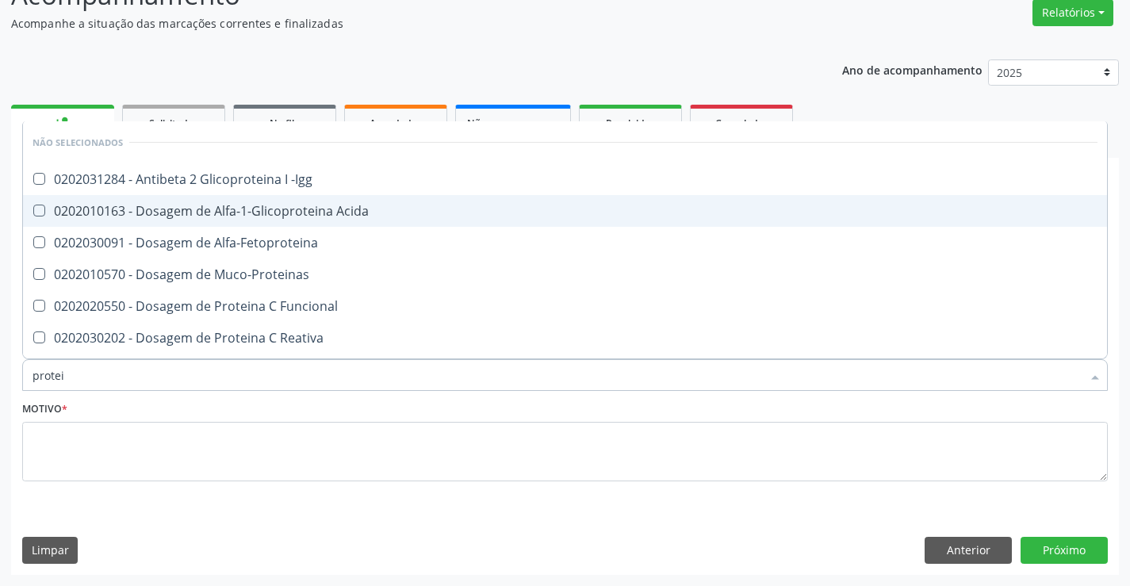
type input "protein"
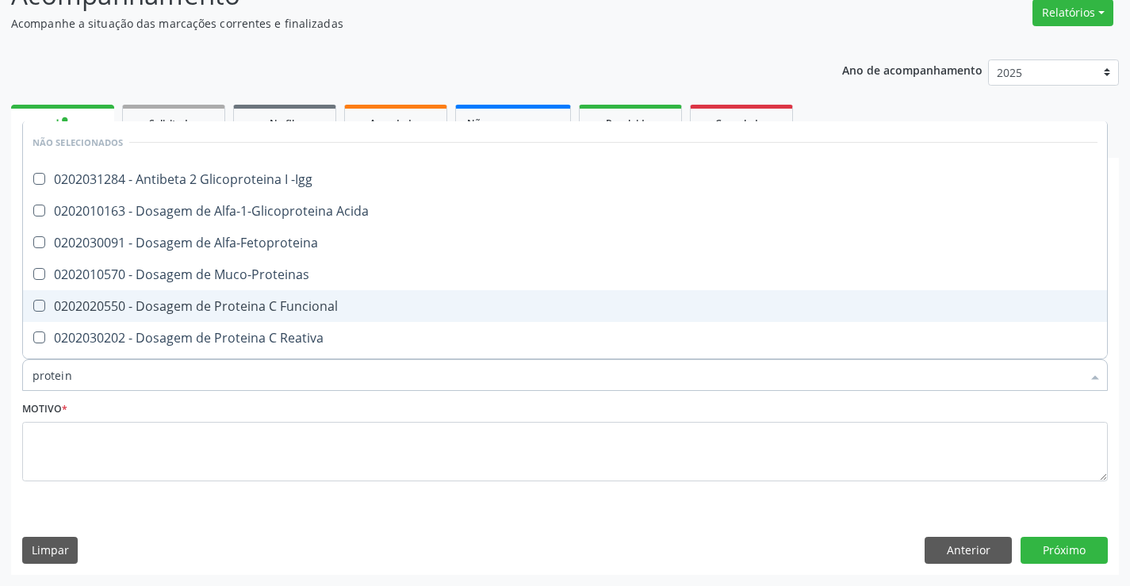
click at [171, 305] on div "0202020550 - Dosagem de Proteina C Funcional" at bounding box center [565, 306] width 1065 height 13
checkbox Funcional "true"
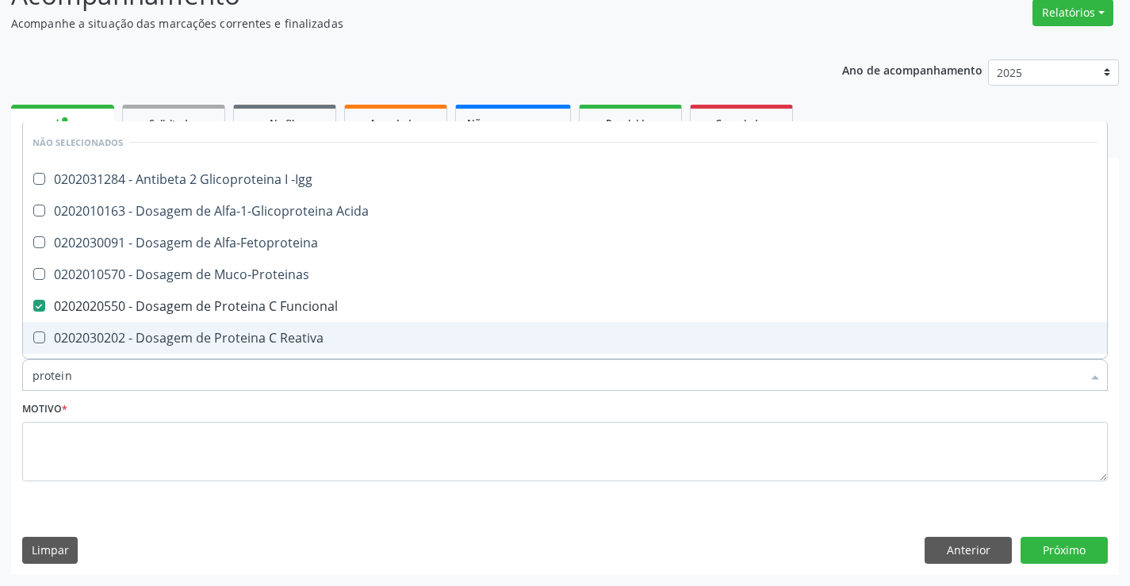
drag, startPoint x: 80, startPoint y: 382, endPoint x: 1, endPoint y: 388, distance: 79.5
click at [1, 388] on div "Acompanhamento Acompanhe a situação das marcações correntes e finalizadas Relat…" at bounding box center [565, 270] width 1130 height 631
click at [143, 443] on textarea at bounding box center [565, 452] width 1086 height 60
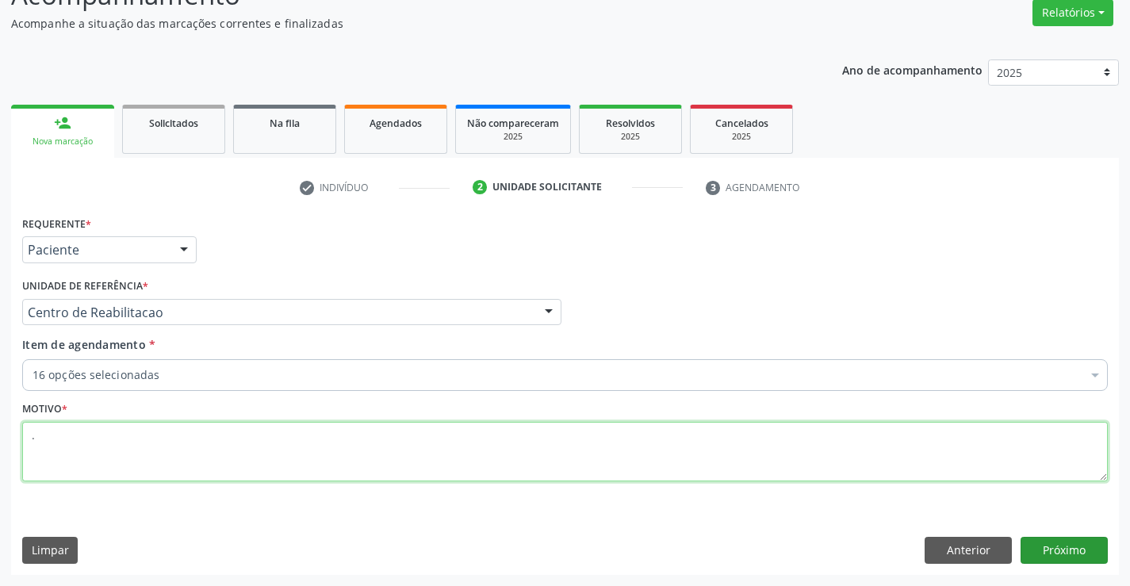
type textarea "."
click at [1094, 545] on button "Próximo" at bounding box center [1064, 550] width 87 height 27
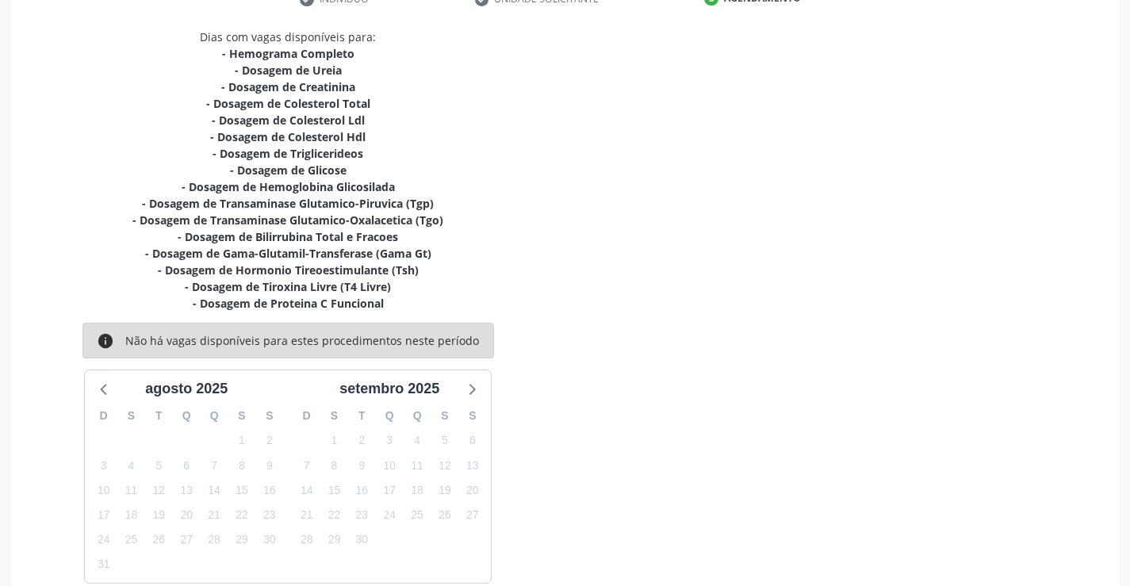
scroll to position [400, 0]
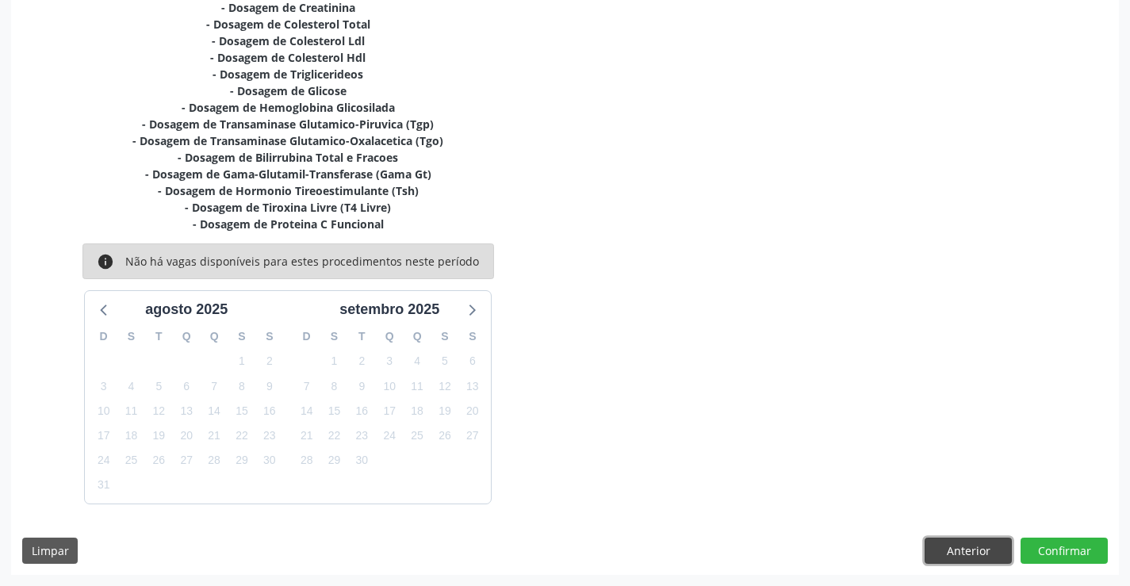
click at [960, 561] on button "Anterior" at bounding box center [968, 551] width 87 height 27
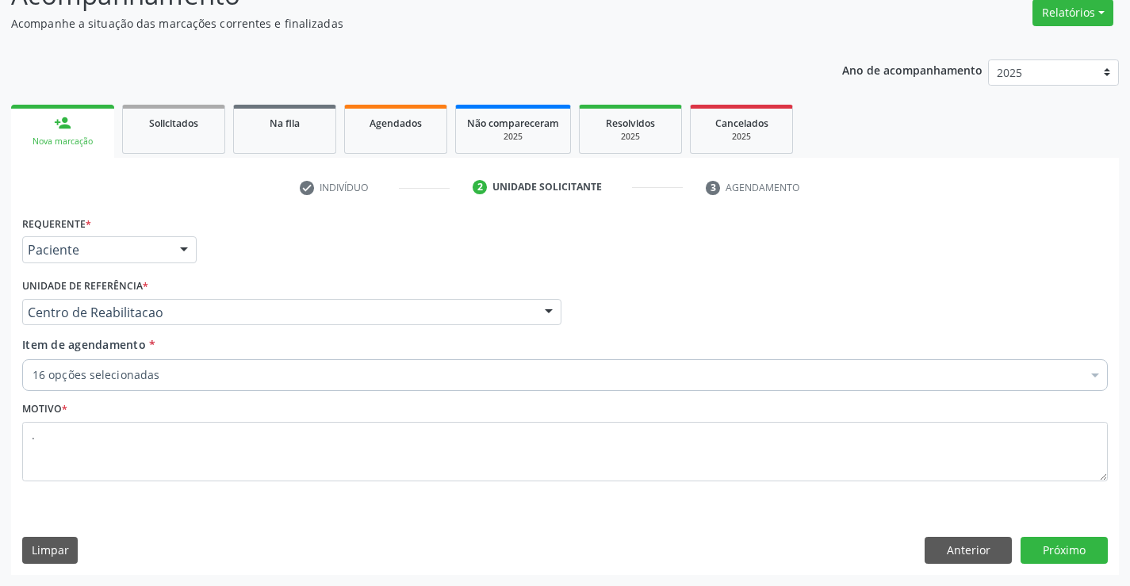
scroll to position [132, 0]
click at [367, 385] on div "16 opções selecionadas" at bounding box center [565, 375] width 1086 height 32
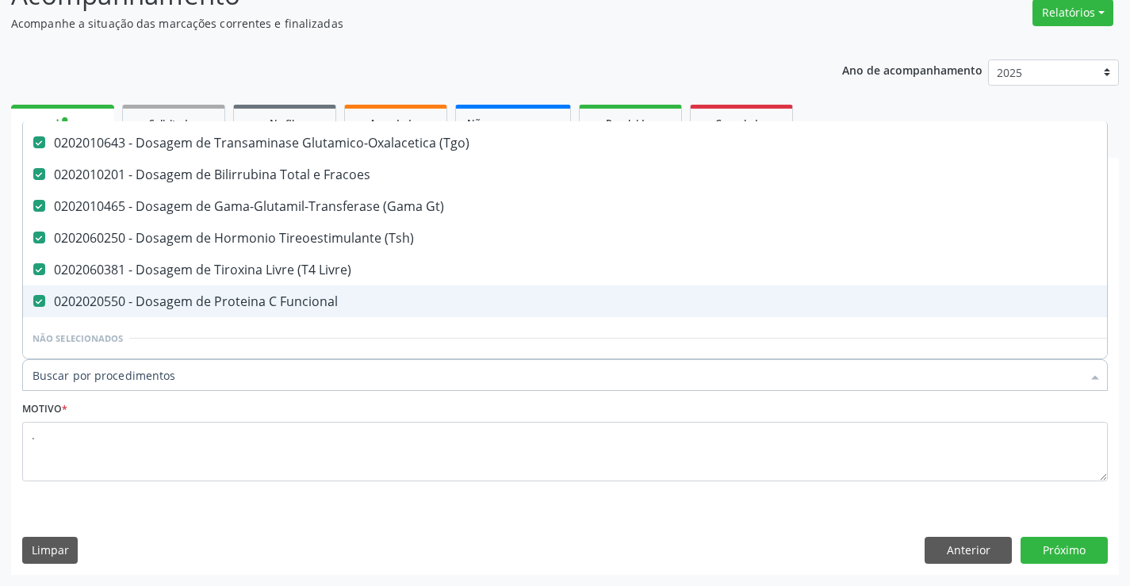
scroll to position [317, 0]
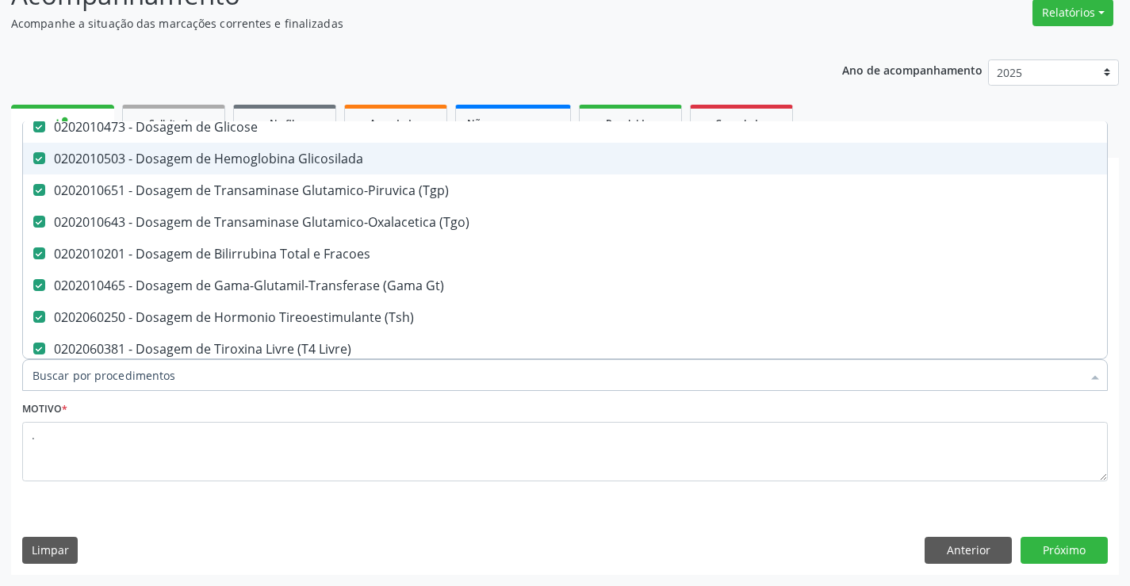
click at [339, 163] on div "0202010503 - Dosagem de Hemoglobina Glicosilada" at bounding box center [650, 158] width 1235 height 13
checkbox Glicosilada "false"
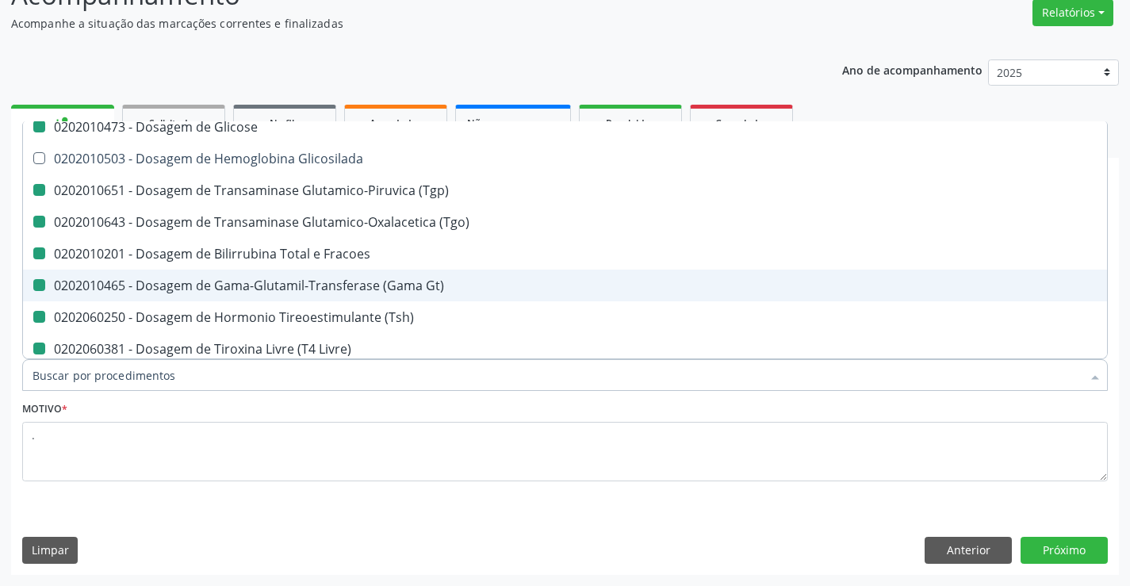
type input "h"
checkbox Creatinina "false"
checkbox Hdl "false"
checkbox Triglicerideos "false"
checkbox Glicose "false"
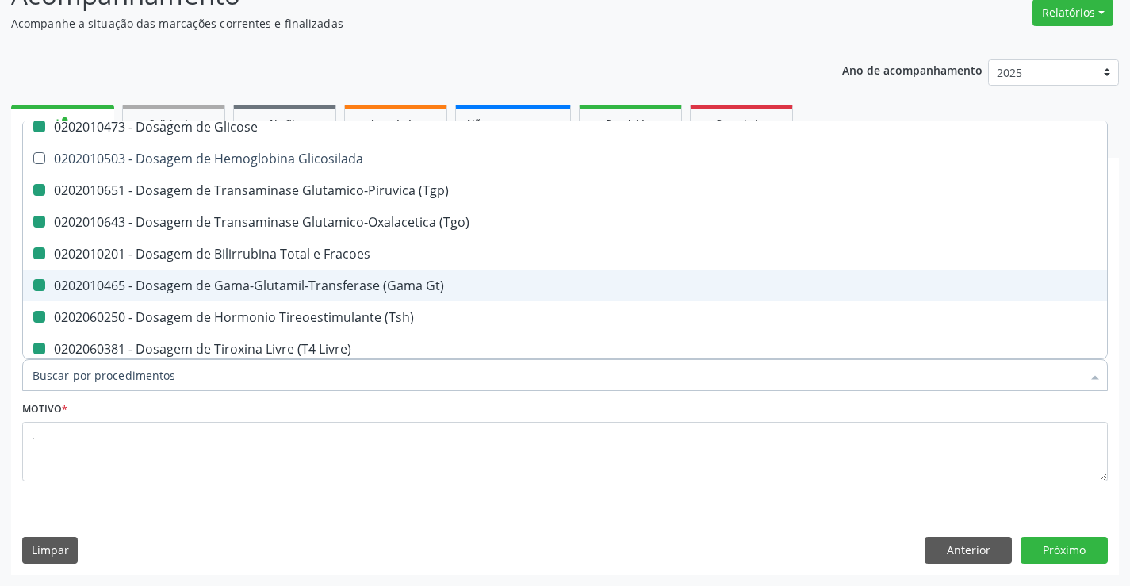
checkbox \(Tgp\) "false"
checkbox \(Tgo\) "false"
checkbox Fracoes "false"
checkbox Gt\) "false"
checkbox \(Tsh\) "false"
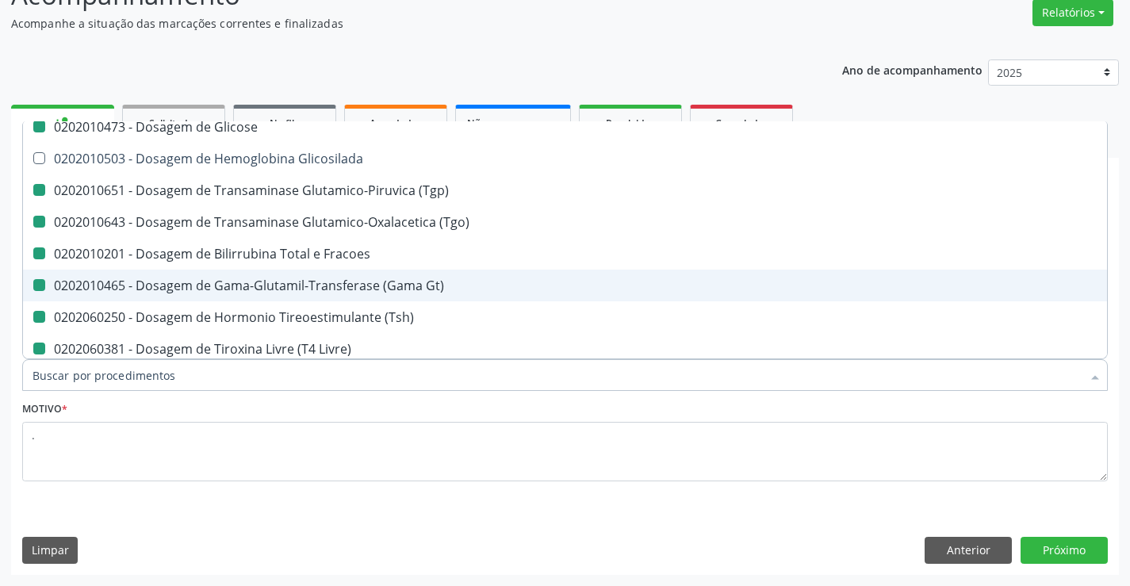
checkbox Livre\) "false"
checkbox Funcional "false"
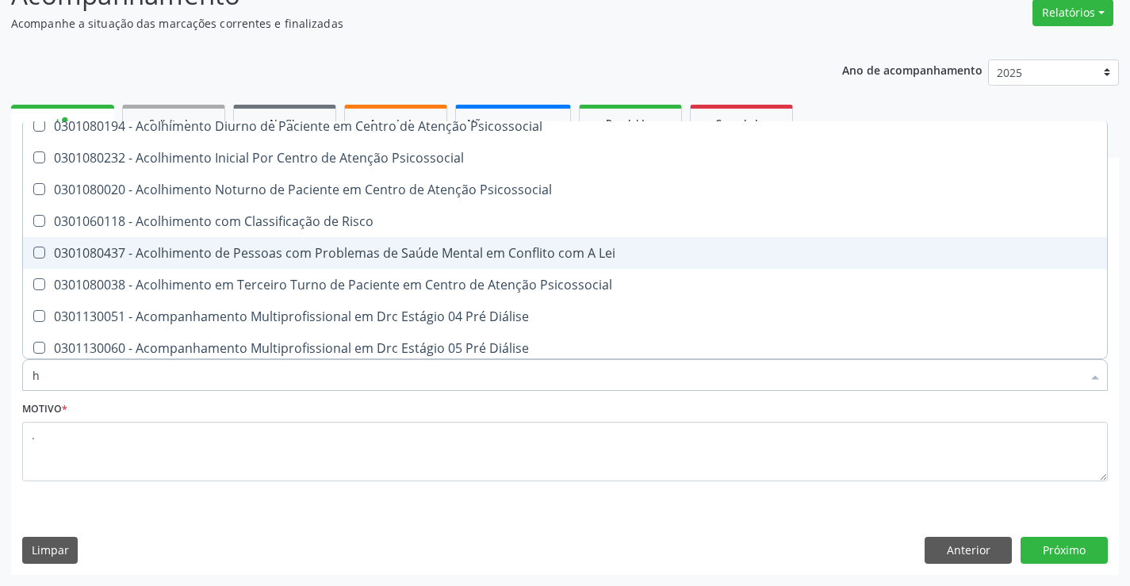
scroll to position [285, 0]
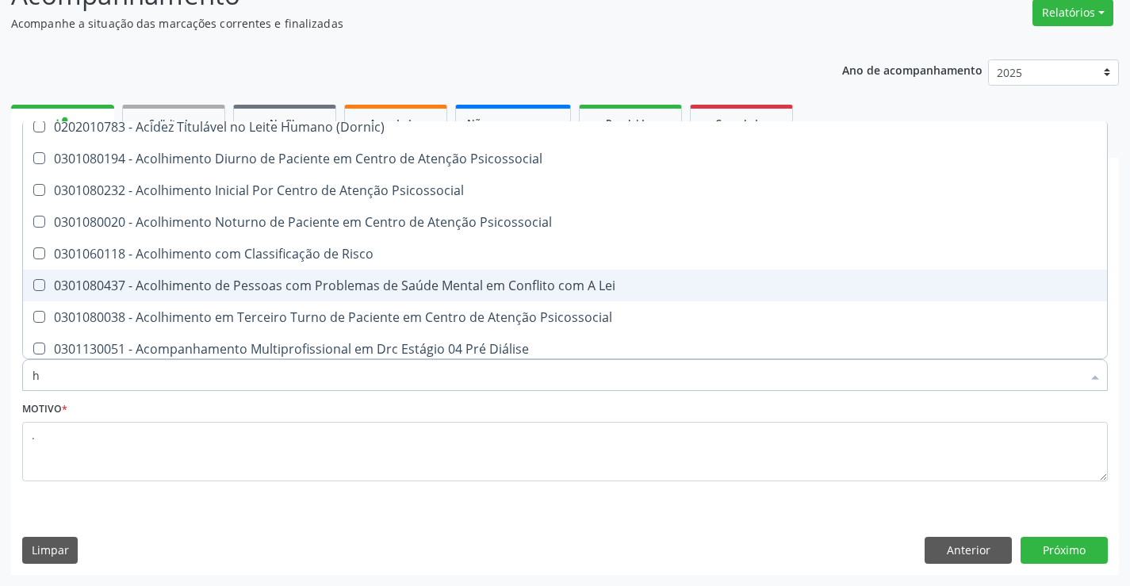
type input "he"
checkbox Hdl "false"
checkbox \(Tsh\) "false"
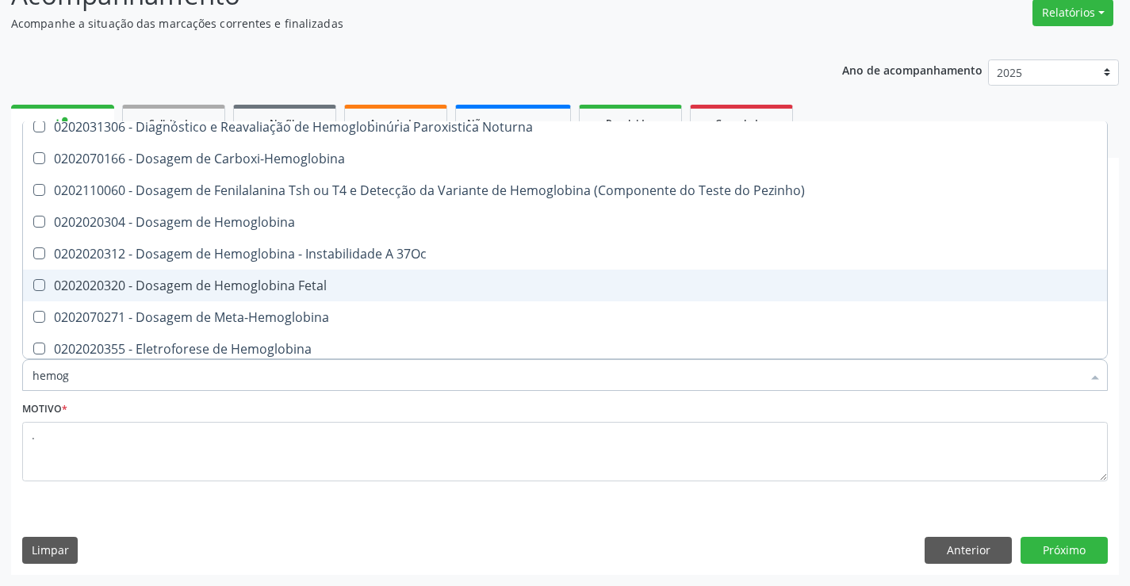
type input "hemogl"
checkbox Completo "false"
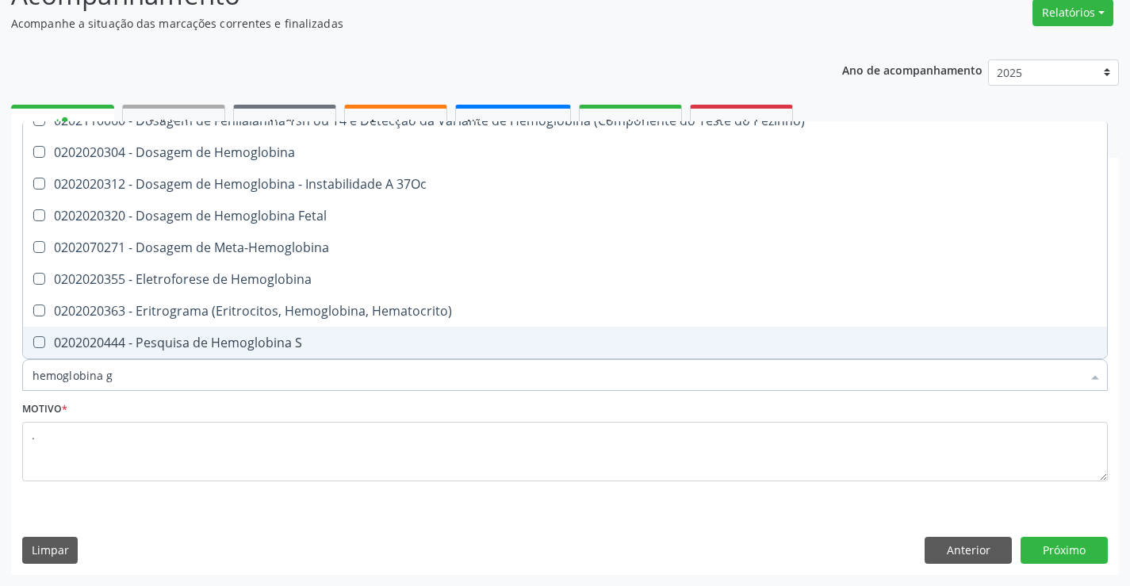
scroll to position [0, 0]
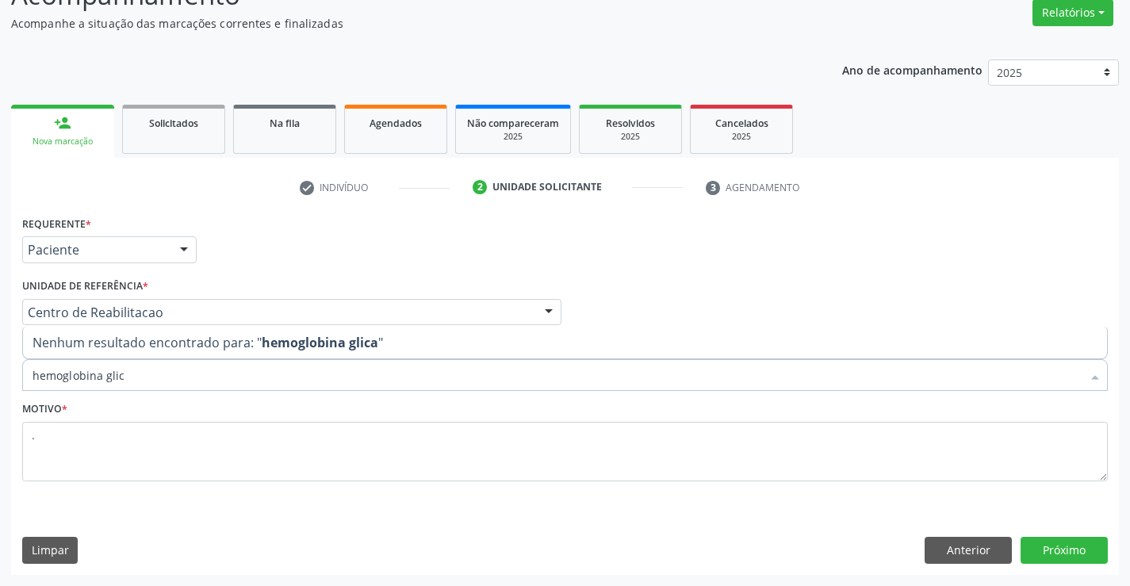
type input "hemoglobina gli"
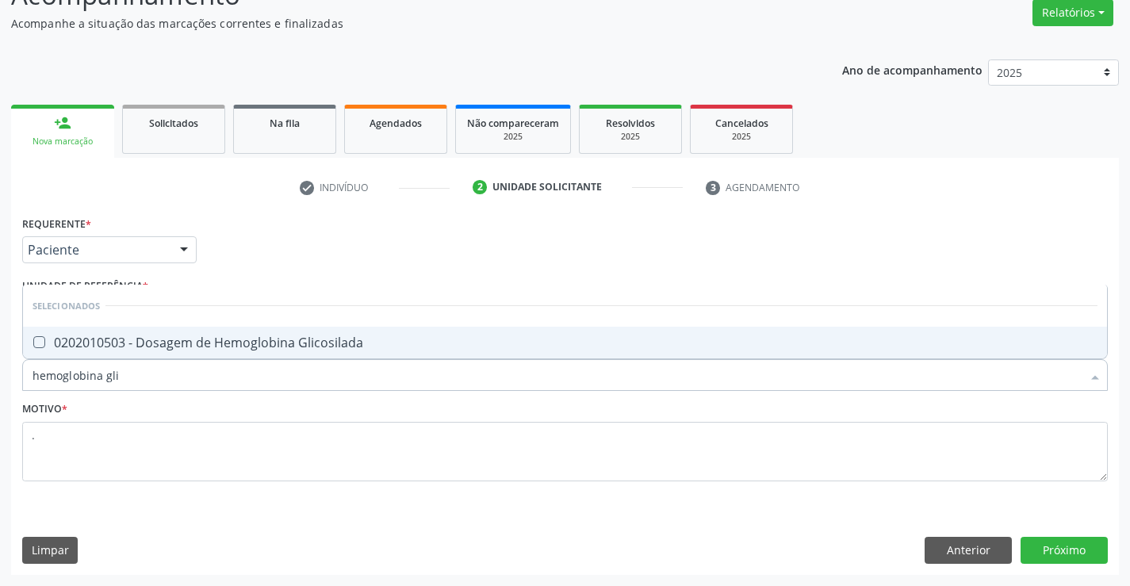
click at [135, 342] on div "0202010503 - Dosagem de Hemoglobina Glicosilada" at bounding box center [565, 342] width 1065 height 13
checkbox Glicosilada "true"
drag, startPoint x: 135, startPoint y: 374, endPoint x: 0, endPoint y: 377, distance: 134.9
click at [0, 377] on div "Acompanhamento Acompanhe a situação das marcações correntes e finalizadas Relat…" at bounding box center [565, 270] width 1130 height 631
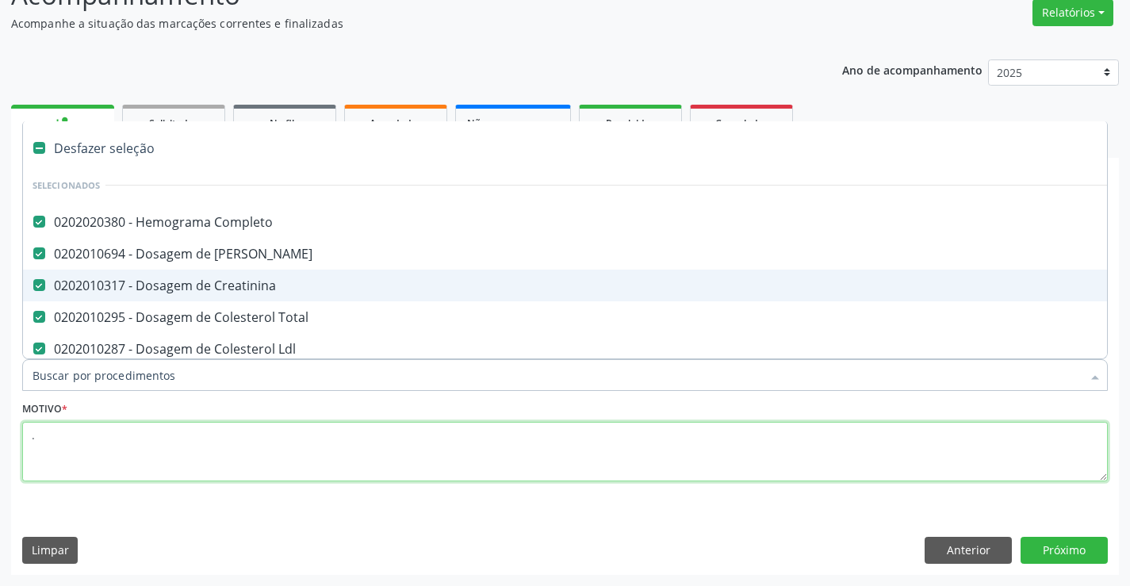
click at [270, 445] on textarea "." at bounding box center [565, 452] width 1086 height 60
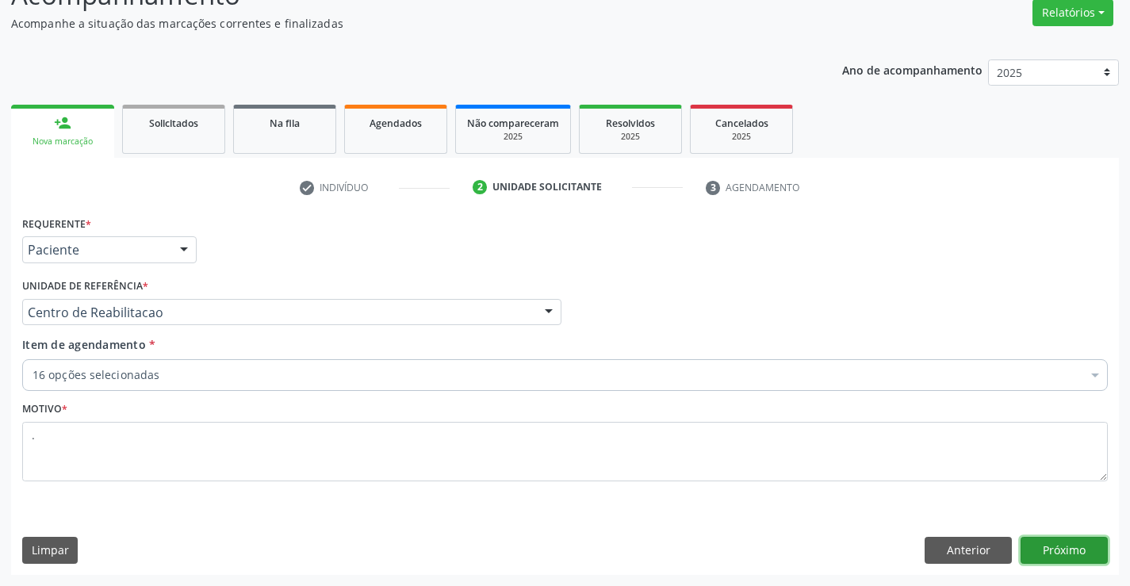
click at [1054, 556] on button "Próximo" at bounding box center [1064, 550] width 87 height 27
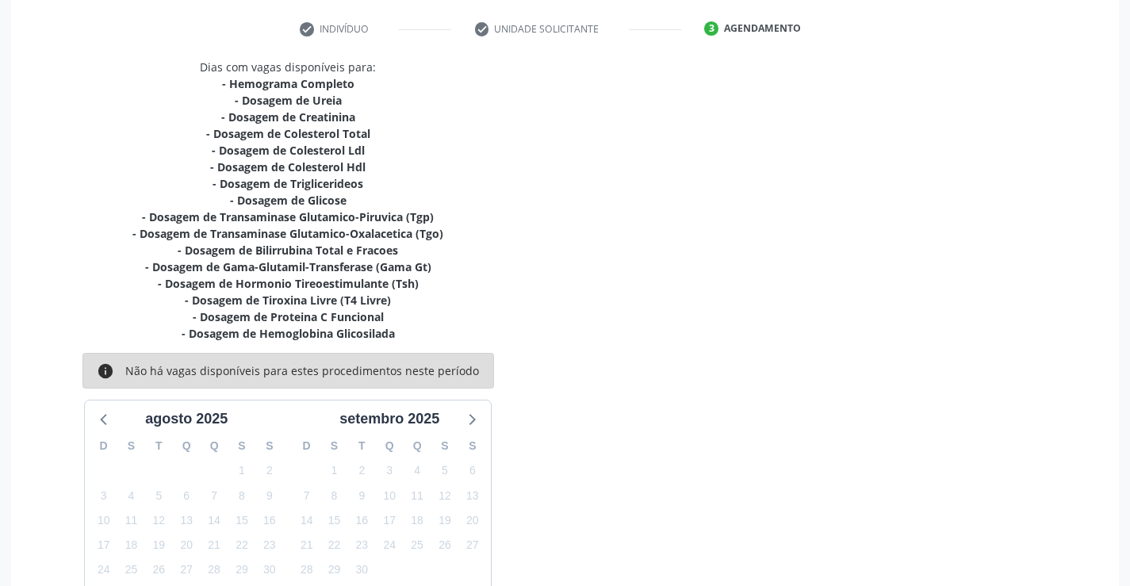
scroll to position [400, 0]
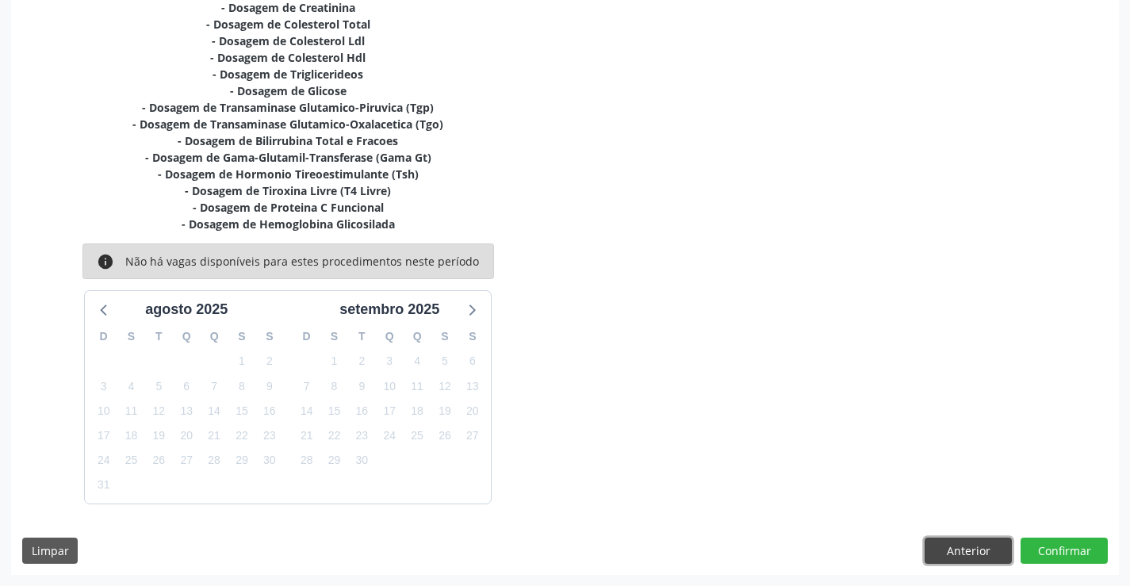
click at [951, 555] on button "Anterior" at bounding box center [968, 551] width 87 height 27
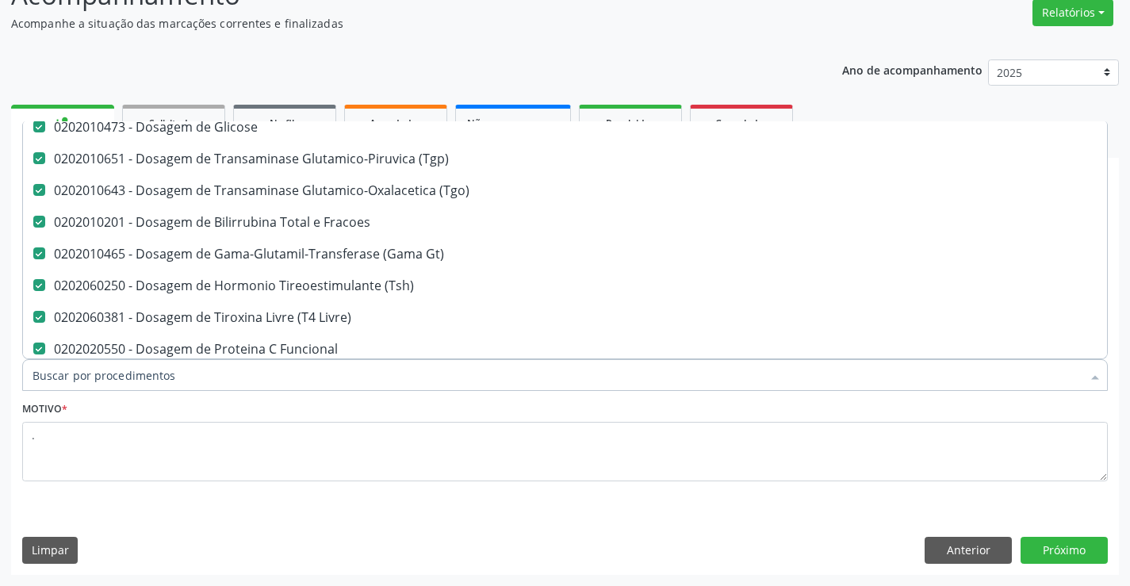
scroll to position [476, 0]
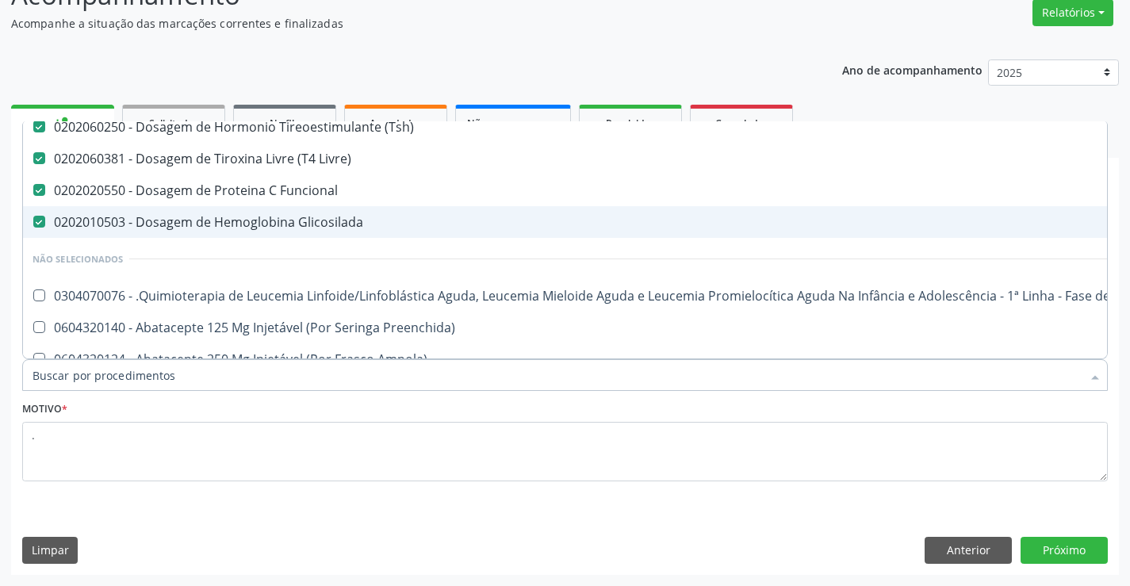
click at [345, 227] on div "0202010503 - Dosagem de Hemoglobina Glicosilada" at bounding box center [650, 222] width 1235 height 13
checkbox Glicosilada "false"
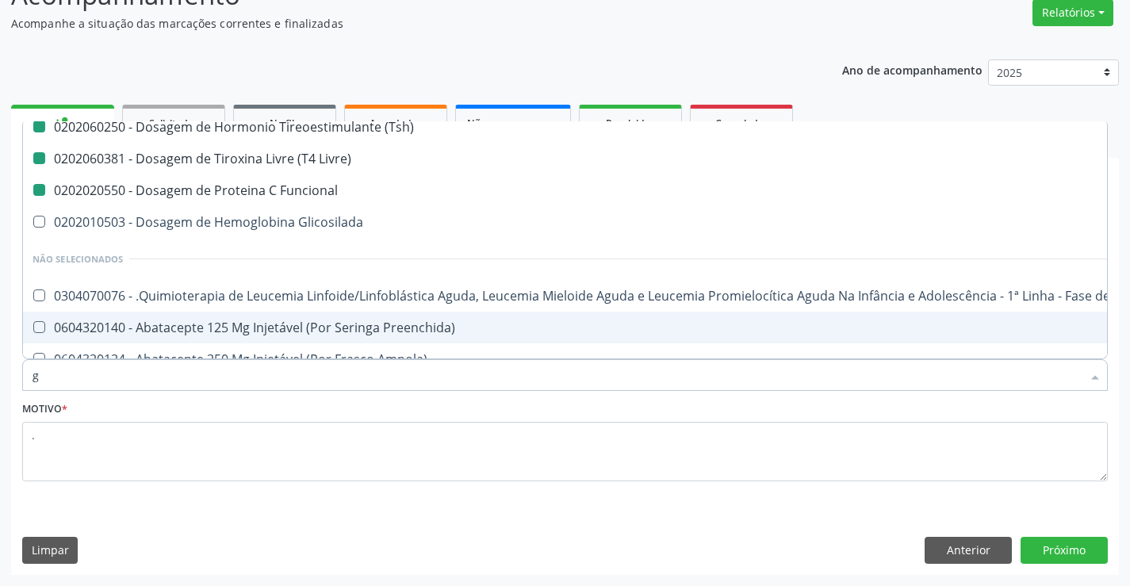
type input "gl"
checkbox Hdl "false"
checkbox Glicose "false"
checkbox \(Tgp\) "false"
checkbox \(Tgo\) "false"
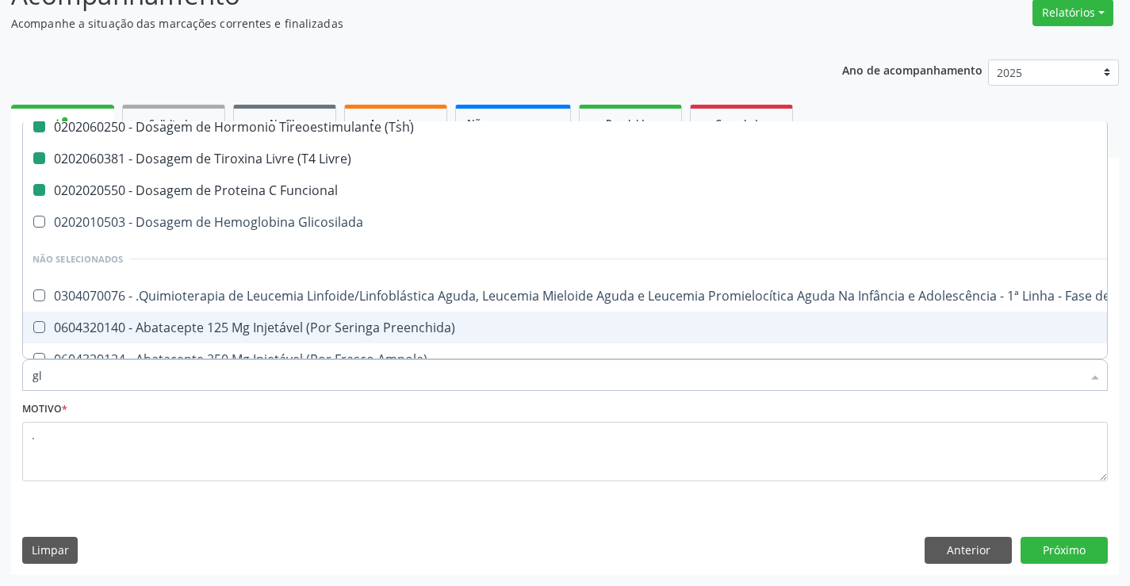
checkbox Fracoes "false"
checkbox Gt\) "false"
checkbox \(Tsh\) "false"
checkbox Livre\) "false"
checkbox Funcional "false"
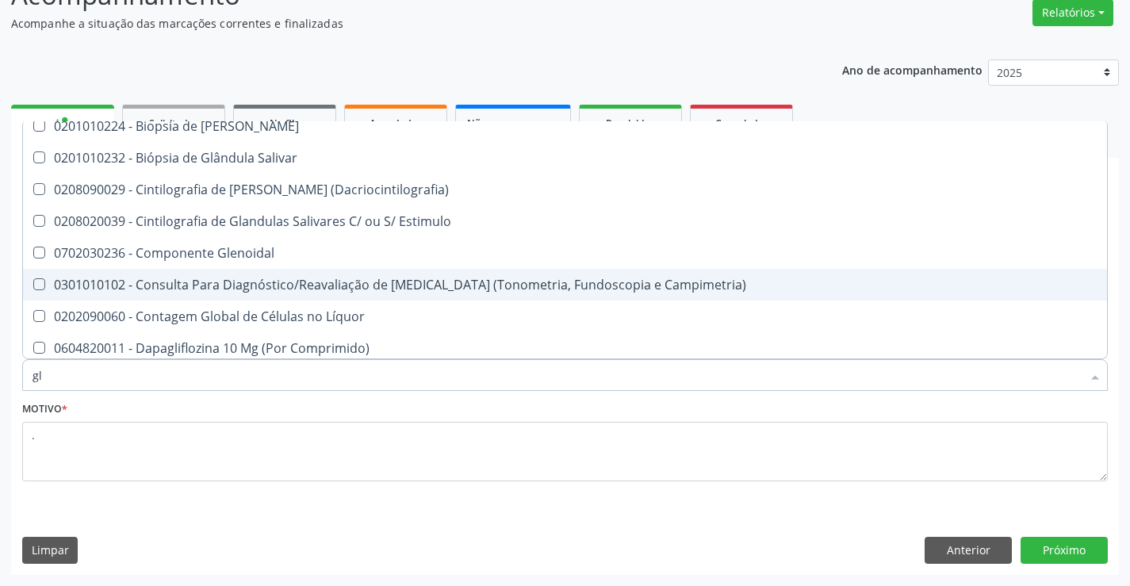
scroll to position [443, 0]
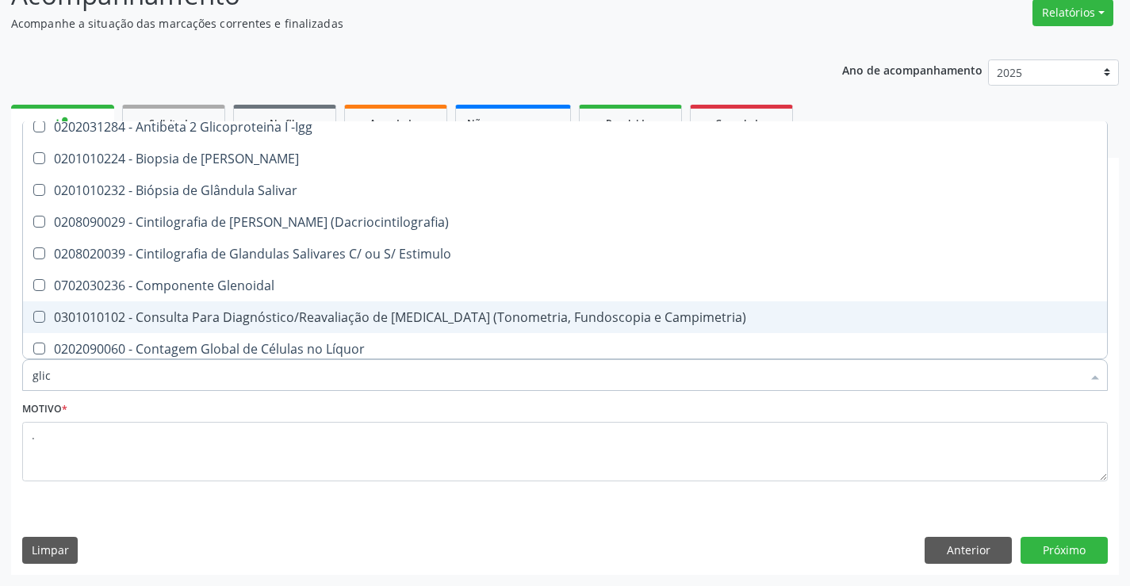
type input "glica"
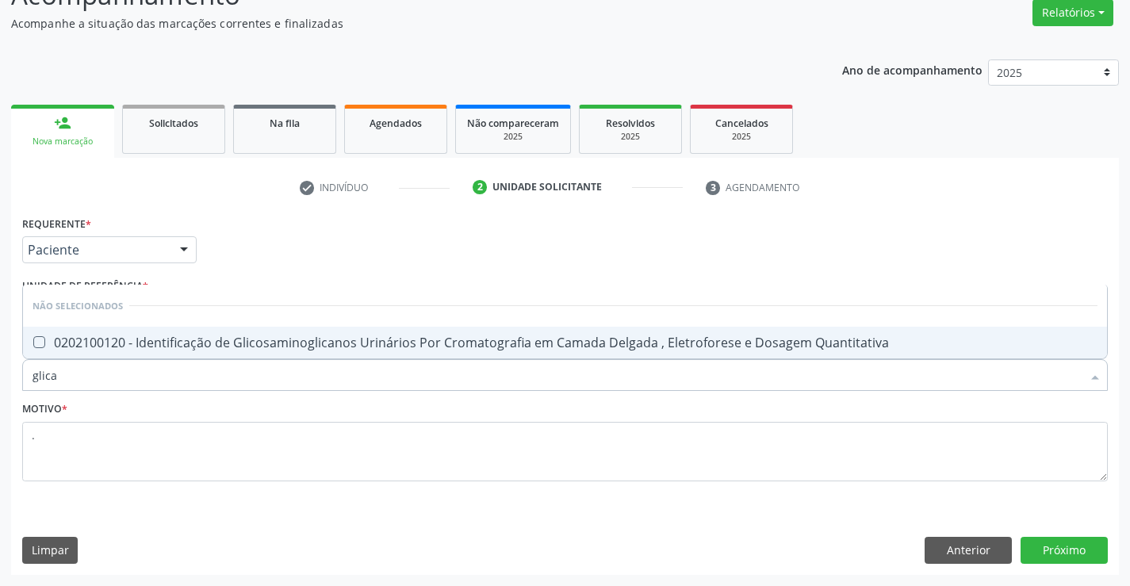
checkbox Quantitativa "false"
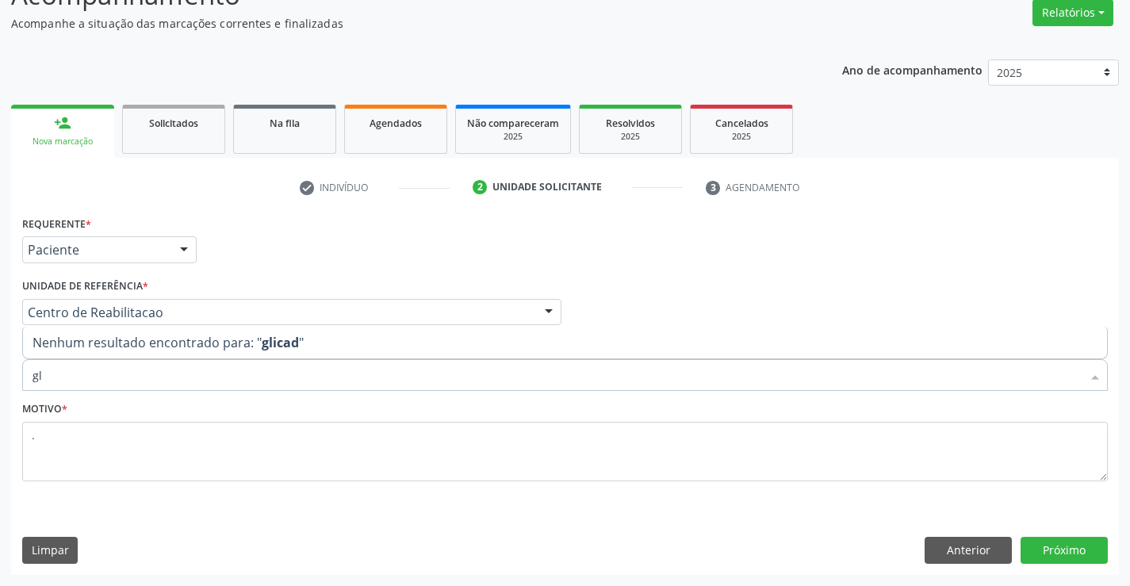
type input "g"
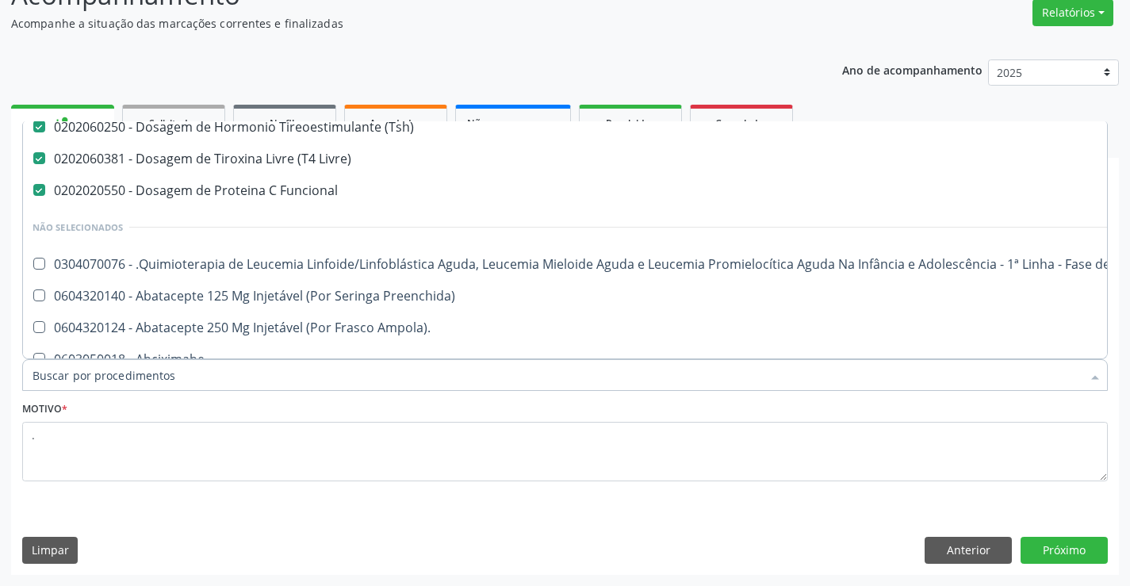
scroll to position [397, 0]
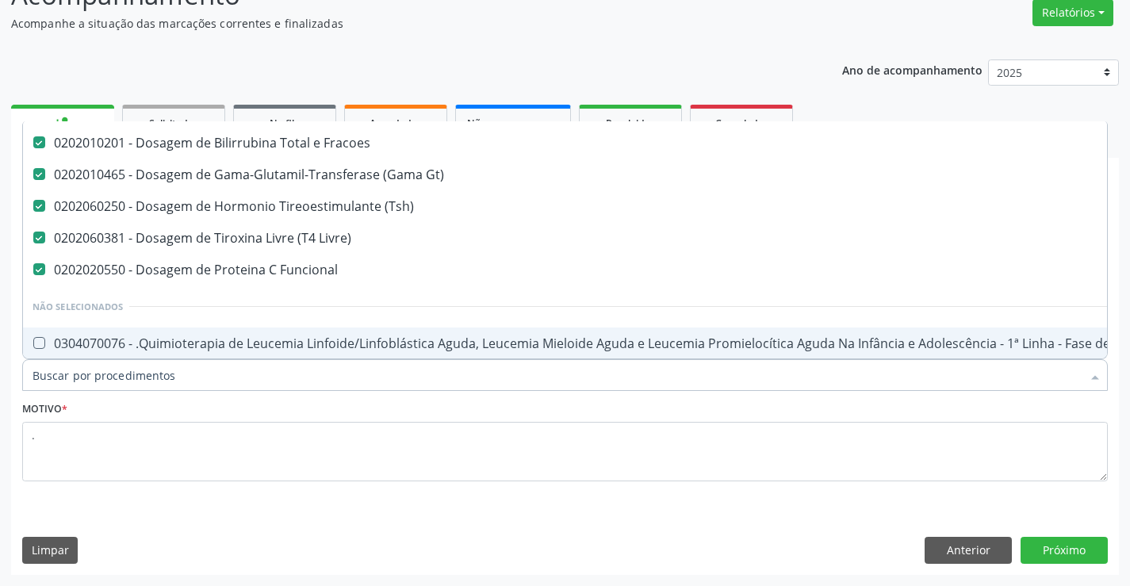
paste input "0202010503"
type input "0202010503"
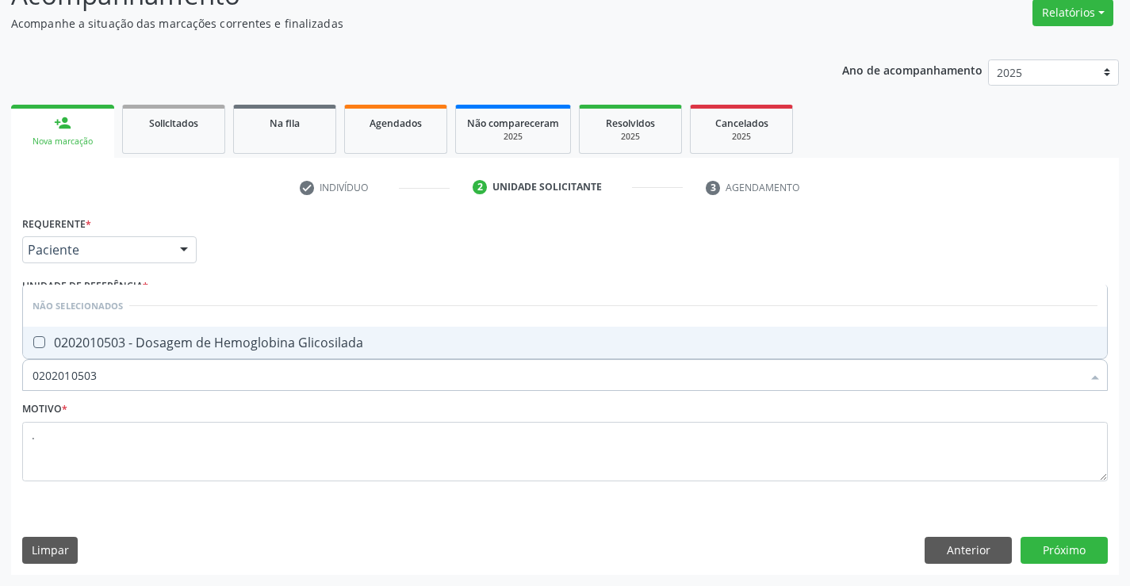
scroll to position [0, 0]
click at [148, 352] on span "0202010503 - Dosagem de Hemoglobina Glicosilada" at bounding box center [565, 343] width 1084 height 32
checkbox Glicosilada "true"
click at [160, 446] on textarea "." at bounding box center [565, 452] width 1086 height 60
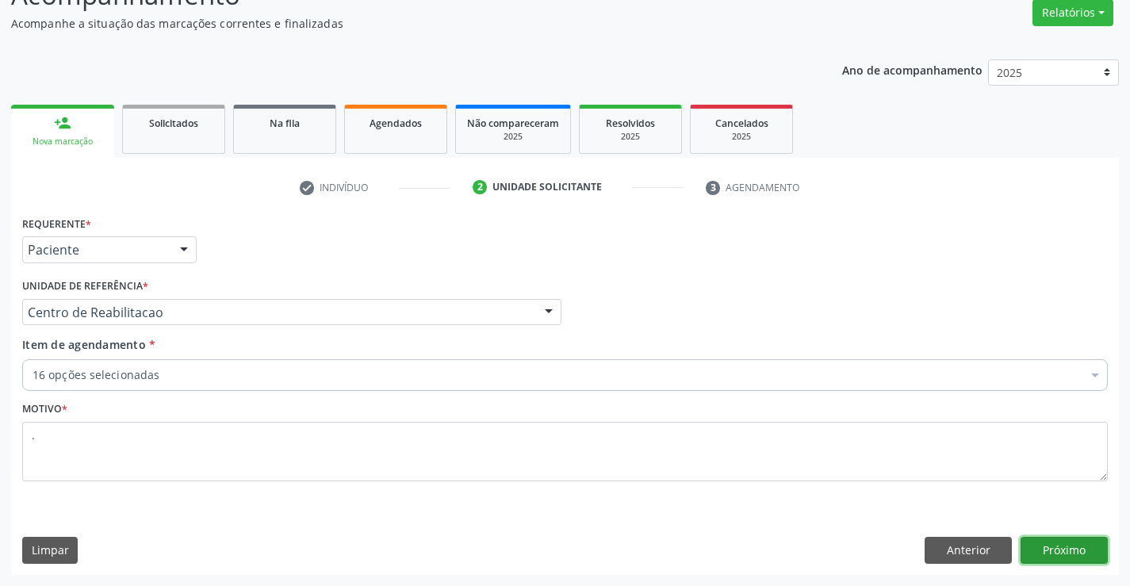
click at [1048, 552] on button "Próximo" at bounding box center [1064, 550] width 87 height 27
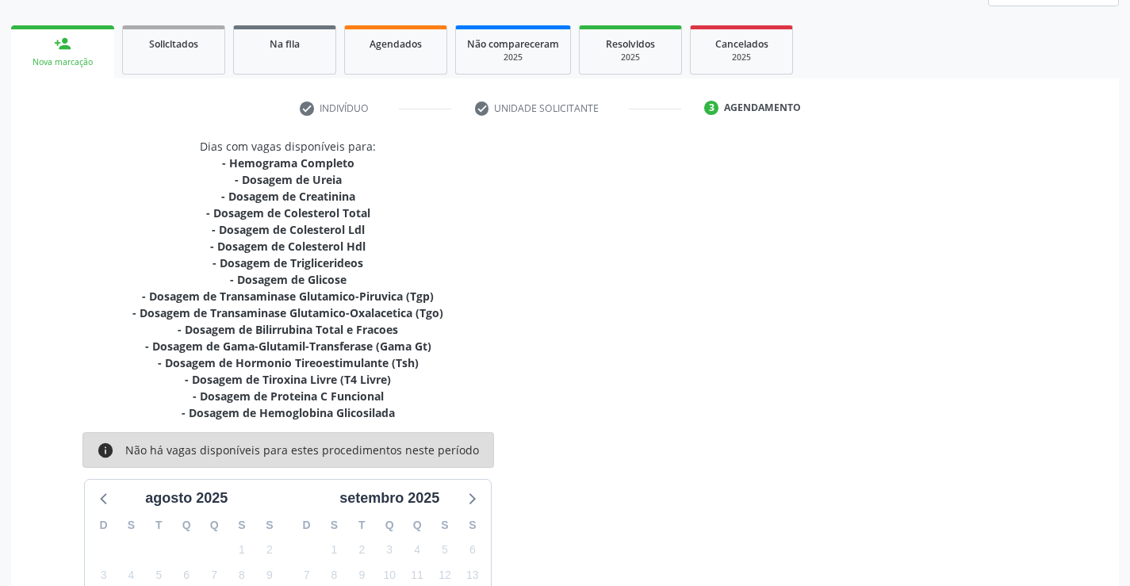
scroll to position [400, 0]
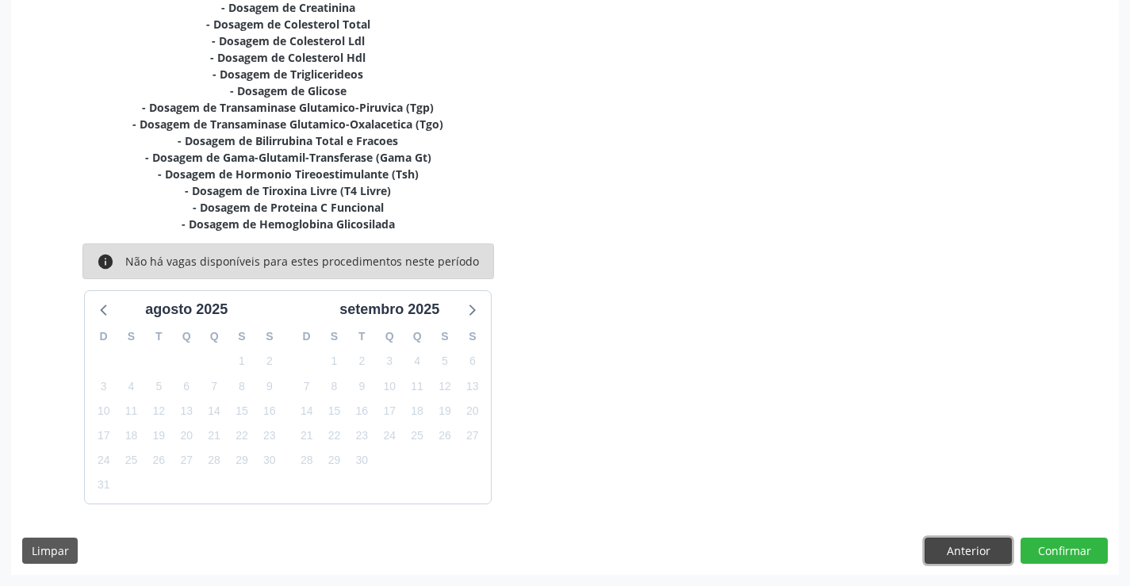
click at [958, 545] on button "Anterior" at bounding box center [968, 551] width 87 height 27
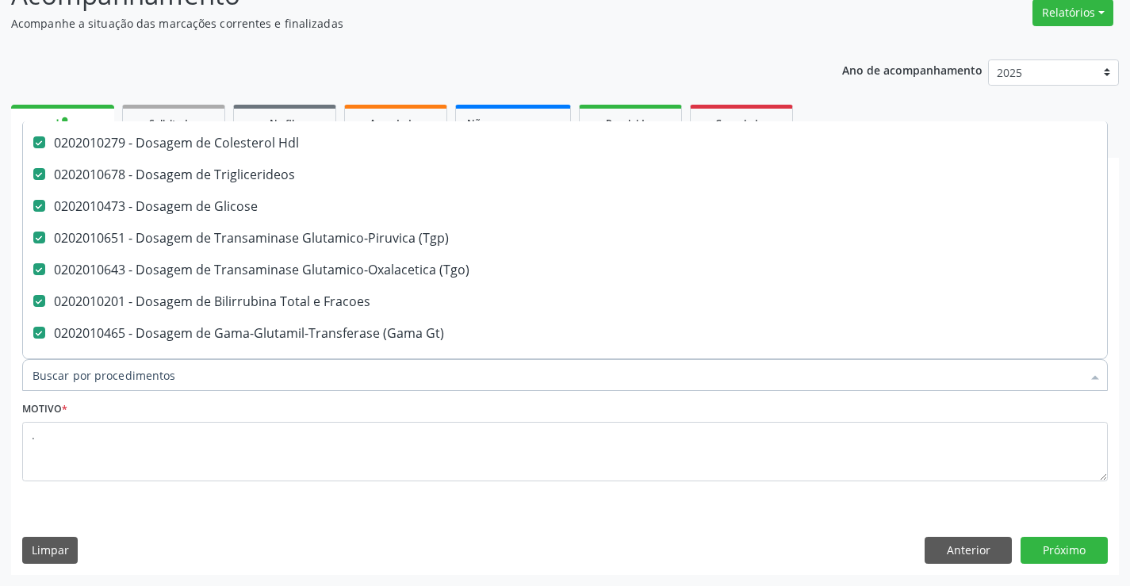
scroll to position [397, 0]
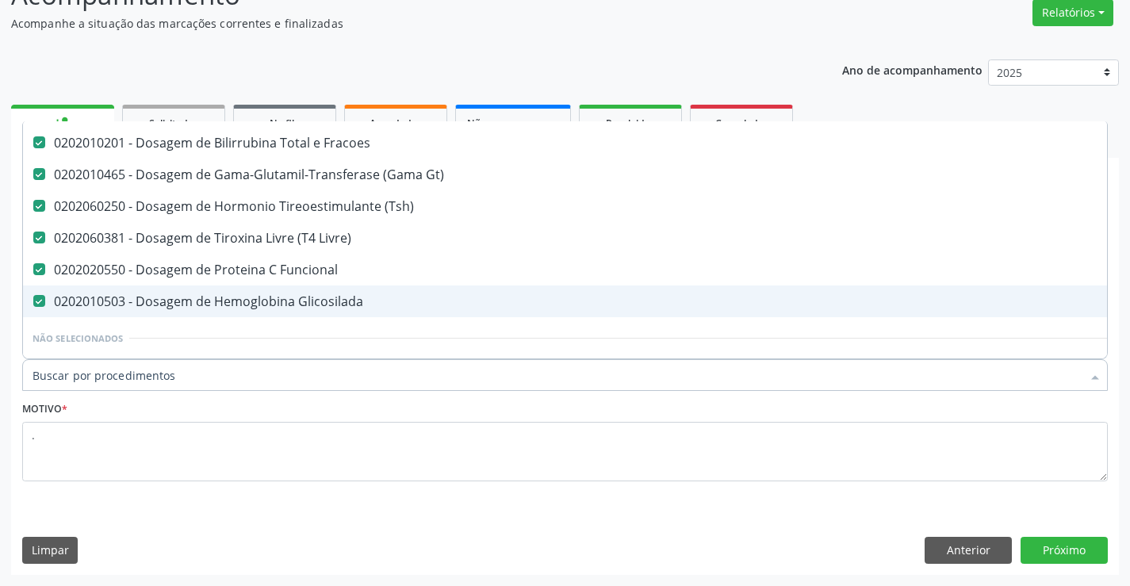
click at [264, 302] on div "0202010503 - Dosagem de Hemoglobina Glicosilada" at bounding box center [650, 301] width 1235 height 13
checkbox Glicosilada "false"
click at [1086, 544] on button "Próximo" at bounding box center [1064, 550] width 87 height 27
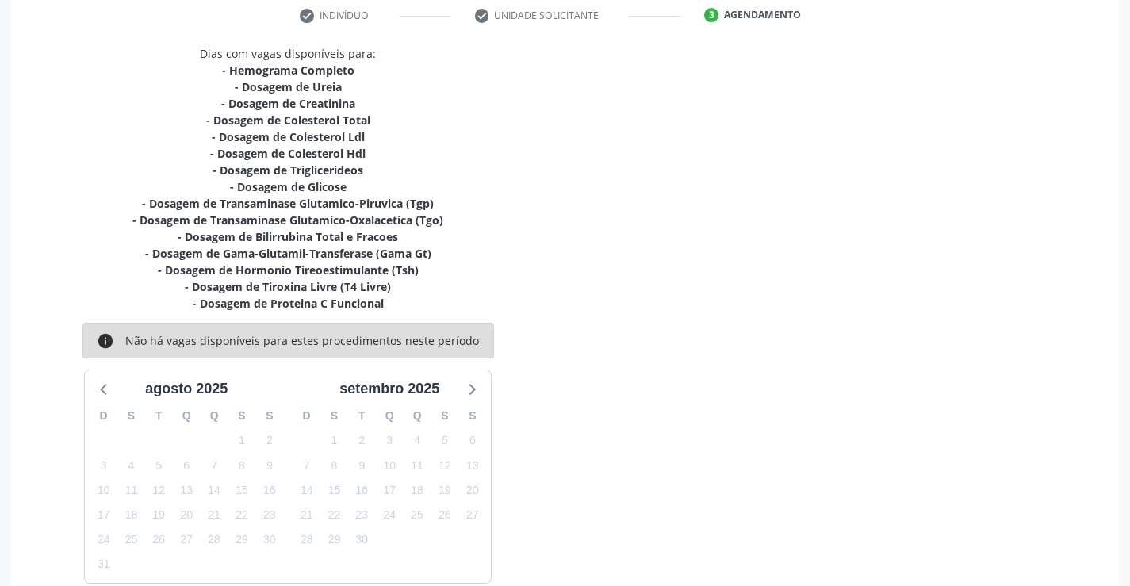
scroll to position [384, 0]
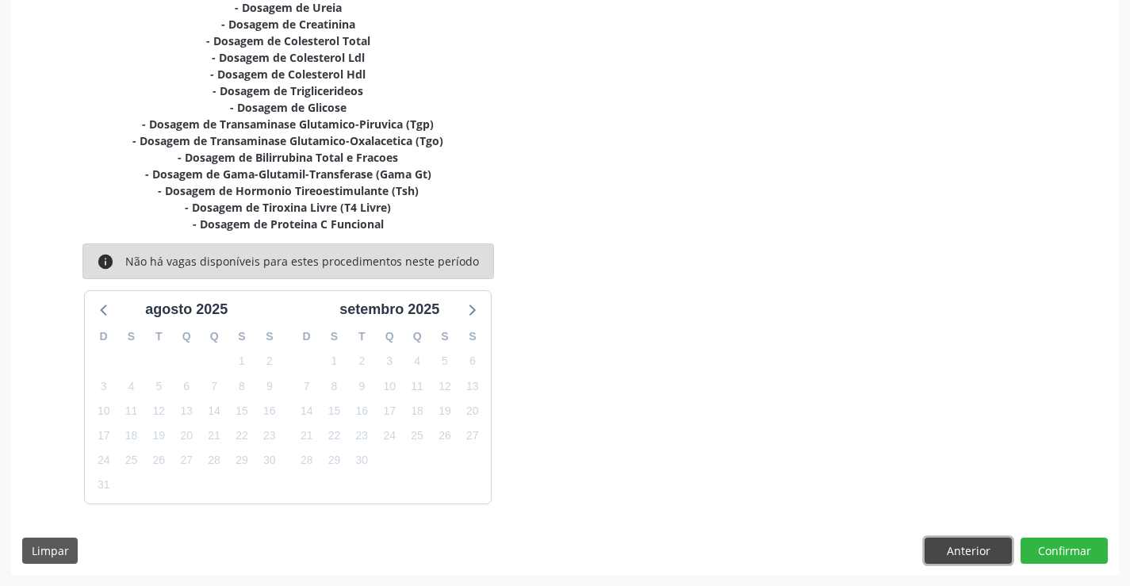
click at [989, 546] on button "Anterior" at bounding box center [968, 551] width 87 height 27
click at [0, 0] on button "Anterior" at bounding box center [0, 0] width 0 height 0
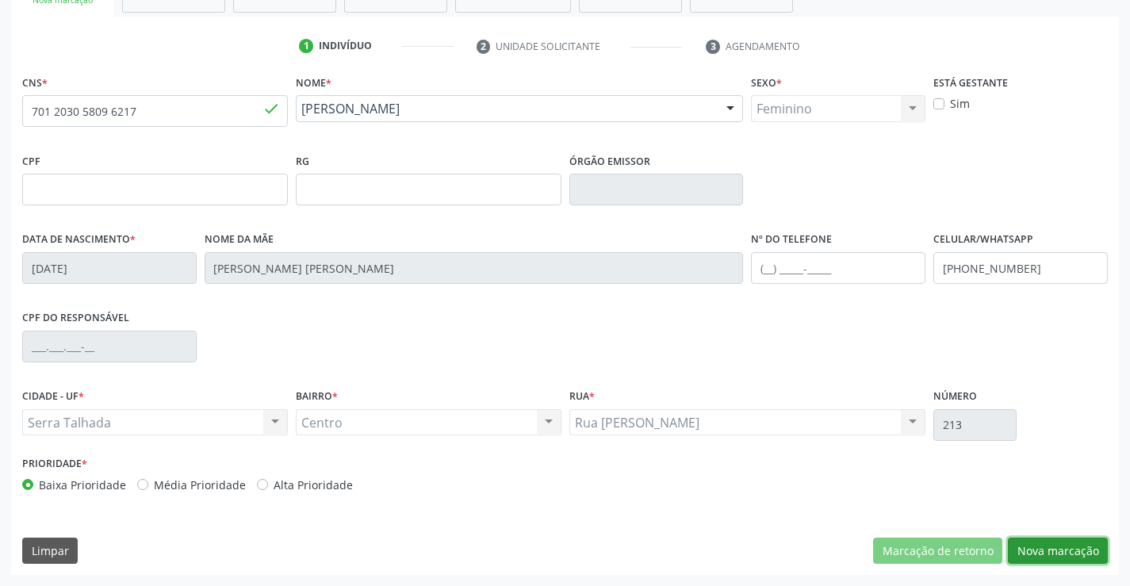
click at [1023, 542] on button "Nova marcação" at bounding box center [1058, 551] width 100 height 27
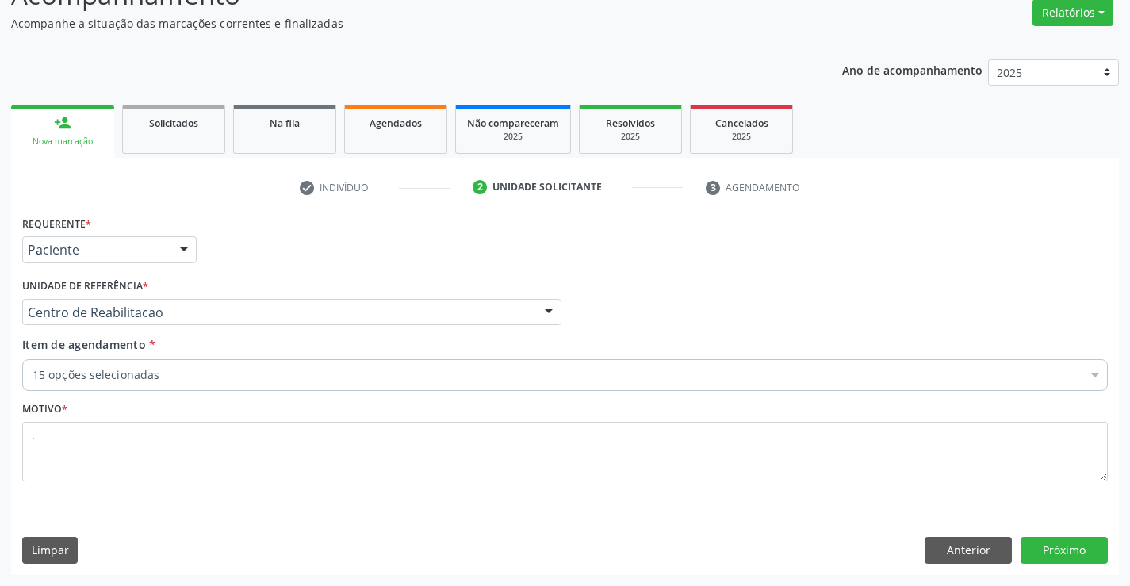
click at [268, 388] on div "15 opções selecionadas" at bounding box center [565, 375] width 1086 height 32
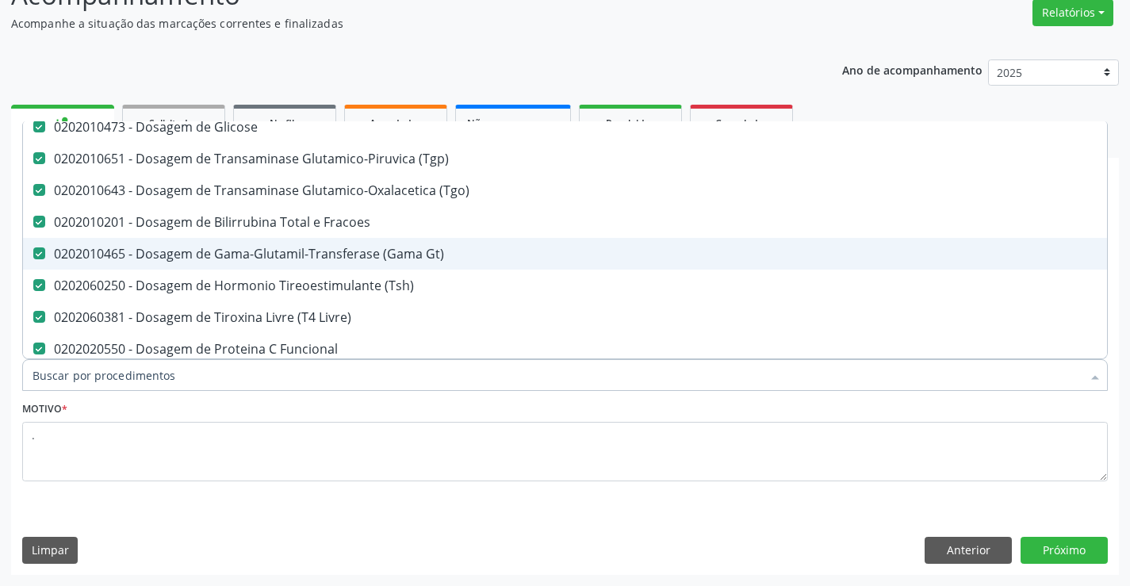
scroll to position [397, 0]
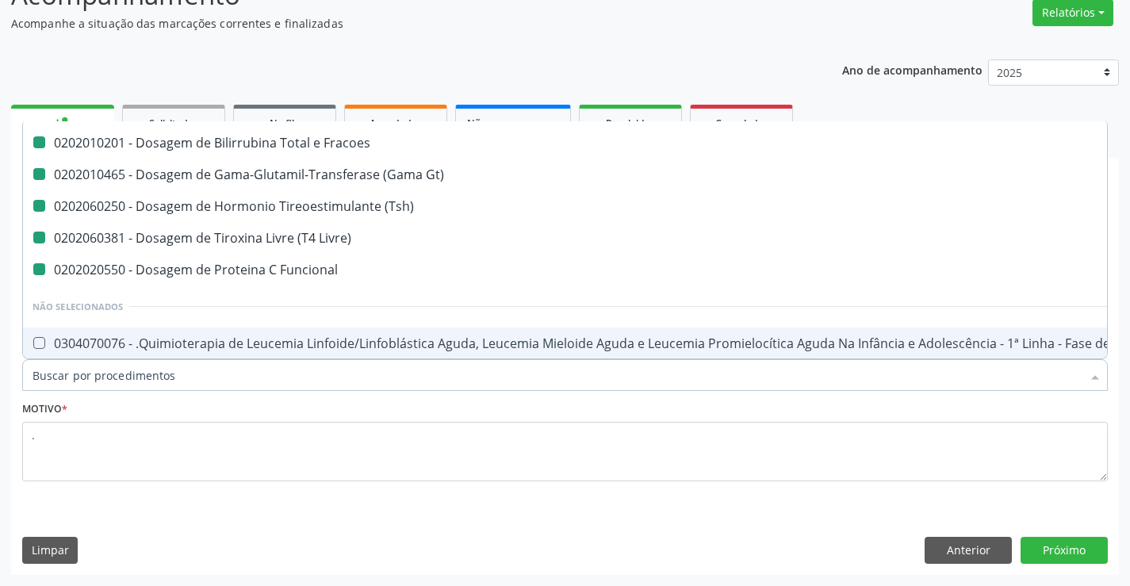
type input "p"
checkbox Ldl "false"
checkbox Hdl "false"
checkbox Triglicerideos "false"
checkbox Glicose "false"
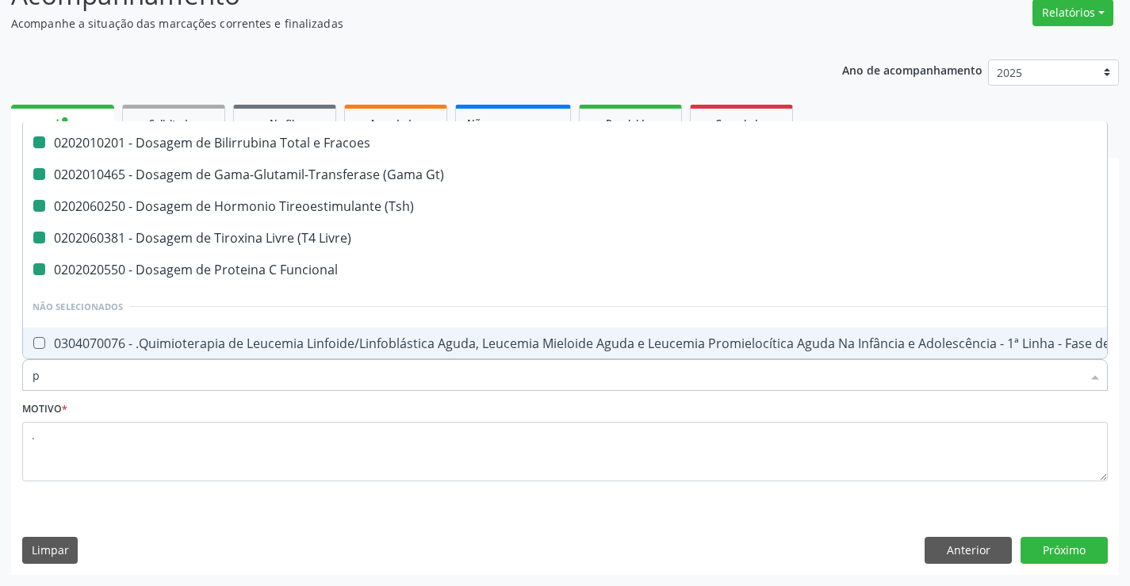
checkbox \(Tgp\) "false"
checkbox \(Tgo\) "false"
checkbox Fracoes "false"
checkbox Gt\) "false"
checkbox \(Tsh\) "false"
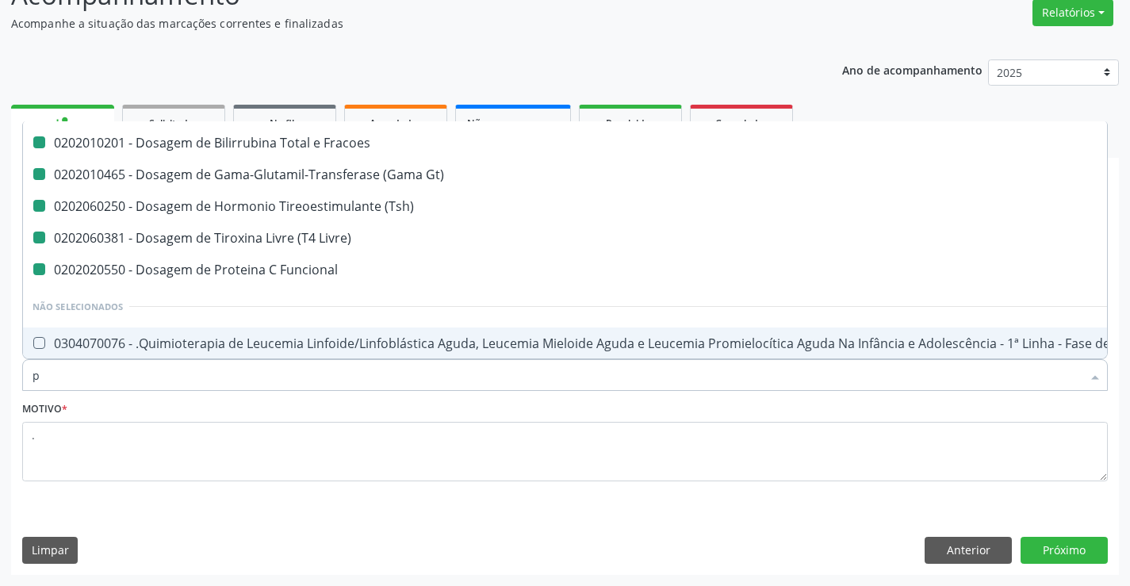
checkbox Livre\) "false"
checkbox Funcional "false"
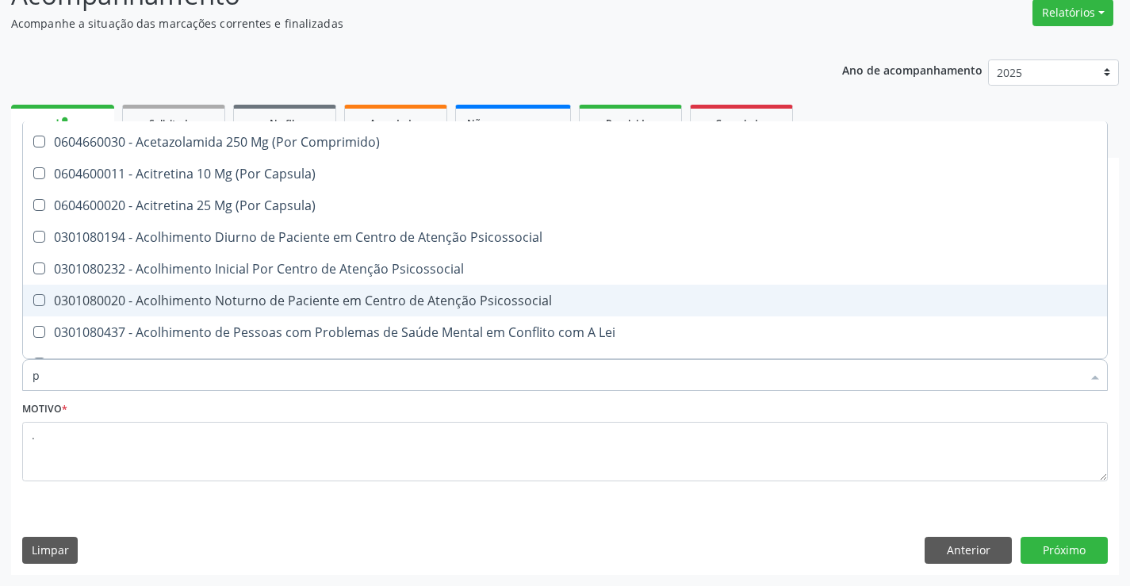
scroll to position [364, 0]
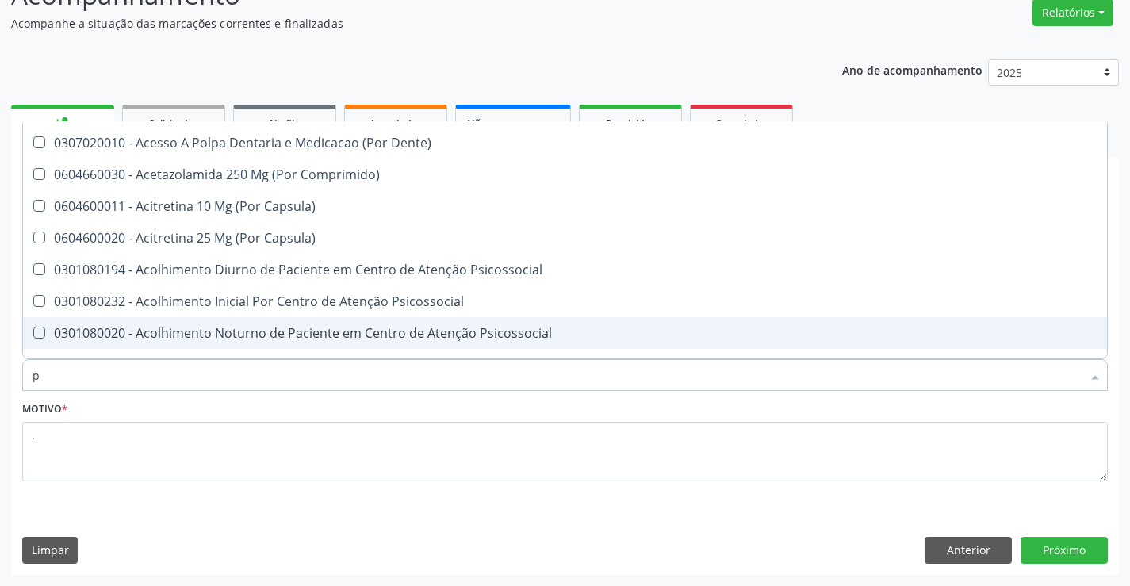
type input "pr"
checkbox Funcional "false"
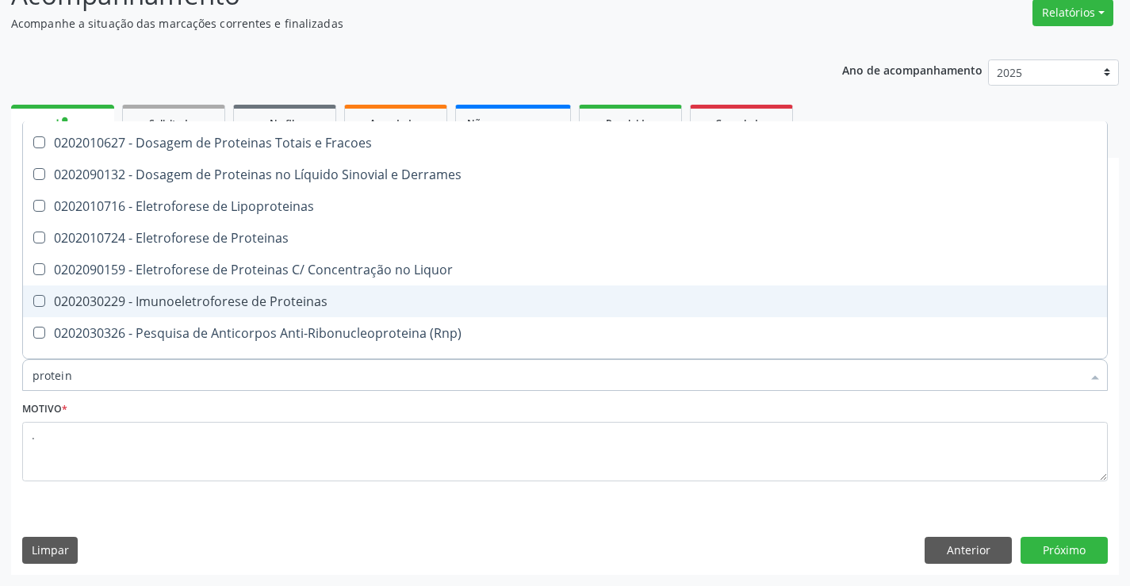
type input "proteina"
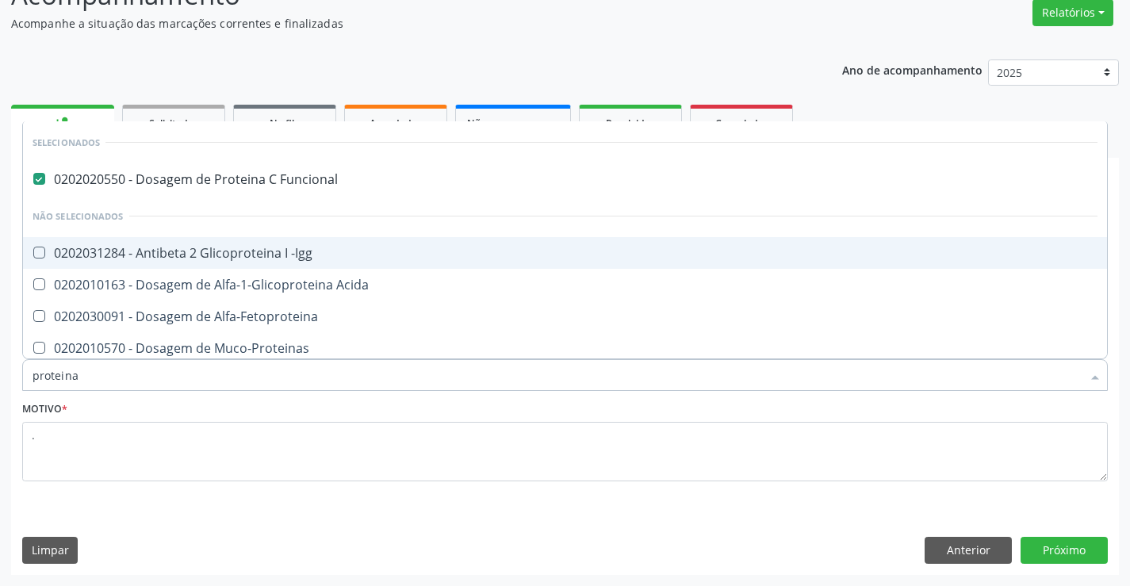
scroll to position [79, 0]
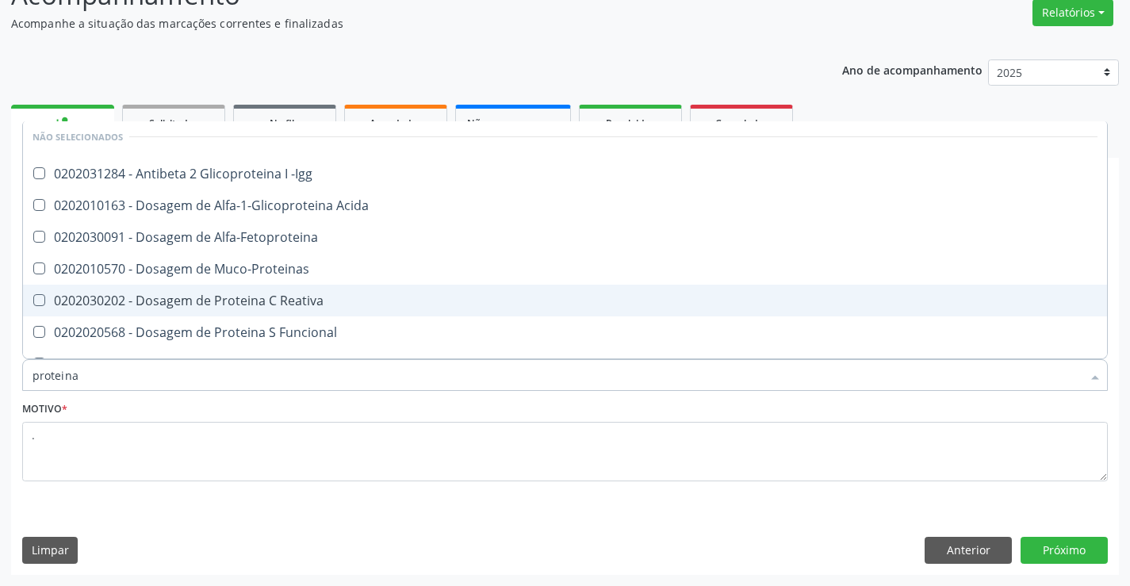
click at [321, 289] on span "0202030202 - Dosagem de Proteina C Reativa" at bounding box center [565, 301] width 1084 height 32
checkbox Reativa "true"
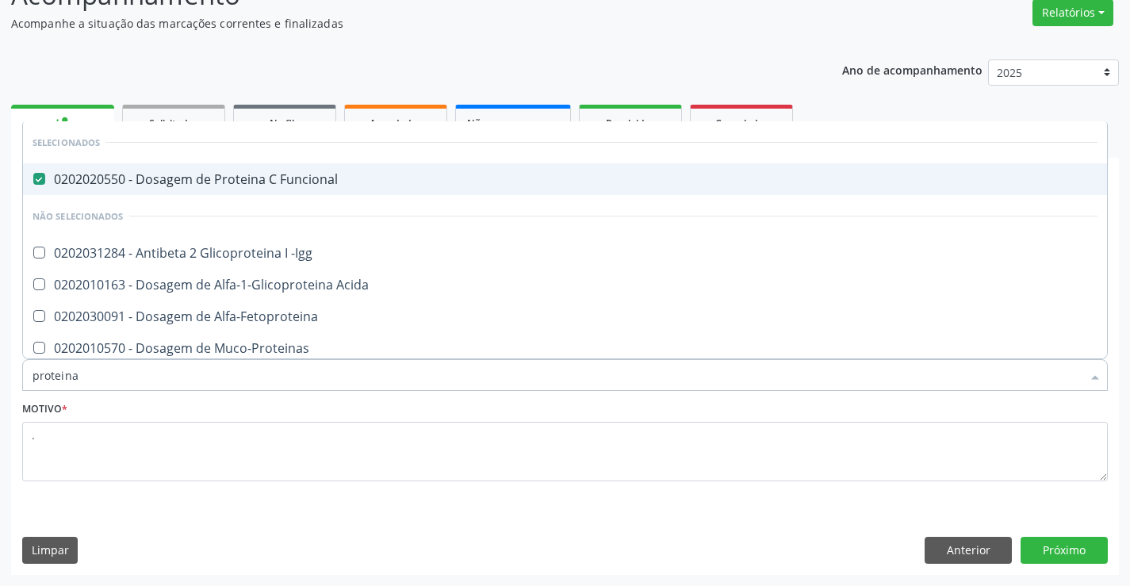
click at [286, 185] on div "0202020550 - Dosagem de Proteina C Funcional" at bounding box center [565, 179] width 1065 height 13
checkbox Funcional "false"
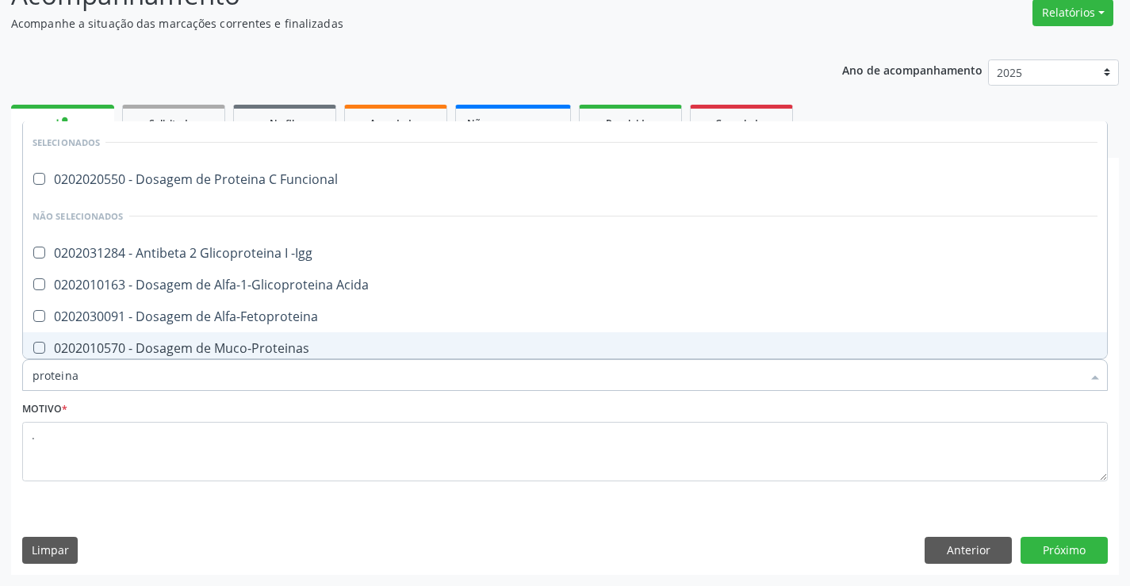
drag, startPoint x: 102, startPoint y: 374, endPoint x: 58, endPoint y: 287, distance: 97.2
click at [0, 372] on div "Acompanhamento Acompanhe a situação das marcações correntes e finalizadas Relat…" at bounding box center [565, 270] width 1130 height 631
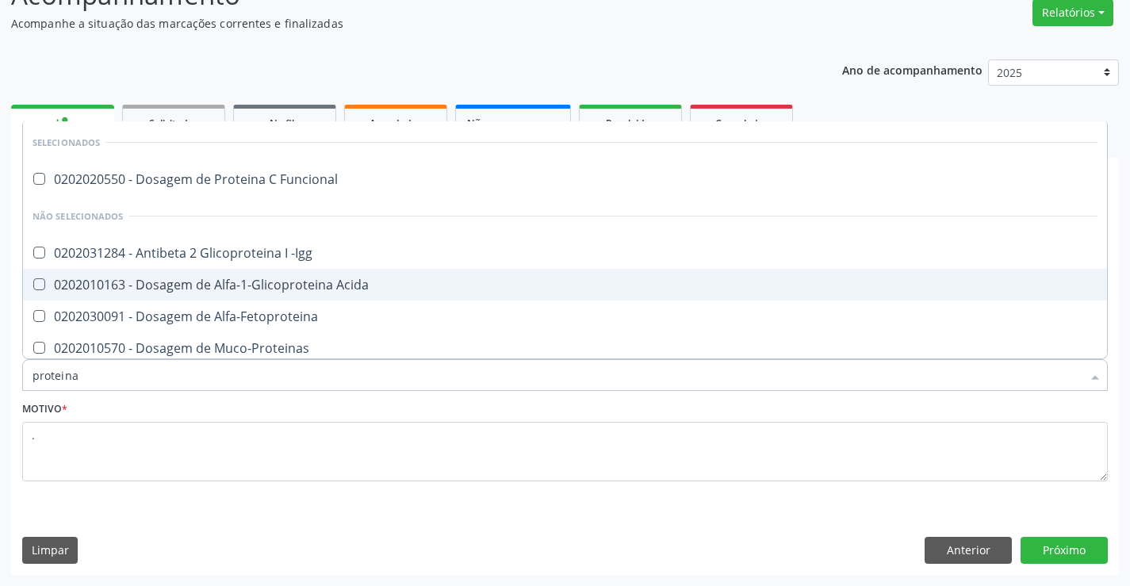
type input "h"
checkbox Funcional "true"
checkbox -Igg "true"
checkbox Reativa "false"
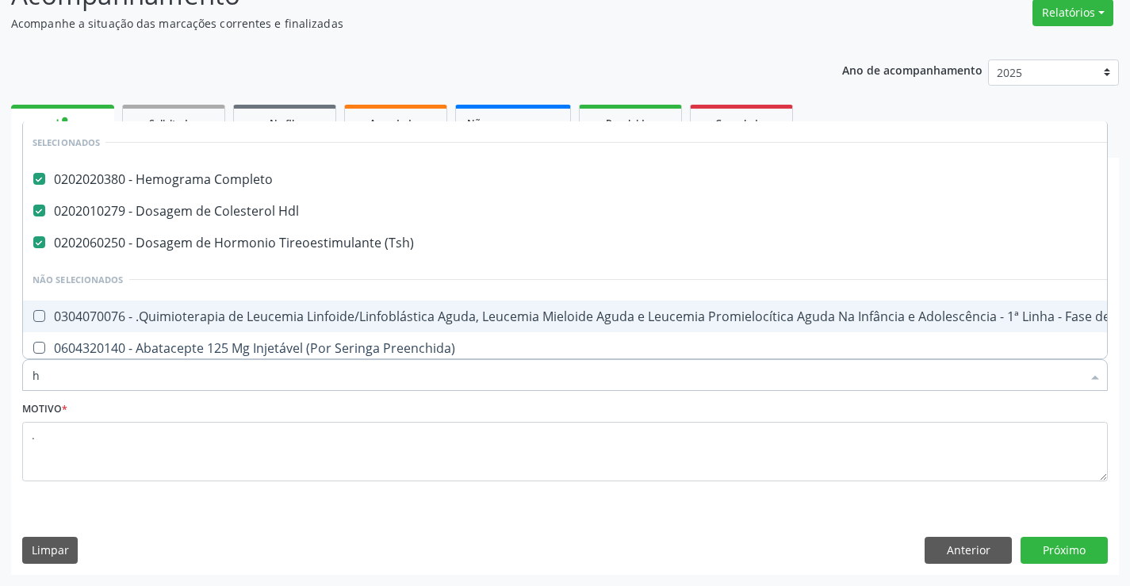
type input "ha"
checkbox Completo "false"
checkbox \(Tsh\) "false"
checkbox Hdl "false"
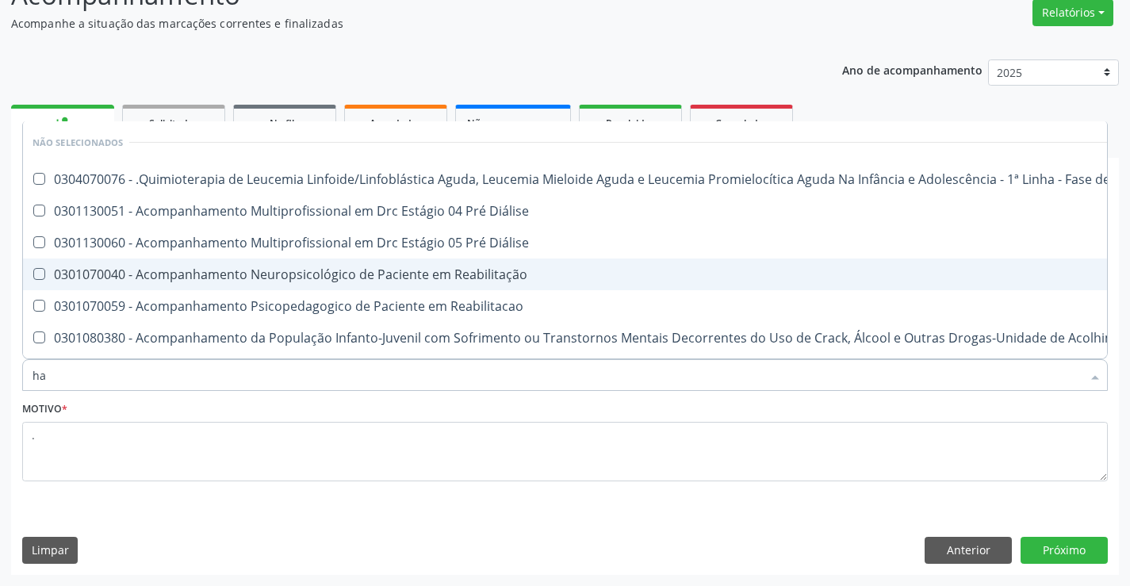
type input "h"
checkbox Manutenção "true"
checkbox Diálise "true"
checkbox Reabilitacao "true"
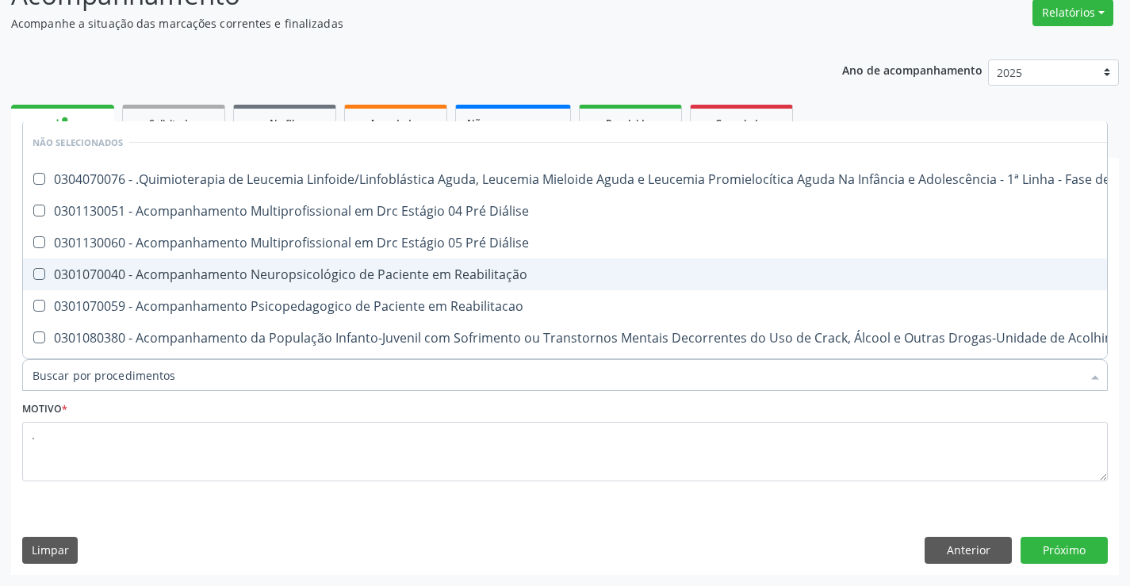
checkbox \(Uai\)\ "true"
checkbox Fígado "true"
checkbox Pulmão "true"
checkbox Rim "true"
checkbox Coclear "true"
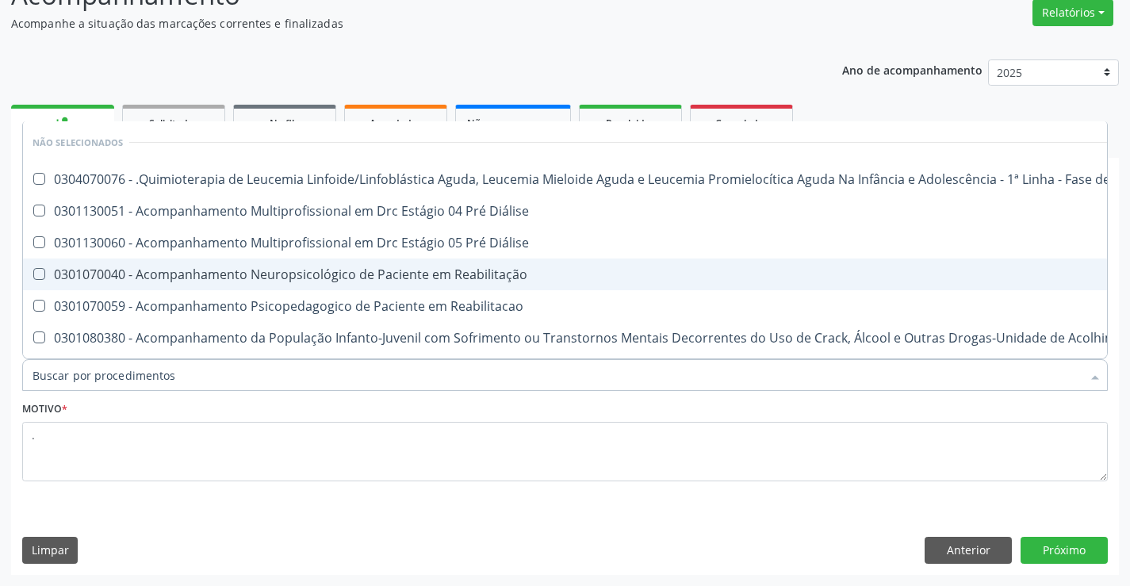
checkbox Queimado "true"
checkbox Bilateral "true"
checkbox Queimado "true"
checkbox Trabalho "true"
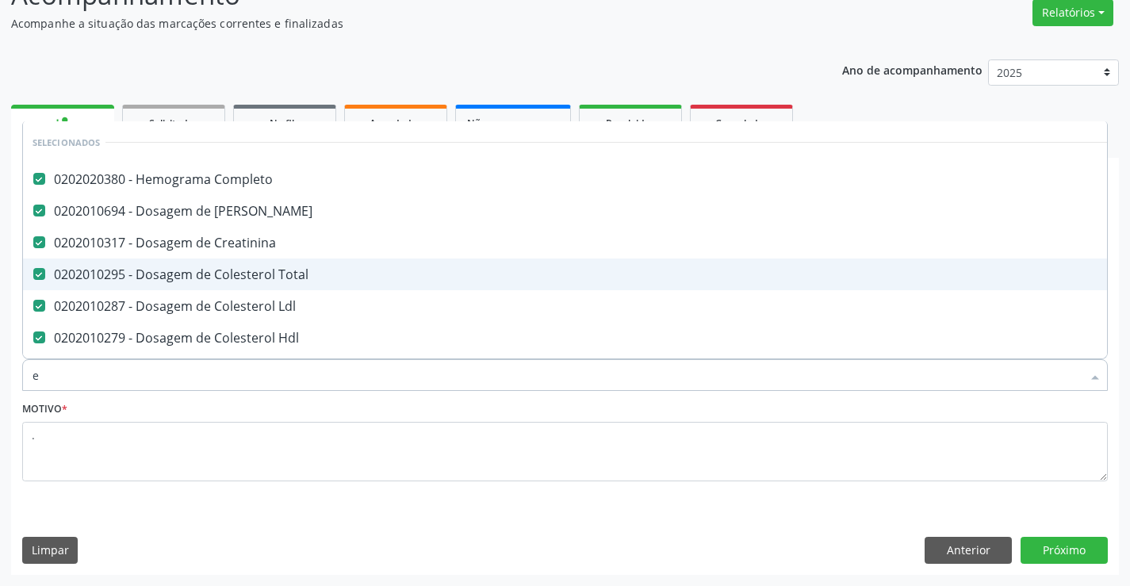
type input "em"
checkbox Puericultura "true"
type input "emo"
checkbox Creatinina "false"
checkbox Ldl "false"
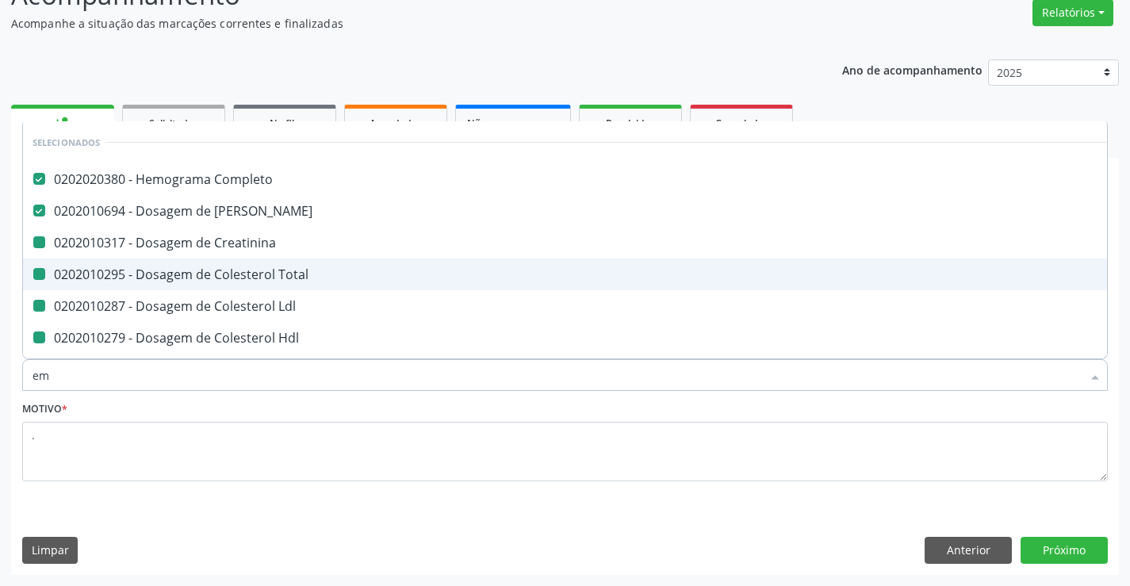
checkbox Hdl "false"
checkbox Triglicerideos "false"
checkbox Glicose "false"
checkbox \(Tgp\) "false"
checkbox \(Tgo\) "false"
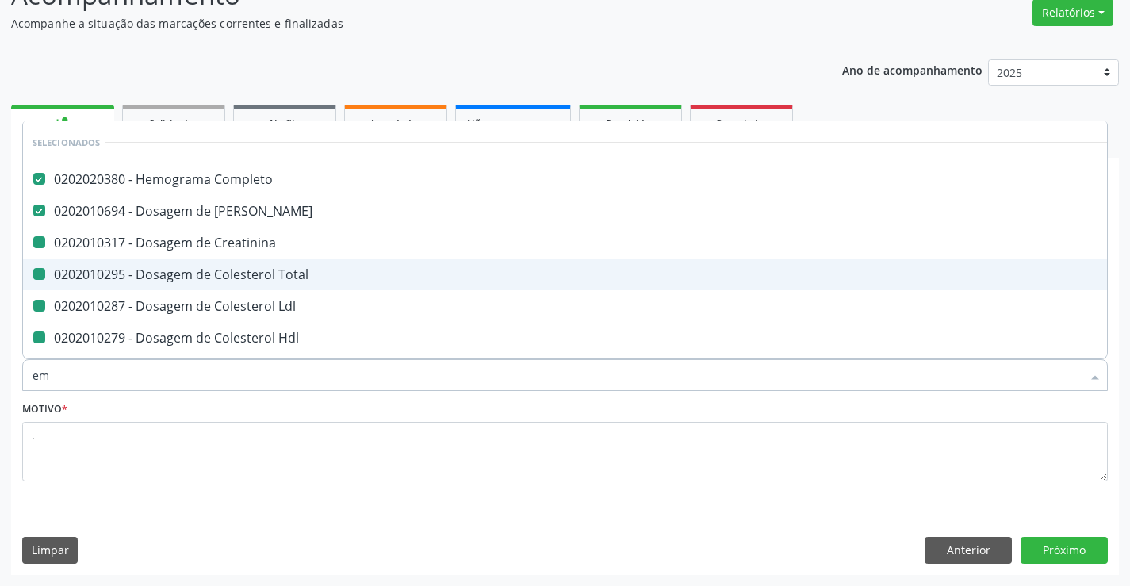
checkbox Fracoes "false"
checkbox Gt\) "false"
checkbox \(Tsh\) "false"
checkbox Livre\) "false"
checkbox Total "false"
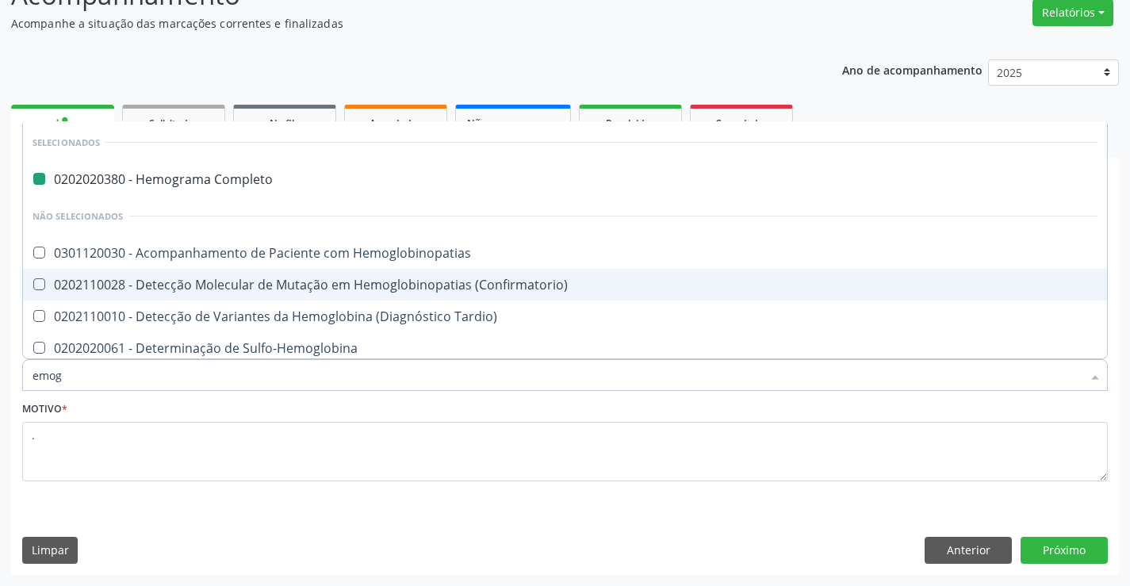
type input "emogl"
checkbox Completo "false"
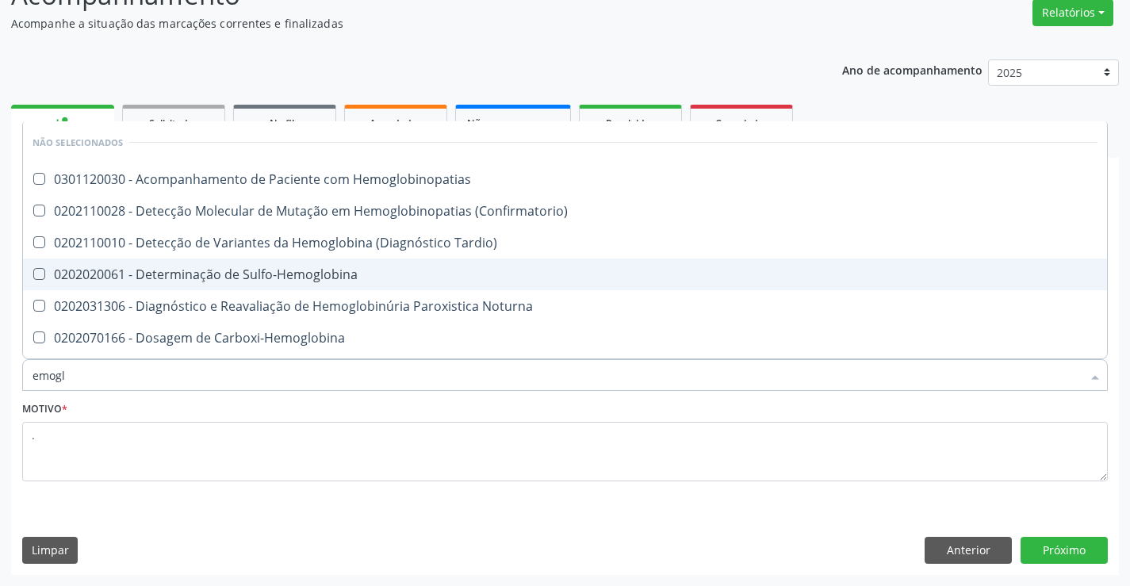
type input "emog"
checkbox Hemoglobinopatias "true"
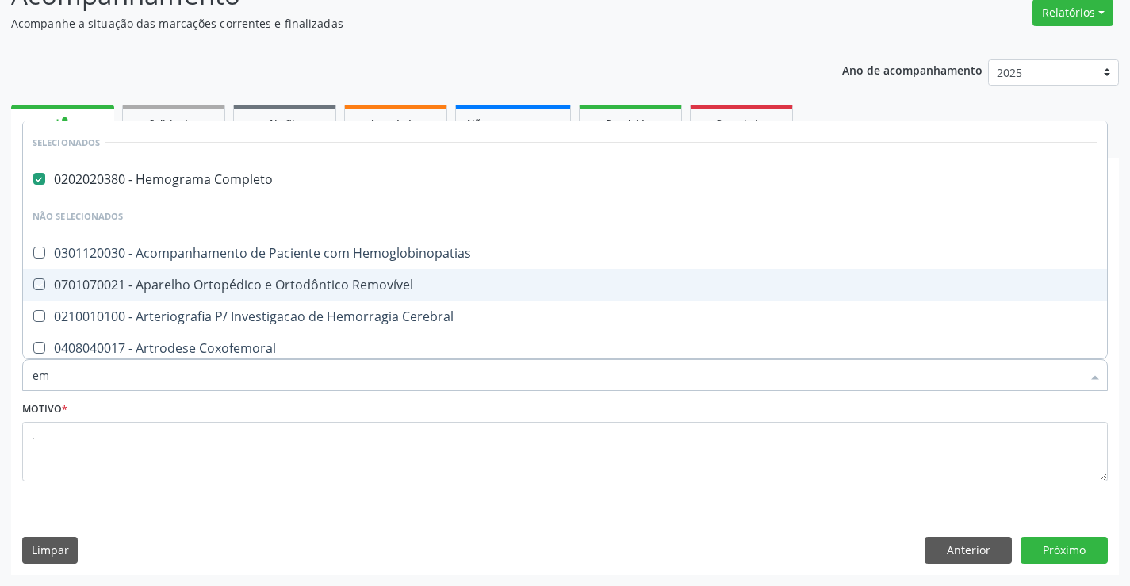
type input "e"
checkbox Hemoglobinopatias "true"
checkbox Cerebral "true"
checkbox Coxofemoral "true"
checkbox Remoção "true"
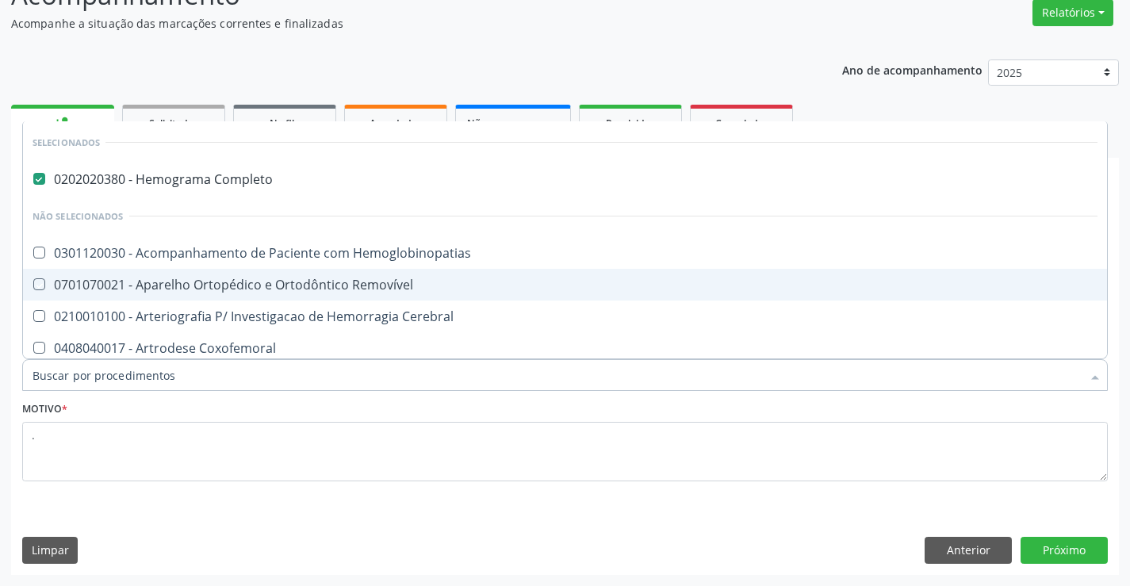
checkbox Hemoterapia "true"
checkbox Hemodialise "true"
checkbox Demora "true"
checkbox Modular "true"
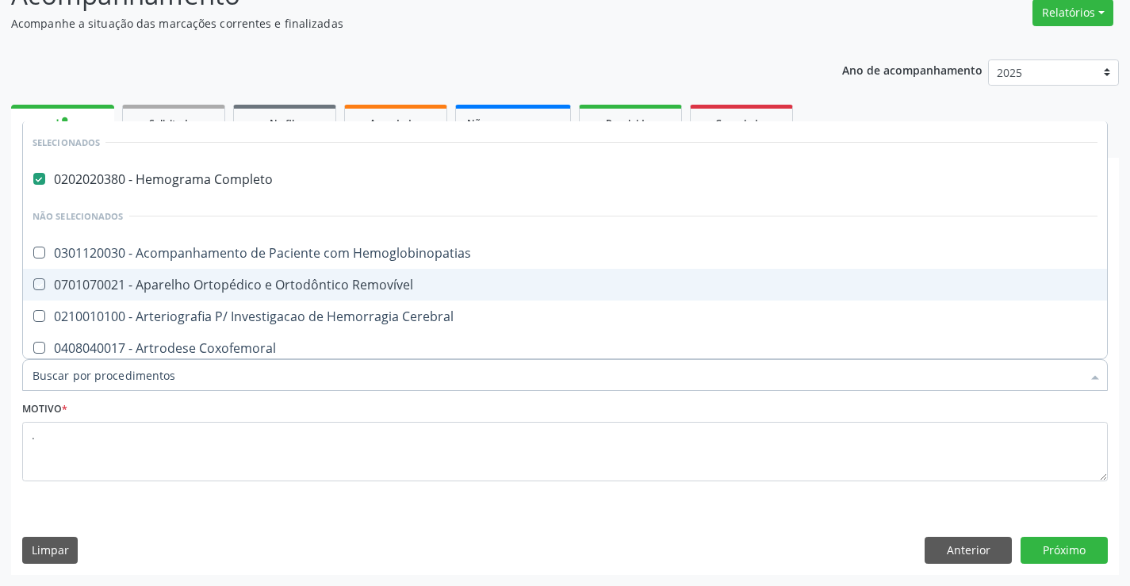
checkbox Ativa "true"
checkbox Removível "true"
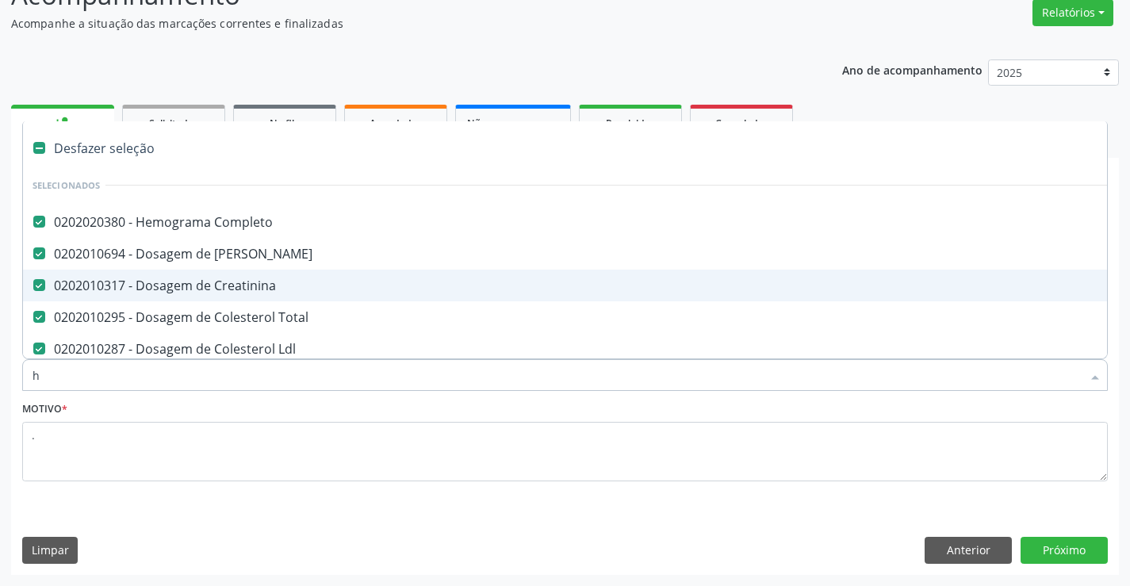
type input "he"
checkbox Creatinina "false"
checkbox Ldl "false"
checkbox Hdl "false"
checkbox Triglicerideos "false"
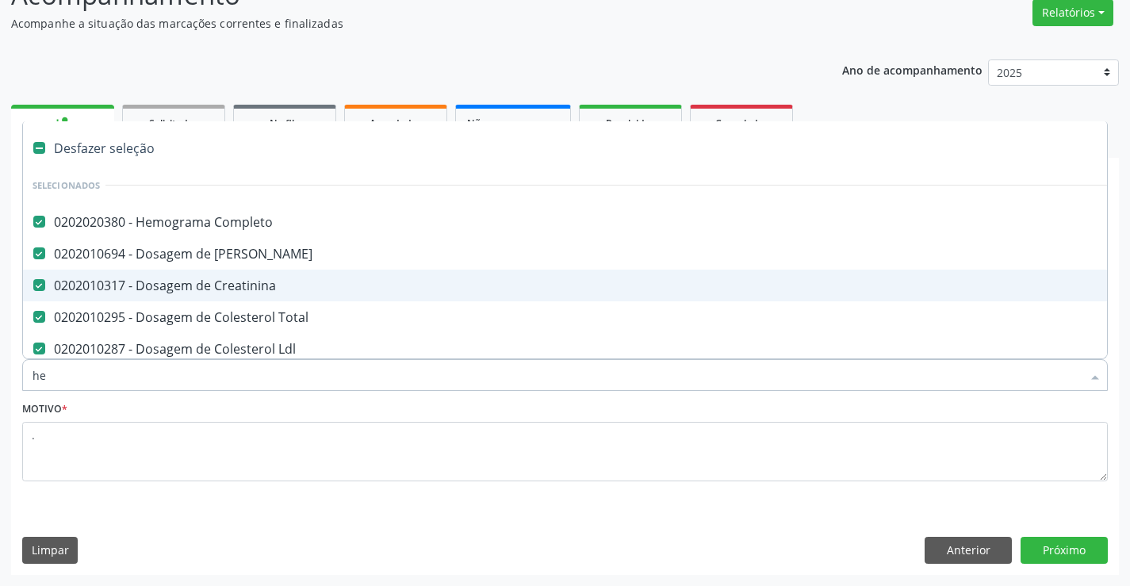
checkbox Glicose "false"
checkbox \(Tgp\) "false"
checkbox \(Tgo\) "false"
checkbox Fracoes "false"
checkbox Gt\) "false"
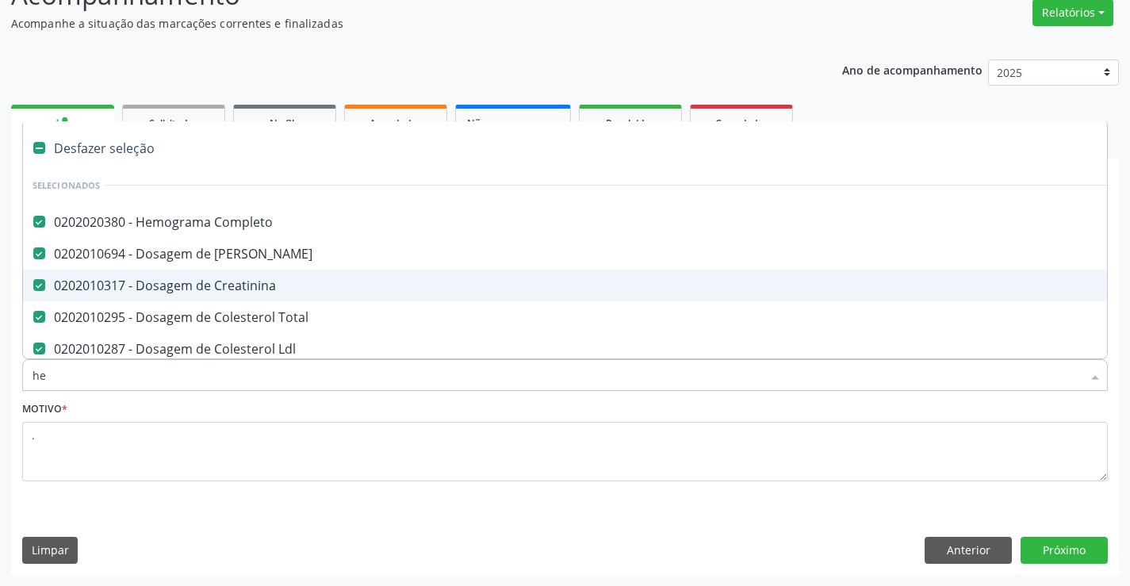
checkbox \(Tsh\) "false"
checkbox Livre\) "false"
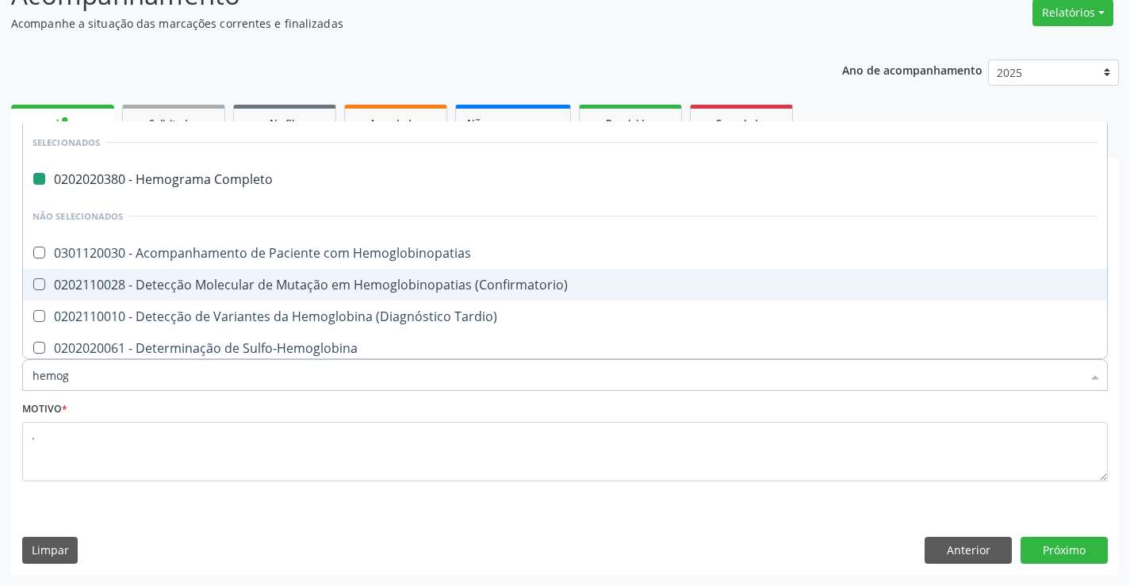
type input "hemogl"
checkbox Completo "false"
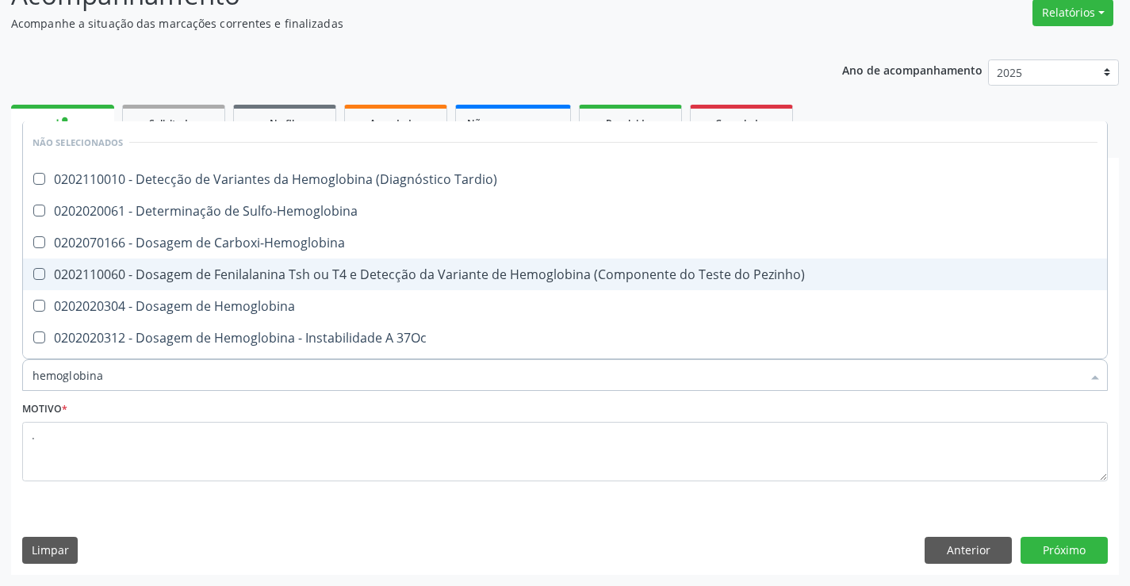
type input "hemoglobina g"
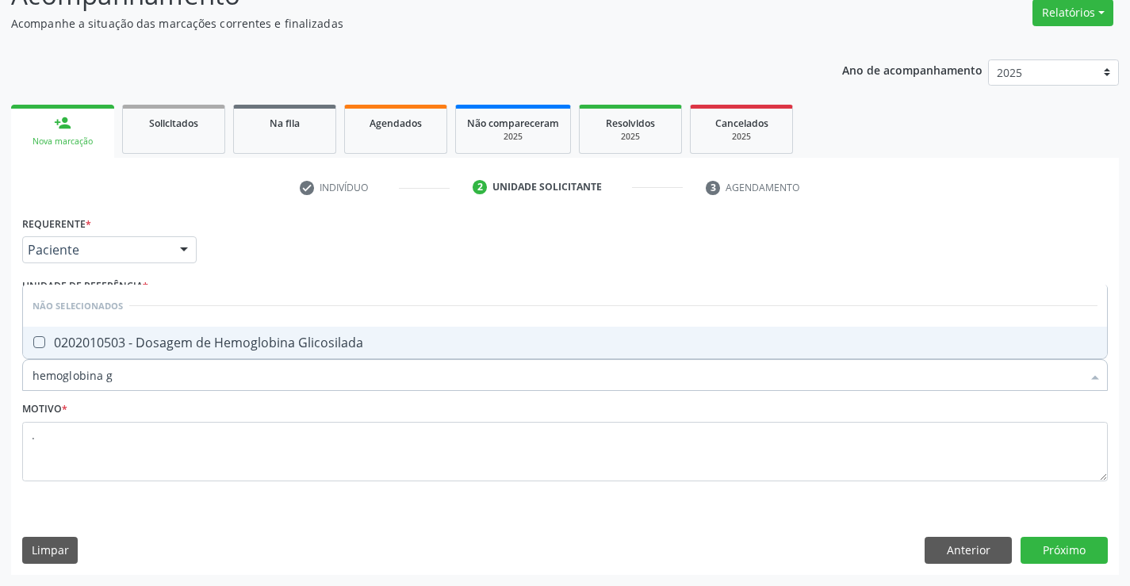
click at [179, 347] on div "0202010503 - Dosagem de Hemoglobina Glicosilada" at bounding box center [565, 342] width 1065 height 13
checkbox Glicosilada "true"
click at [1075, 551] on button "Próximo" at bounding box center [1064, 550] width 87 height 27
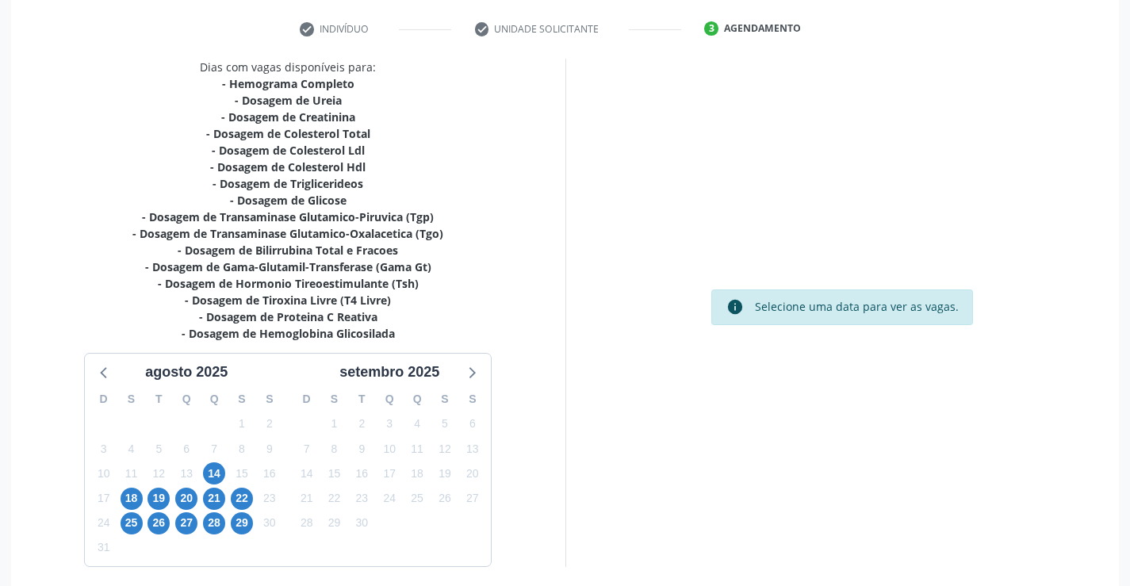
scroll to position [354, 0]
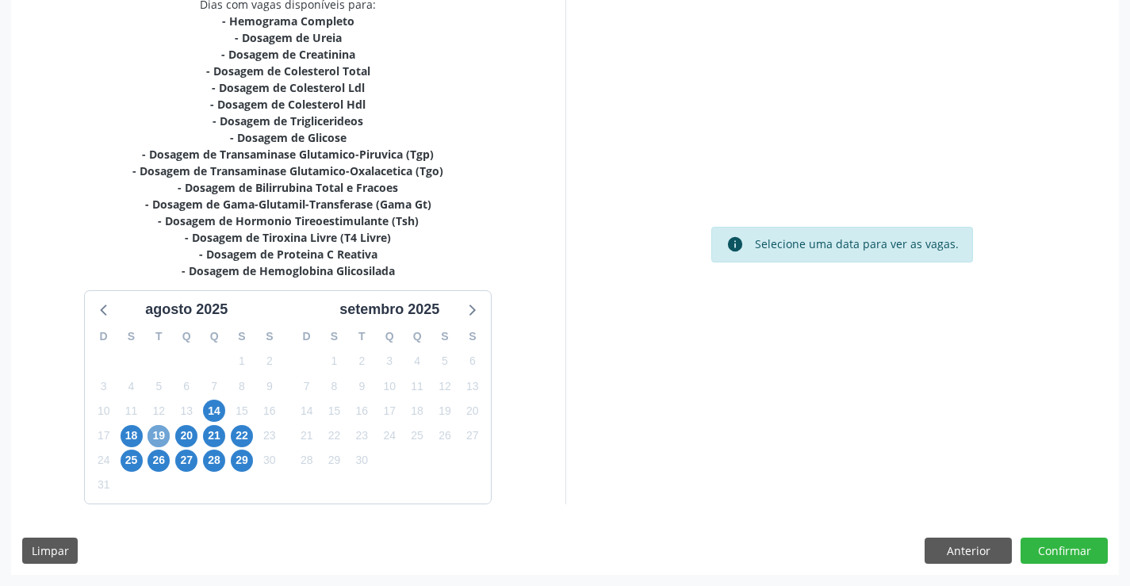
click at [163, 431] on span "19" at bounding box center [159, 436] width 22 height 22
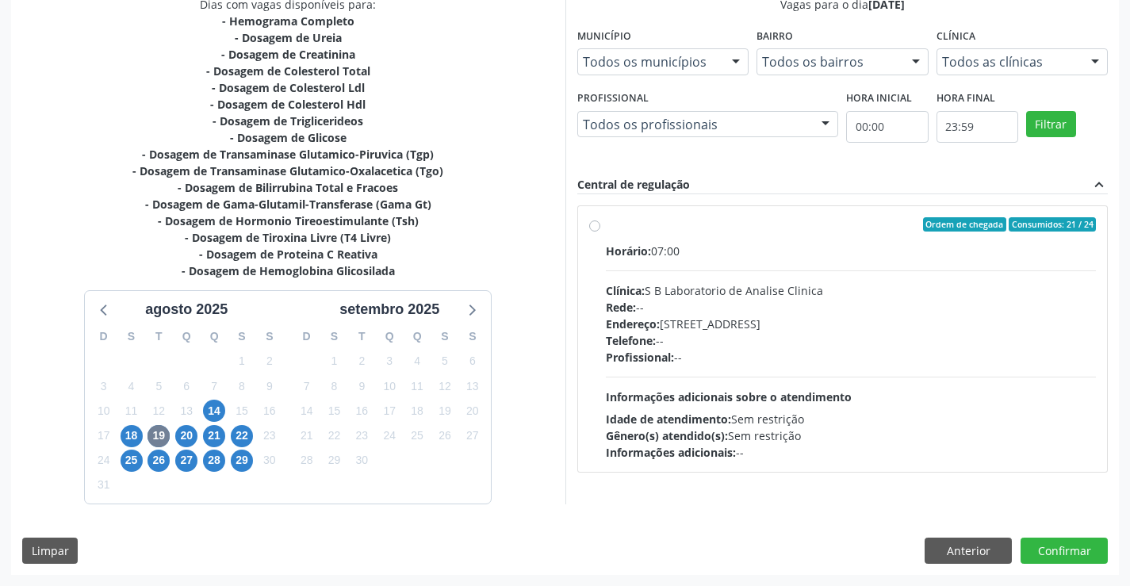
click at [714, 355] on div "Profissional: --" at bounding box center [851, 357] width 491 height 17
click at [600, 232] on input "Ordem de chegada Consumidos: 21 / 24 Horário: 07:00 Clínica: S B Laboratorio de…" at bounding box center [594, 224] width 11 height 14
radio input "true"
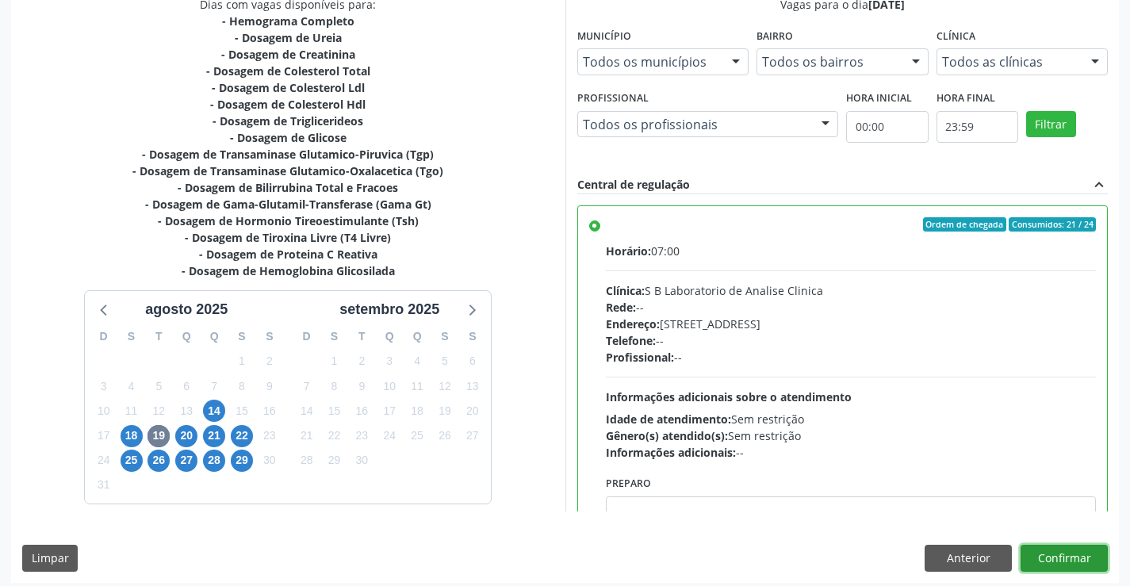
click at [1089, 553] on button "Confirmar" at bounding box center [1064, 558] width 87 height 27
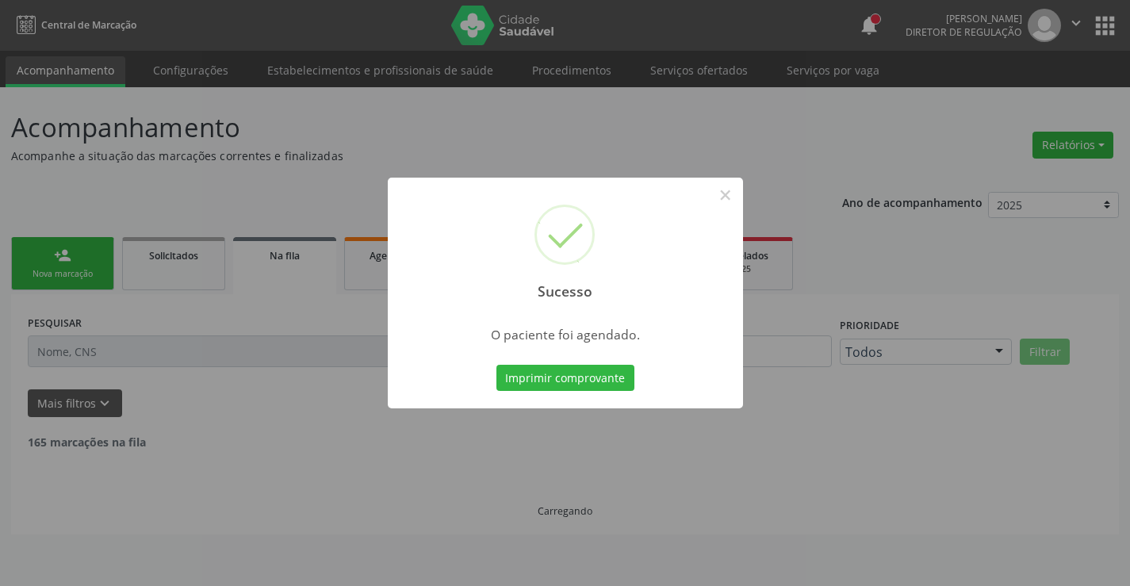
scroll to position [0, 0]
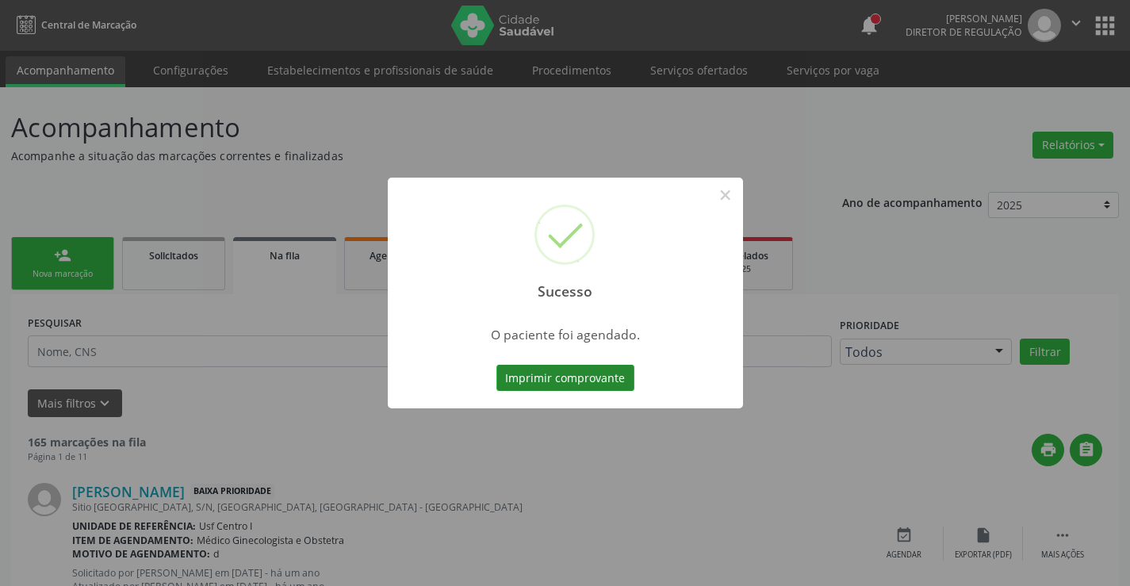
click at [608, 384] on button "Imprimir comprovante" at bounding box center [565, 378] width 138 height 27
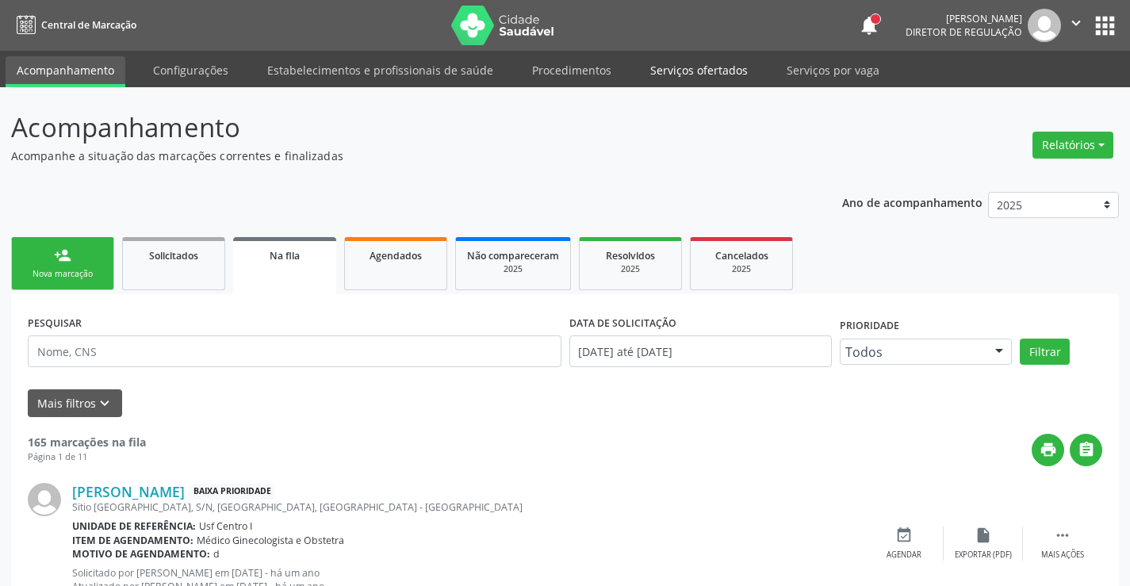
click at [687, 67] on link "Serviços ofertados" at bounding box center [699, 70] width 120 height 28
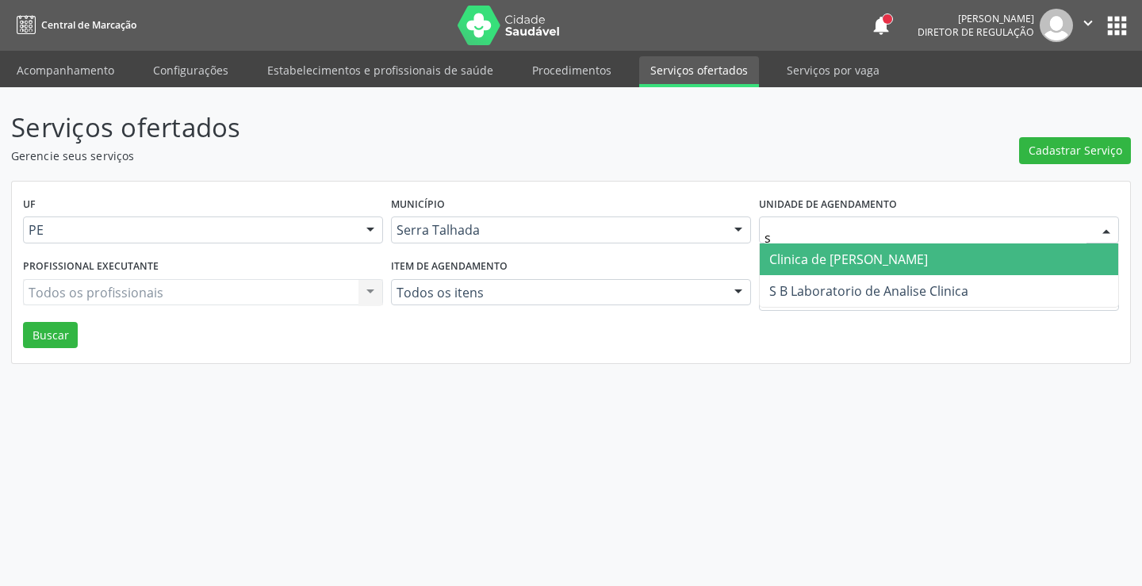
type input "s b"
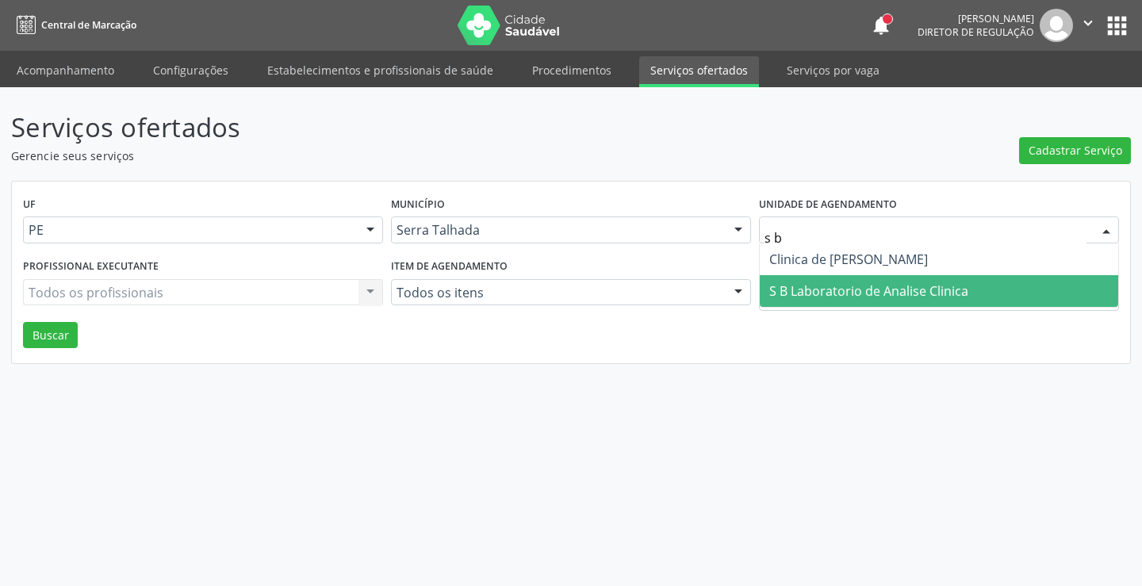
click at [991, 285] on span "S B Laboratorio de Analise Clinica" at bounding box center [939, 291] width 358 height 32
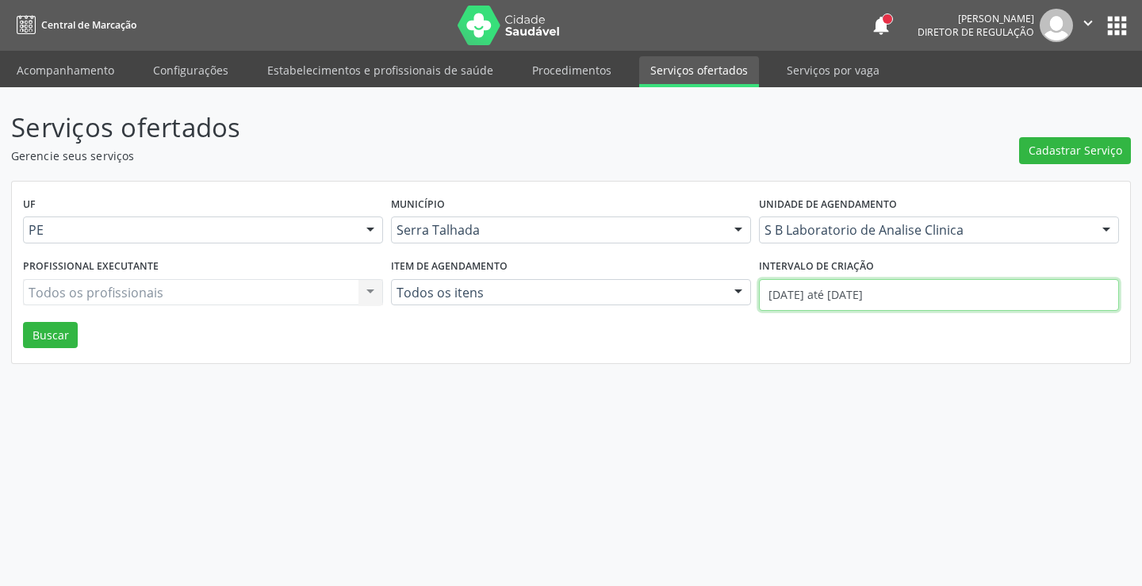
click at [991, 285] on input "01/08/2025 até 14/08/2025" at bounding box center [939, 295] width 360 height 32
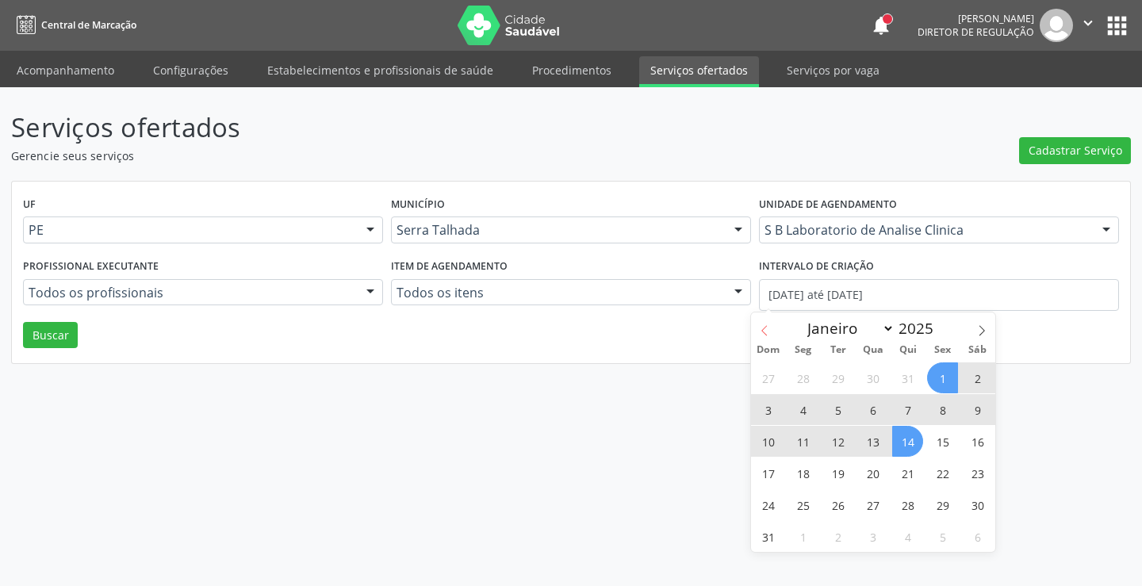
click at [761, 327] on icon at bounding box center [764, 330] width 11 height 11
select select "6"
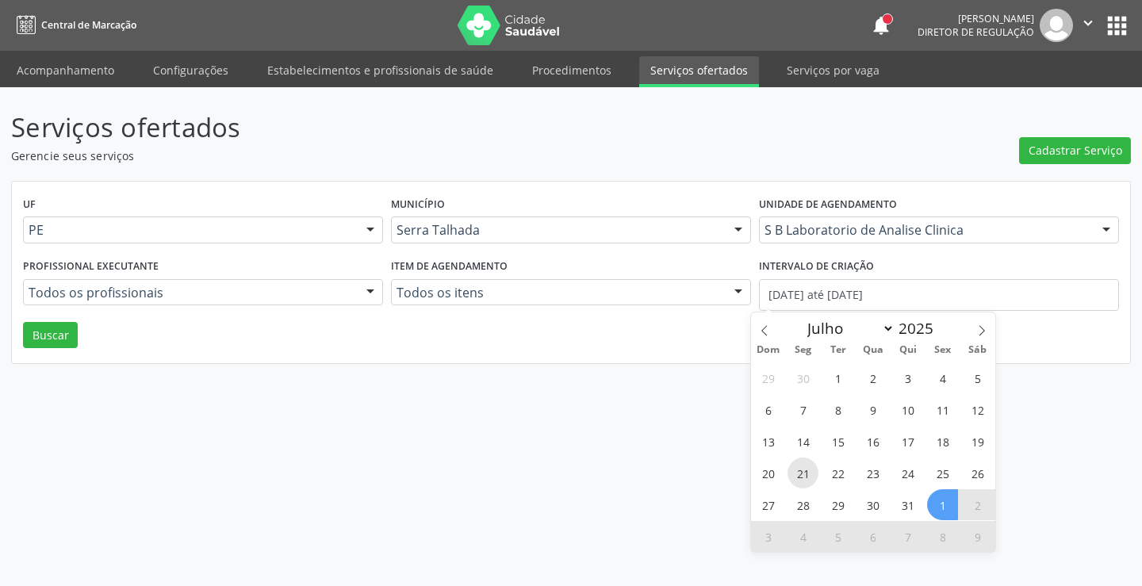
click at [801, 469] on span "21" at bounding box center [802, 473] width 31 height 31
type input "21/07/2025"
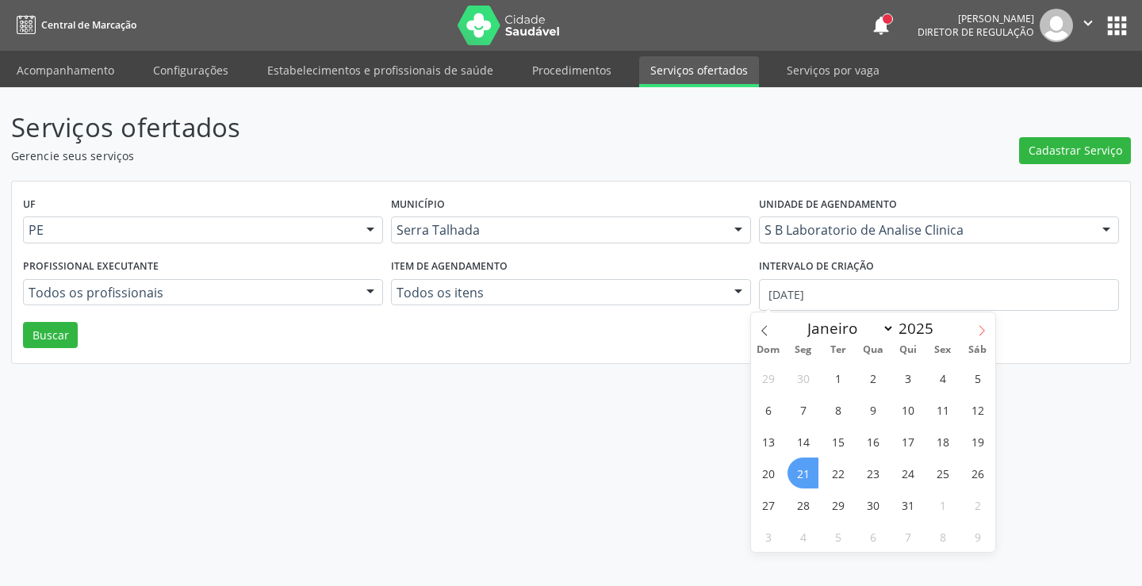
click at [981, 329] on icon at bounding box center [981, 330] width 11 height 11
select select "7"
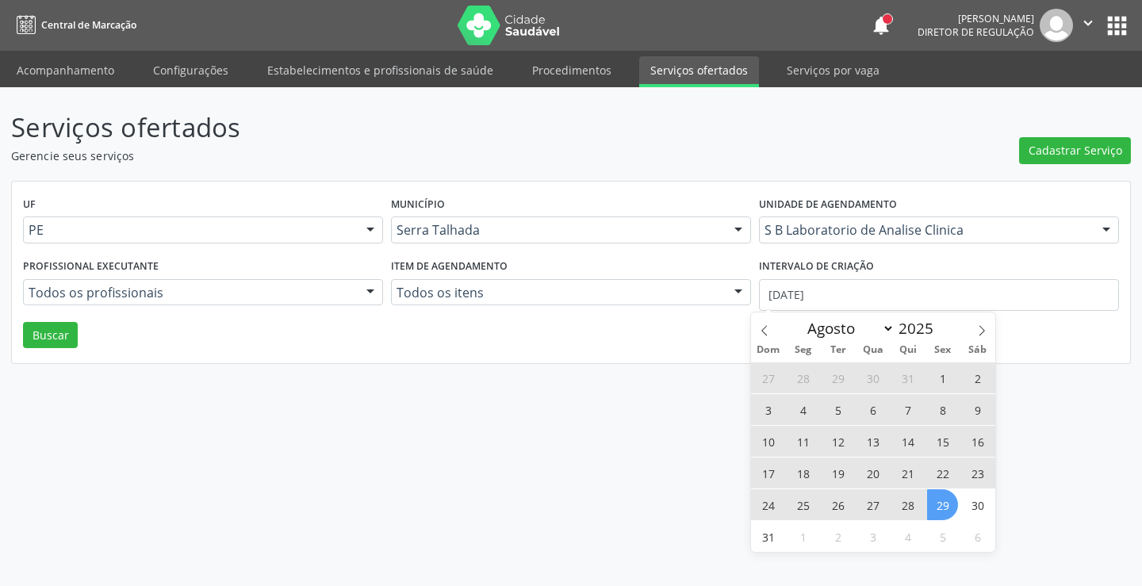
click at [943, 504] on span "29" at bounding box center [942, 504] width 31 height 31
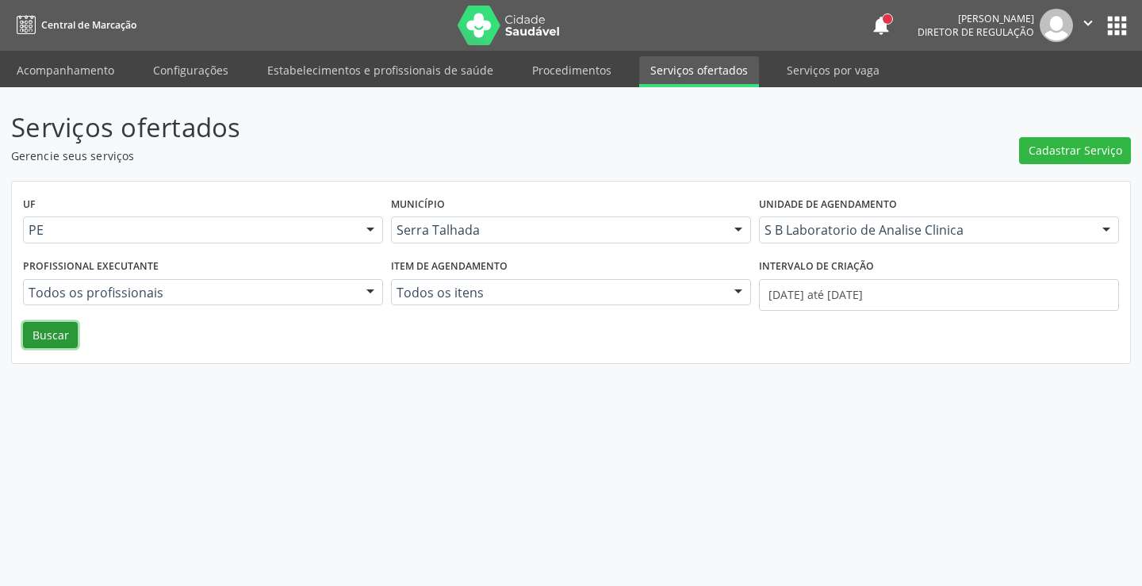
click at [39, 335] on button "Buscar" at bounding box center [50, 335] width 55 height 27
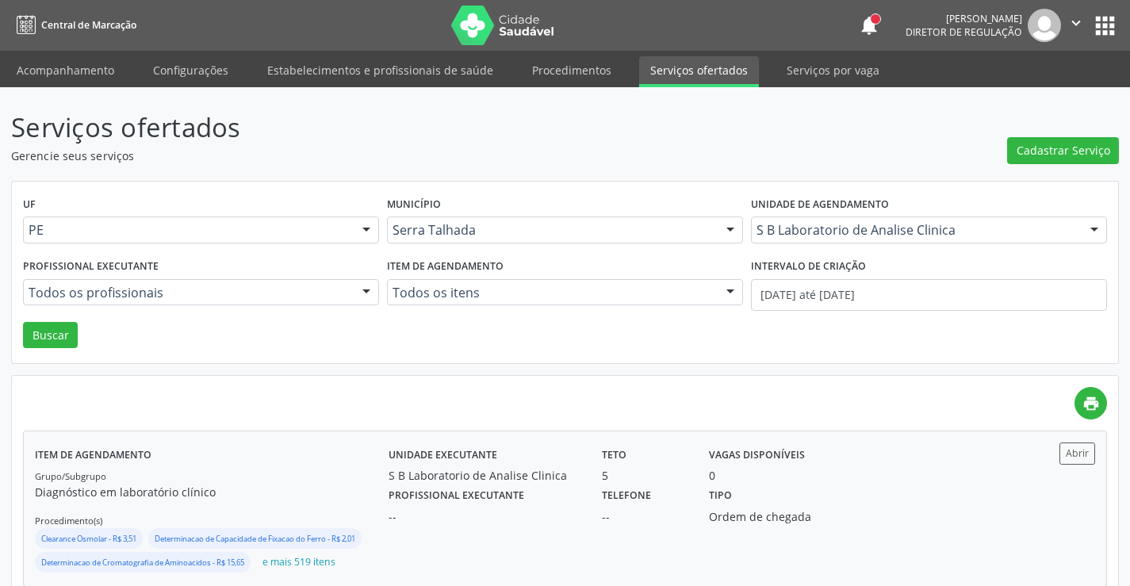
scroll to position [224, 0]
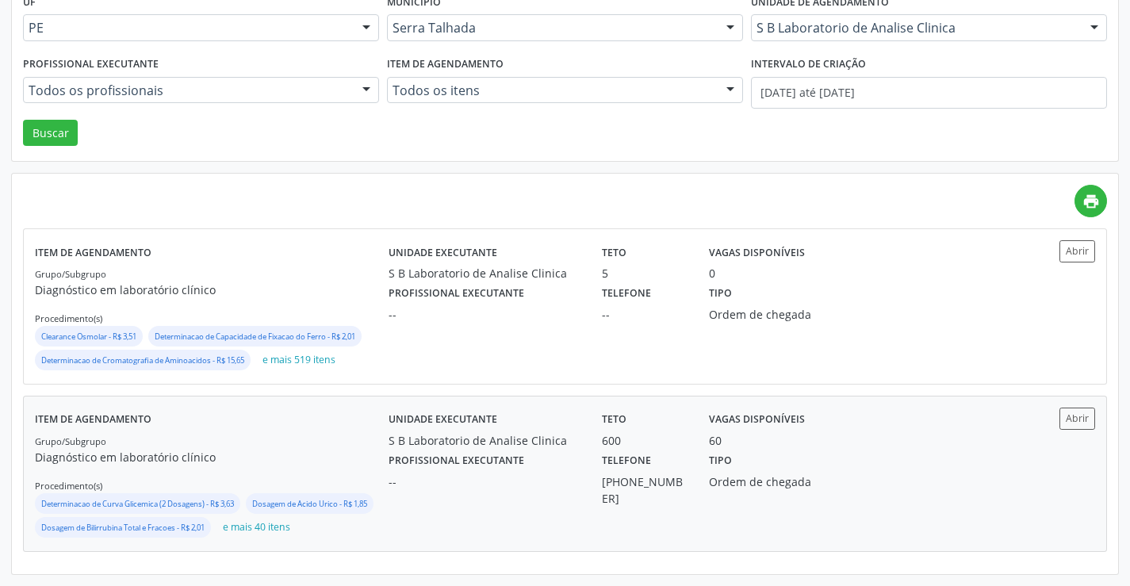
click at [398, 432] on div "S B Laboratorio de Analise Clinica" at bounding box center [484, 440] width 191 height 17
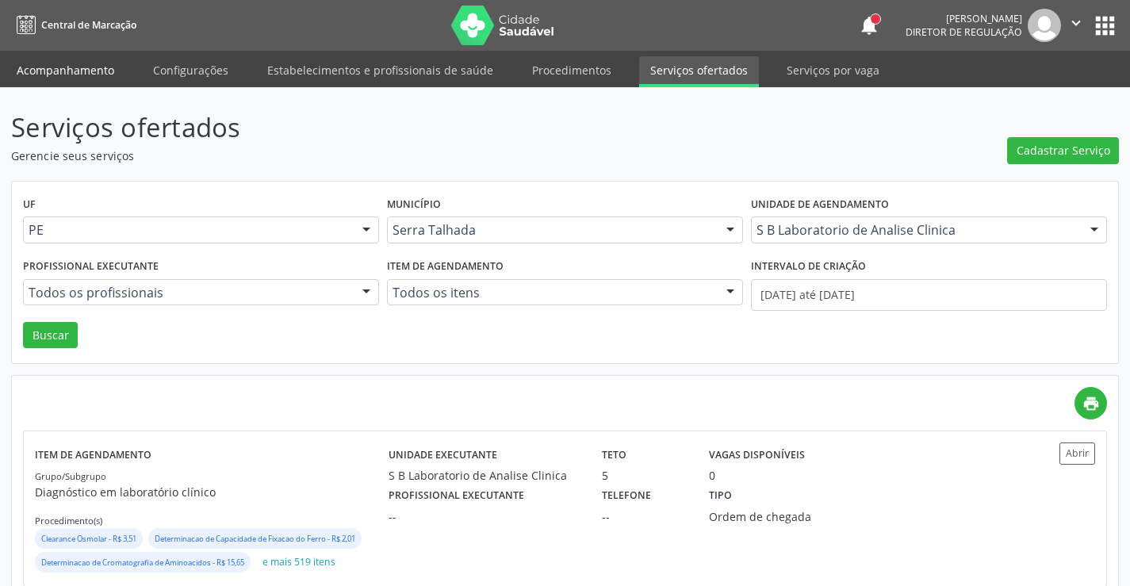
click at [69, 73] on link "Acompanhamento" at bounding box center [66, 70] width 120 height 28
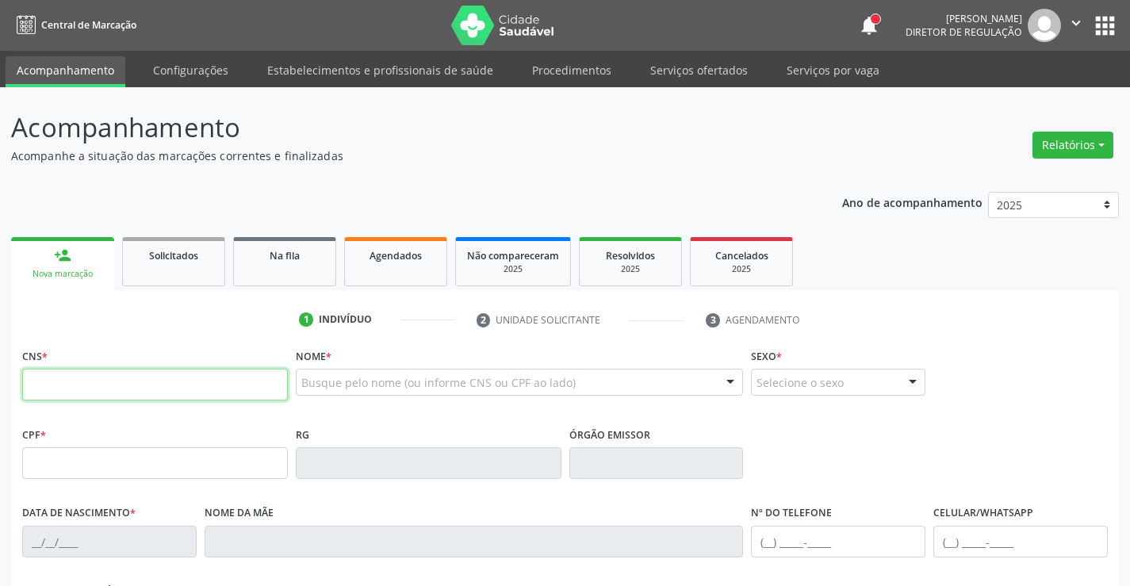
click at [121, 378] on input "text" at bounding box center [155, 385] width 266 height 32
type input "707 6002 6678 8196"
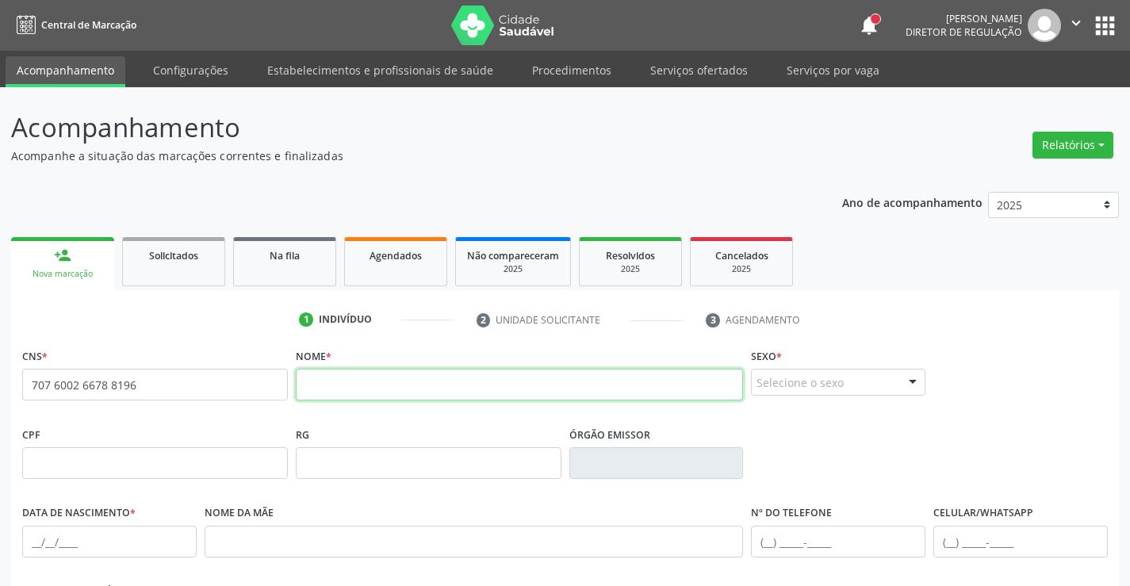
click at [371, 387] on input "text" at bounding box center [520, 385] width 448 height 32
type input "YURI GABRIEL"
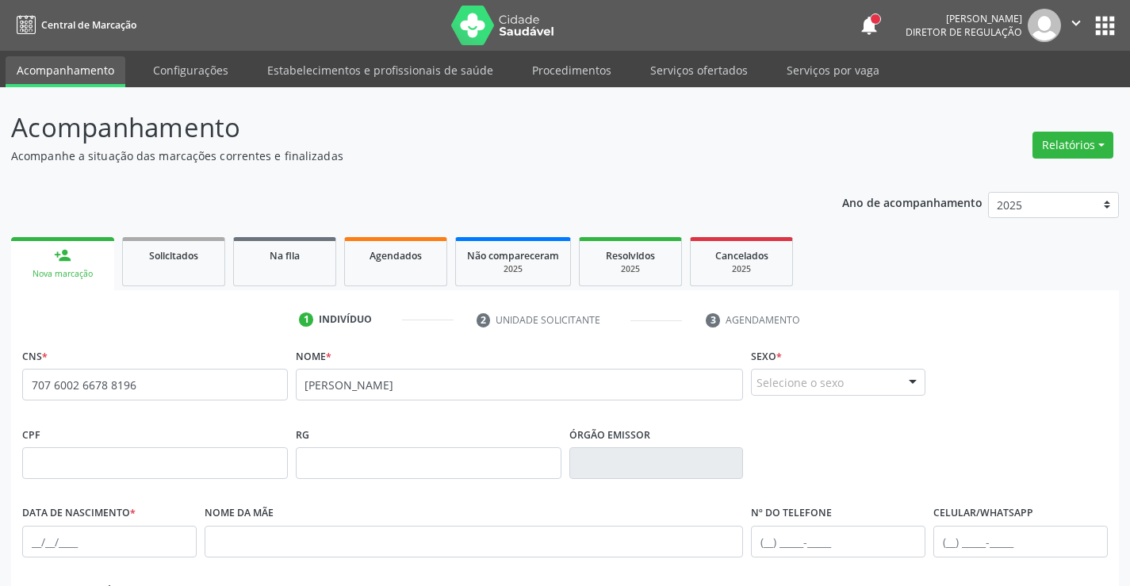
click at [894, 376] on div "Selecione o sexo" at bounding box center [838, 382] width 174 height 27
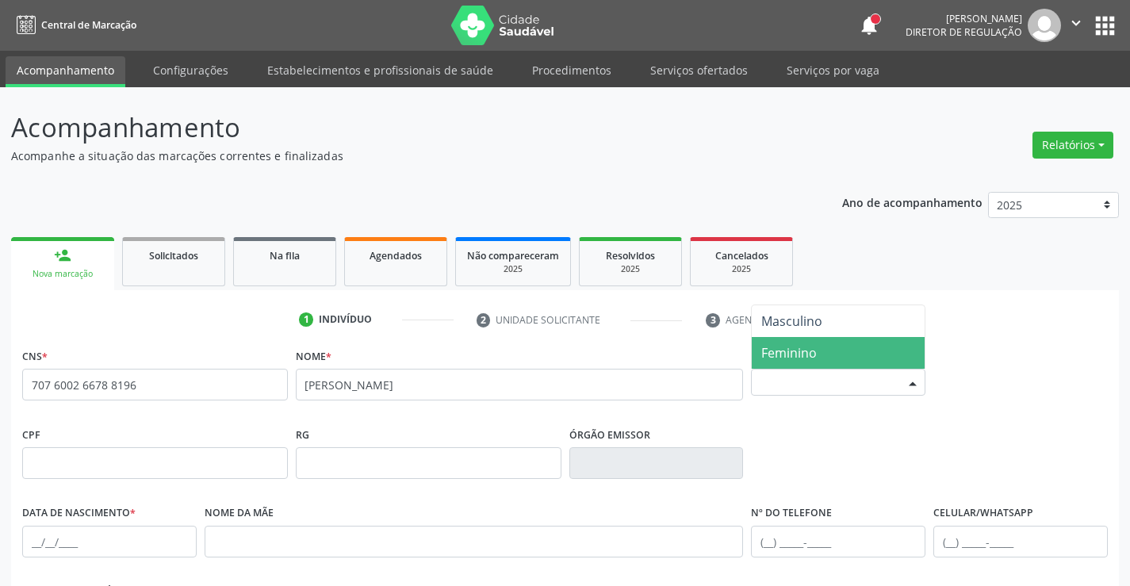
click at [839, 365] on span "Feminino" at bounding box center [838, 353] width 173 height 32
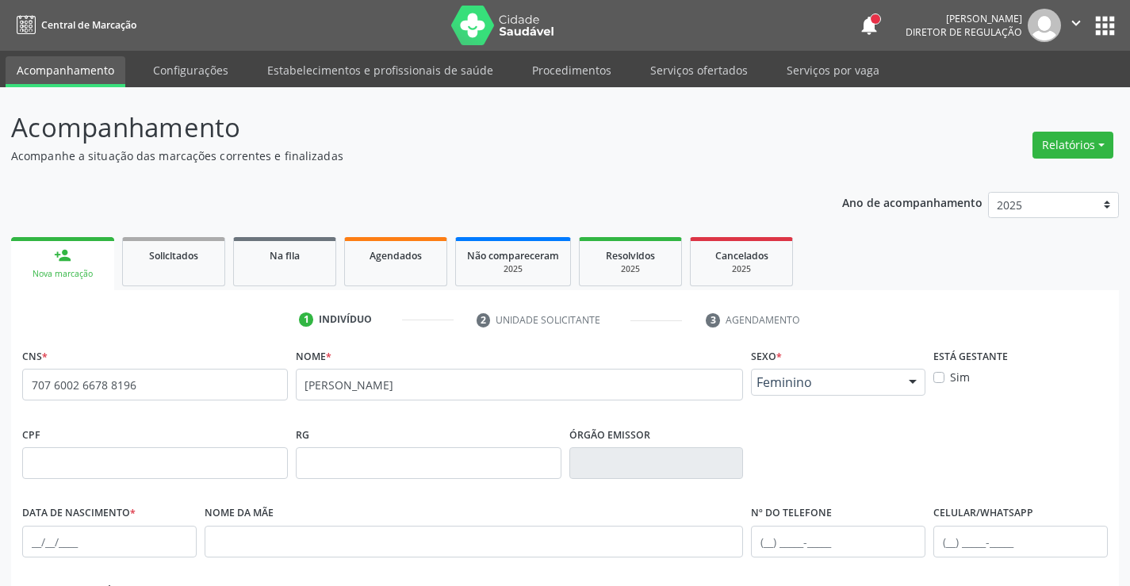
scroll to position [274, 0]
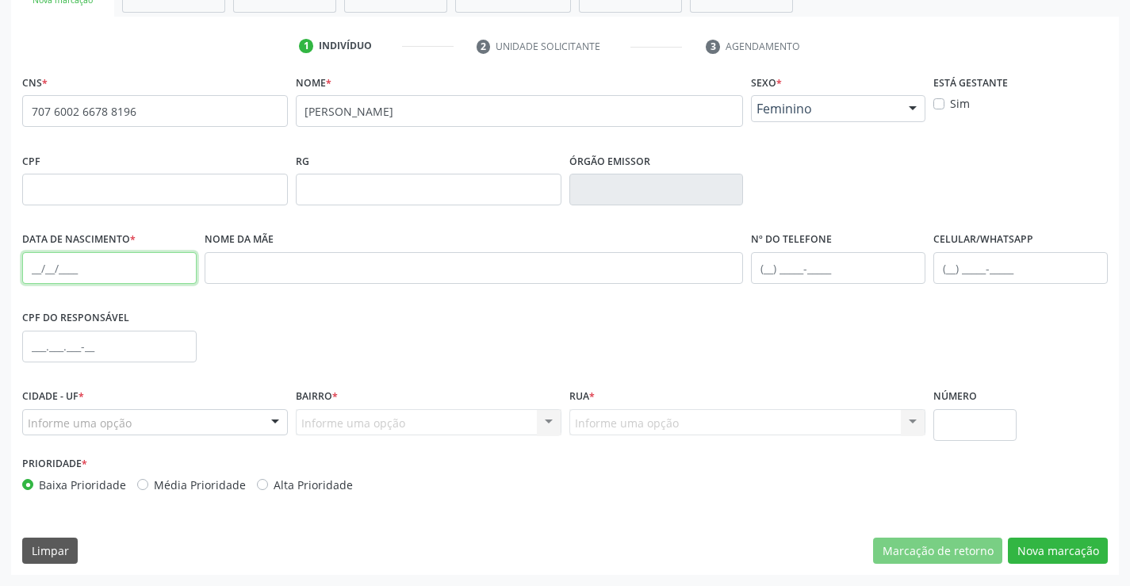
click at [26, 269] on input "text" at bounding box center [109, 268] width 174 height 32
type input "12/08/2025"
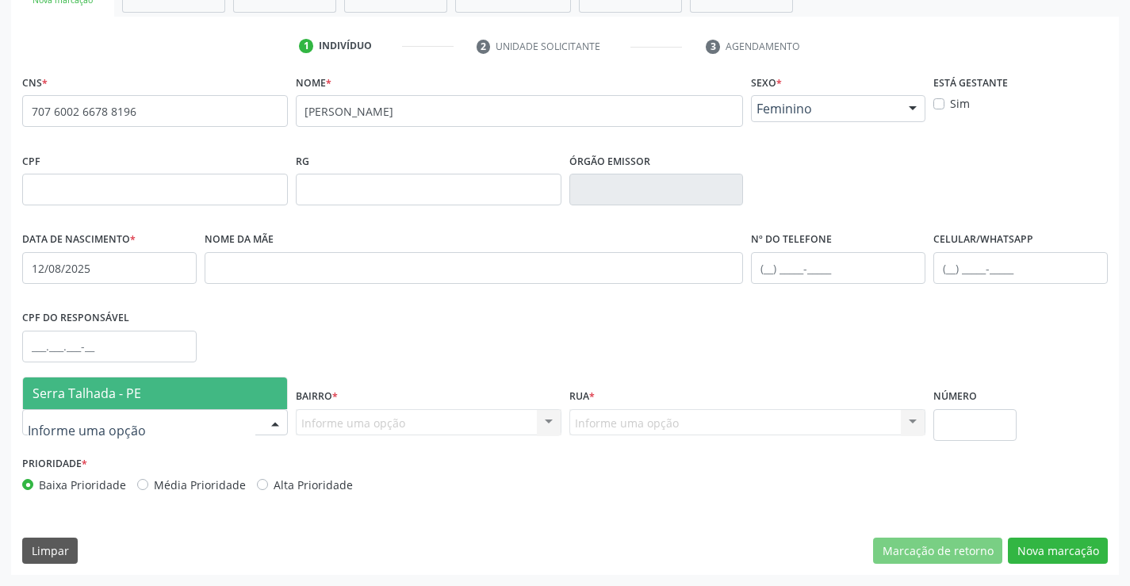
click at [178, 418] on div at bounding box center [155, 422] width 266 height 27
click at [174, 396] on span "Serra Talhada - PE" at bounding box center [155, 393] width 264 height 32
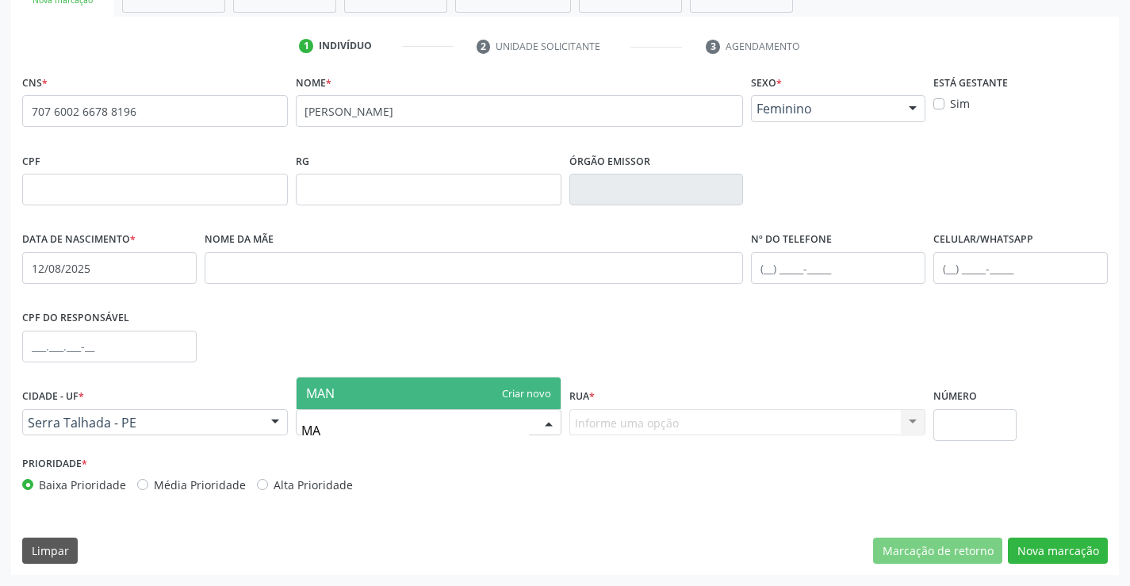
type input "M"
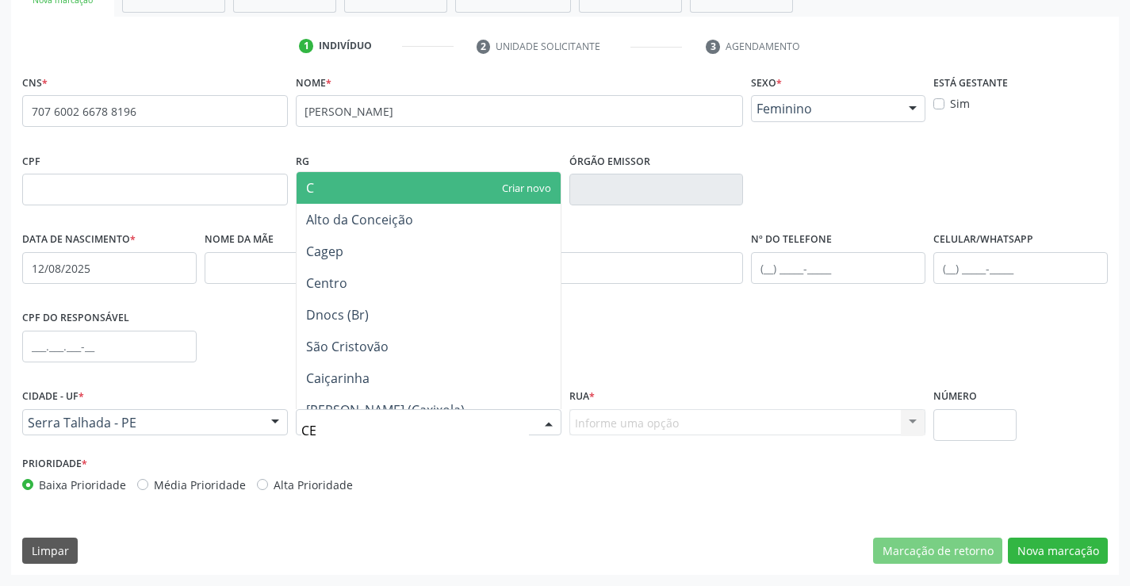
type input "CEN"
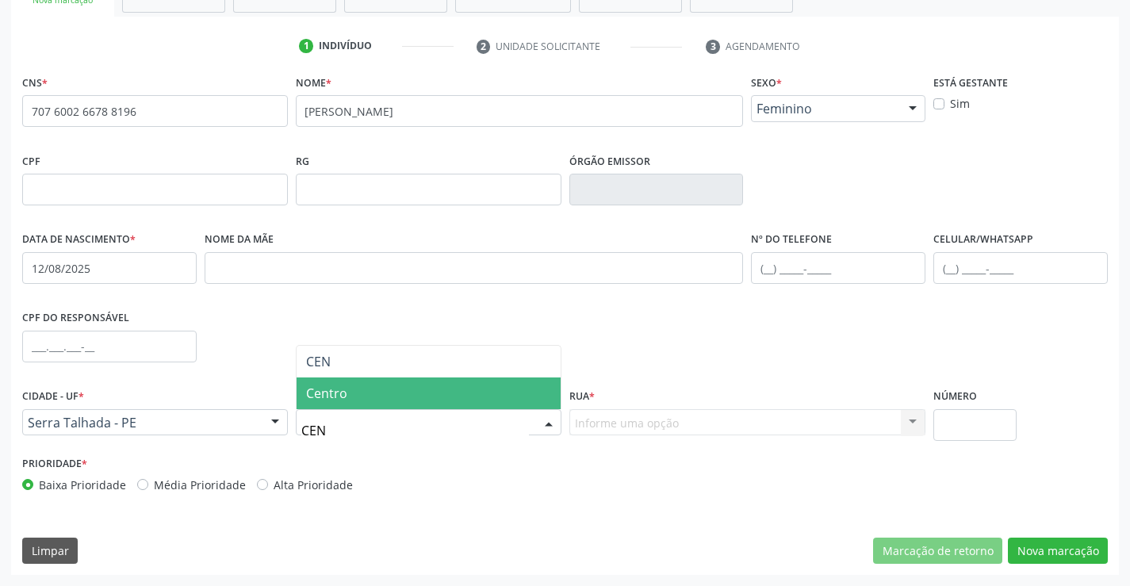
click at [365, 399] on span "Centro" at bounding box center [429, 393] width 264 height 32
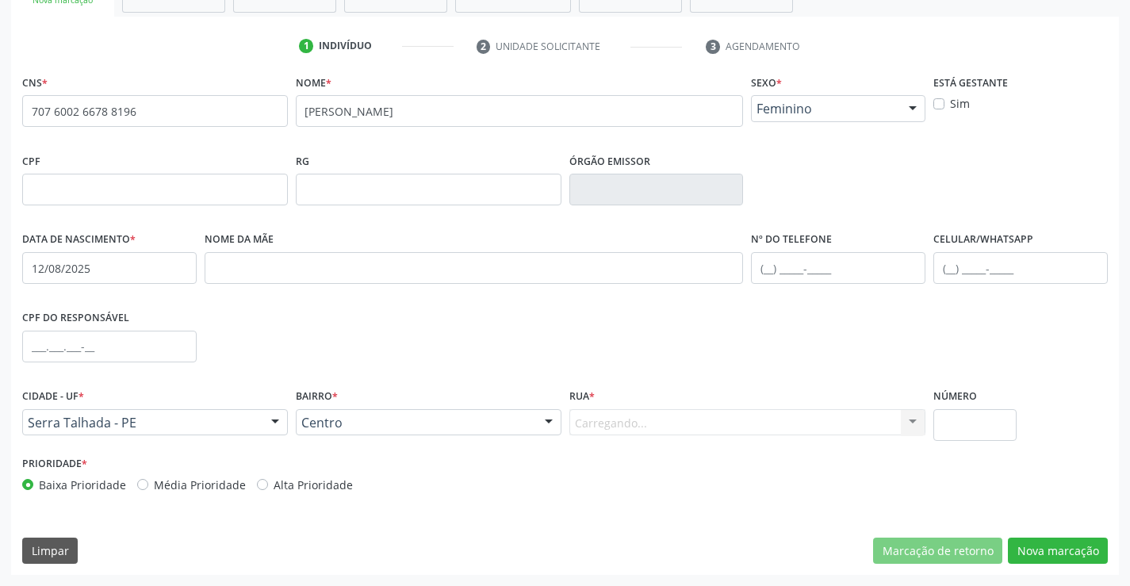
click at [620, 427] on div "Carregando... Nenhum resultado encontrado para: " " Nenhuma opção encontrada. D…" at bounding box center [747, 422] width 357 height 27
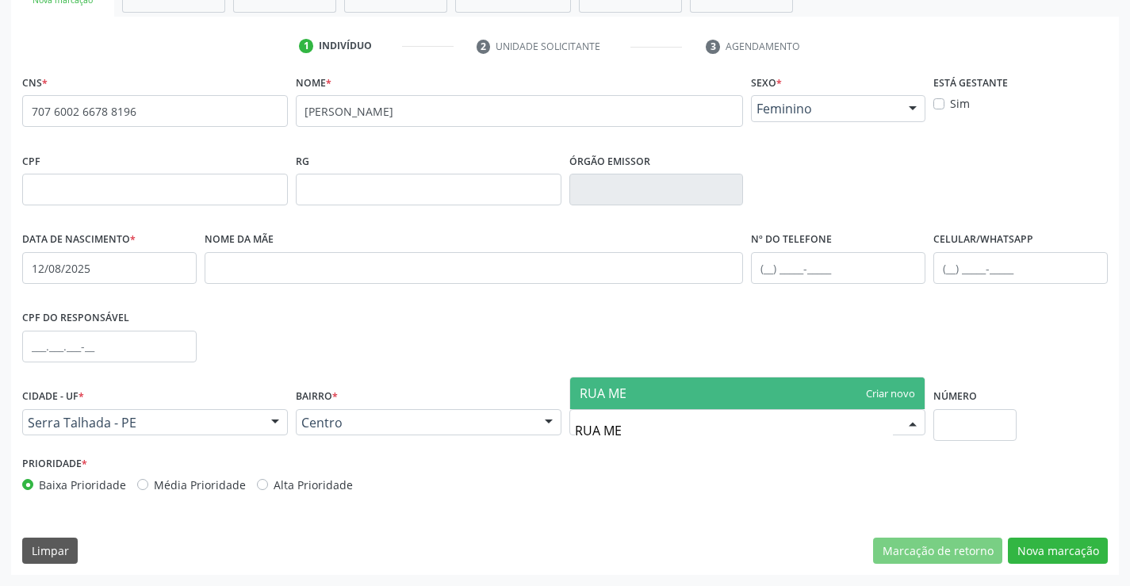
type input "RUA M"
click at [703, 381] on span "Rua Manoel Pereira Lins" at bounding box center [747, 393] width 355 height 32
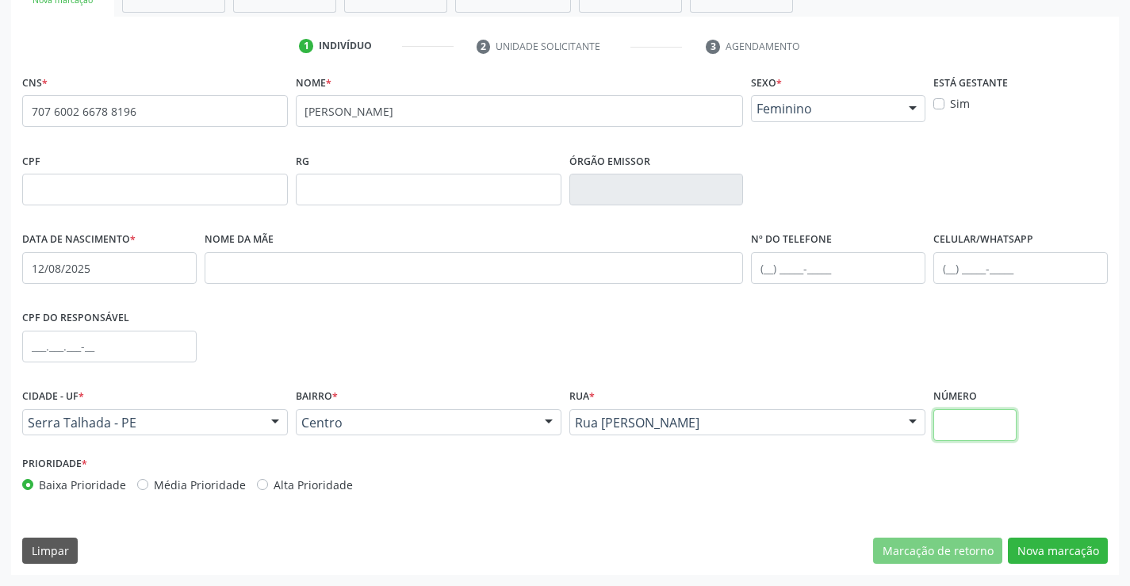
click at [946, 418] on input "text" at bounding box center [974, 425] width 83 height 32
type input "20"
click at [1089, 541] on button "Nova marcação" at bounding box center [1058, 551] width 100 height 27
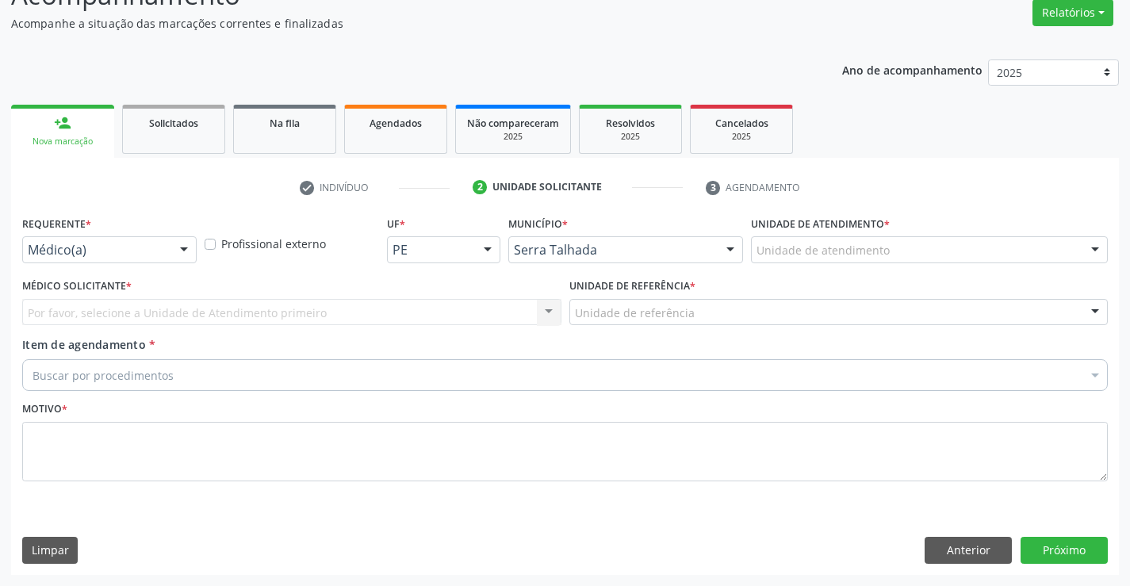
click at [116, 261] on div "Médico(a)" at bounding box center [109, 249] width 174 height 27
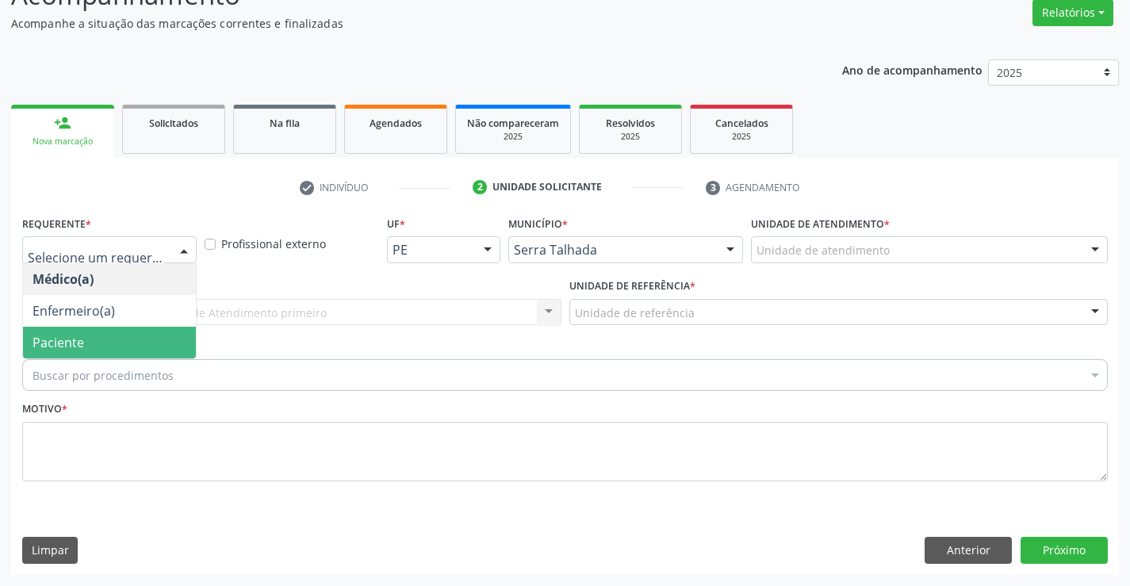
click at [119, 328] on span "Paciente" at bounding box center [109, 343] width 173 height 32
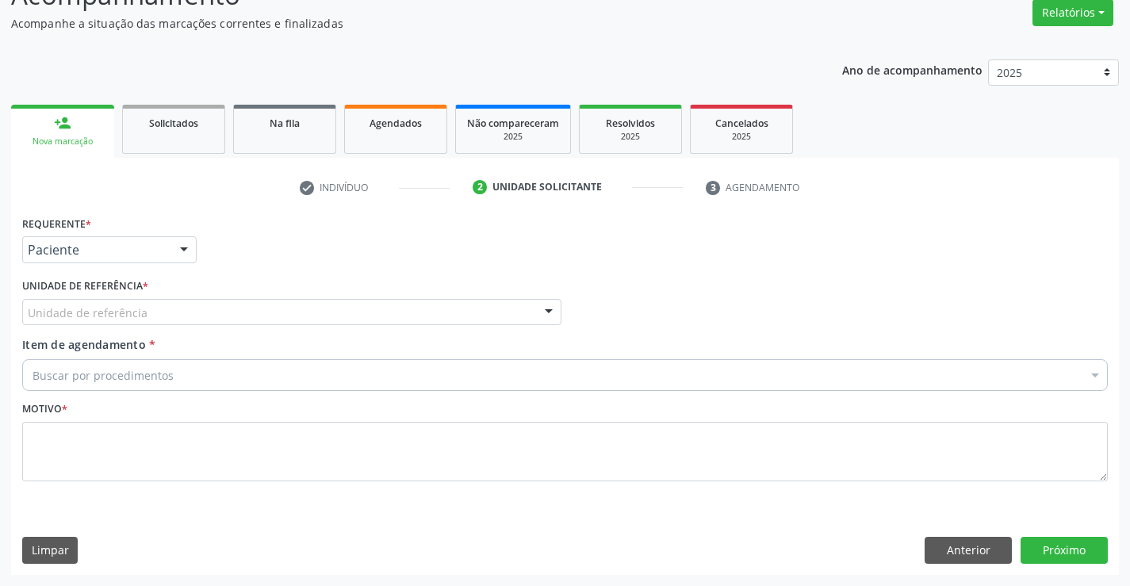
click at [125, 297] on label "Unidade de referência *" at bounding box center [85, 286] width 126 height 25
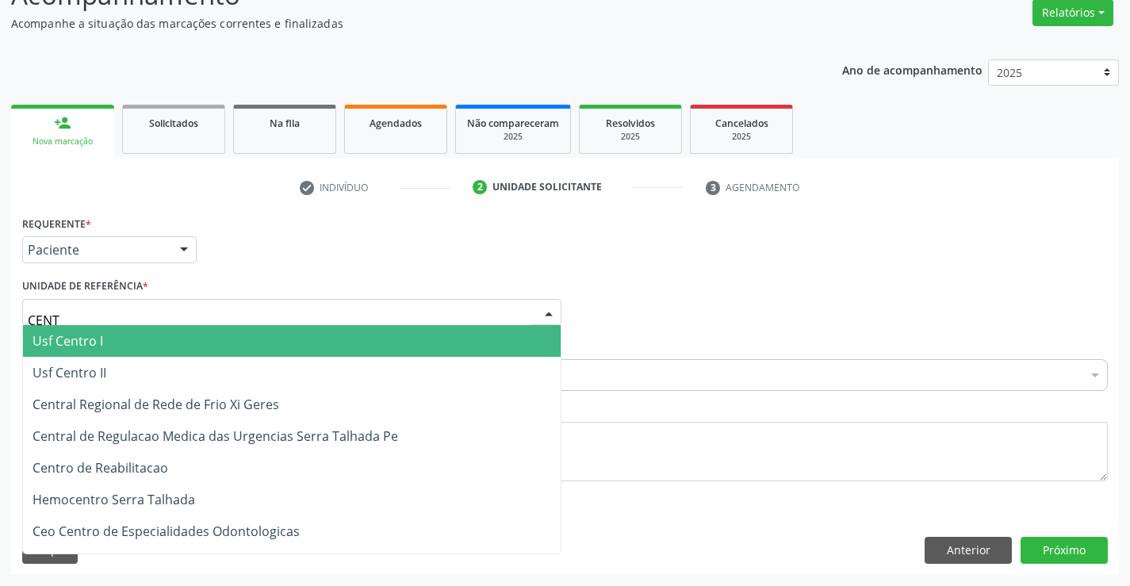
type input "CENTR"
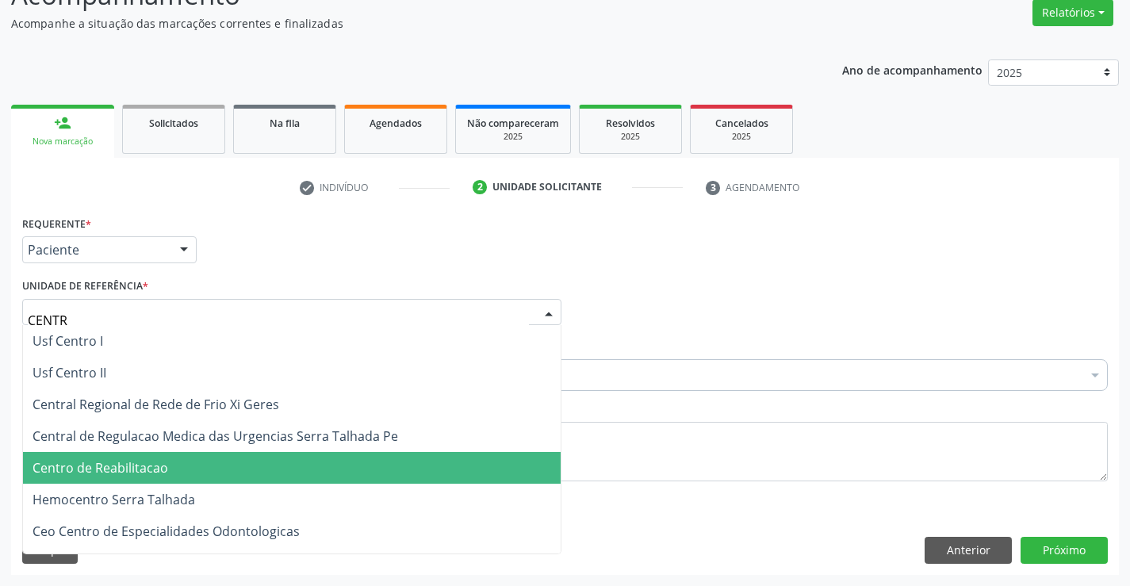
click at [143, 466] on span "Centro de Reabilitacao" at bounding box center [101, 467] width 136 height 17
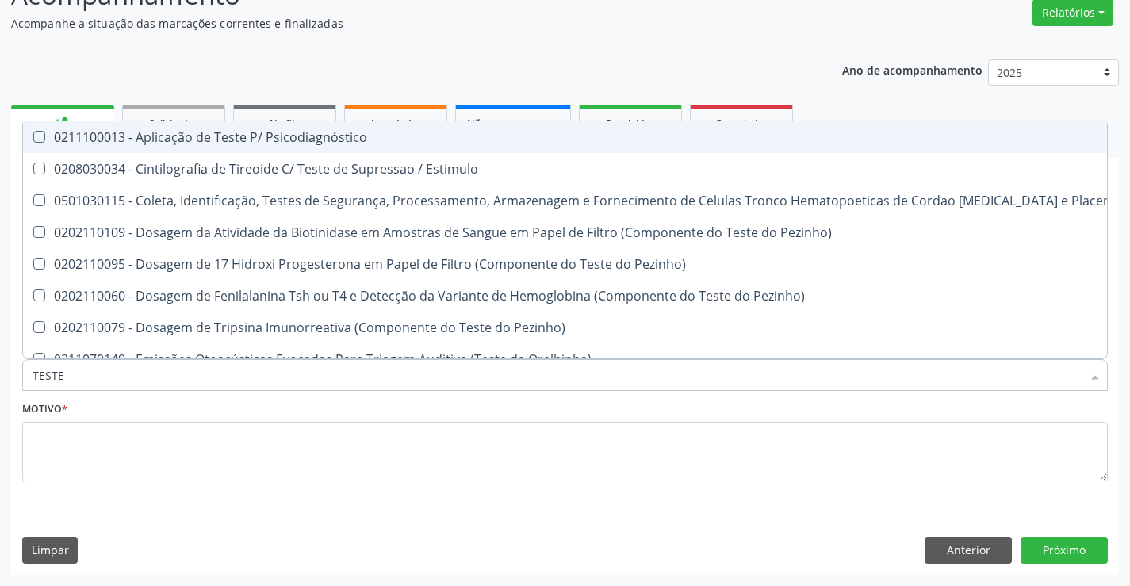
type input "TESTES"
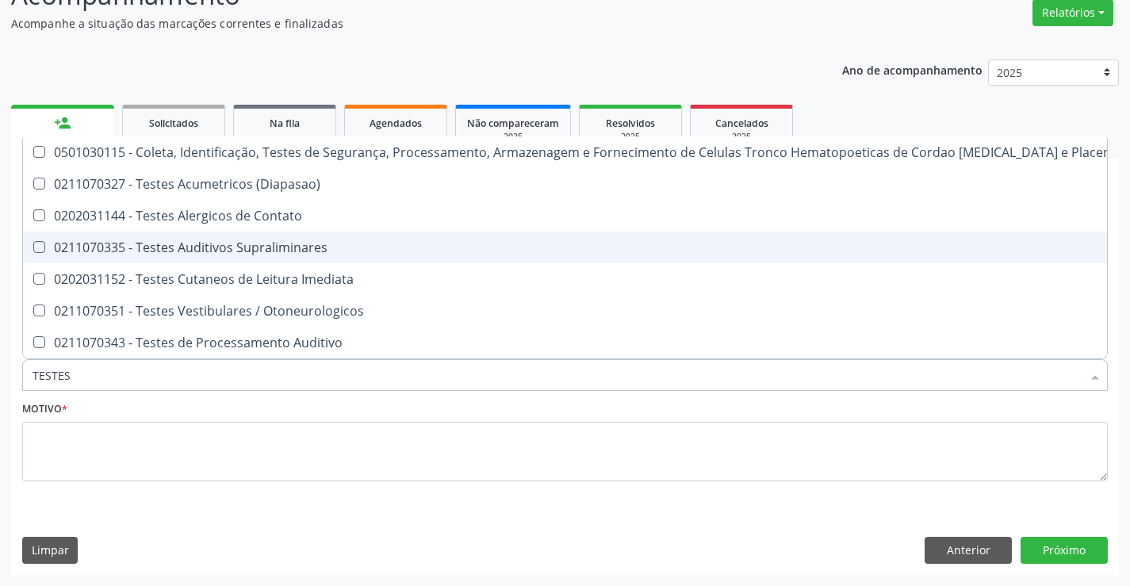
click at [238, 245] on div "0211070335 - Testes Auditivos Supraliminares" at bounding box center [586, 247] width 1107 height 13
checkbox Supraliminares "true"
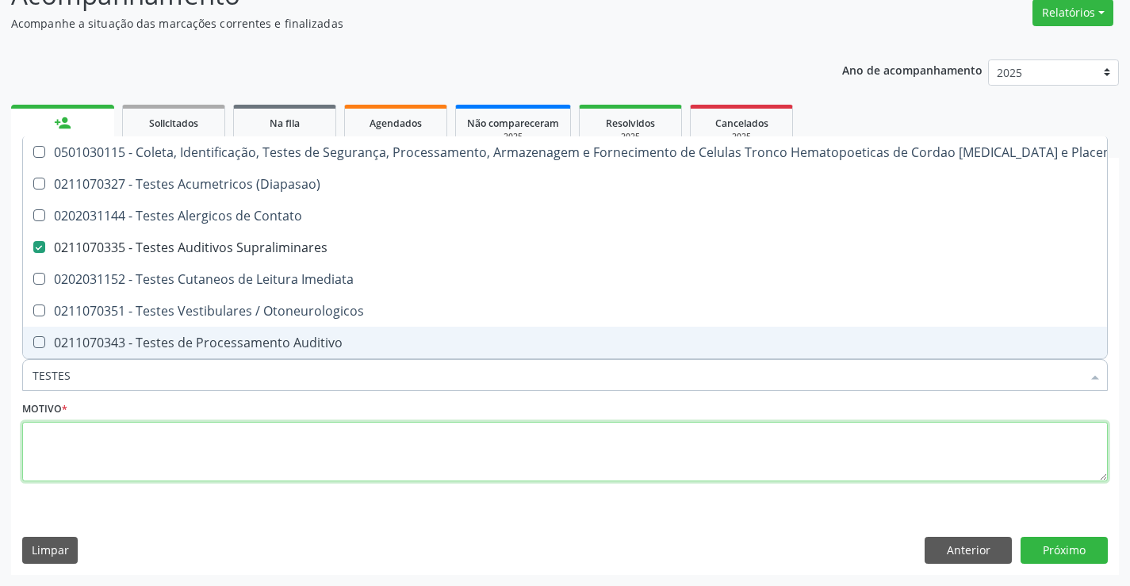
click at [142, 458] on textarea at bounding box center [565, 452] width 1086 height 60
checkbox \(Diapasao\) "true"
checkbox Supraliminares "false"
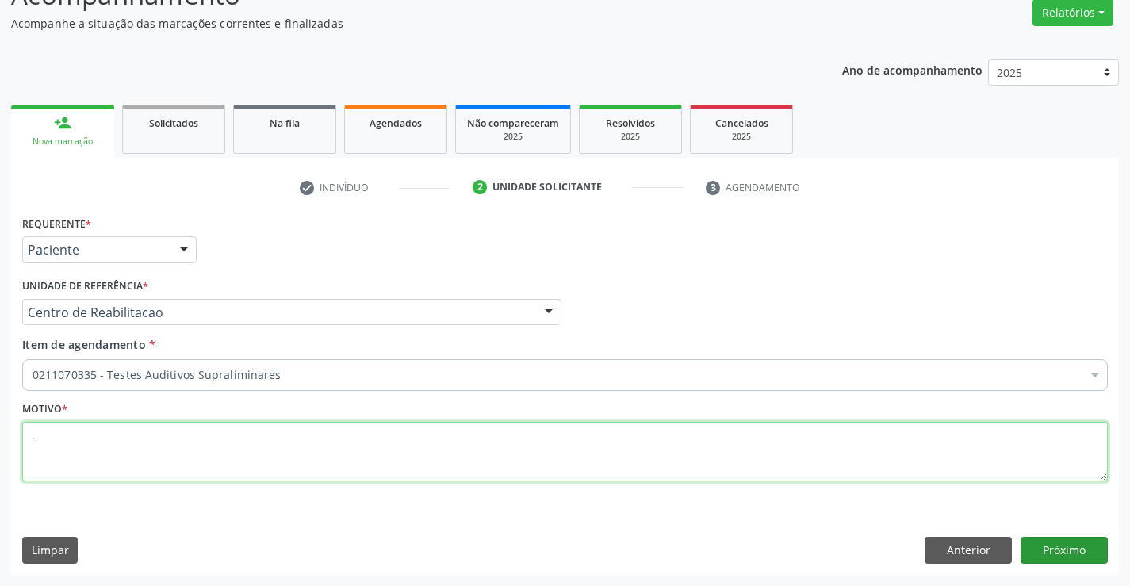
type textarea "."
click at [1102, 552] on button "Próximo" at bounding box center [1064, 550] width 87 height 27
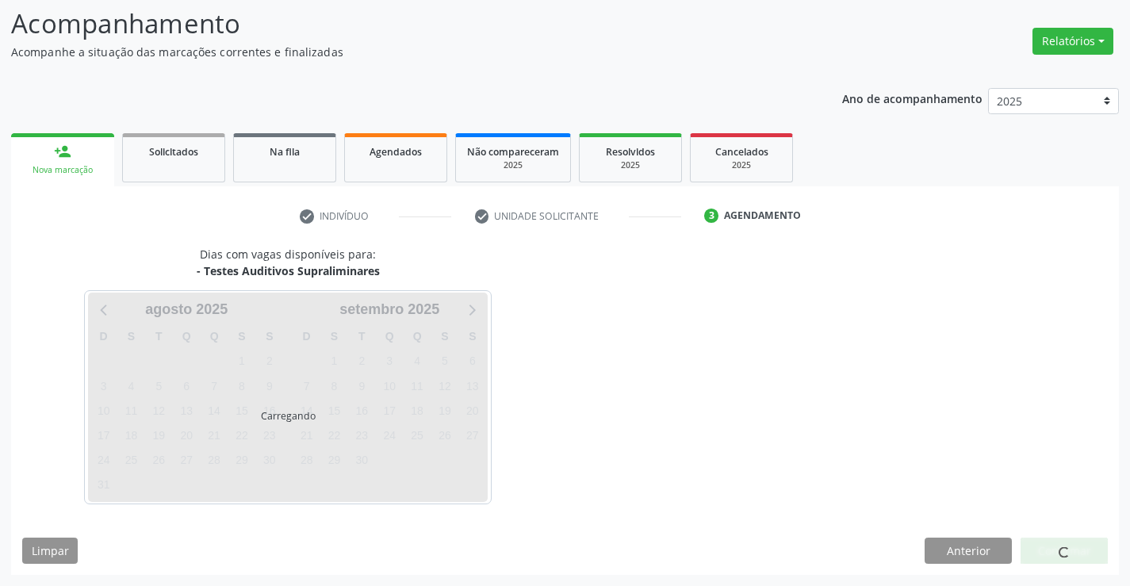
scroll to position [104, 0]
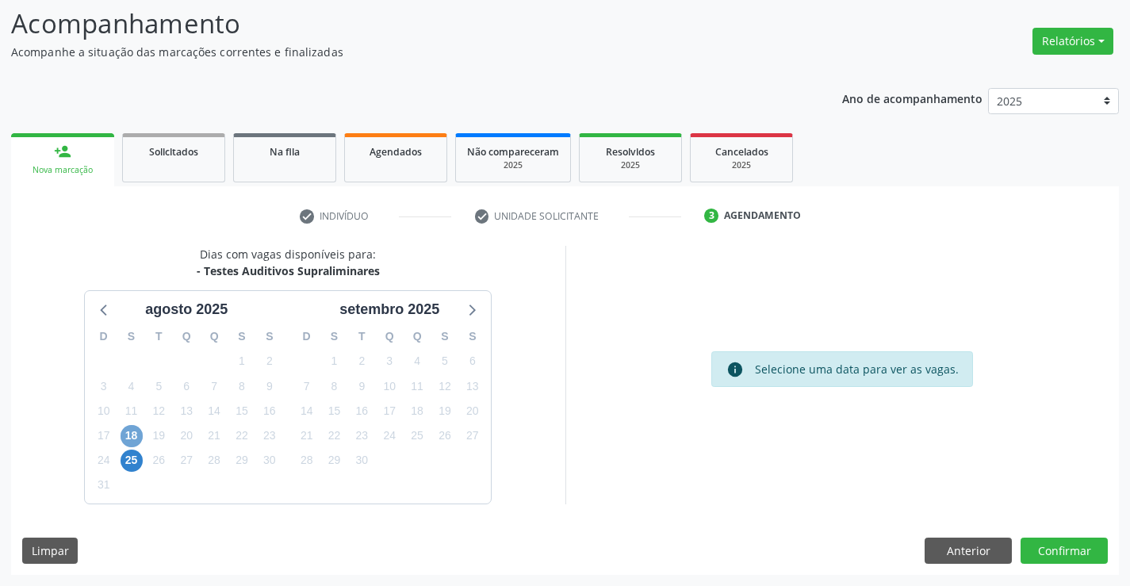
click at [126, 432] on span "18" at bounding box center [132, 436] width 22 height 22
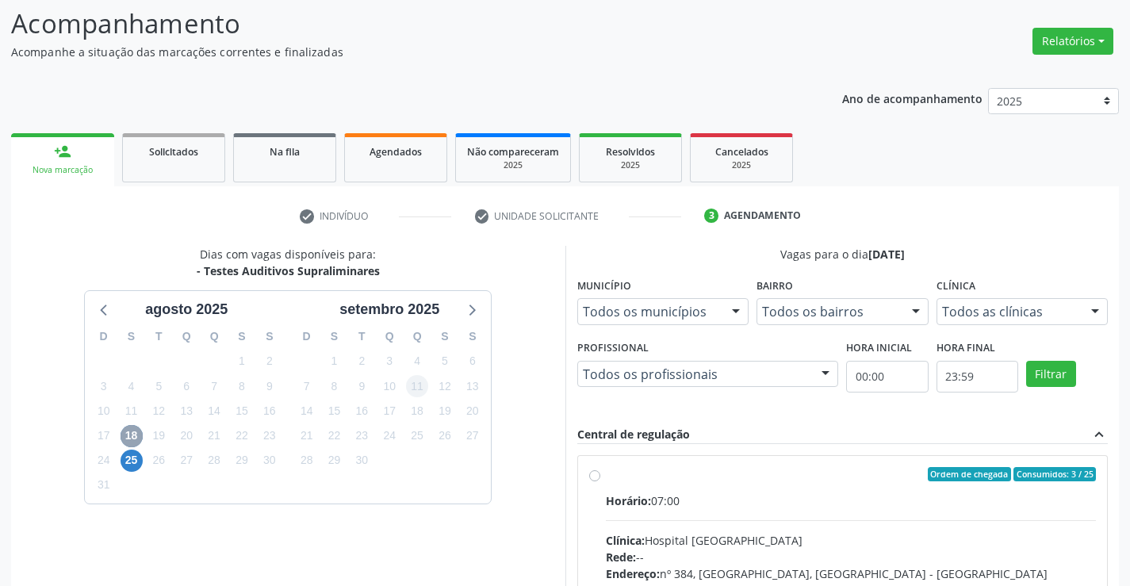
scroll to position [333, 0]
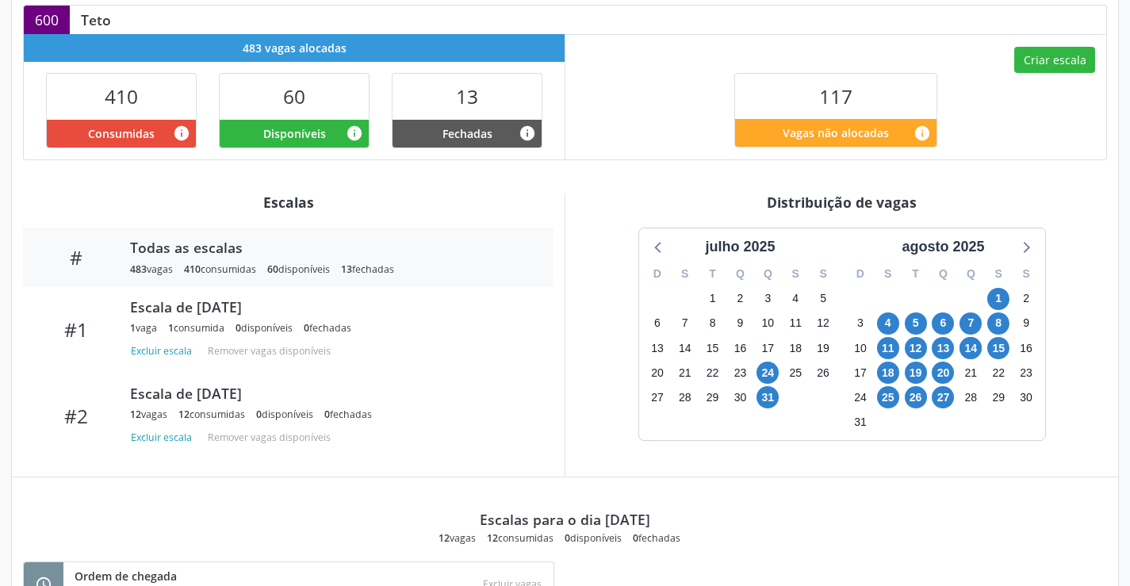
scroll to position [480, 0]
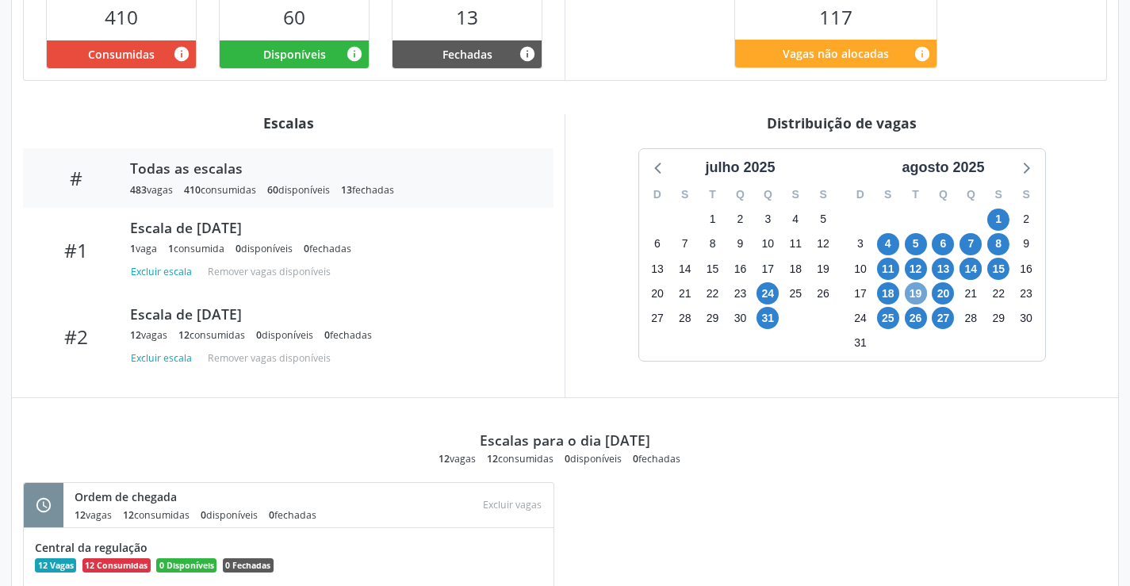
click at [910, 305] on span "19" at bounding box center [916, 293] width 22 height 22
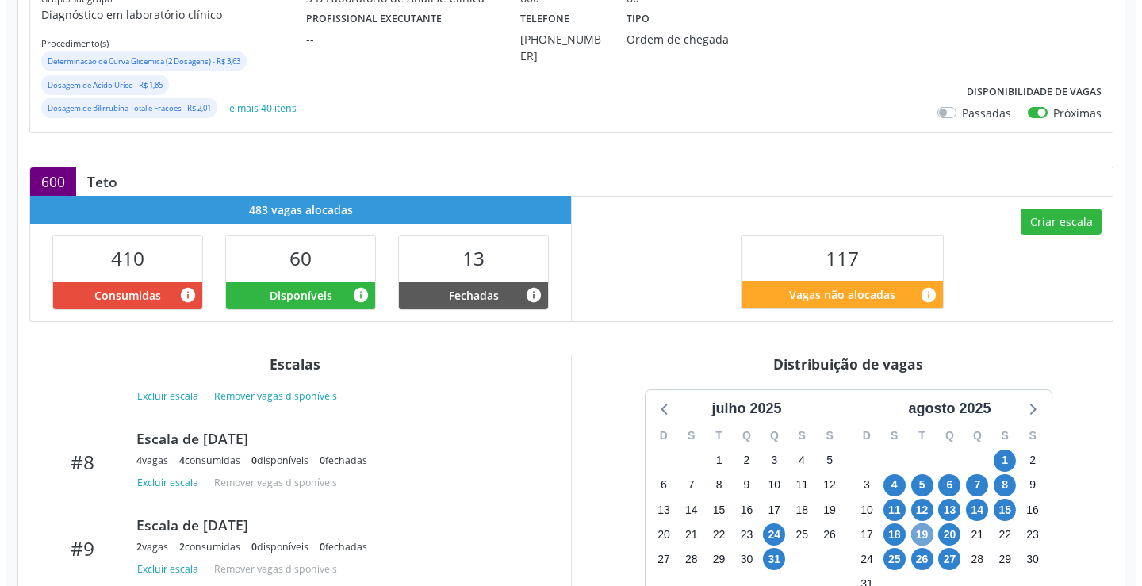
scroll to position [159, 0]
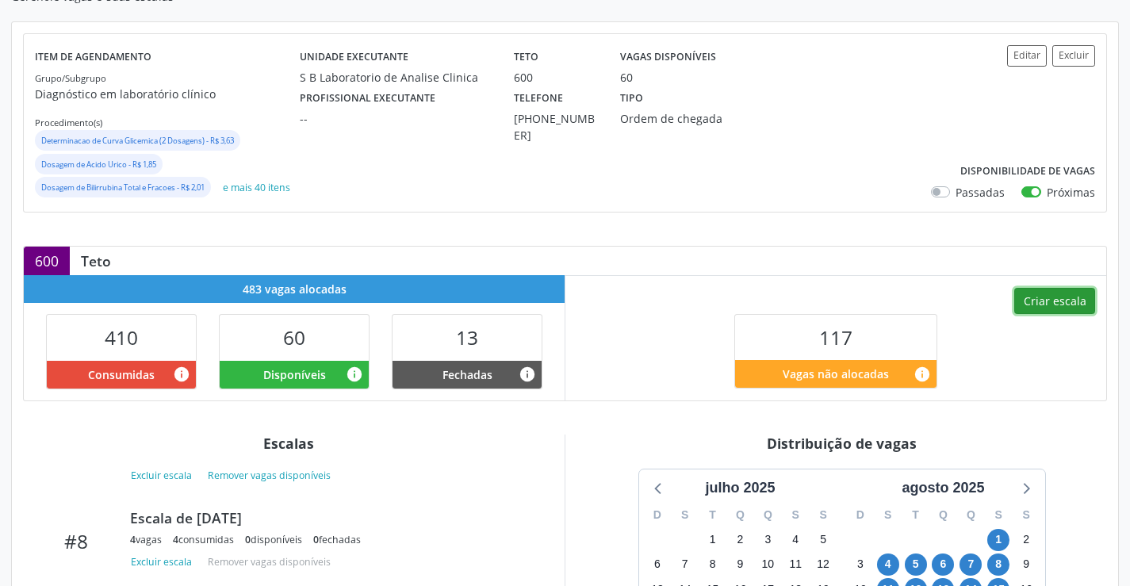
click at [1052, 315] on button "Criar escala" at bounding box center [1054, 301] width 81 height 27
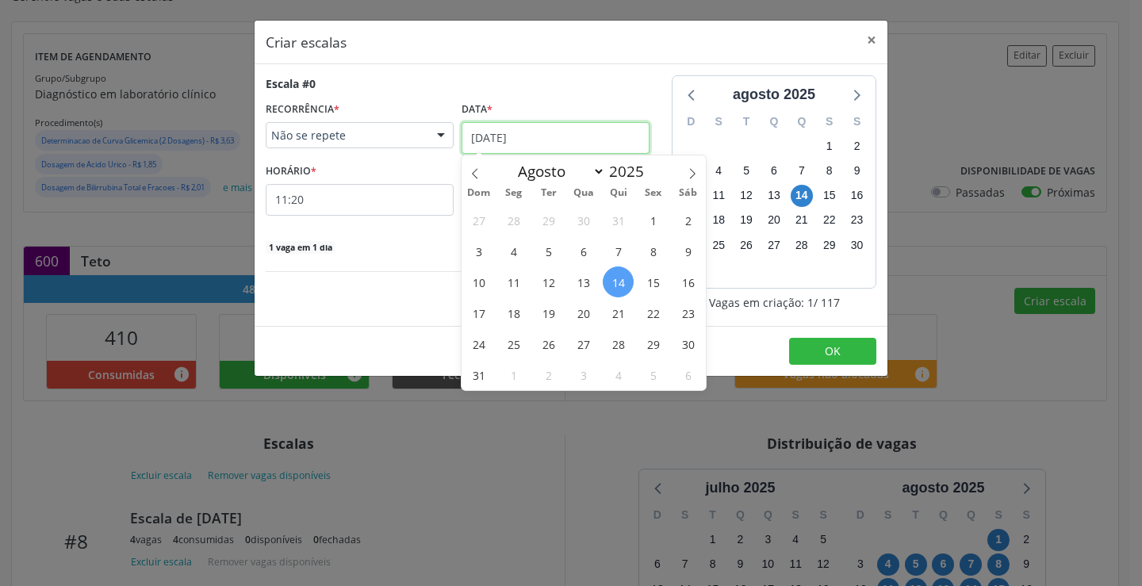
click at [564, 150] on input "14/08/2025" at bounding box center [556, 138] width 188 height 32
click at [557, 312] on span "19" at bounding box center [548, 312] width 31 height 31
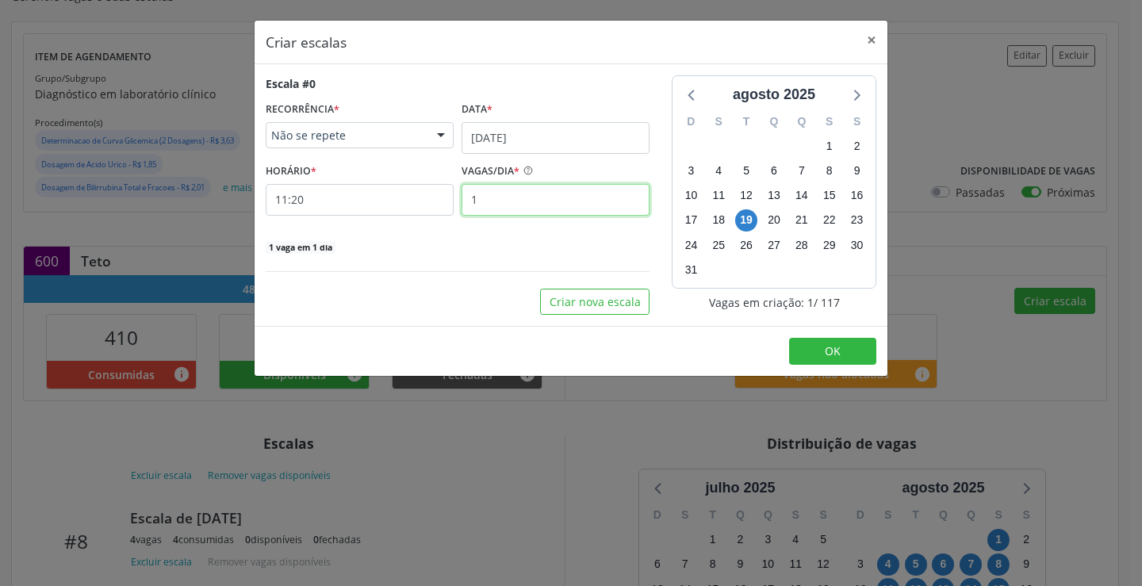
click at [512, 205] on input "1" at bounding box center [556, 200] width 188 height 32
type input "12"
click at [365, 203] on input "11:20" at bounding box center [360, 200] width 188 height 32
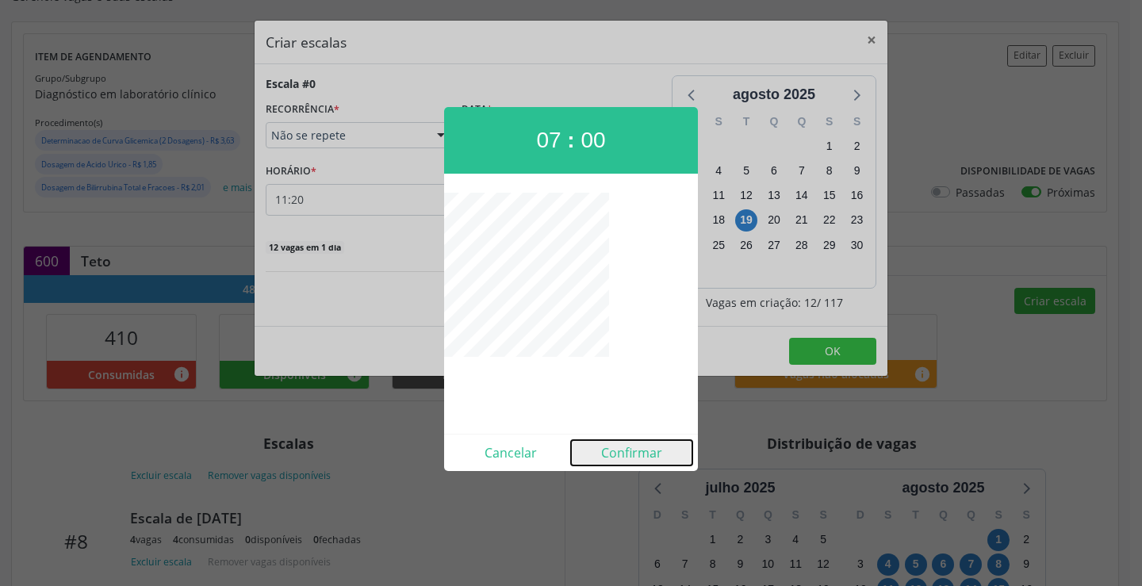
click at [617, 448] on button "Confirmar" at bounding box center [631, 452] width 121 height 25
type input "07:00"
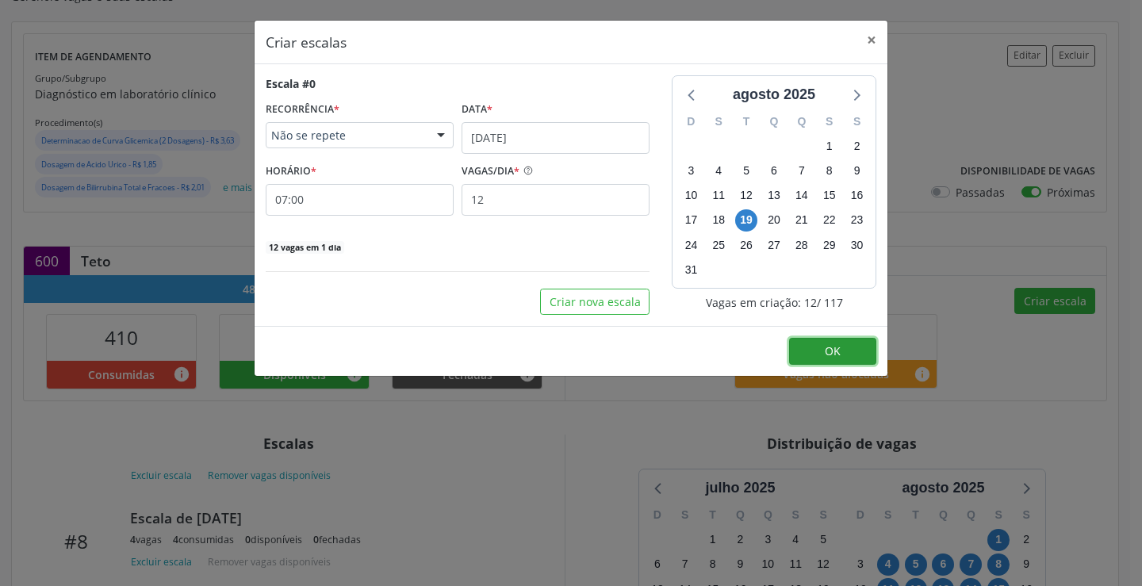
click at [815, 360] on button "OK" at bounding box center [832, 351] width 87 height 27
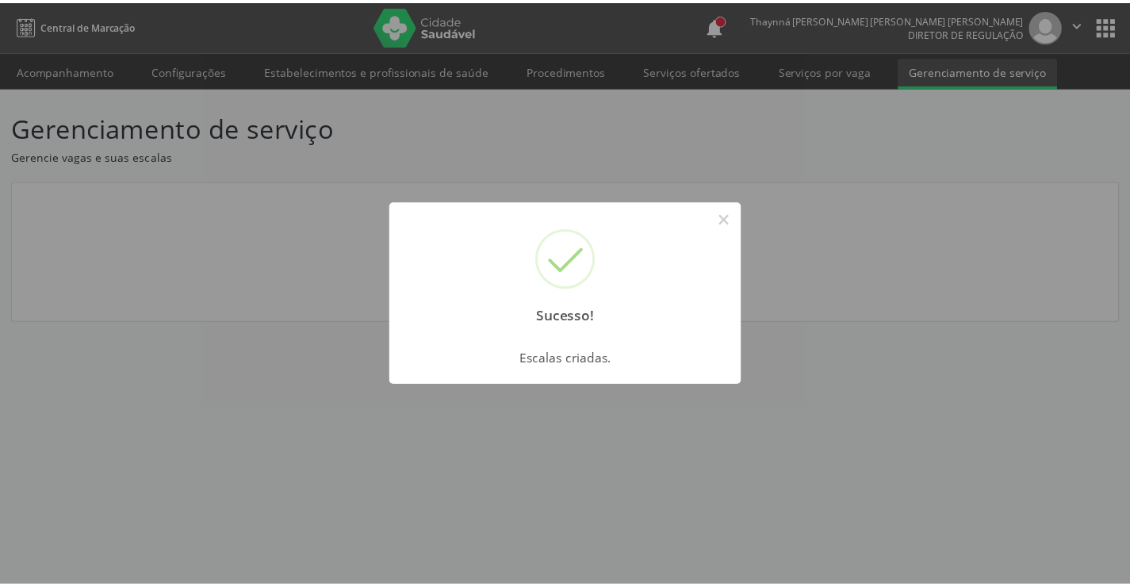
scroll to position [0, 0]
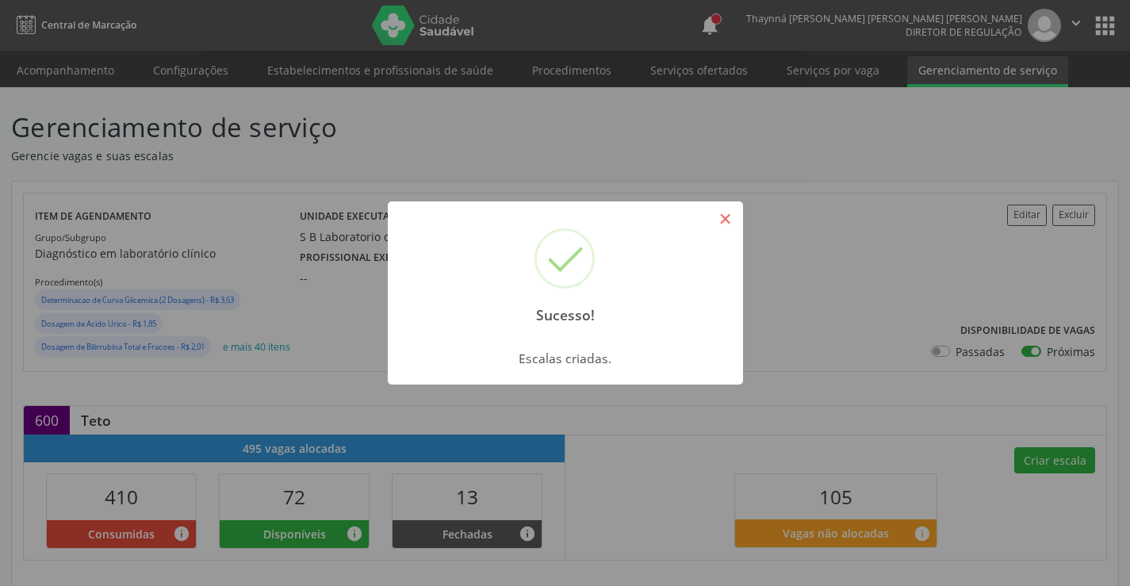
click at [722, 221] on button "×" at bounding box center [725, 218] width 27 height 27
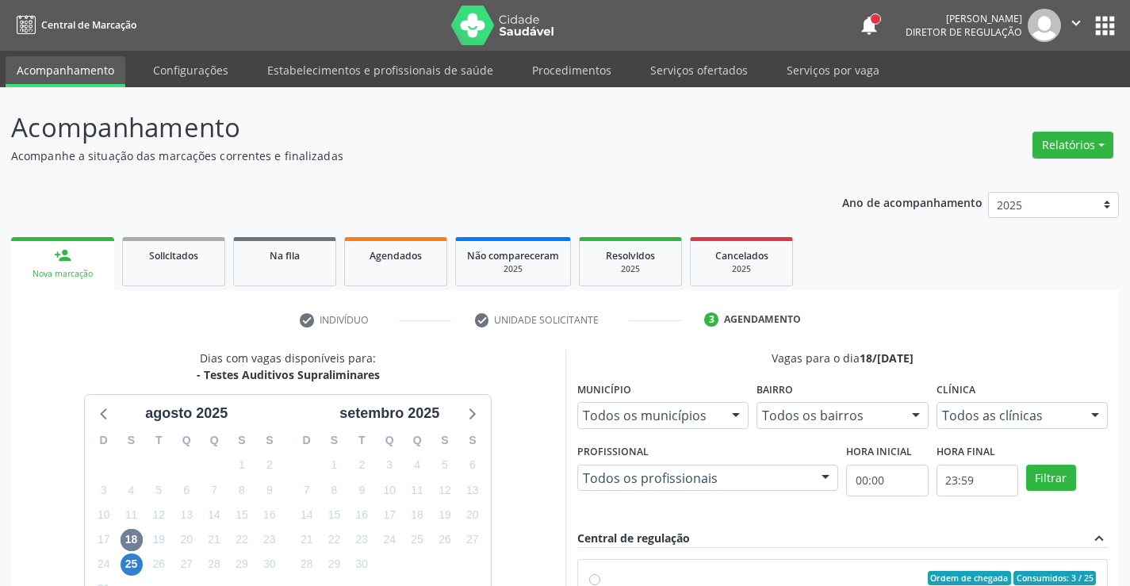
click at [600, 571] on input "Ordem de chegada Consumidos: 3 / 25 Horário: 07:00 Clínica: Hospital Sao Franci…" at bounding box center [594, 578] width 11 height 14
radio input "true"
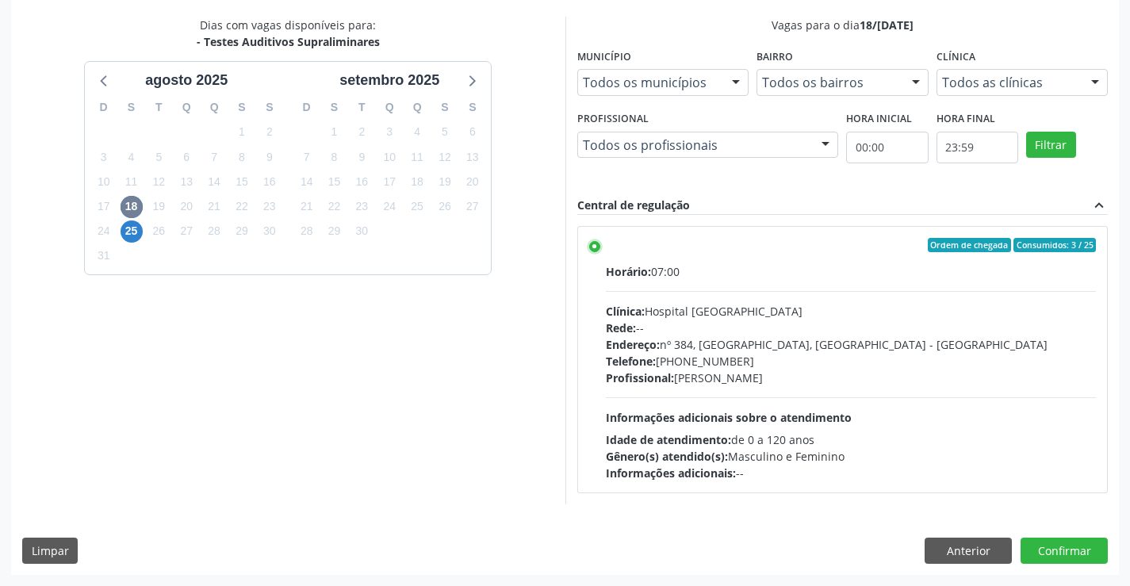
scroll to position [333, 0]
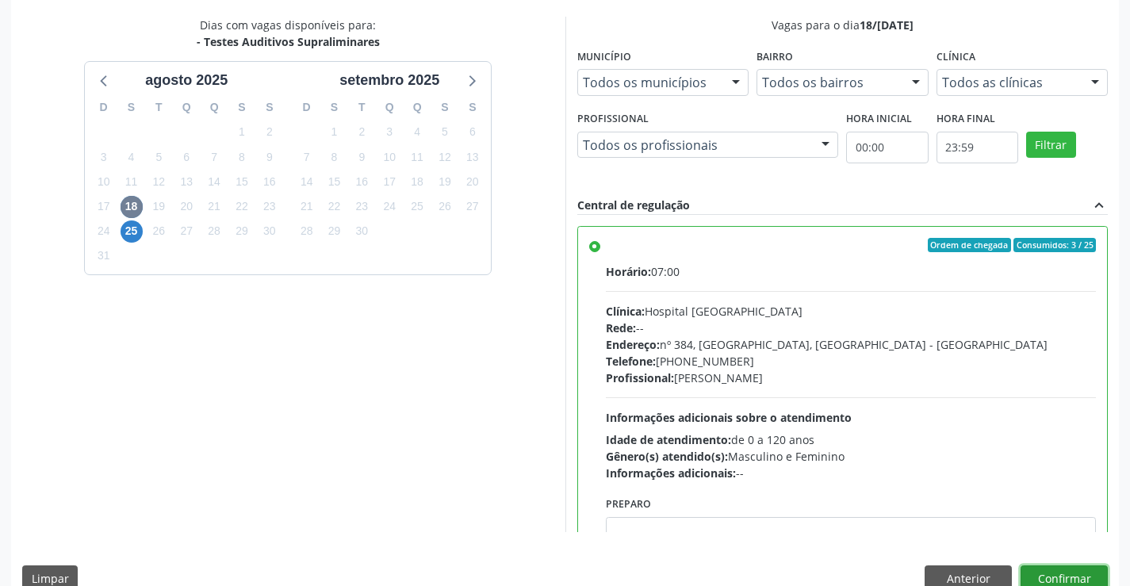
click at [1060, 568] on button "Confirmar" at bounding box center [1064, 578] width 87 height 27
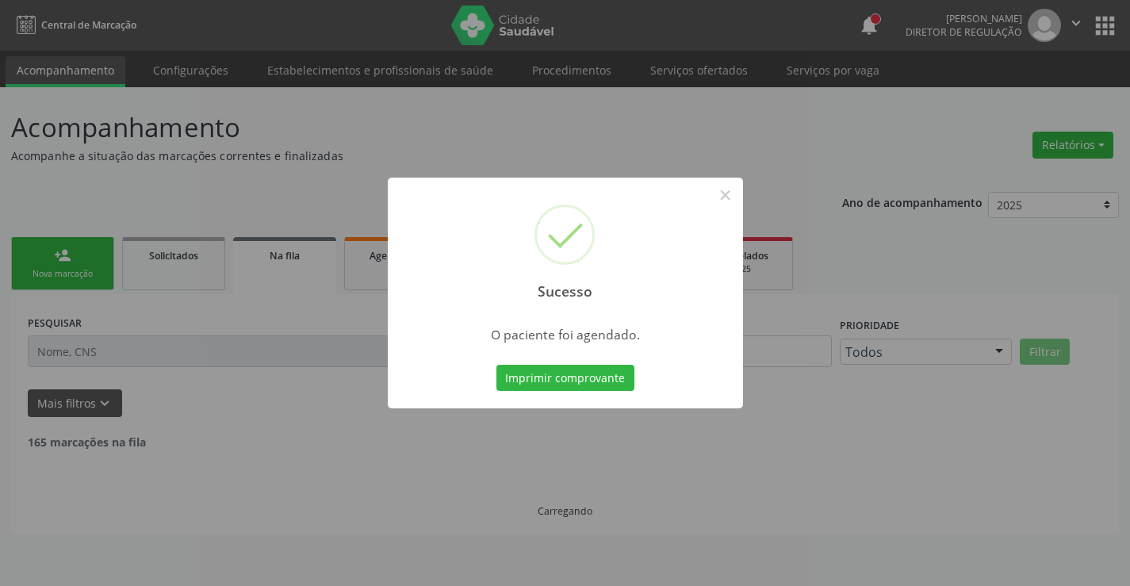
scroll to position [0, 0]
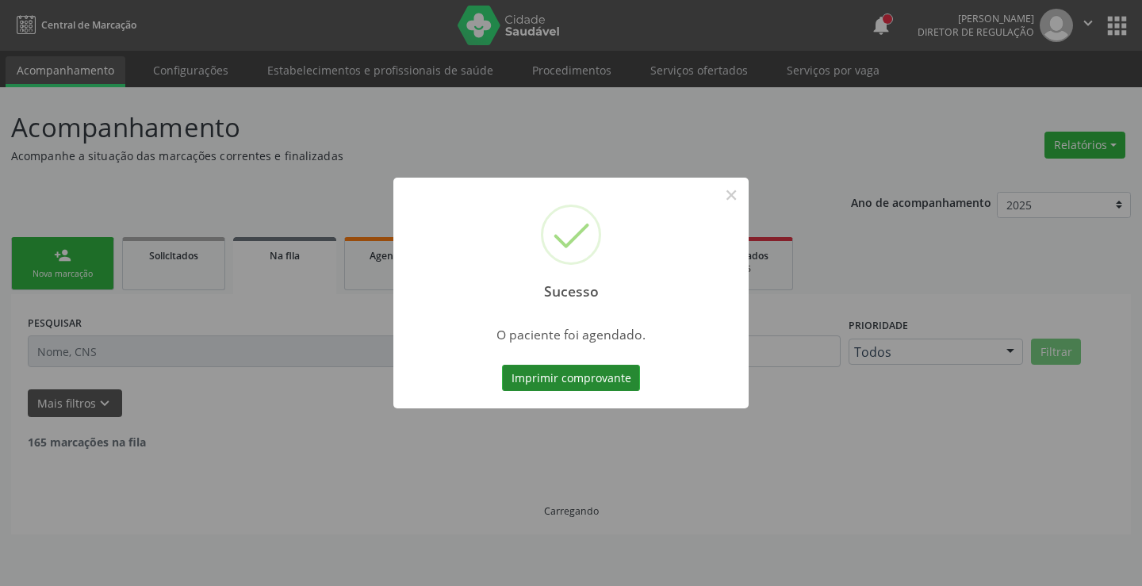
click at [546, 370] on button "Imprimir comprovante" at bounding box center [571, 378] width 138 height 27
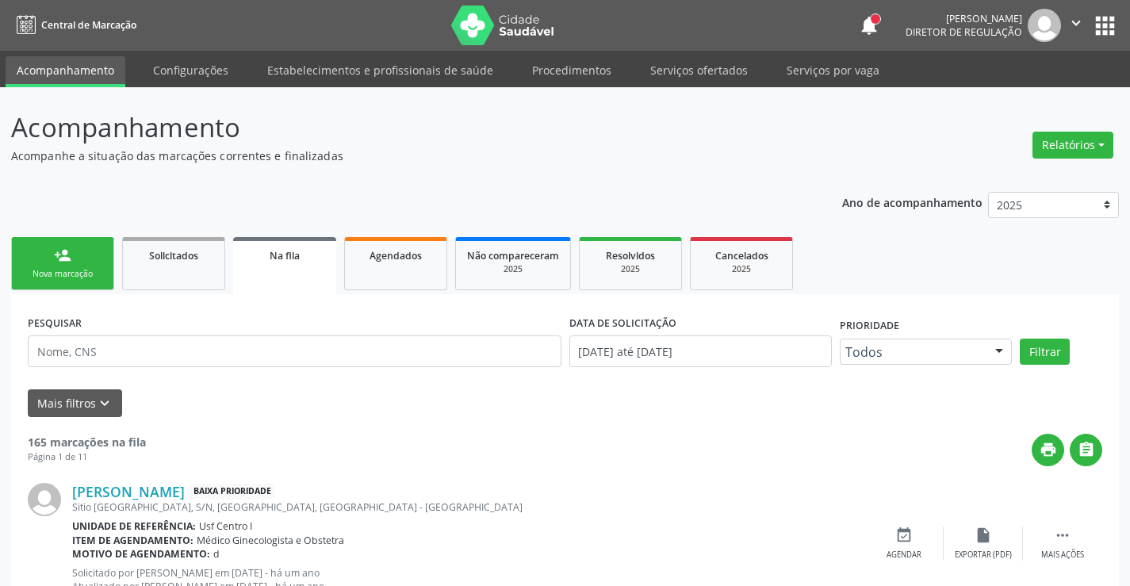
click at [70, 278] on div "Nova marcação" at bounding box center [62, 274] width 79 height 12
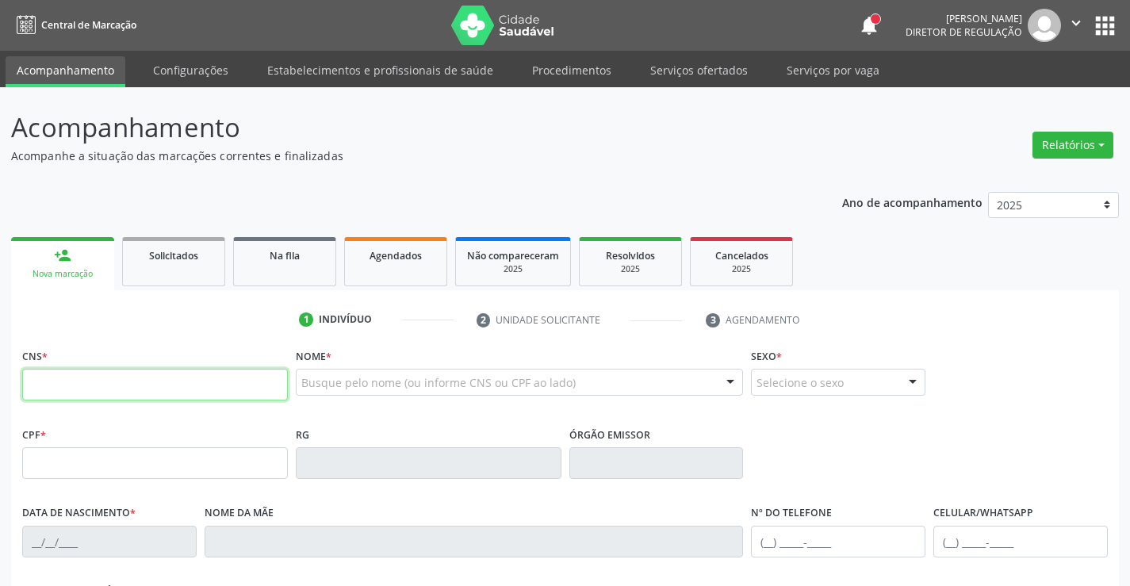
click at [125, 393] on input "text" at bounding box center [155, 385] width 266 height 32
type input "898 0032 6243 5807"
type input "07/10/1997"
type input "S/N"
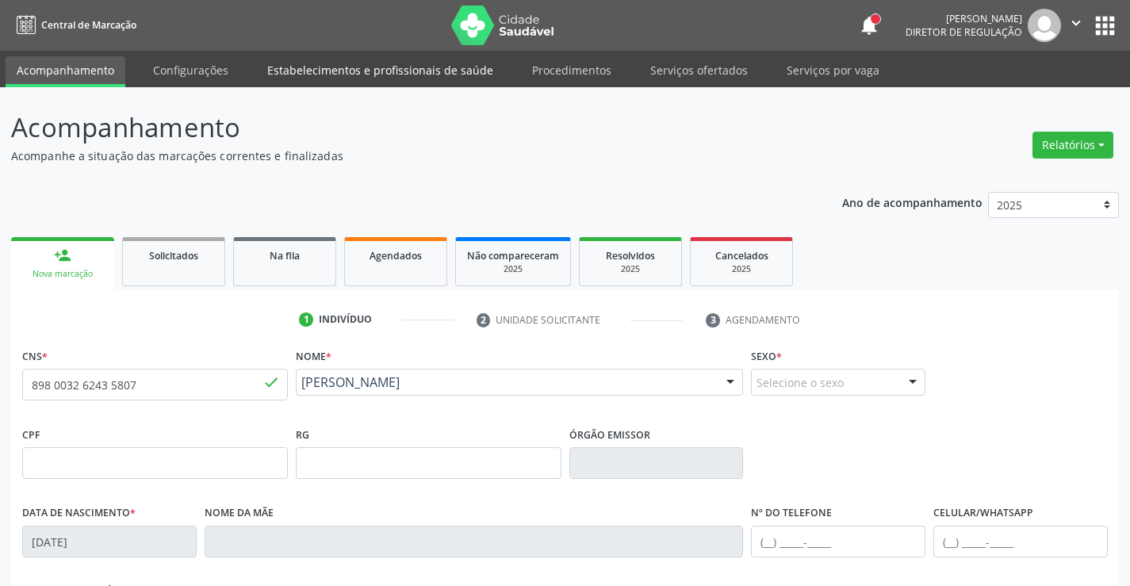
click at [315, 83] on link "Estabelecimentos e profissionais de saúde" at bounding box center [380, 70] width 248 height 28
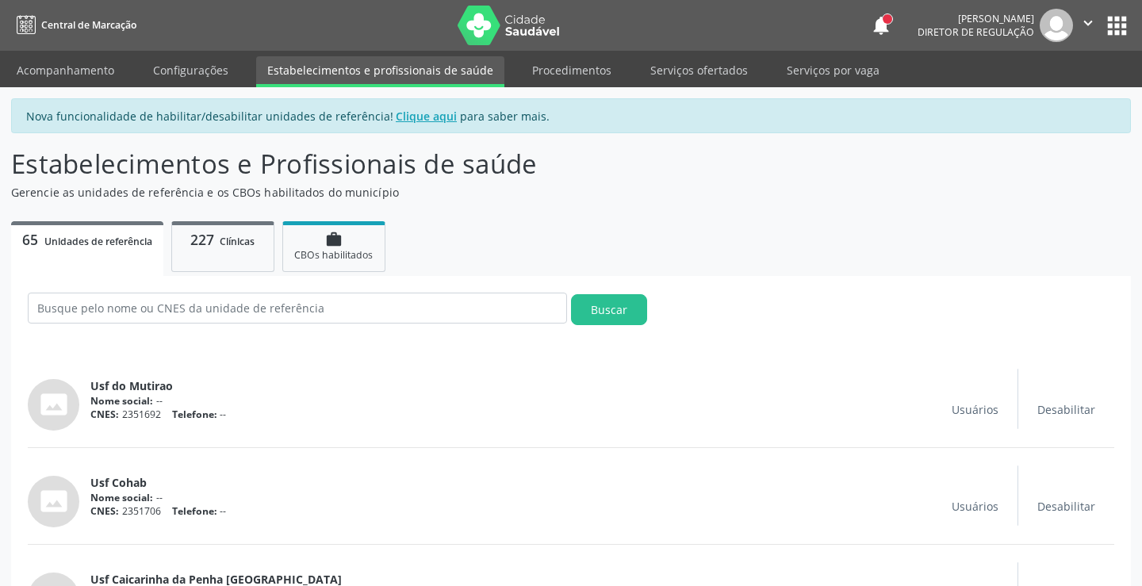
click at [81, 82] on link "Acompanhamento" at bounding box center [66, 70] width 120 height 28
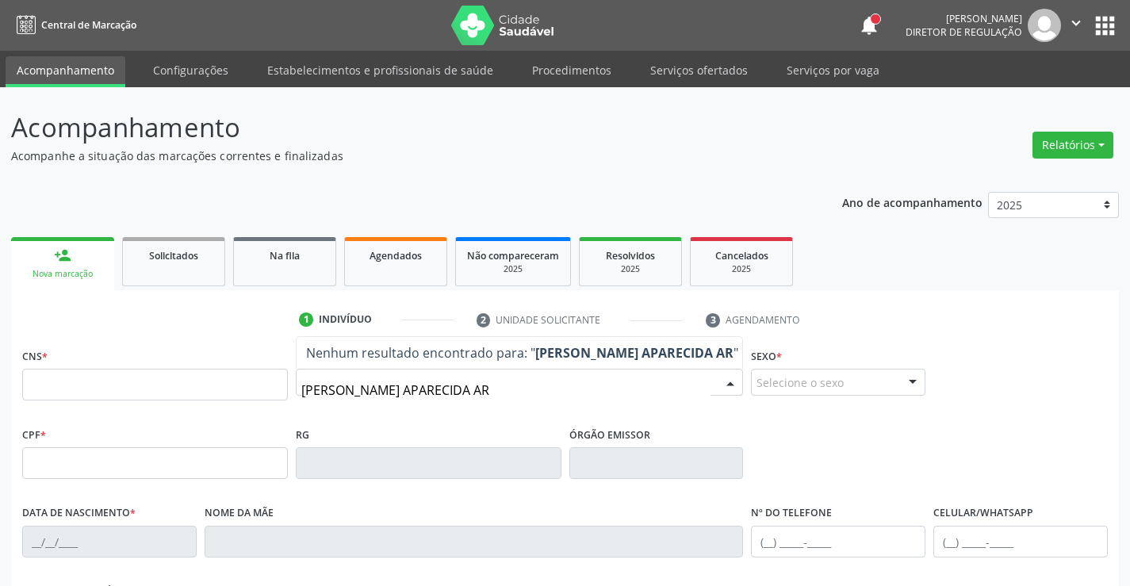
type input "MARIA APARECIDA ARZ"
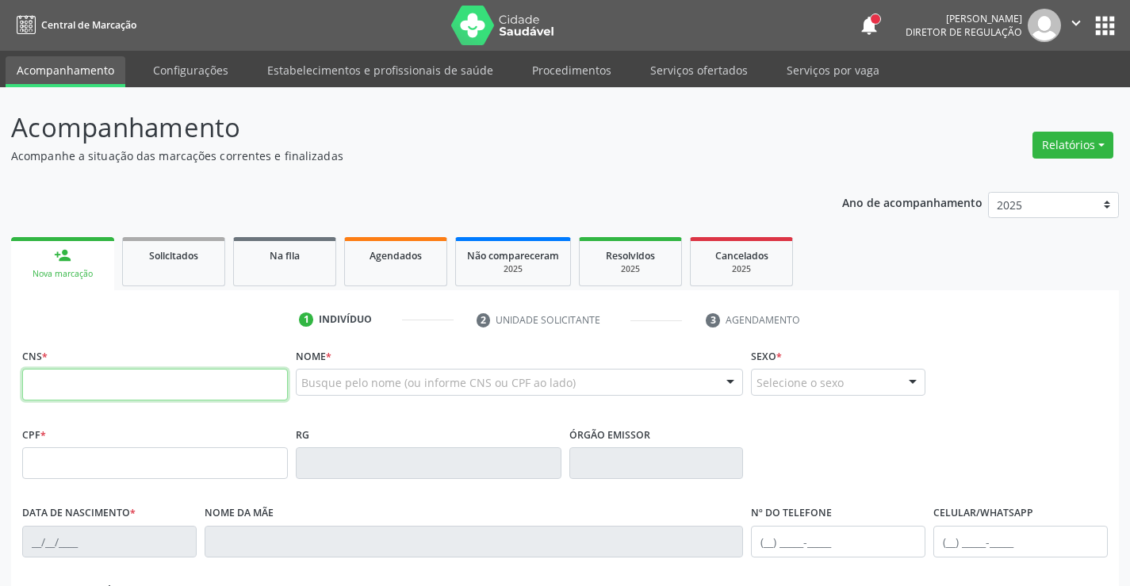
click at [142, 378] on input "text" at bounding box center [155, 385] width 266 height 32
type input "898 0032 6243 5807"
type input "07/10/1997"
type input "S/N"
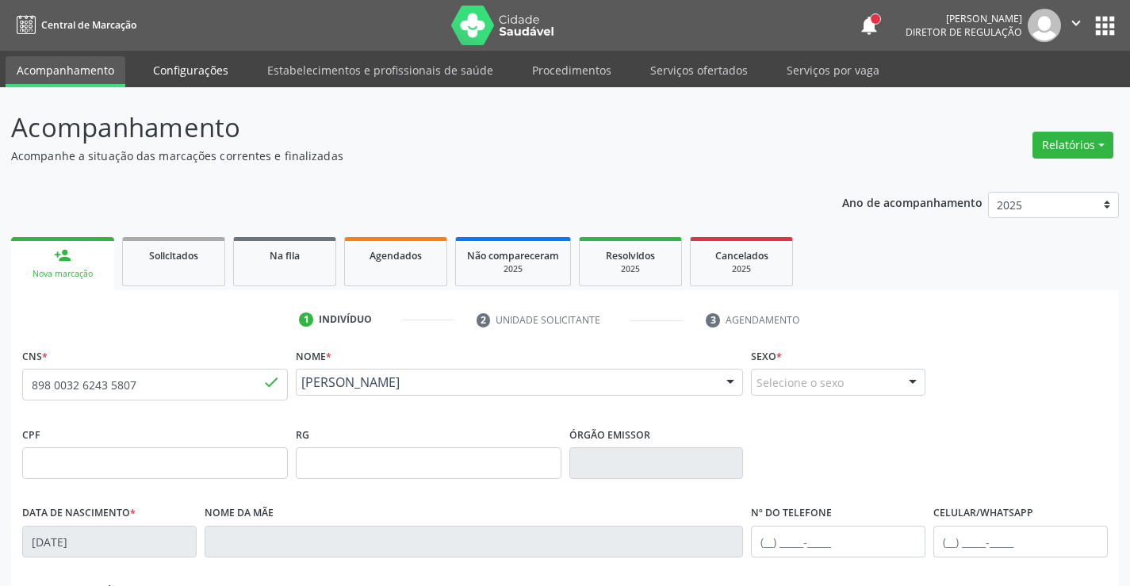
click at [225, 67] on link "Configurações" at bounding box center [191, 70] width 98 height 28
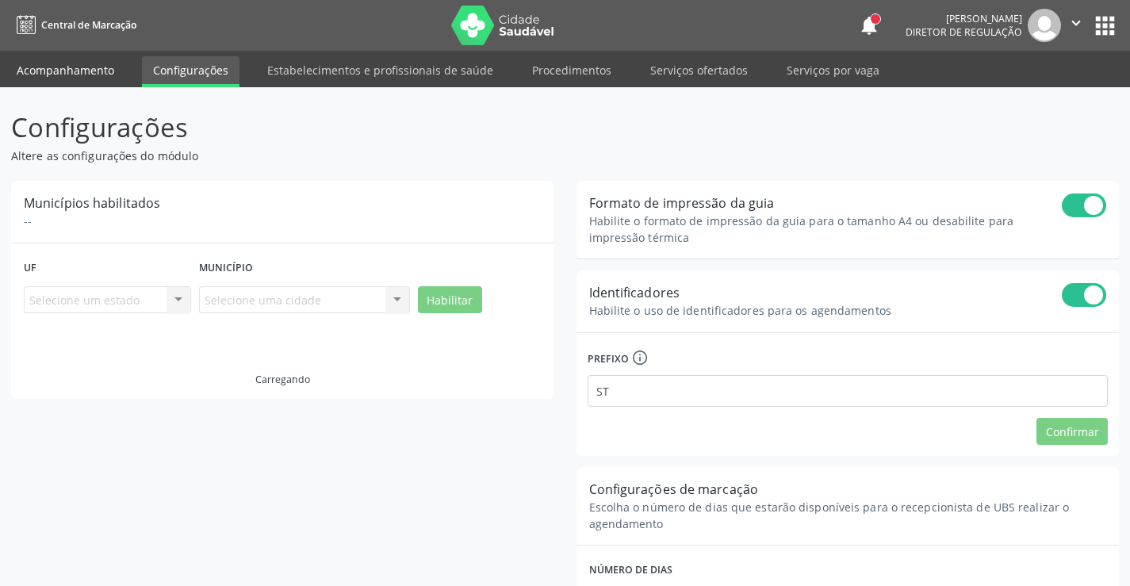
click at [69, 74] on link "Acompanhamento" at bounding box center [66, 70] width 120 height 28
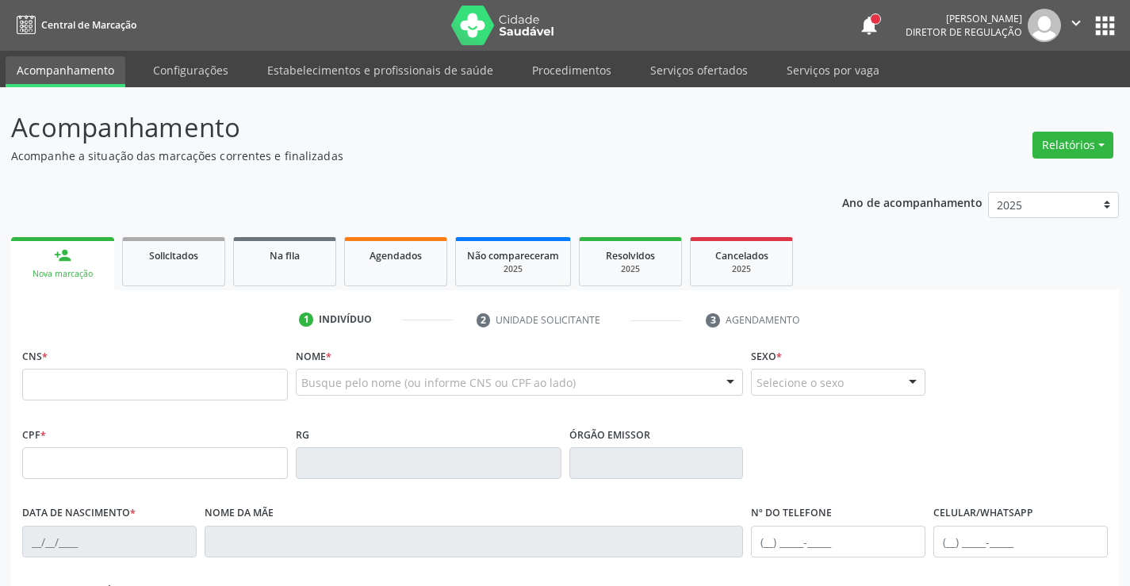
scroll to position [79, 0]
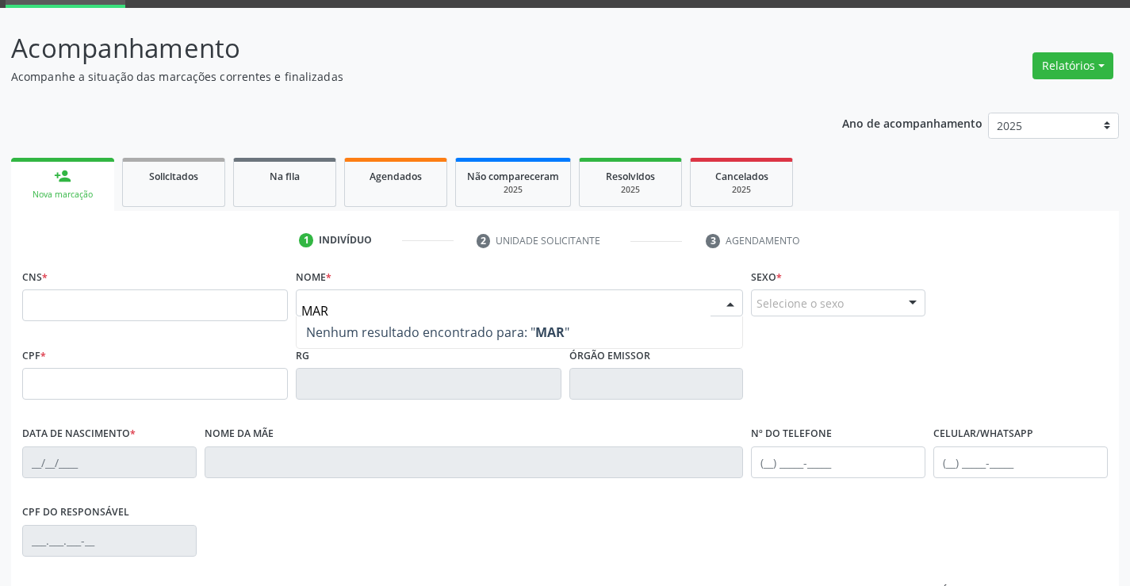
type input "MAR"
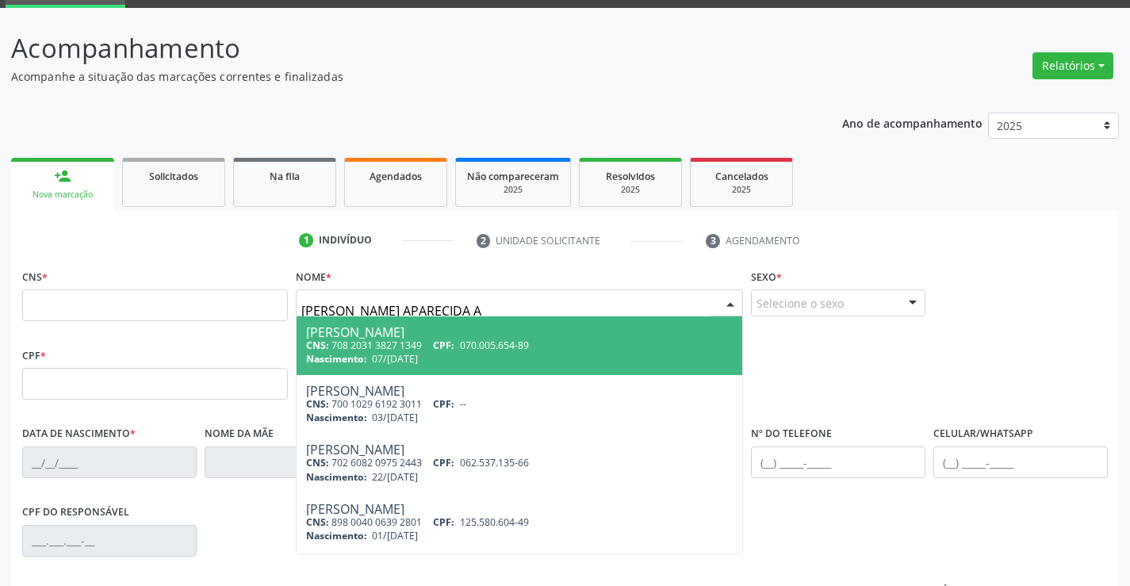
type input "MARIA APARECIDA AZ"
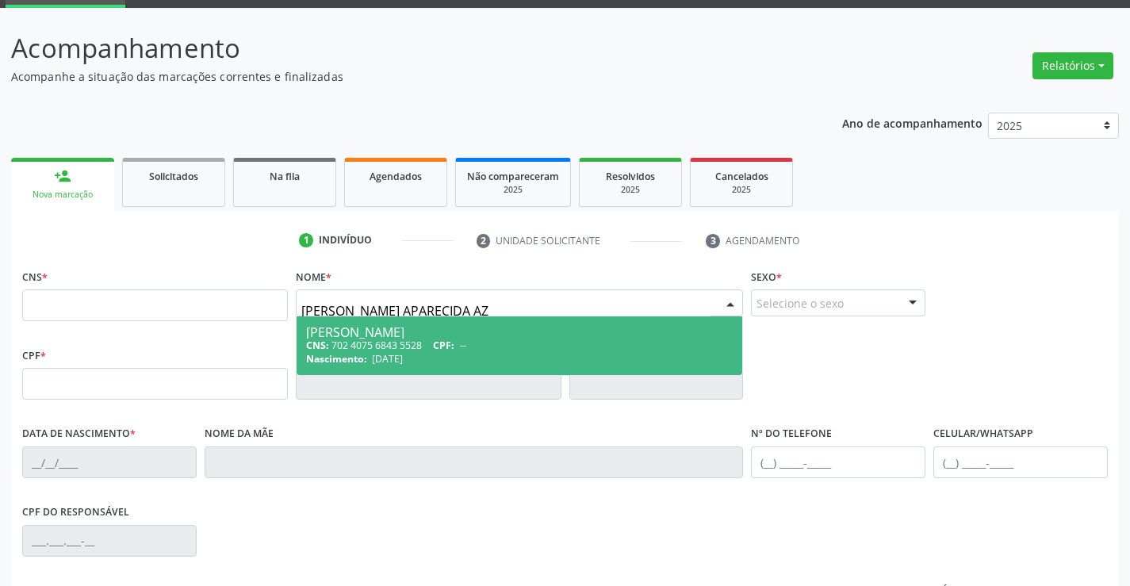
click at [439, 339] on span "CPF:" at bounding box center [443, 345] width 21 height 13
type input "702 4075 6843 5528"
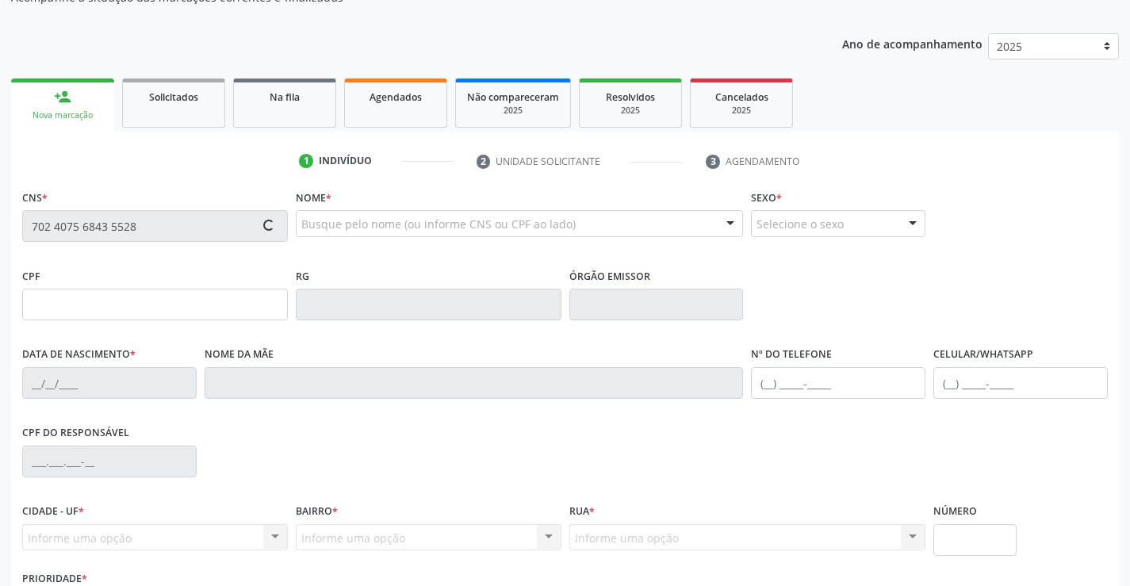
type input "07/10/1997"
type input "S/N"
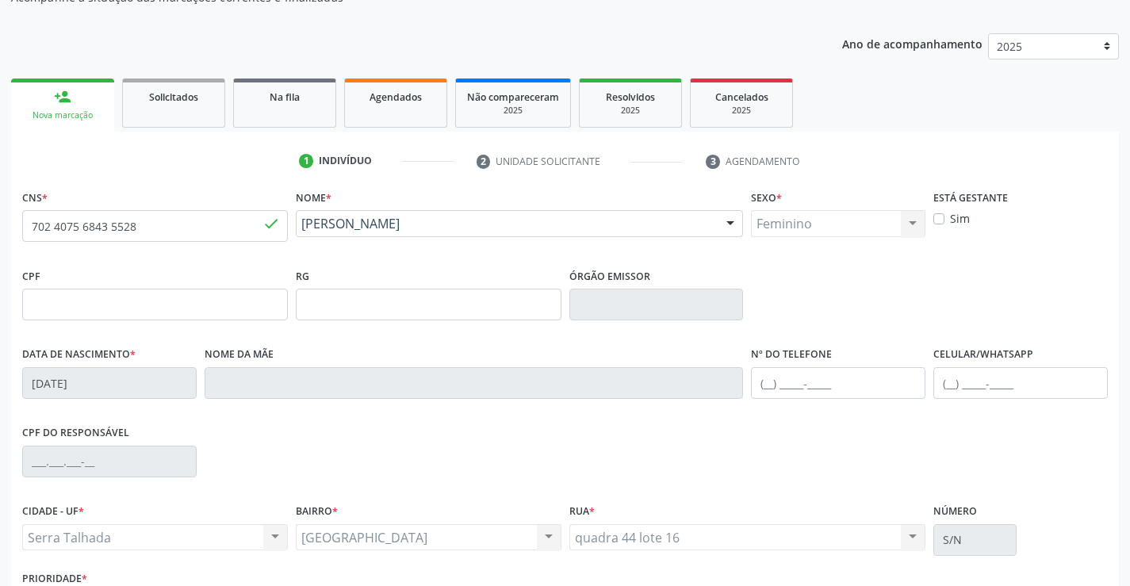
scroll to position [274, 0]
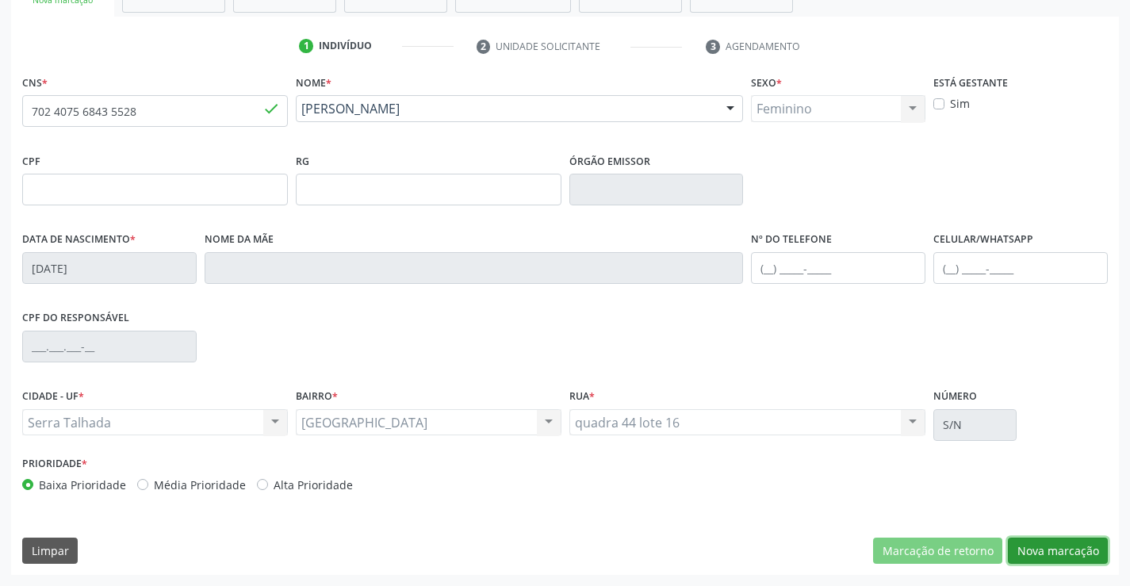
click at [1079, 555] on button "Nova marcação" at bounding box center [1058, 551] width 100 height 27
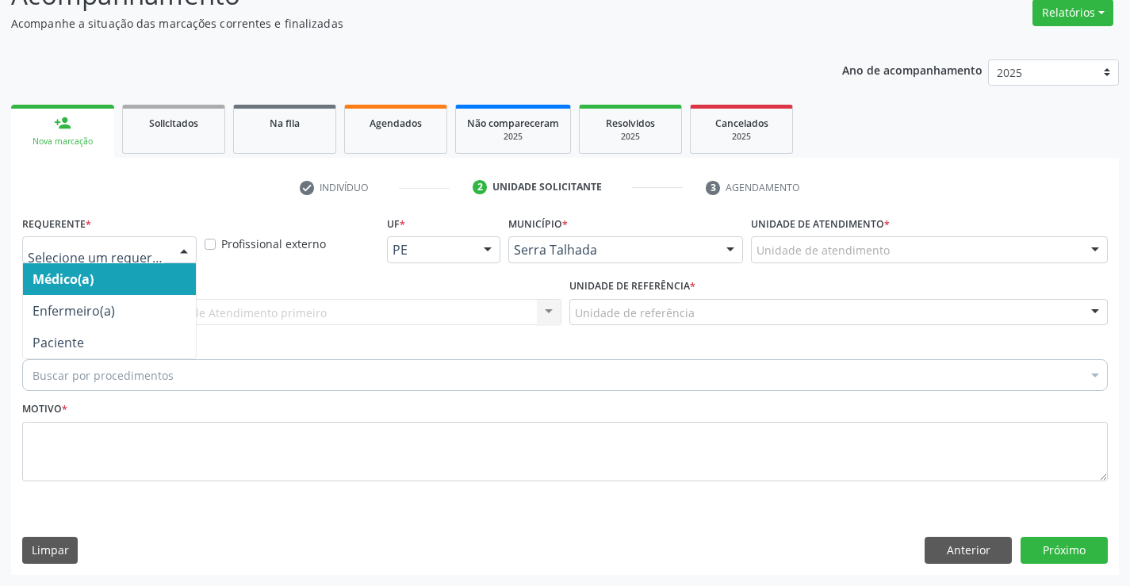
click at [168, 237] on div at bounding box center [109, 249] width 174 height 27
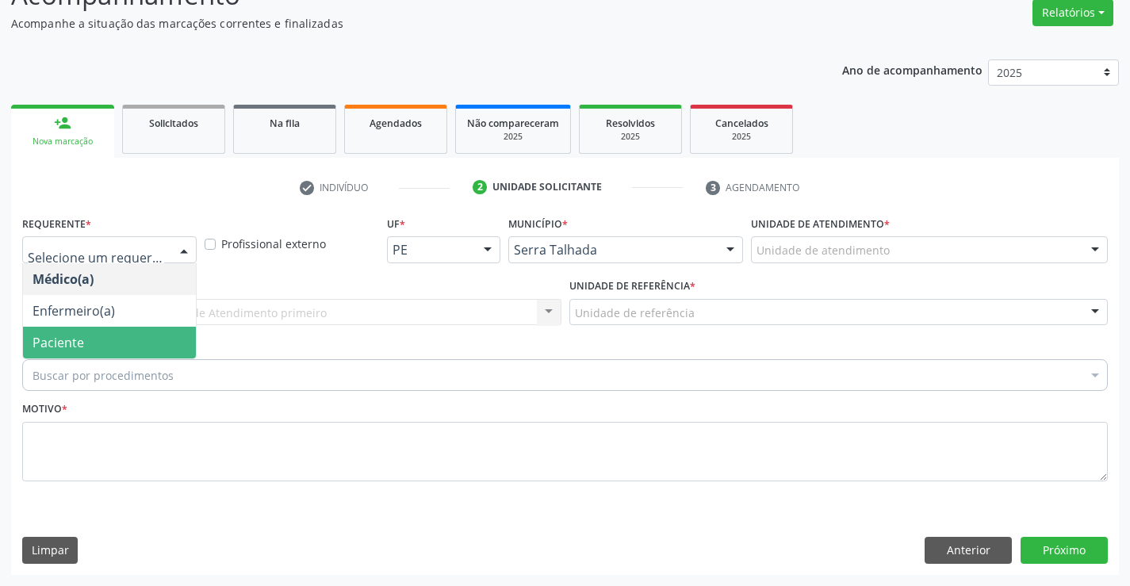
click at [147, 333] on span "Paciente" at bounding box center [109, 343] width 173 height 32
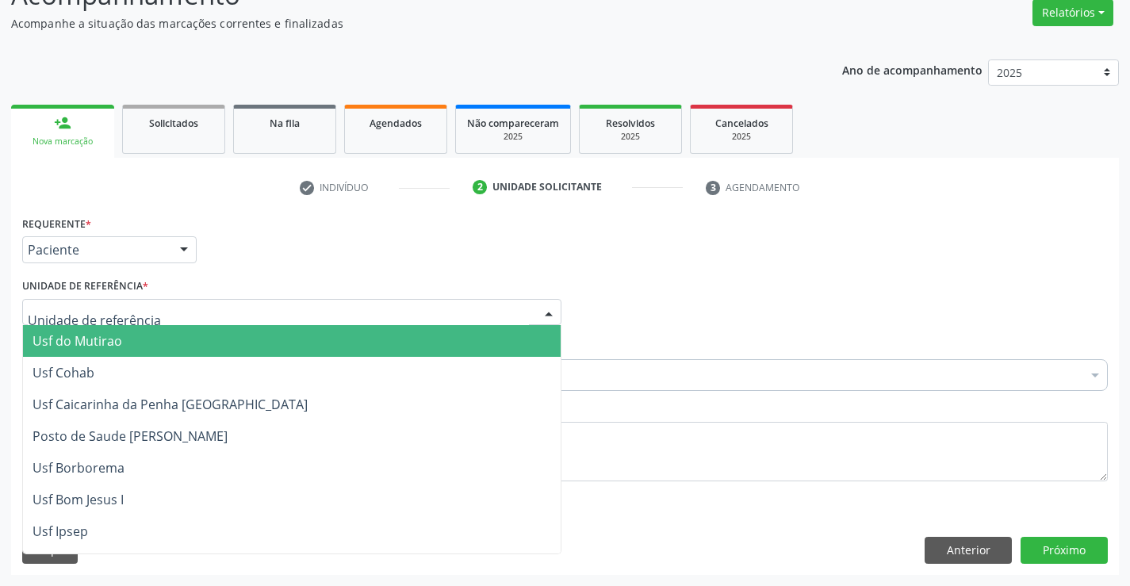
click at [175, 317] on div at bounding box center [291, 312] width 539 height 27
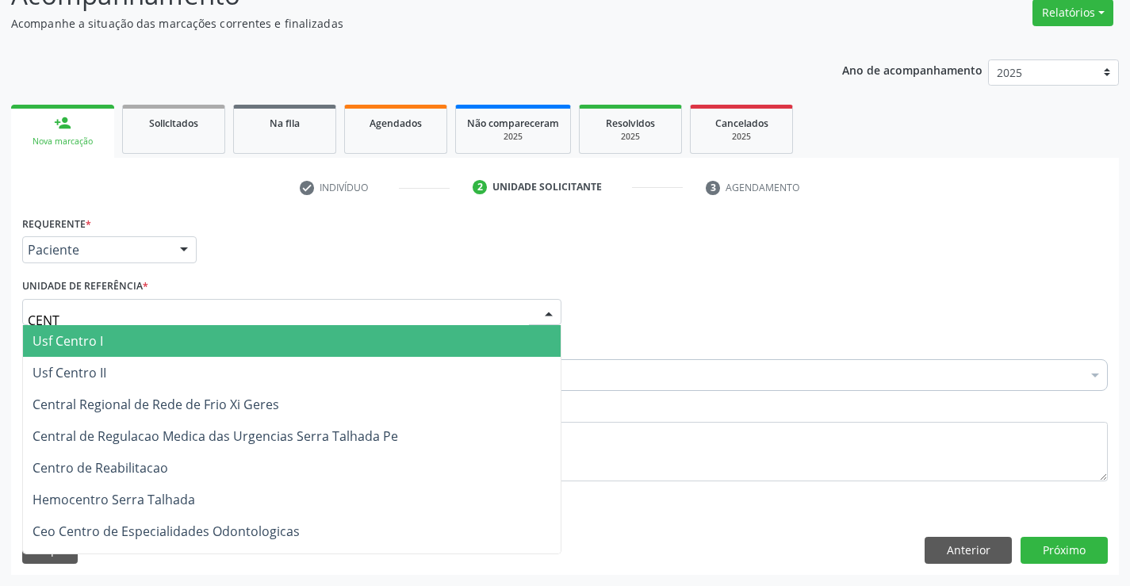
type input "CENTR"
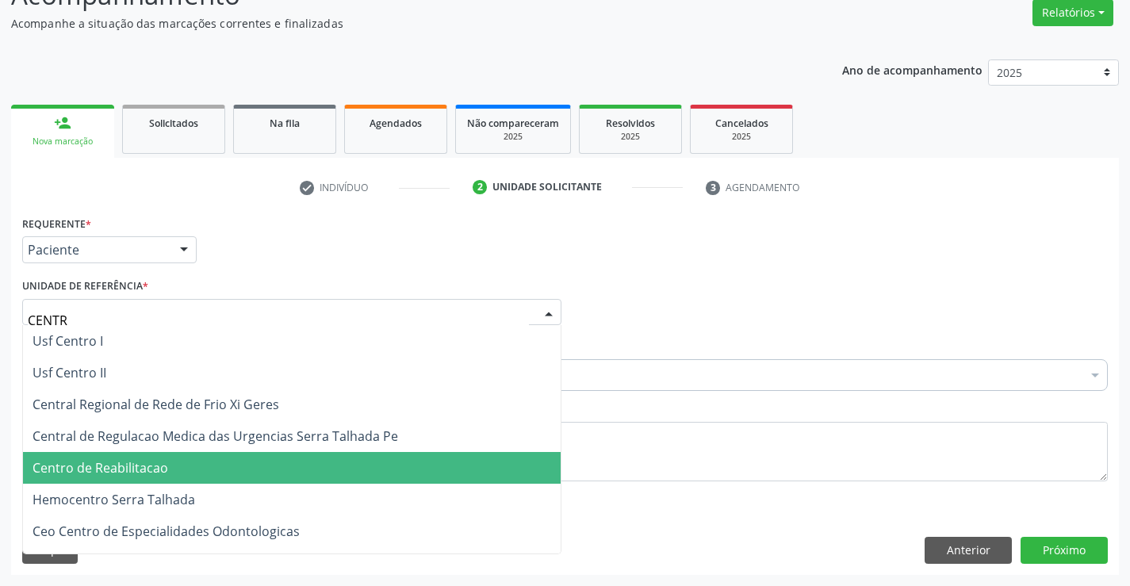
click at [171, 459] on span "Centro de Reabilitacao" at bounding box center [292, 468] width 538 height 32
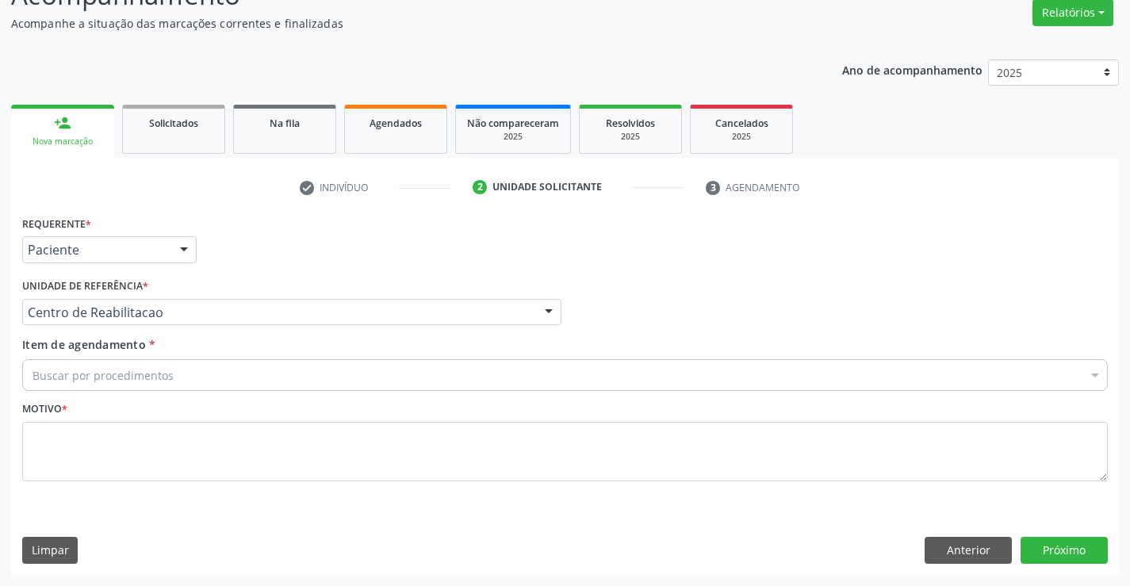
click at [171, 377] on div "Buscar por procedimentos" at bounding box center [565, 375] width 1086 height 32
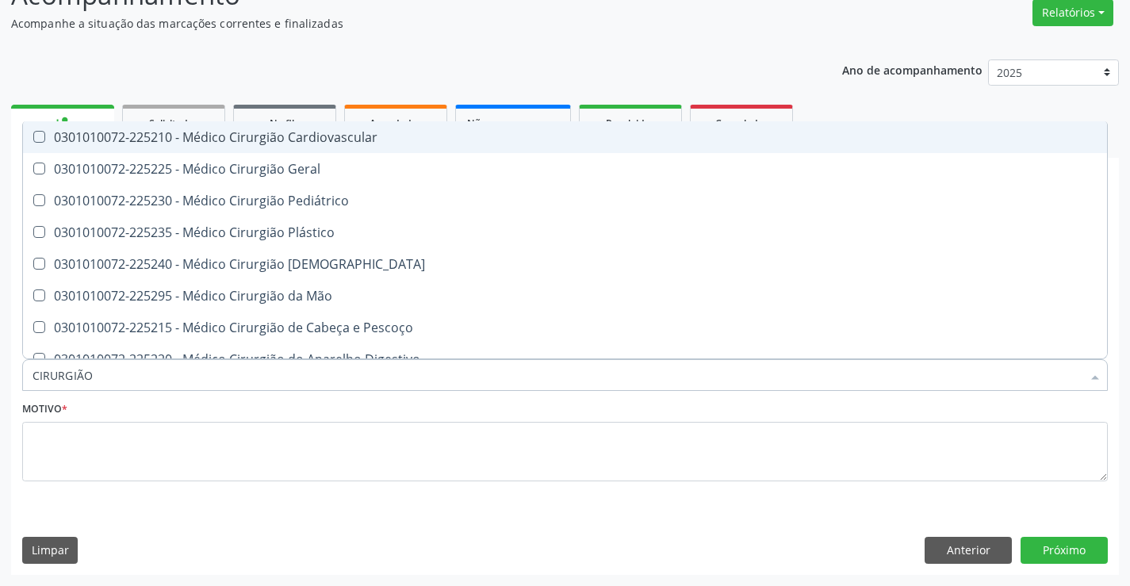
type input "CIRURGIÃO G"
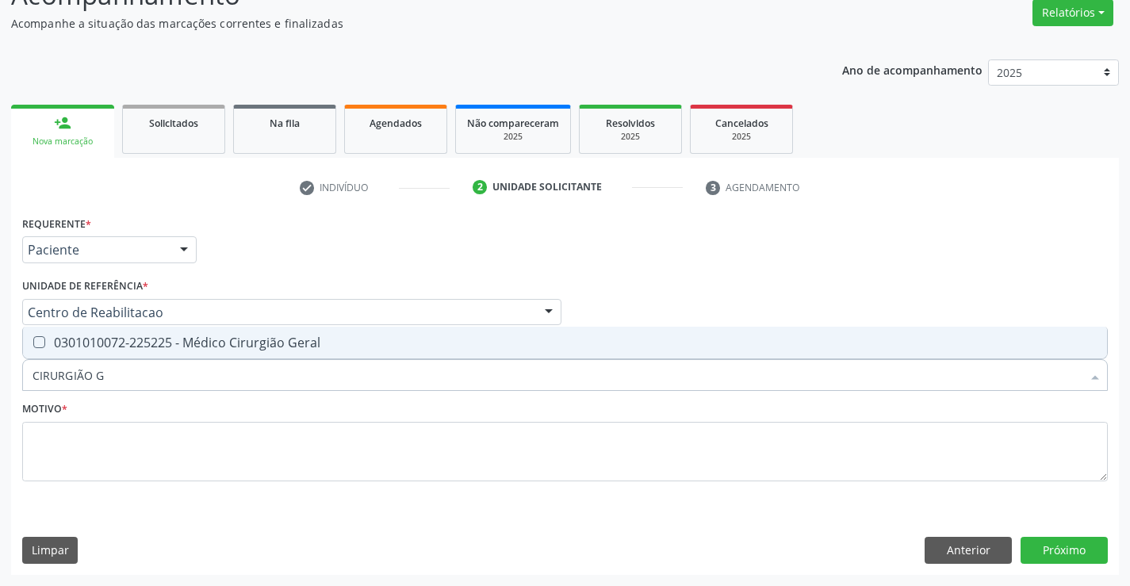
click at [226, 341] on div "0301010072-225225 - Médico Cirurgião Geral" at bounding box center [565, 342] width 1065 height 13
checkbox Geral "true"
click at [187, 445] on textarea at bounding box center [565, 452] width 1086 height 60
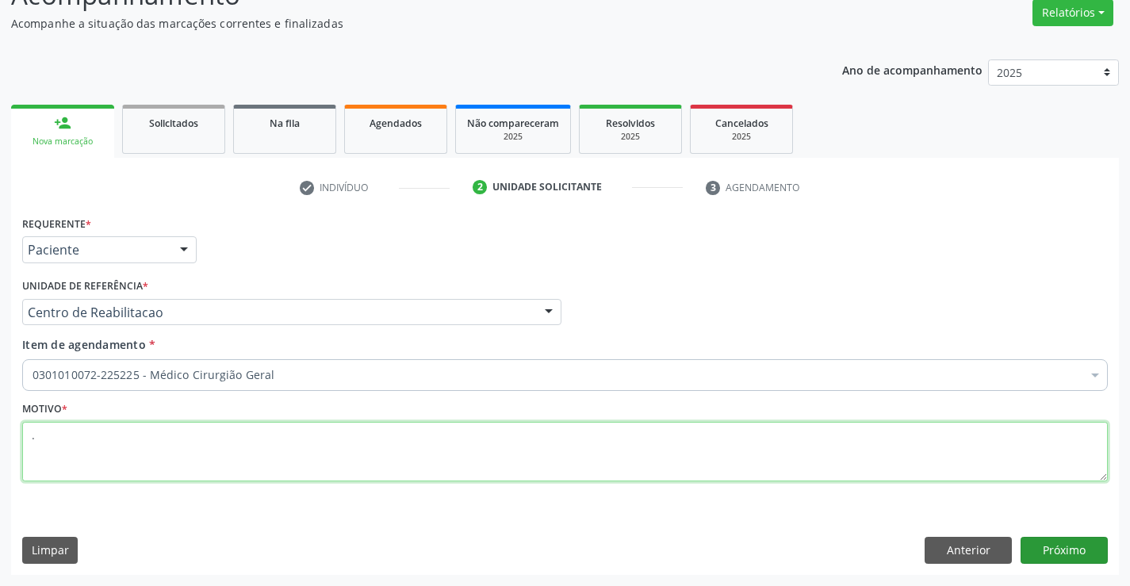
type textarea "."
click at [1058, 549] on button "Próximo" at bounding box center [1064, 550] width 87 height 27
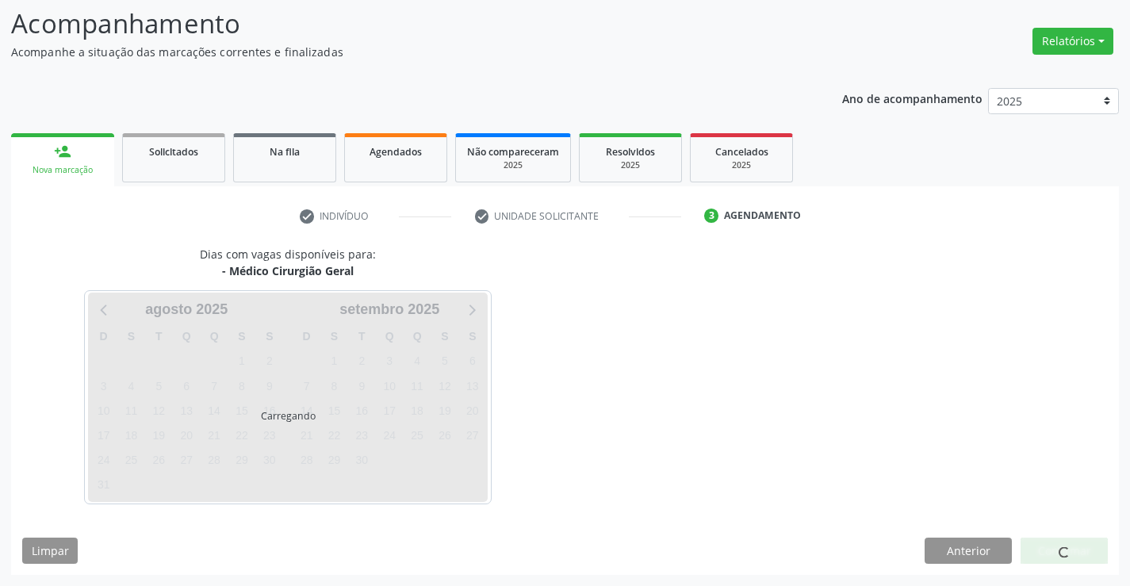
scroll to position [104, 0]
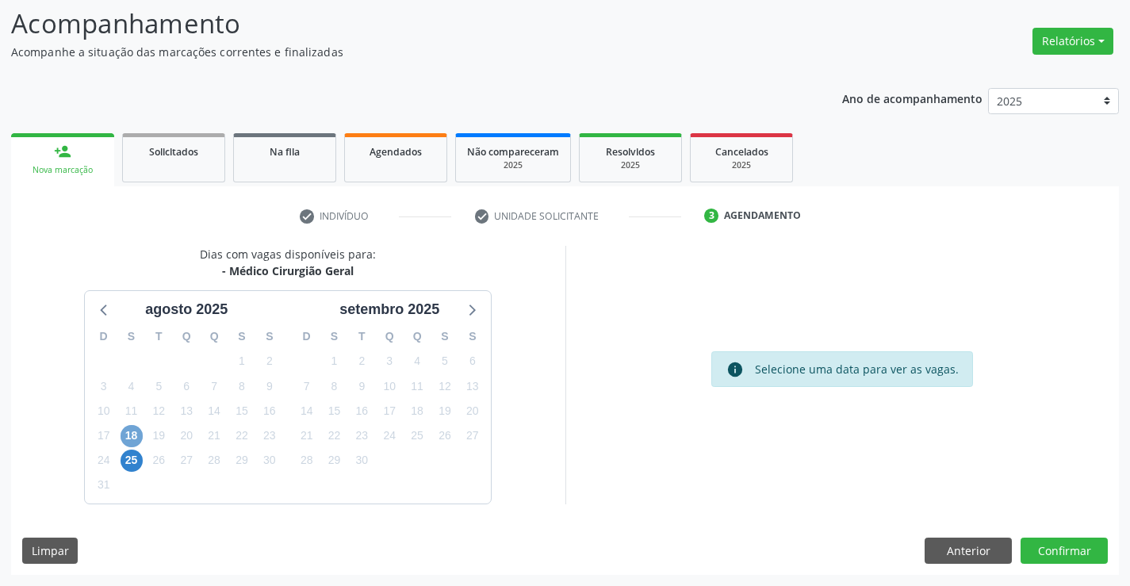
click at [140, 431] on span "18" at bounding box center [132, 436] width 22 height 22
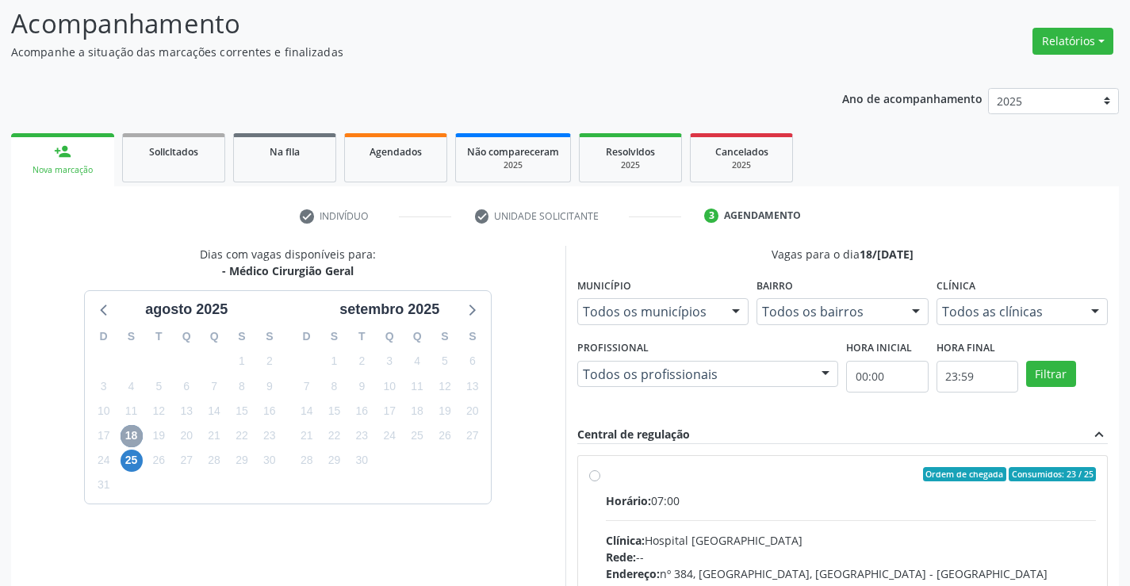
scroll to position [333, 0]
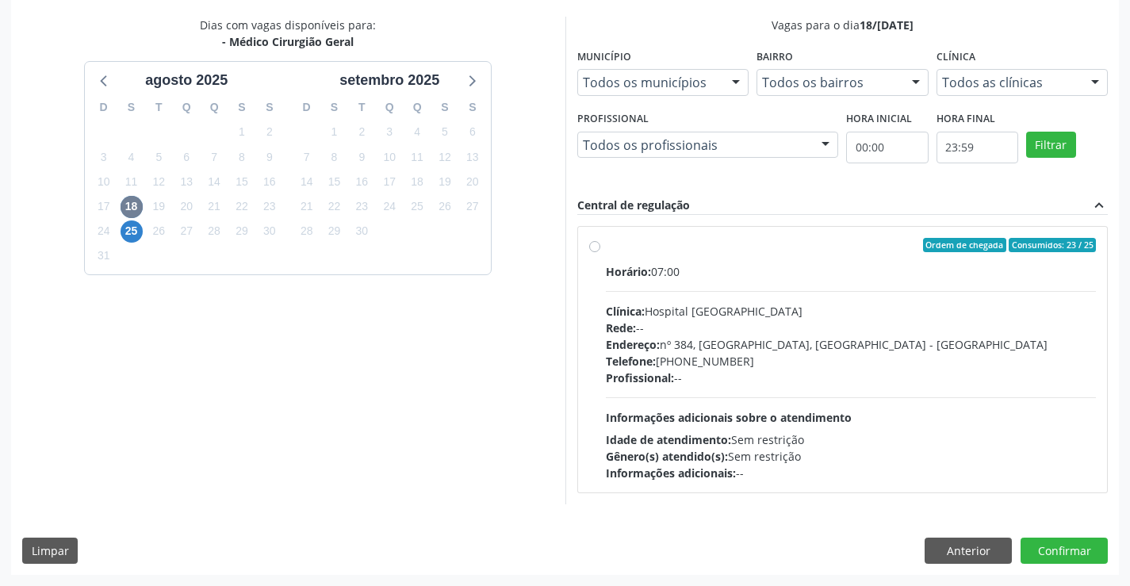
click at [723, 353] on div "Telefone: (81) 38312142" at bounding box center [851, 361] width 491 height 17
click at [600, 252] on input "Ordem de chegada Consumidos: 23 / 25 Horário: 07:00 Clínica: Hospital Sao Franc…" at bounding box center [594, 245] width 11 height 14
radio input "true"
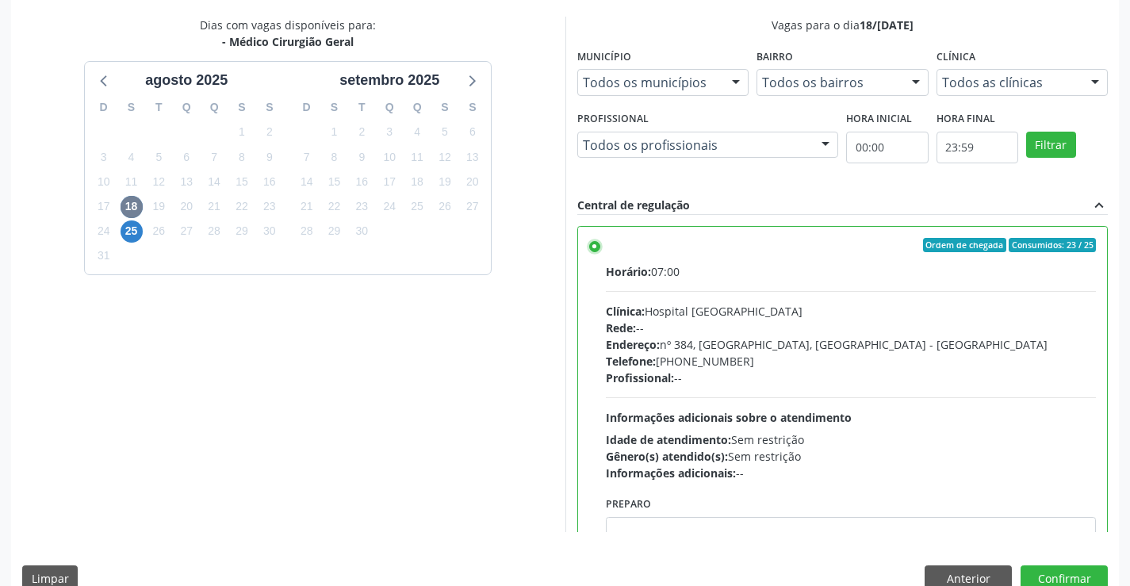
scroll to position [362, 0]
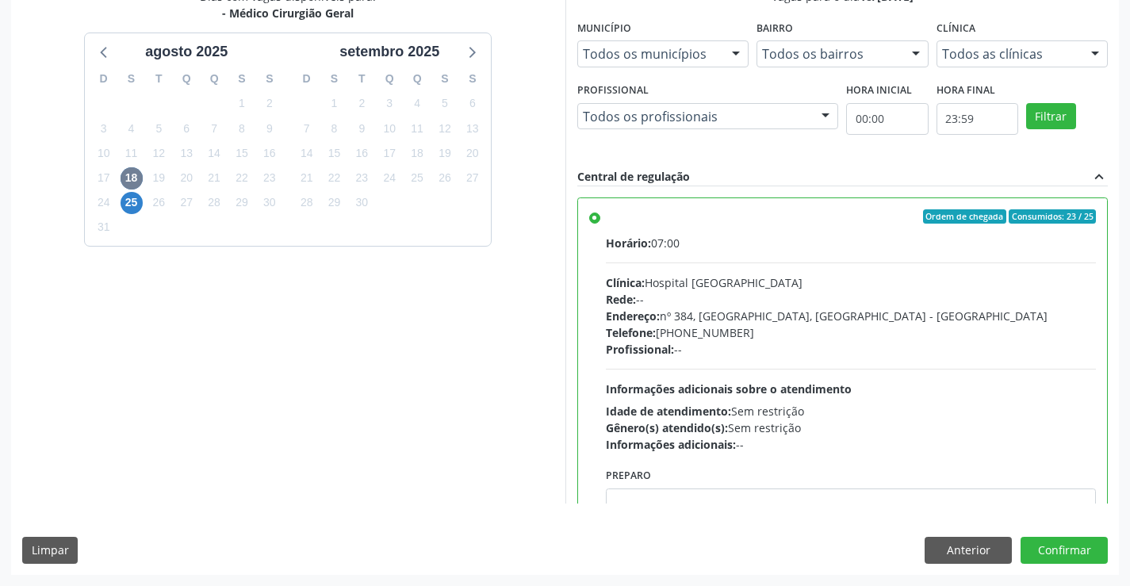
click at [1055, 535] on div "Dias com vagas disponíveis para: - Médico Cirurgião Geral agosto 2025 D S T Q Q…" at bounding box center [565, 281] width 1108 height 586
click at [1061, 546] on button "Confirmar" at bounding box center [1064, 550] width 87 height 27
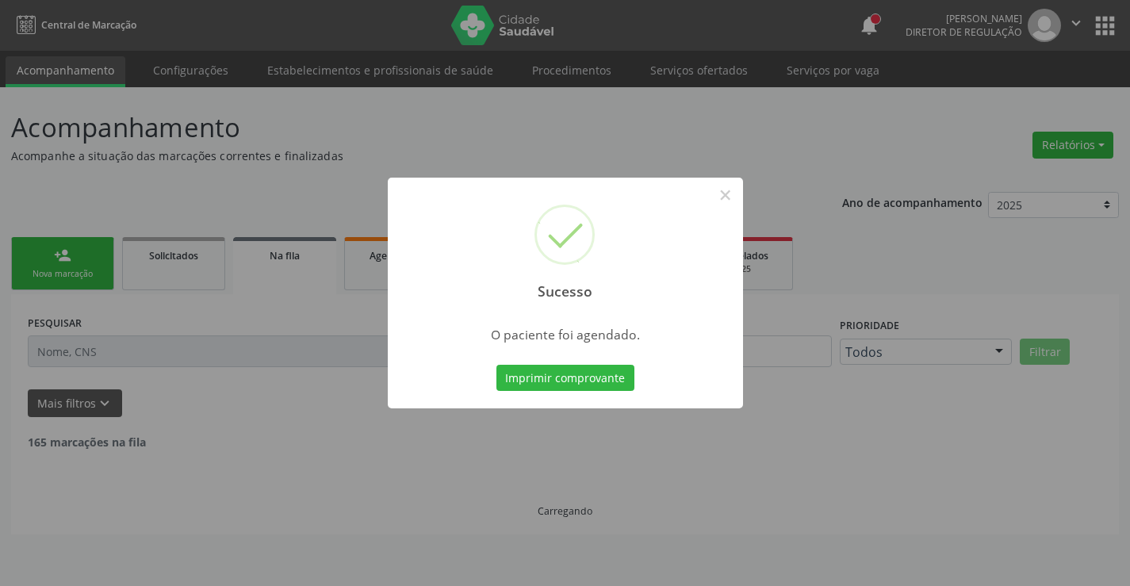
scroll to position [0, 0]
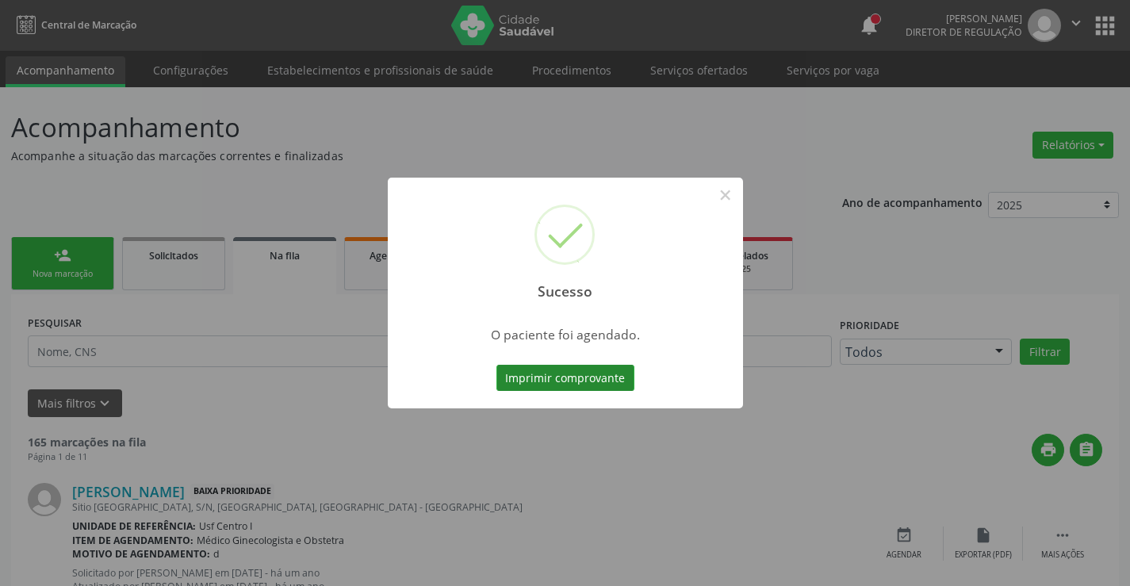
click at [531, 370] on button "Imprimir comprovante" at bounding box center [565, 378] width 138 height 27
